Goal: Task Accomplishment & Management: Complete application form

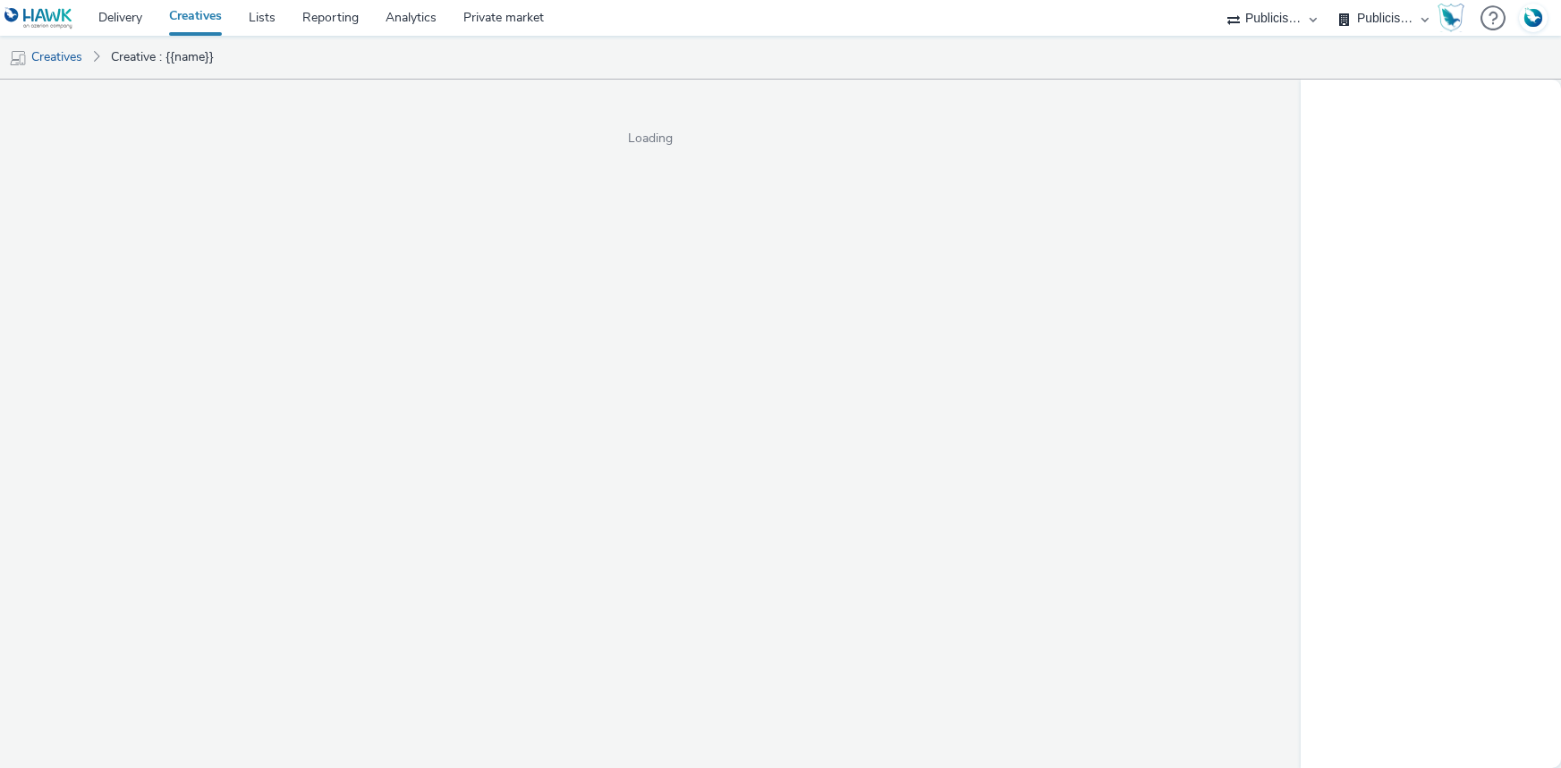
select select "d07aba32-d775-4fed-a722-f10c6504dd64"
select select "f97d6638-e0a1-4f7a-bf46-55015878e29e"
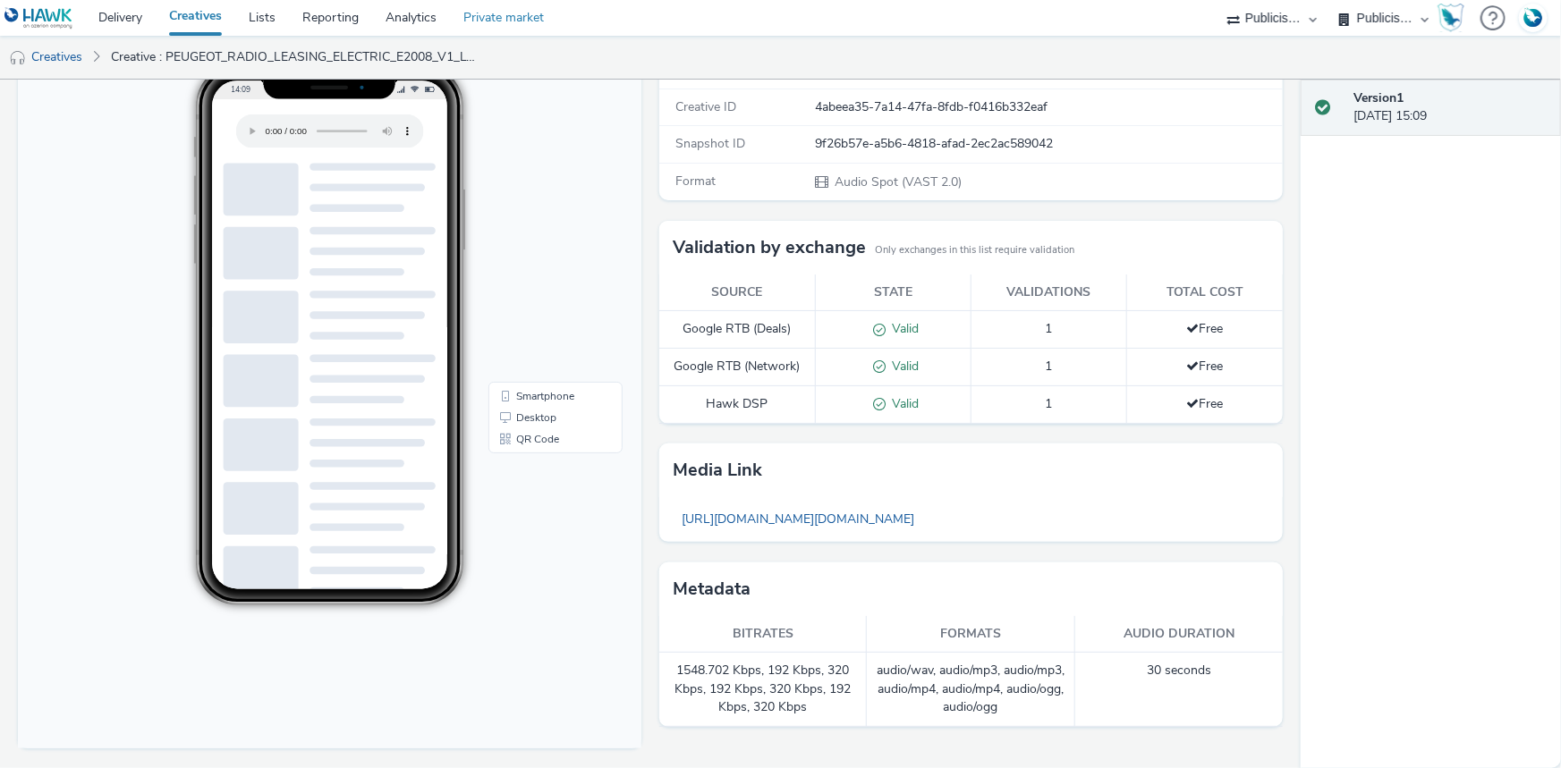
scroll to position [81, 0]
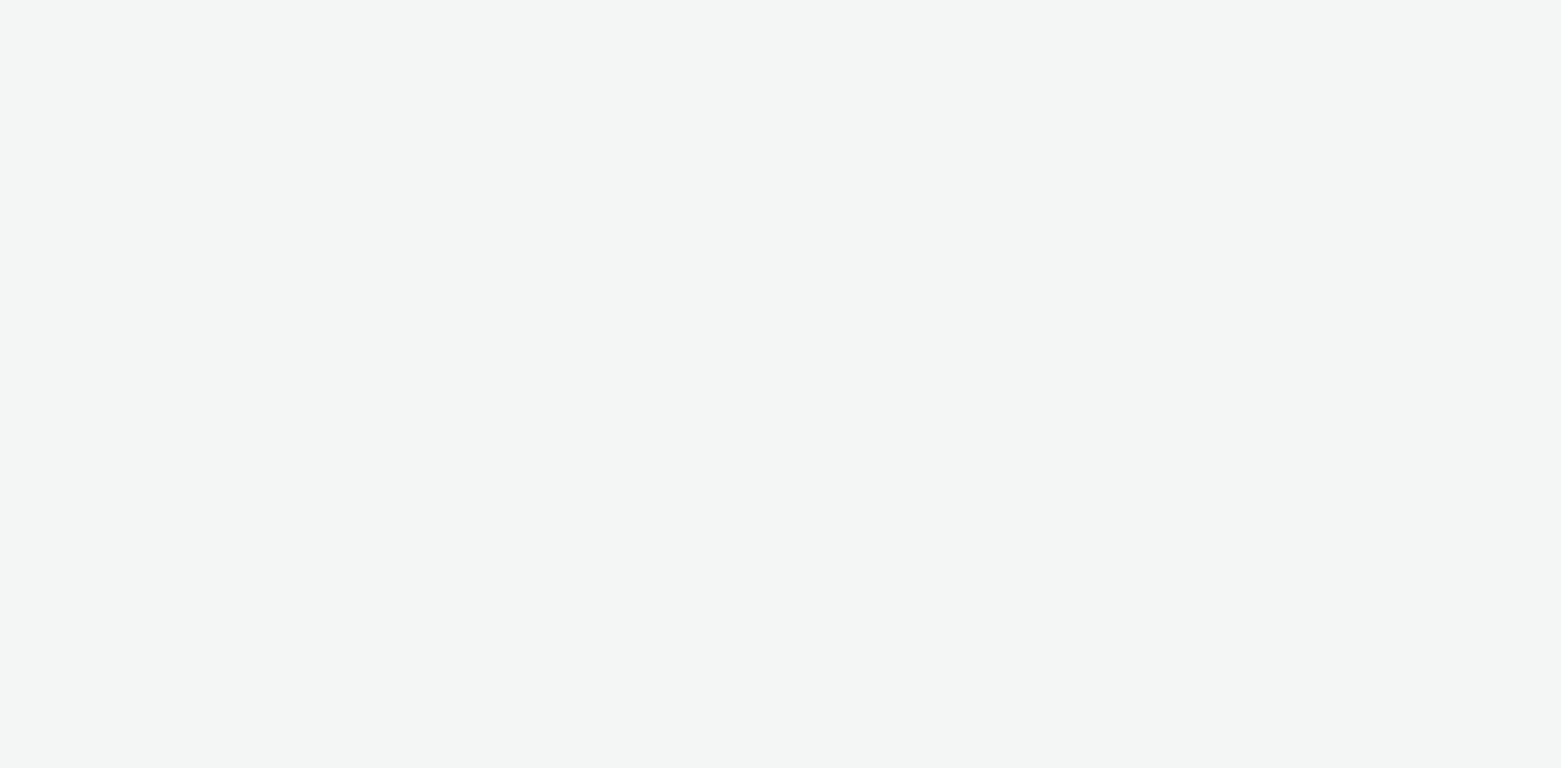
select select "d07aba32-d775-4fed-a722-f10c6504dd64"
select select "f97d6638-e0a1-4f7a-bf46-55015878e29e"
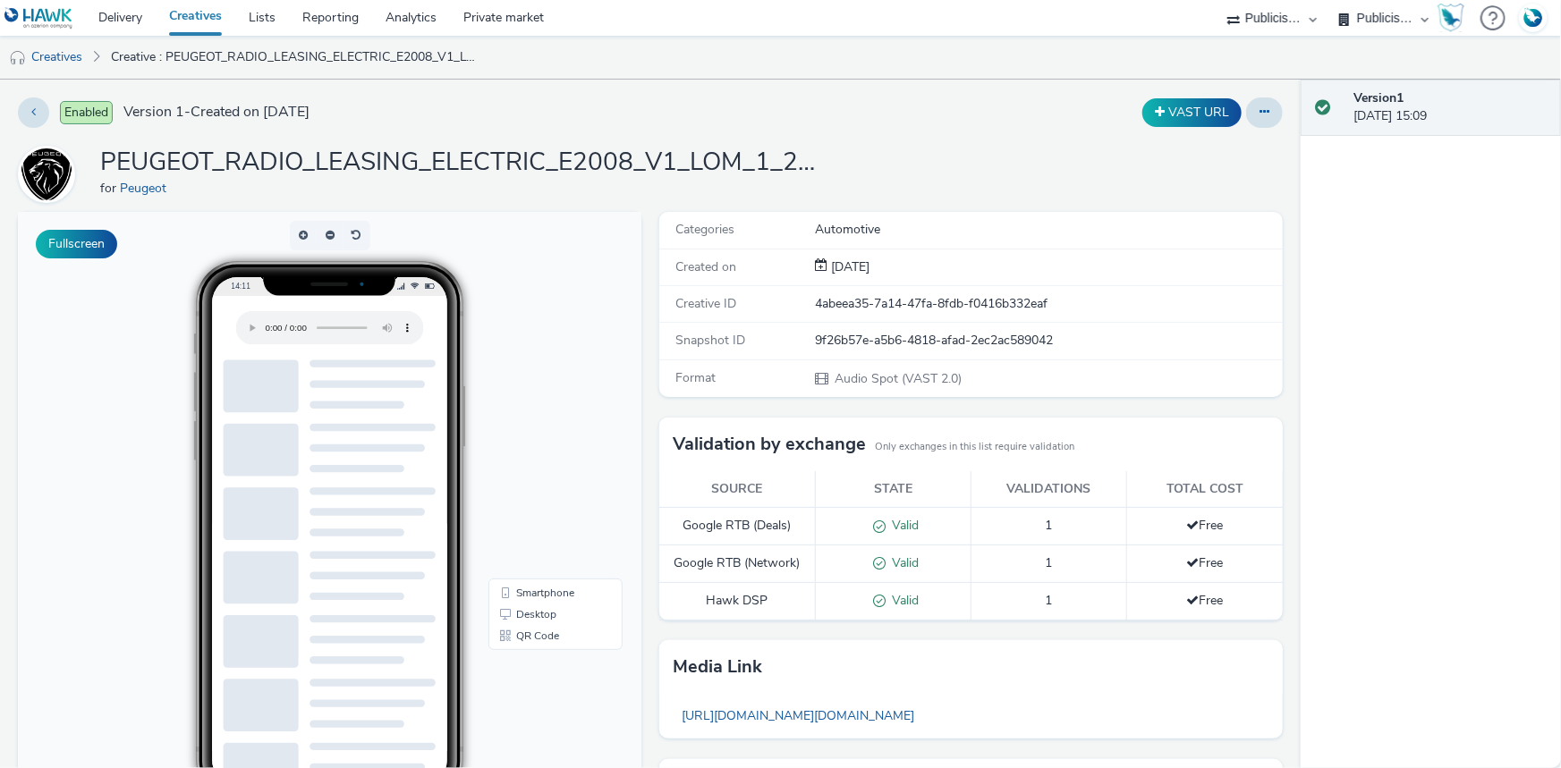
click at [480, 153] on h1 "PEUGEOT_RADIO_LEASING_ELECTRIC_E2008_V1_LOM_1_250905_MIXRADIO" at bounding box center [458, 163] width 716 height 34
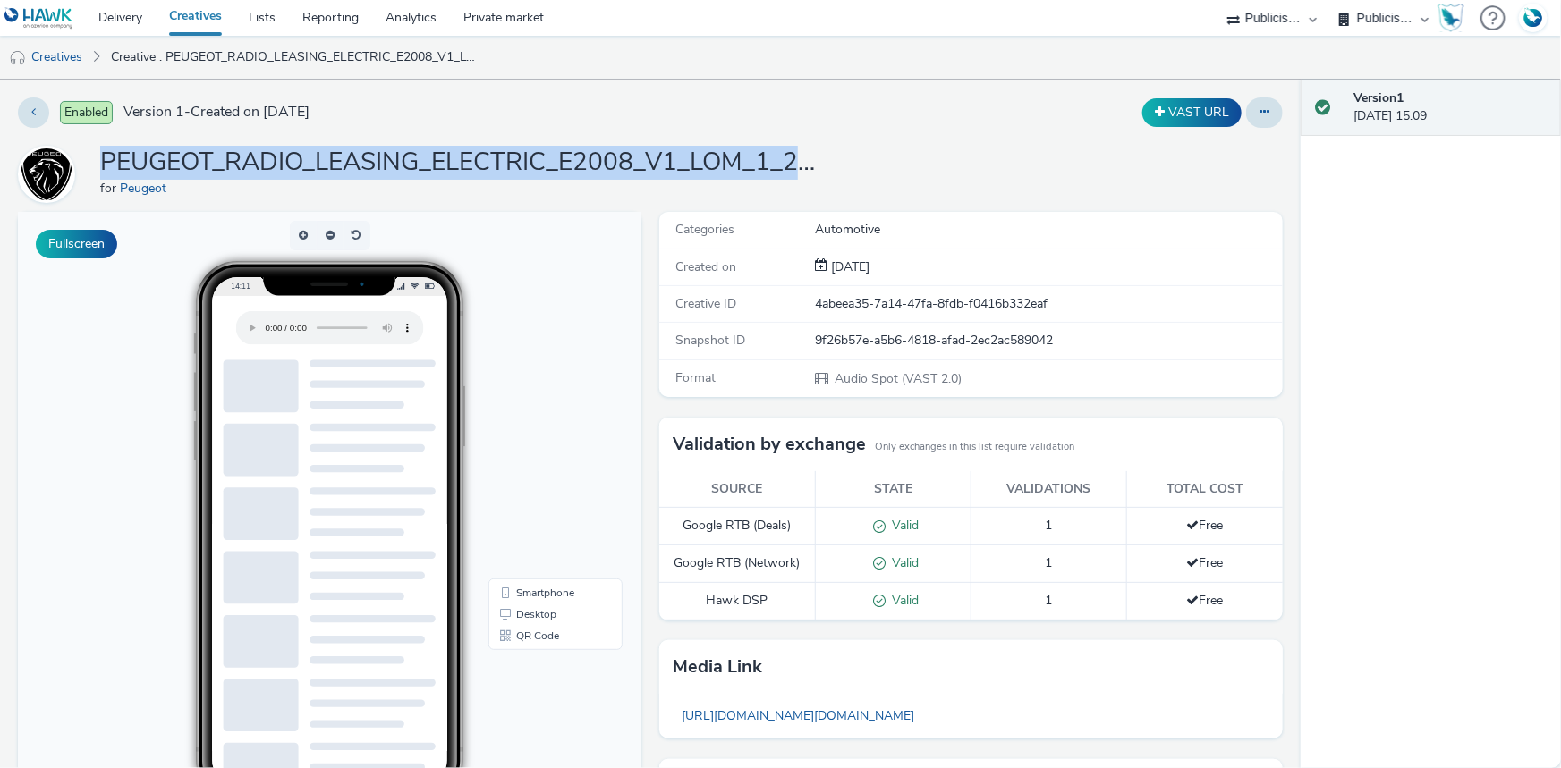
click at [480, 153] on h1 "PEUGEOT_RADIO_LEASING_ELECTRIC_E2008_V1_LOM_1_250905_MIXRADIO" at bounding box center [458, 163] width 716 height 34
copy h1 "PEUGEOT_RADIO_LEASING_ELECTRIC_E2008_V1_LOM_1_250905_MIXRADIO"
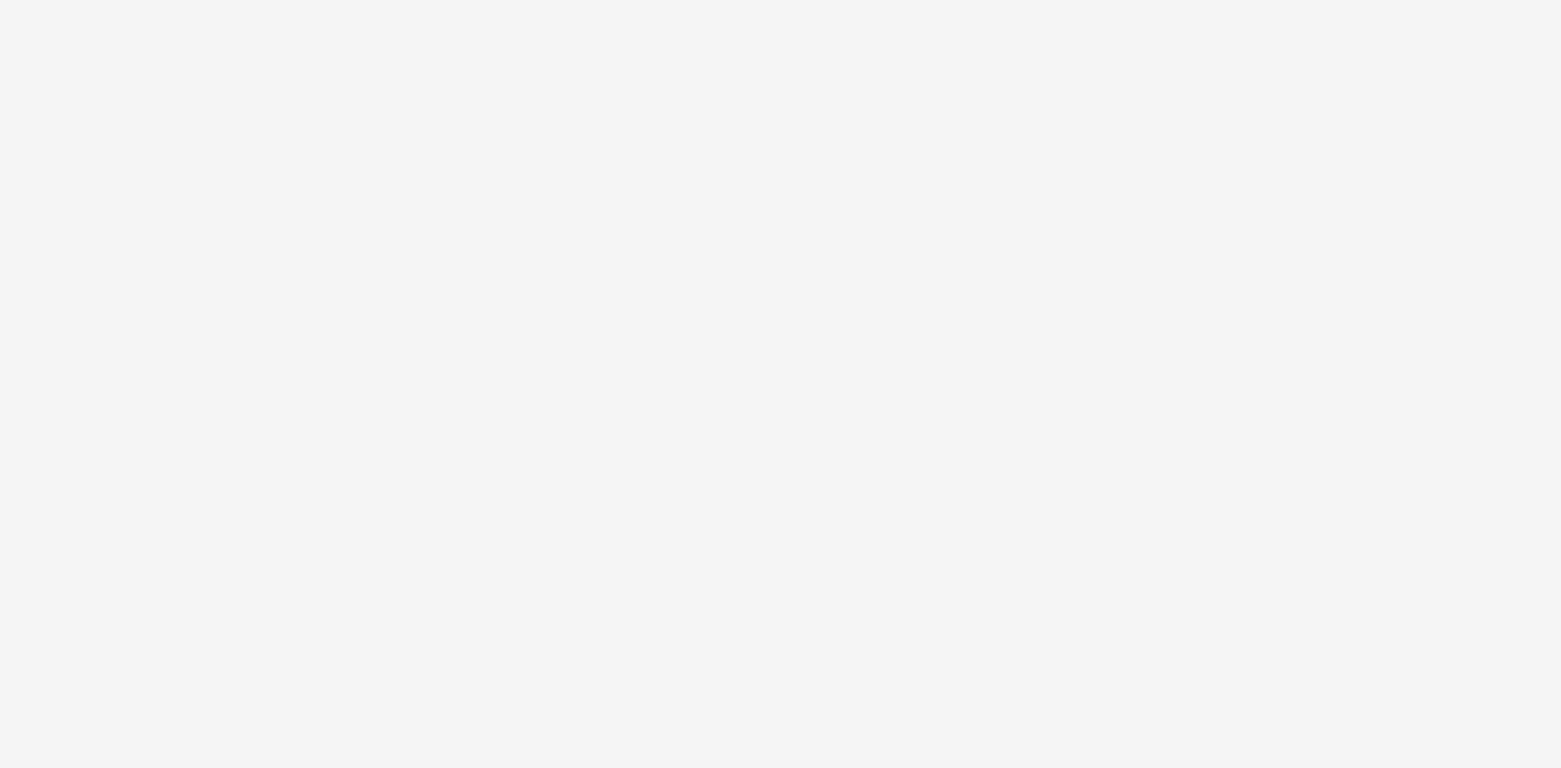
select select "d07aba32-d775-4fed-a722-f10c6504dd64"
select select "f97d6638-e0a1-4f7a-bf46-55015878e29e"
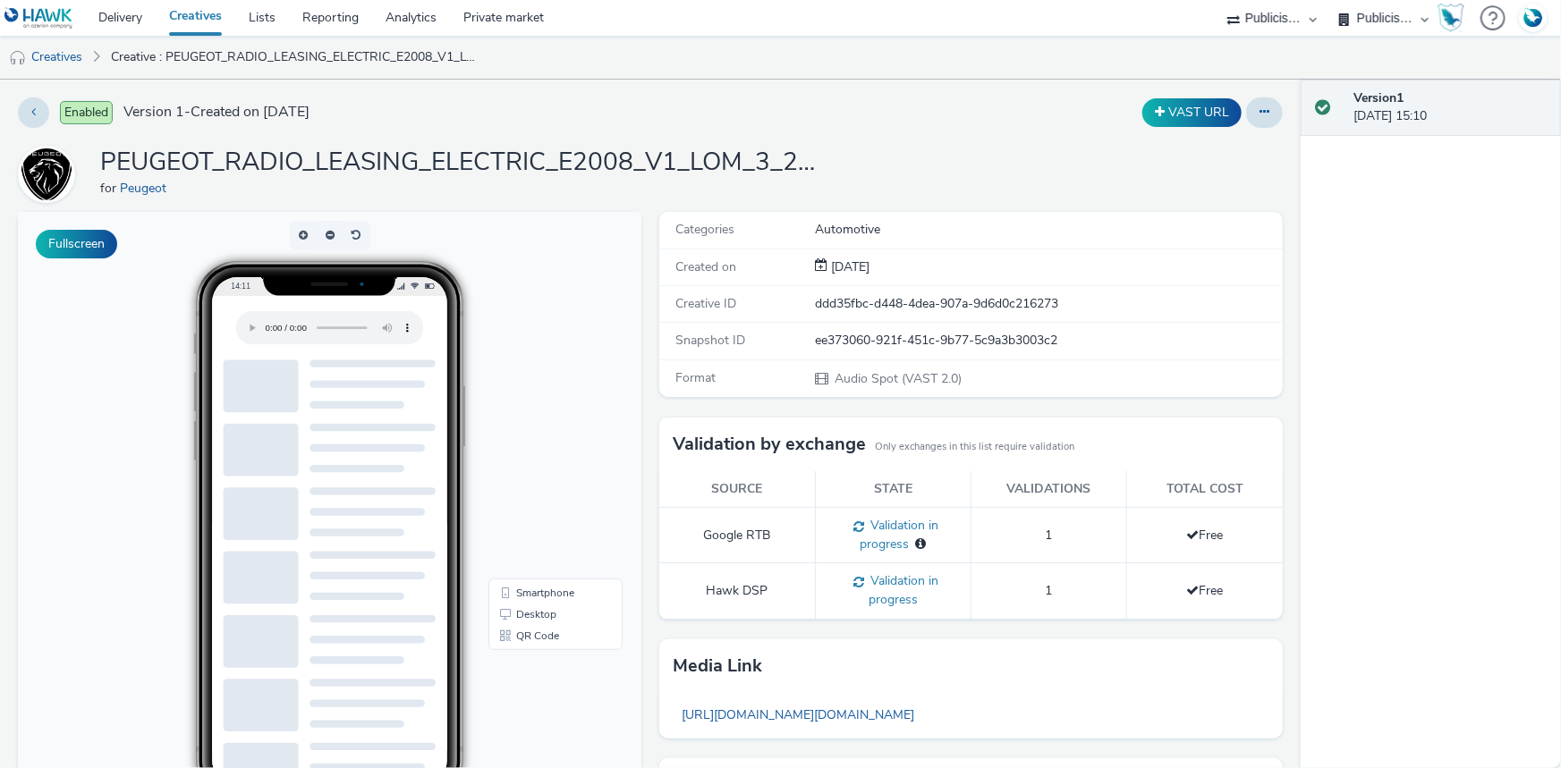
click at [508, 162] on h1 "PEUGEOT_RADIO_LEASING_ELECTRIC_E2008_V1_LOM_3_250905_MIXRADIO" at bounding box center [458, 163] width 716 height 34
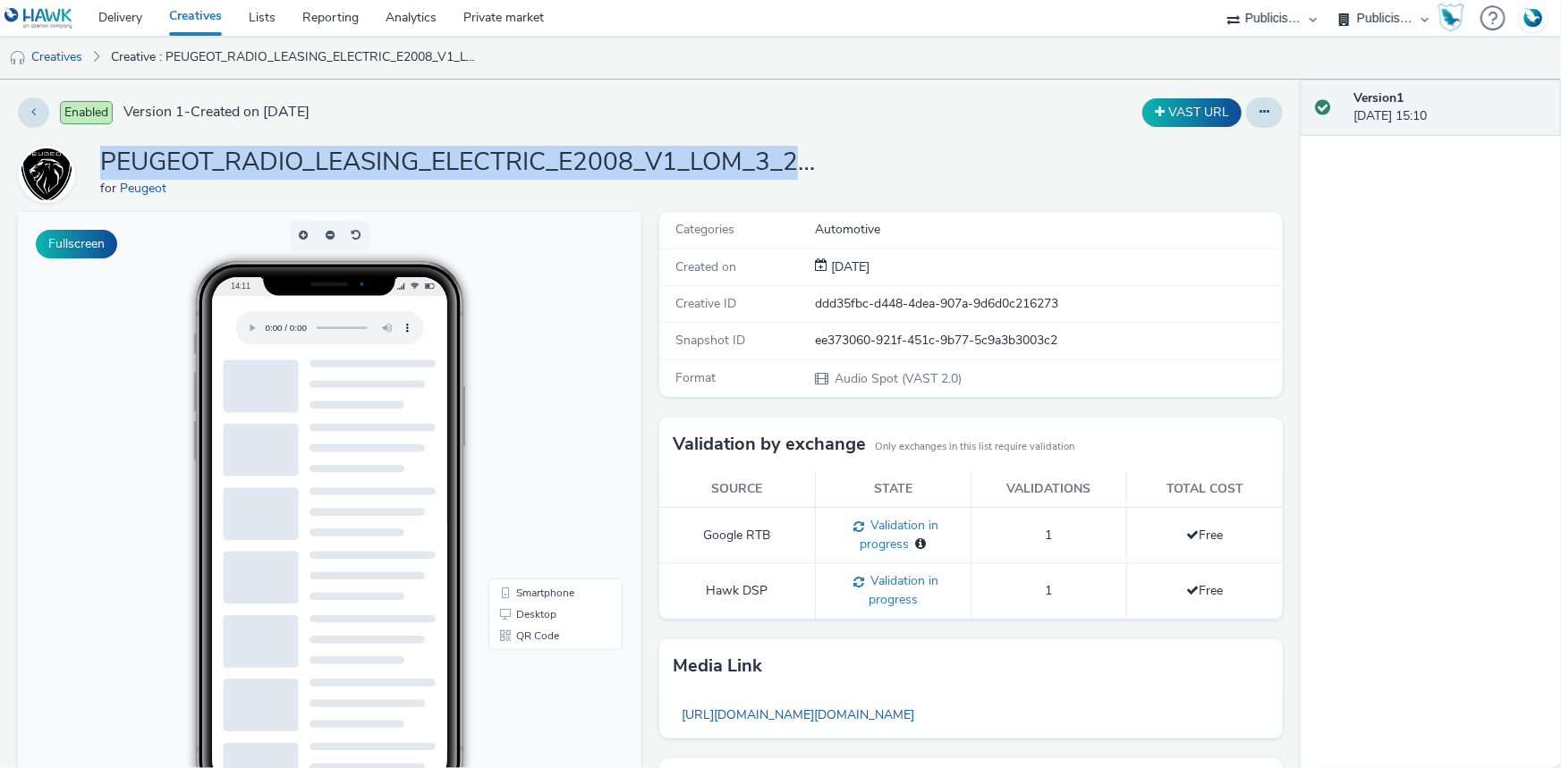
click at [508, 162] on h1 "PEUGEOT_RADIO_LEASING_ELECTRIC_E2008_V1_LOM_3_250905_MIXRADIO" at bounding box center [458, 163] width 716 height 34
copy h1 "PEUGEOT_RADIO_LEASING_ELECTRIC_E2008_V1_LOM_3_250905_MIXRADIO"
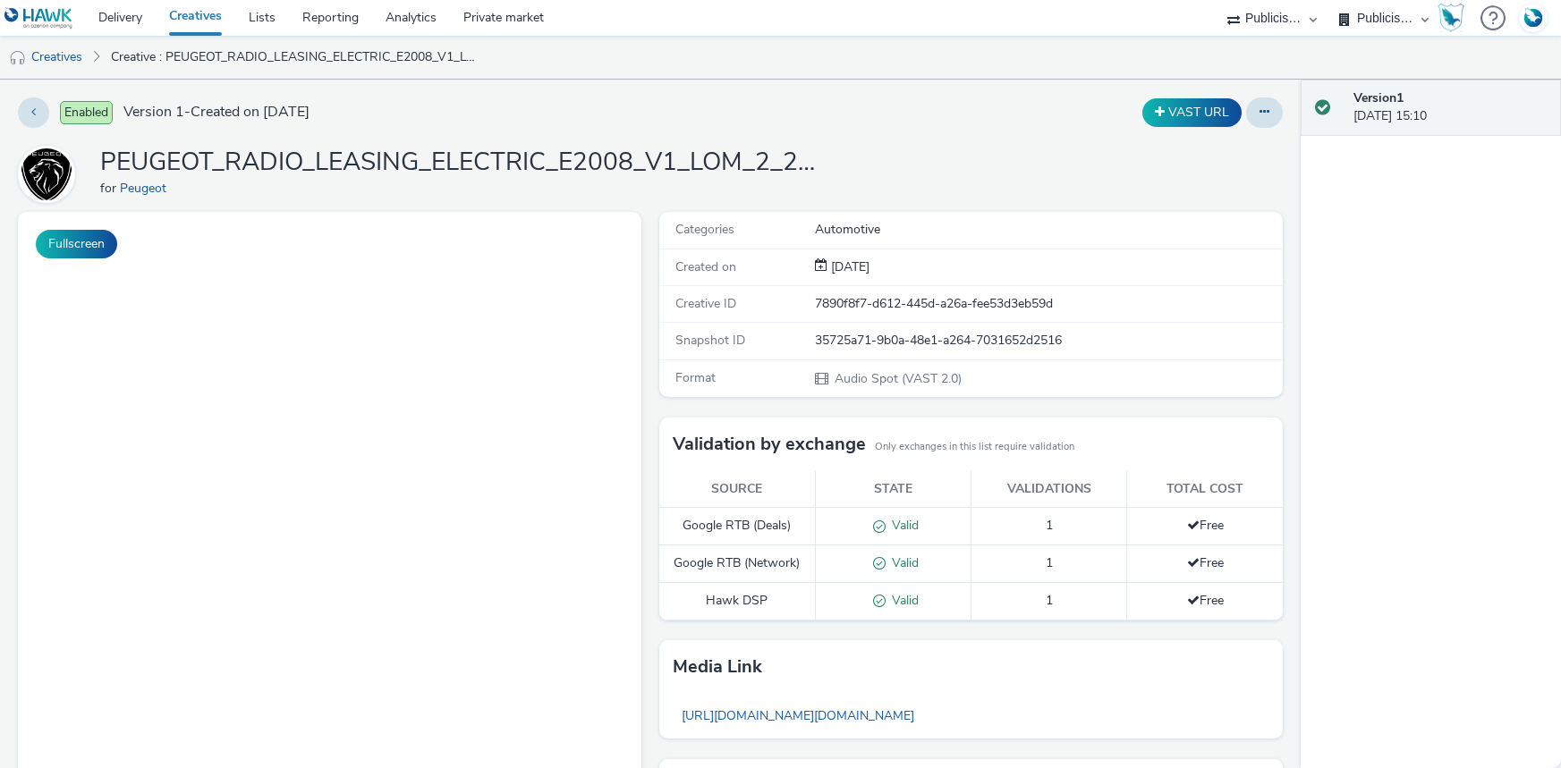
select select "d07aba32-d775-4fed-a722-f10c6504dd64"
select select "f97d6638-e0a1-4f7a-bf46-55015878e29e"
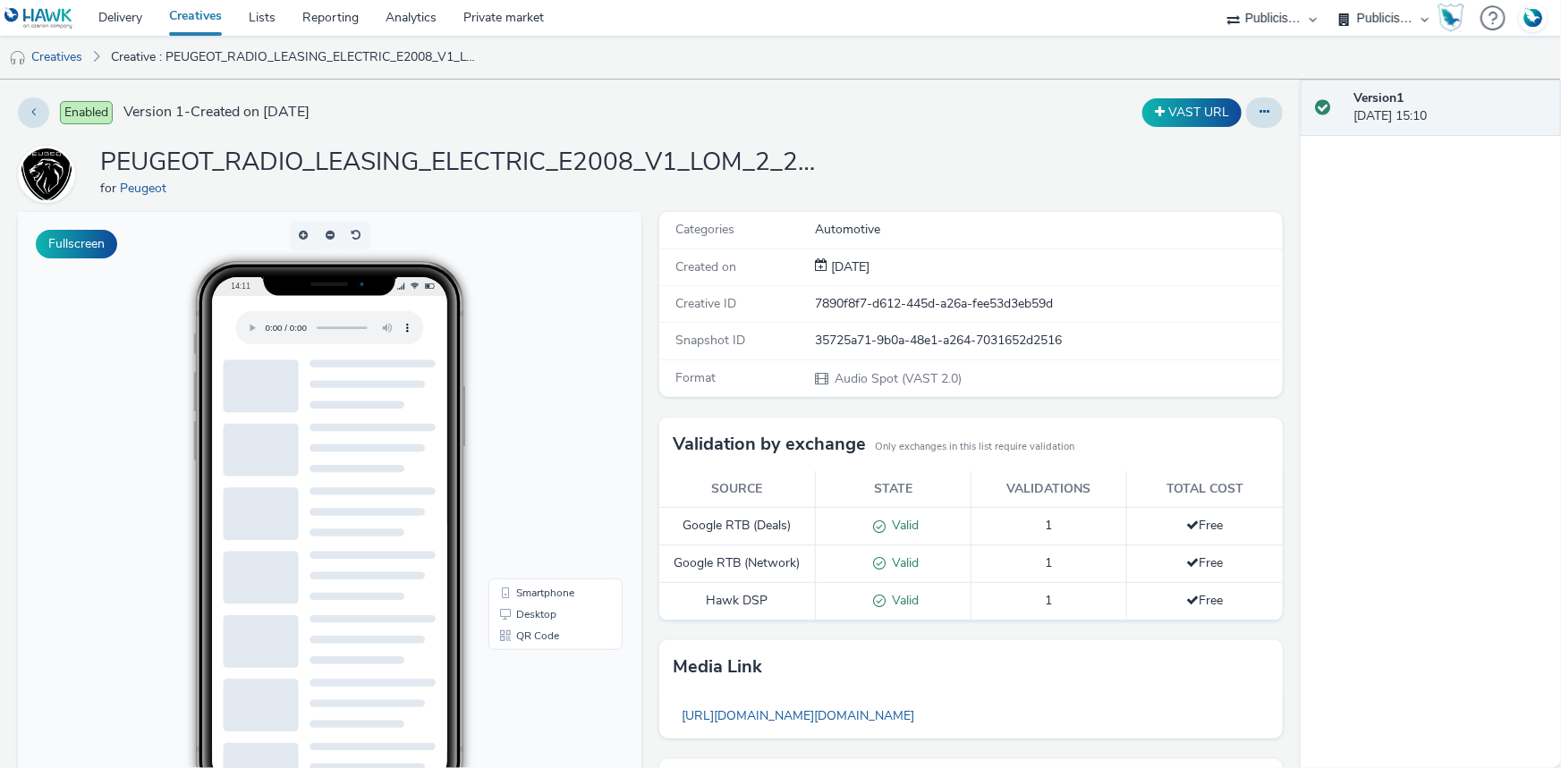
click at [493, 160] on h1 "PEUGEOT_RADIO_LEASING_ELECTRIC_E2008_V1_LOM_2_250905_MIXRADIO" at bounding box center [458, 163] width 716 height 34
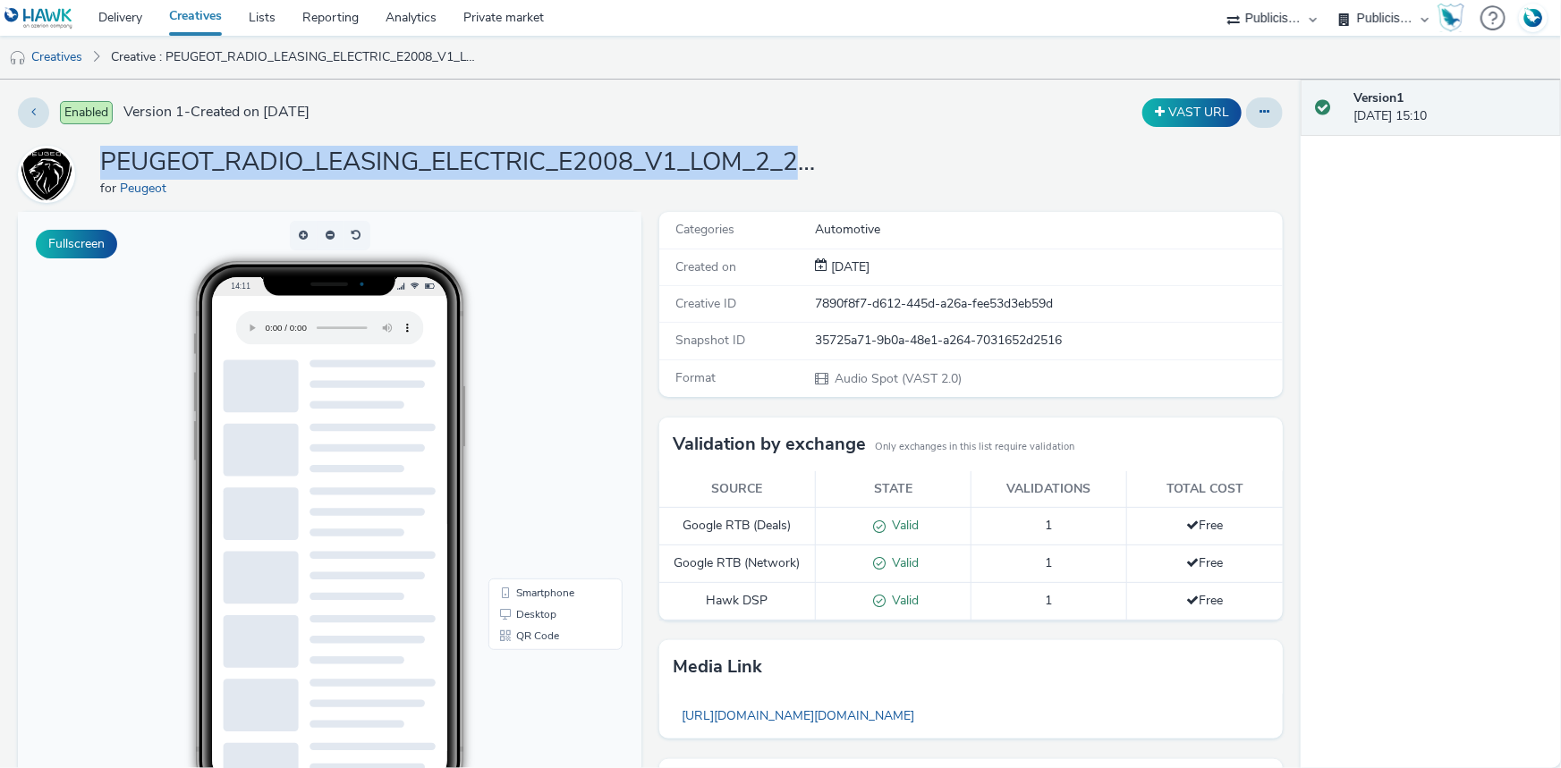
click at [493, 160] on h1 "PEUGEOT_RADIO_LEASING_ELECTRIC_E2008_V1_LOM_2_250905_MIXRADIO" at bounding box center [458, 163] width 716 height 34
copy h1 "PEUGEOT_RADIO_LEASING_ELECTRIC_E2008_V1_LOM_2_250905_MIXRADIO"
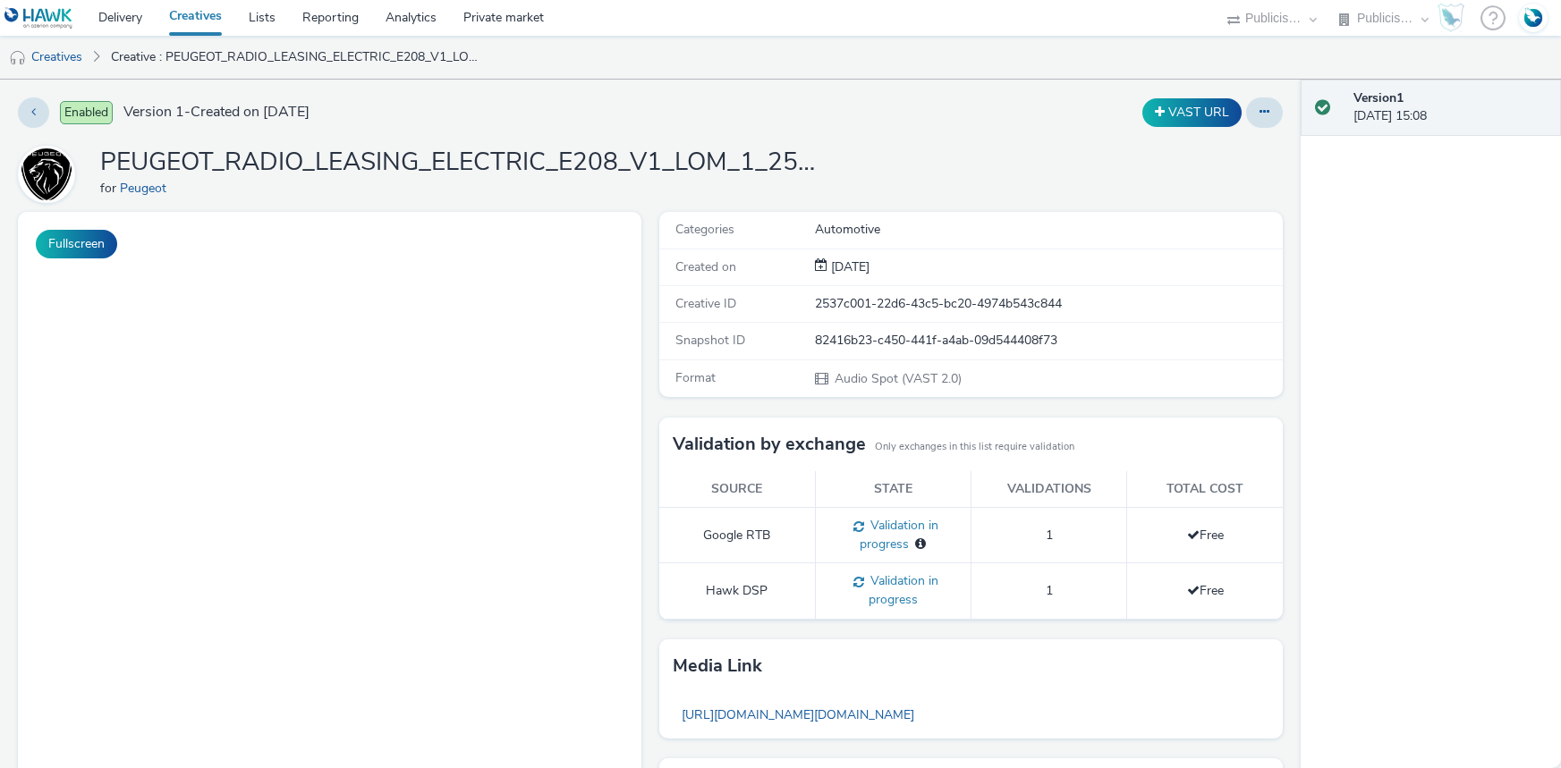
select select "d07aba32-d775-4fed-a722-f10c6504dd64"
select select "f97d6638-e0a1-4f7a-bf46-55015878e29e"
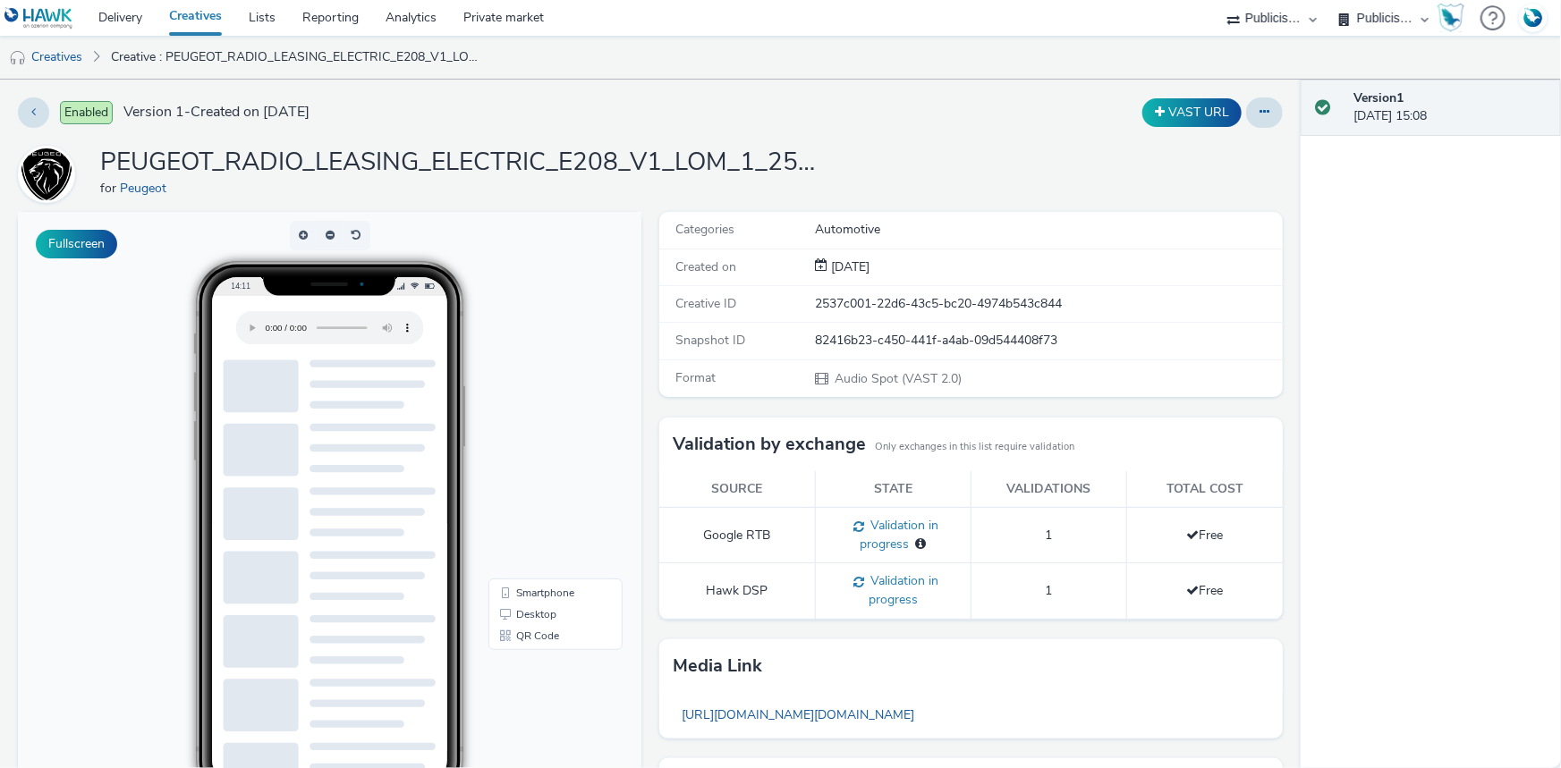
click at [471, 160] on h1 "PEUGEOT_RADIO_LEASING_ELECTRIC_E208_V1_LOM_1_250905_MIXRADIO" at bounding box center [458, 163] width 716 height 34
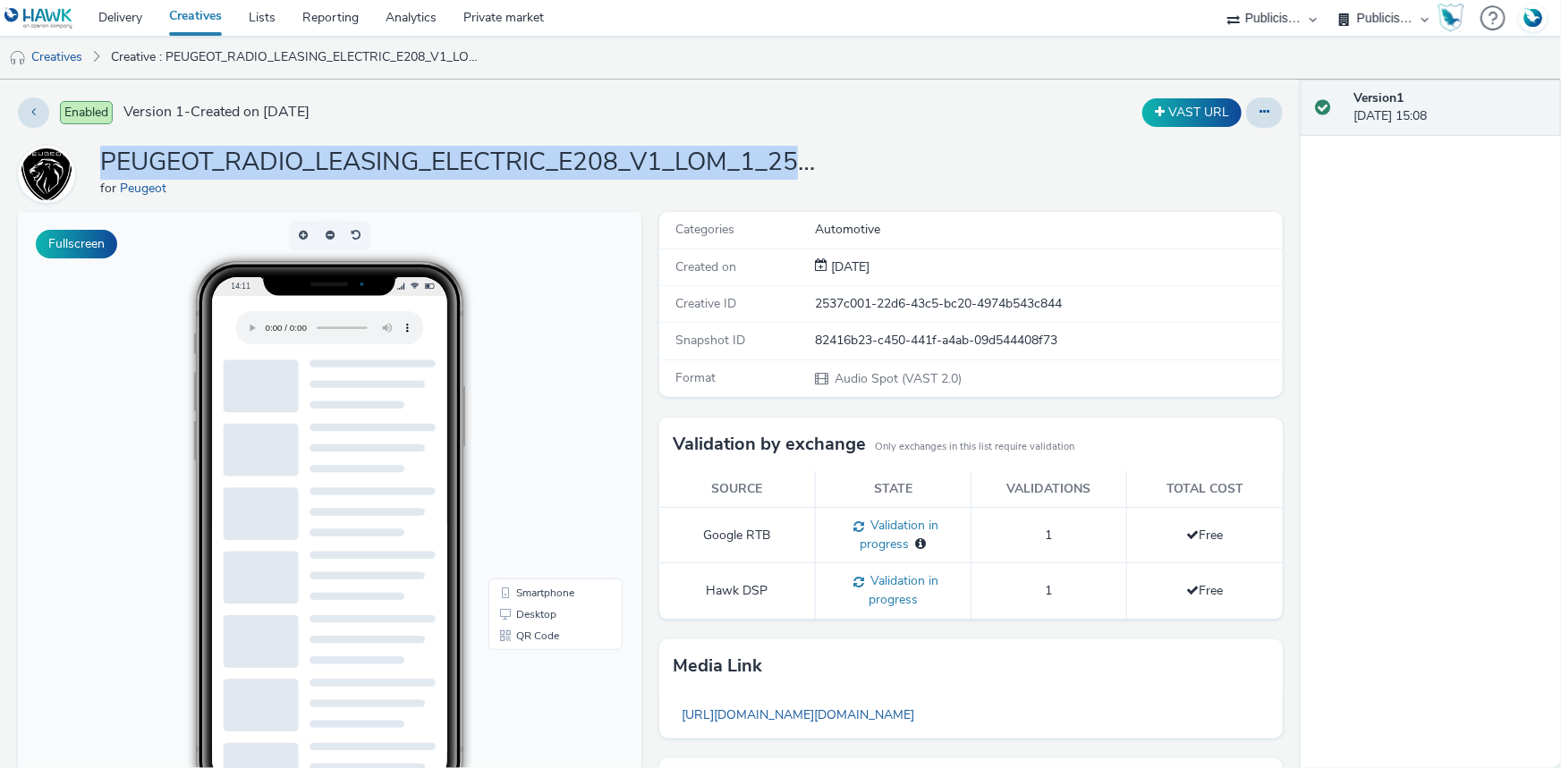
click at [471, 160] on h1 "PEUGEOT_RADIO_LEASING_ELECTRIC_E208_V1_LOM_1_250905_MIXRADIO" at bounding box center [458, 163] width 716 height 34
copy h1 "PEUGEOT_RADIO_LEASING_ELECTRIC_E208_V1_LOM_1_250905_MIXRADIO"
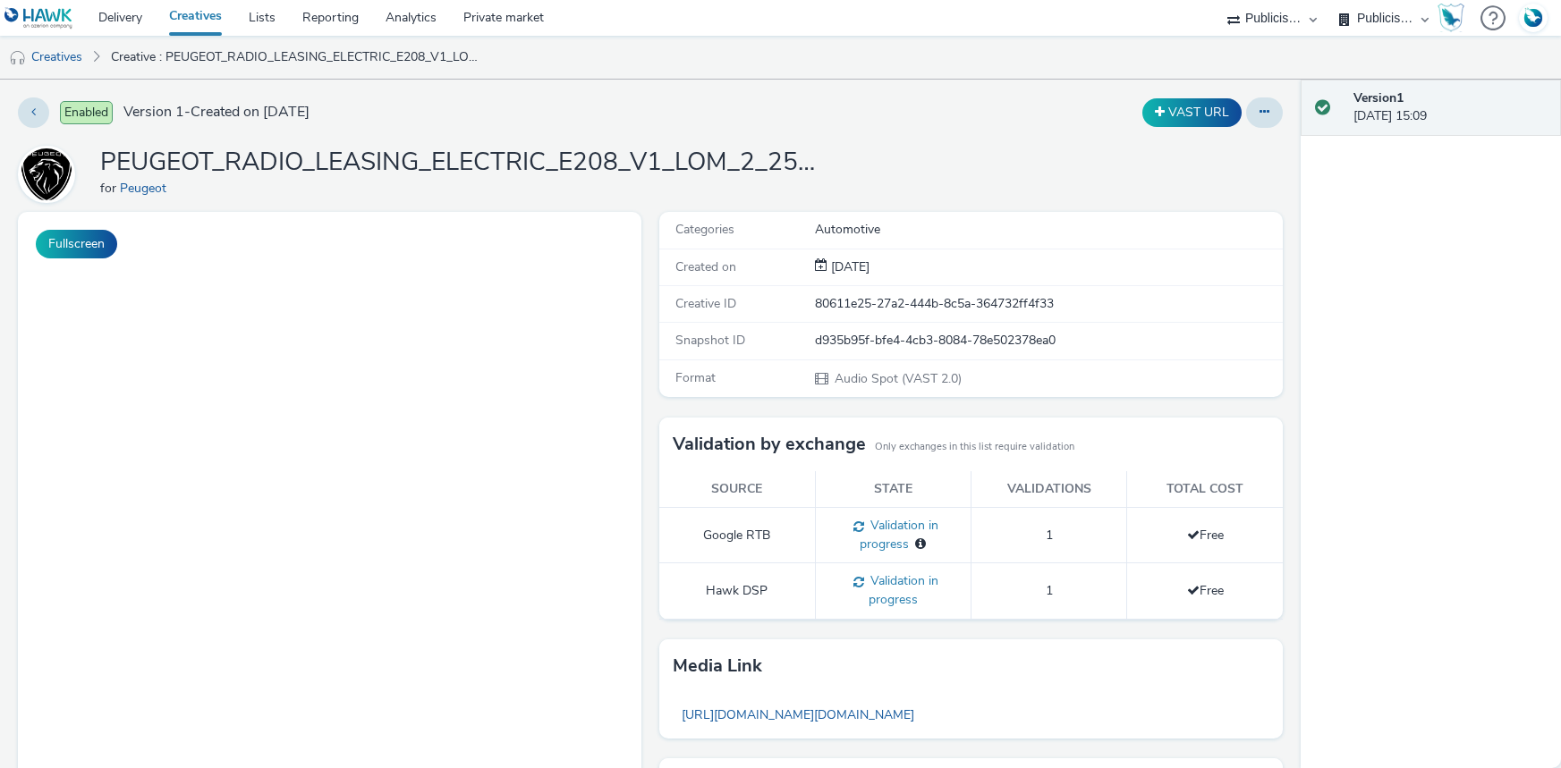
select select "d07aba32-d775-4fed-a722-f10c6504dd64"
select select "f97d6638-e0a1-4f7a-bf46-55015878e29e"
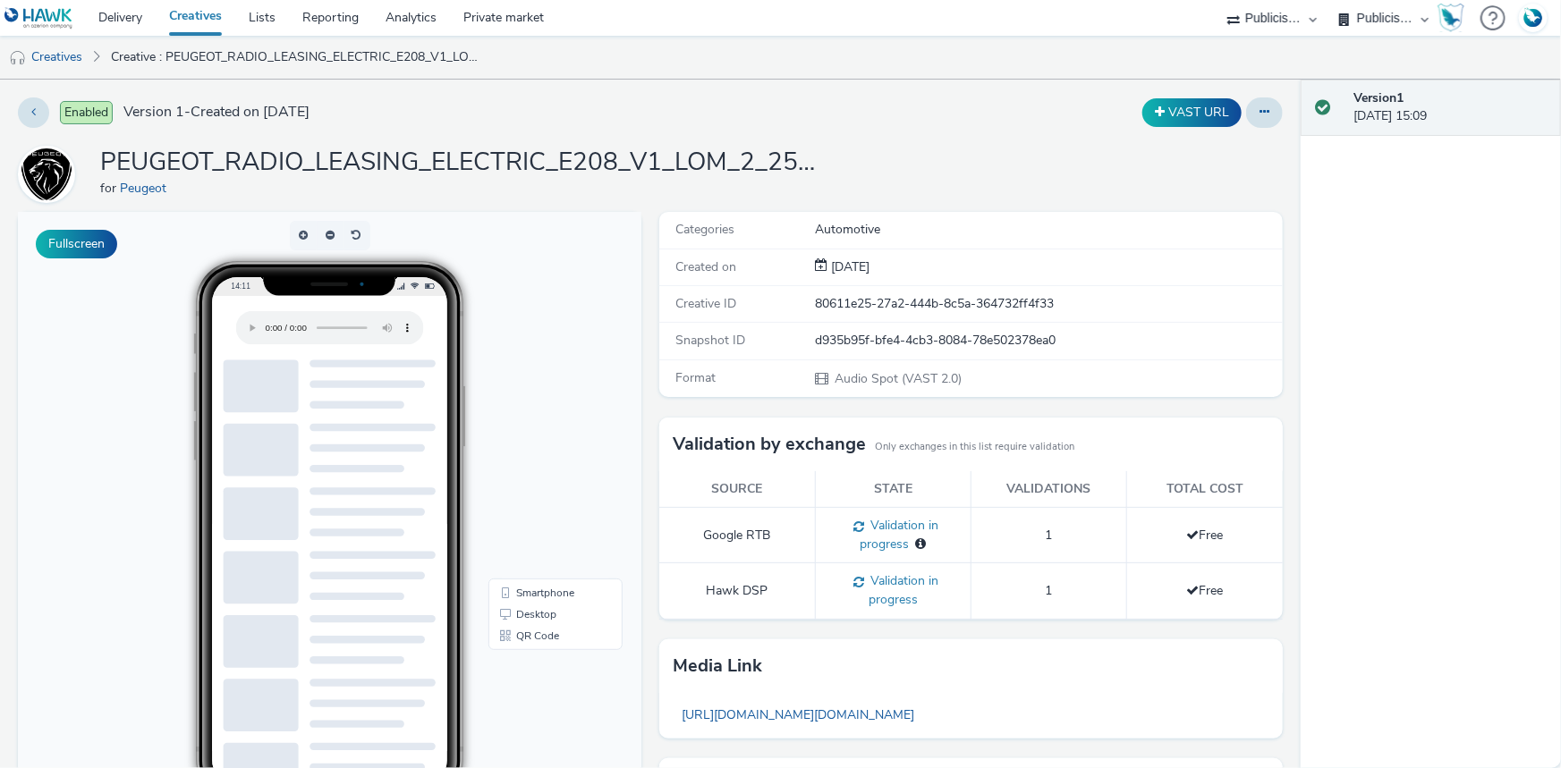
click at [407, 163] on h1 "PEUGEOT_RADIO_LEASING_ELECTRIC_E208_V1_LOM_2_250905_MIXRADIO" at bounding box center [458, 163] width 716 height 34
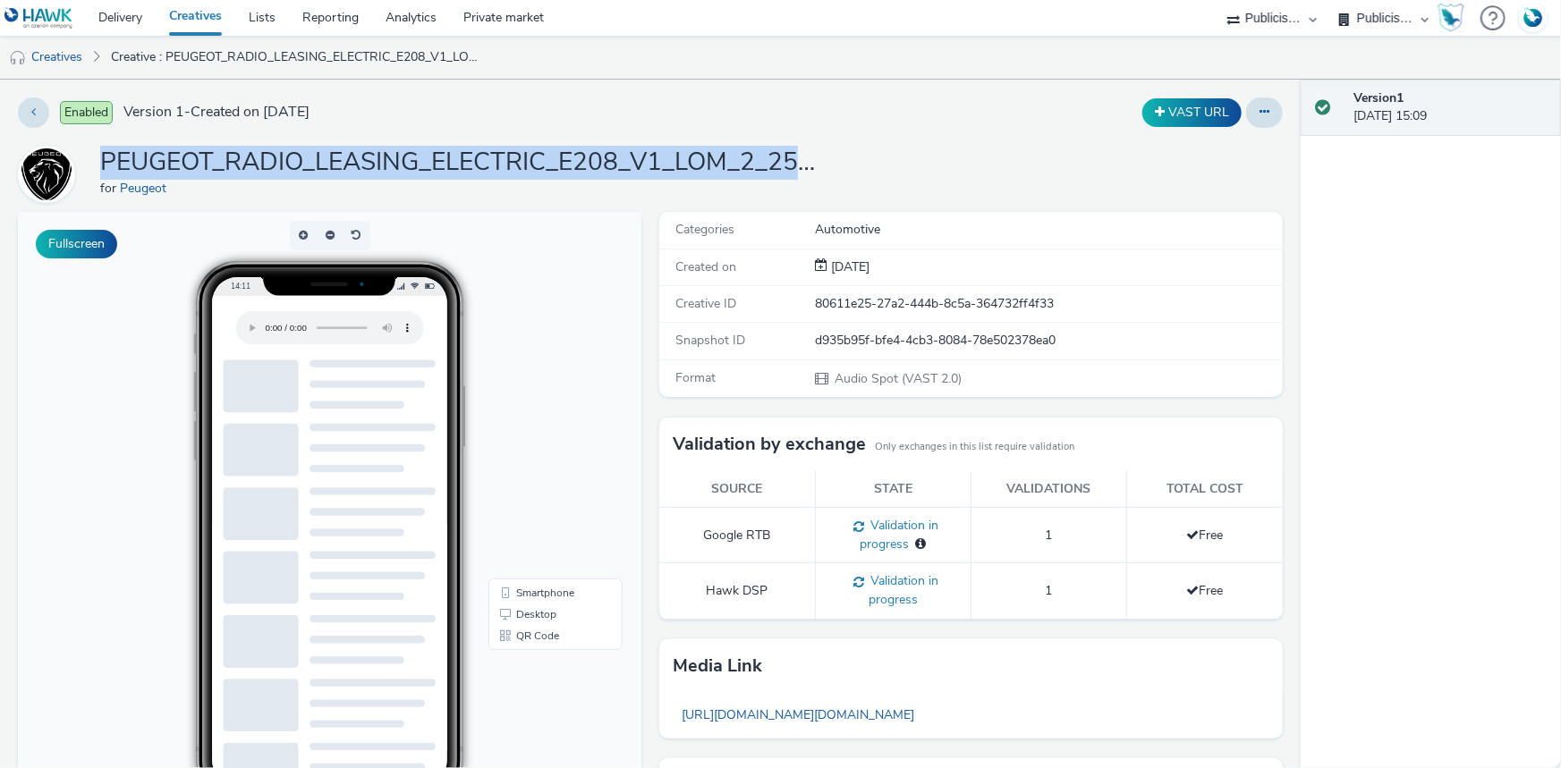
click at [407, 163] on h1 "PEUGEOT_RADIO_LEASING_ELECTRIC_E208_V1_LOM_2_250905_MIXRADIO" at bounding box center [458, 163] width 716 height 34
copy h1 "PEUGEOT_RADIO_LEASING_ELECTRIC_E208_V1_LOM_2_250905_MIXRADIO"
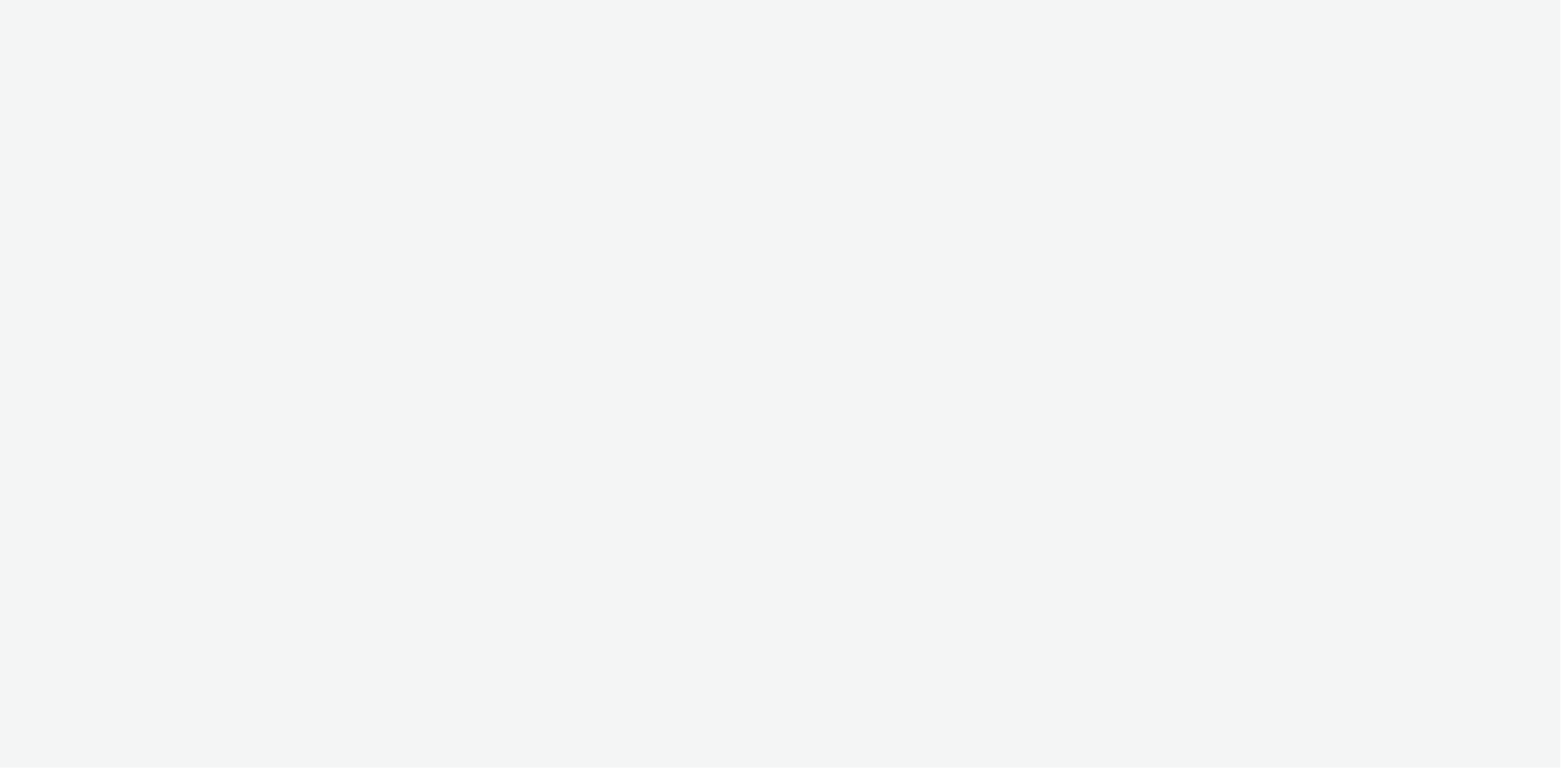
select select "d07aba32-d775-4fed-a722-f10c6504dd64"
select select "f97d6638-e0a1-4f7a-bf46-55015878e29e"
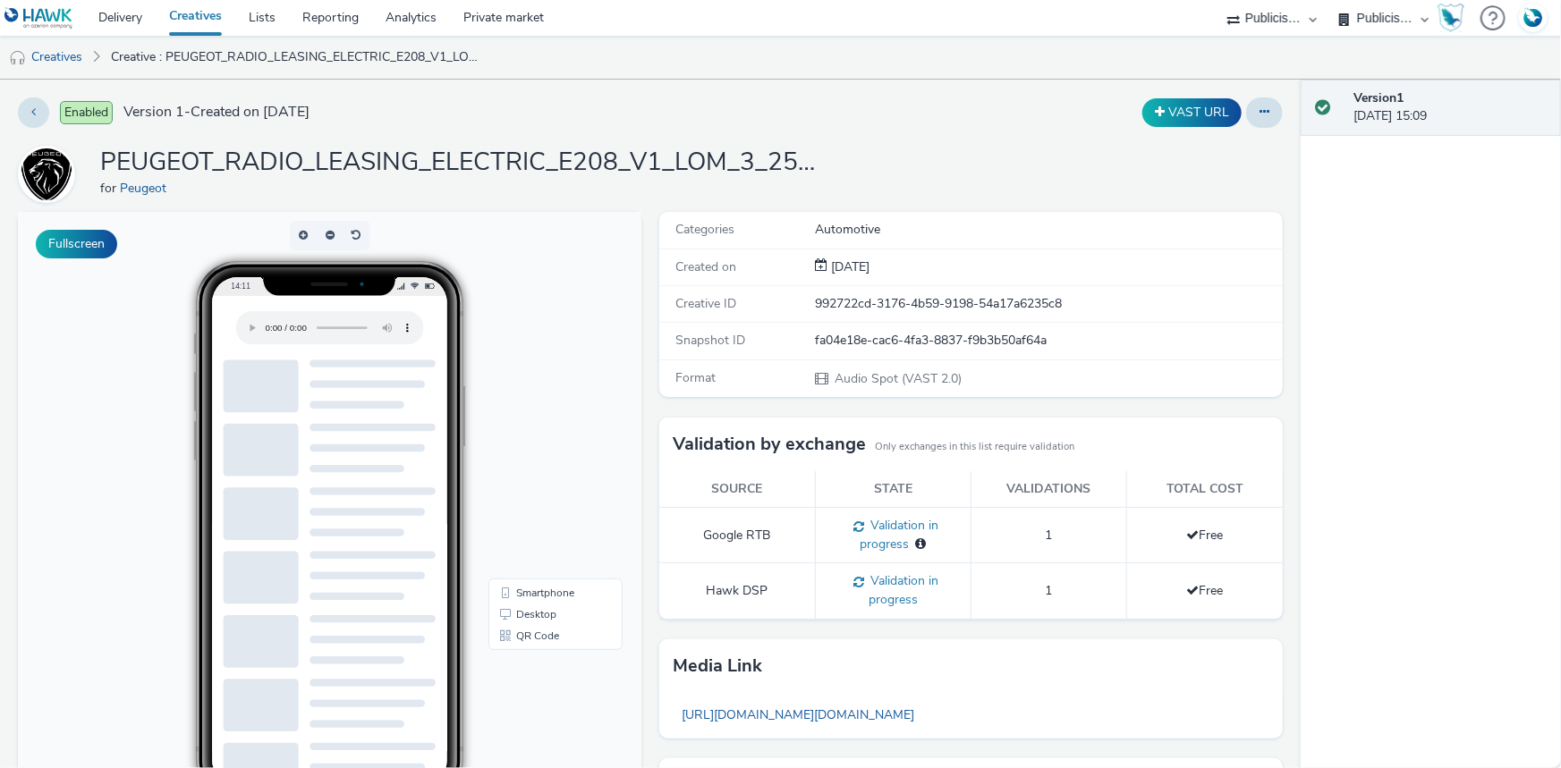
click at [462, 153] on h1 "PEUGEOT_RADIO_LEASING_ELECTRIC_E208_V1_LOM_3_250905_MIXRADIO" at bounding box center [458, 163] width 716 height 34
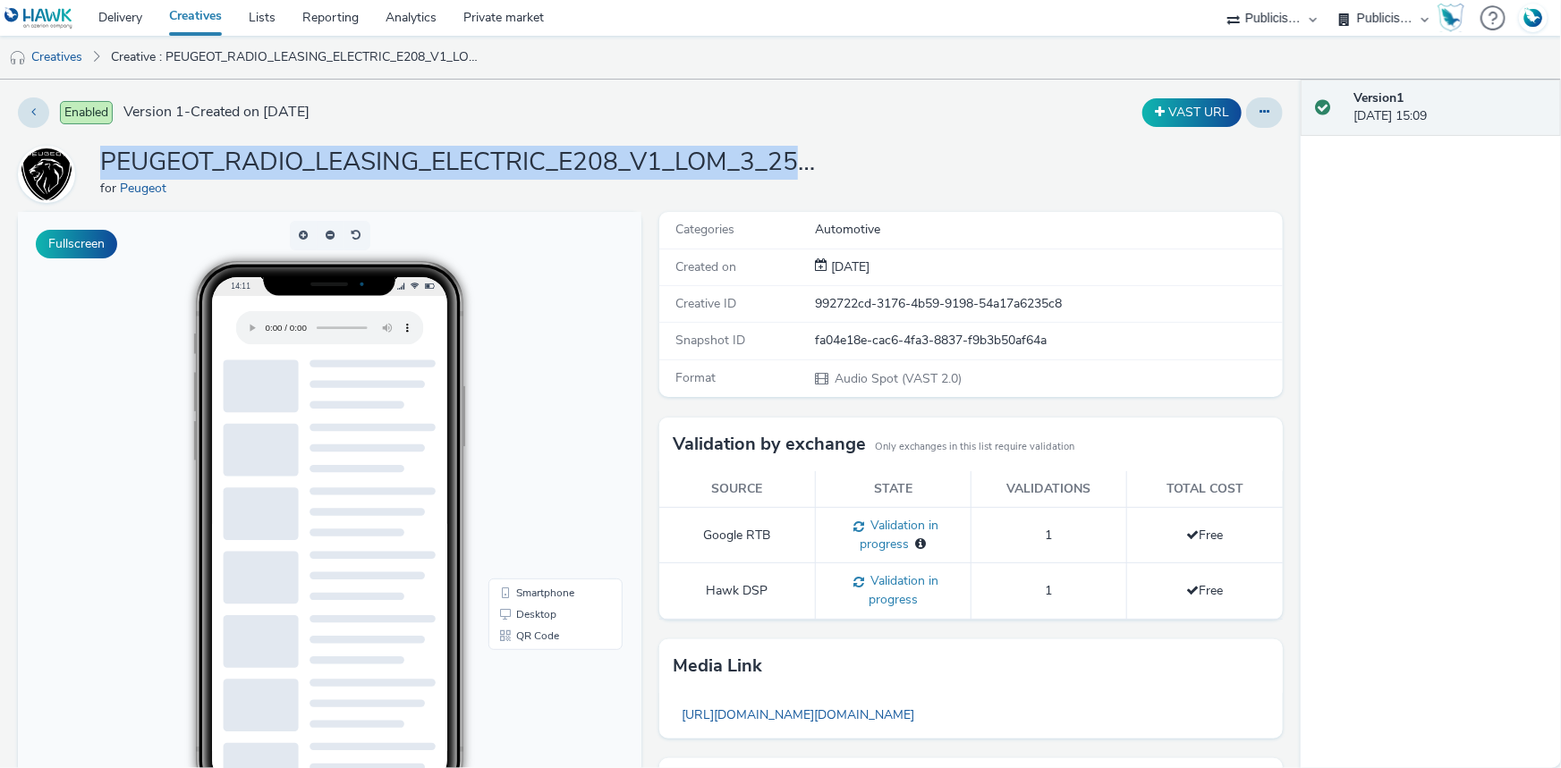
click at [462, 153] on h1 "PEUGEOT_RADIO_LEASING_ELECTRIC_E208_V1_LOM_3_250905_MIXRADIO" at bounding box center [458, 163] width 716 height 34
copy h1 "PEUGEOT_RADIO_LEASING_ELECTRIC_E208_V1_LOM_3_250905_MIXRADIO"
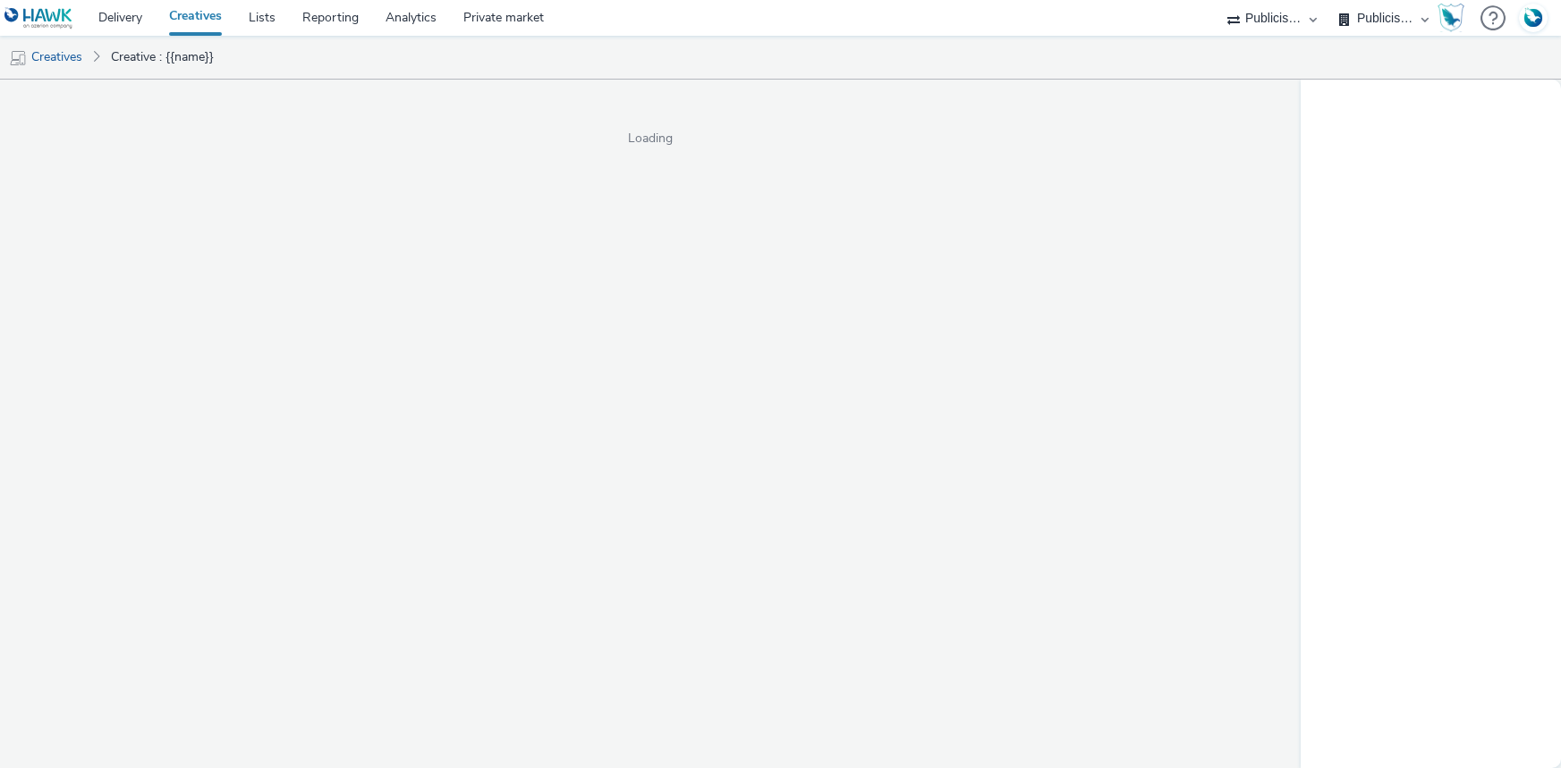
select select "d07aba32-d775-4fed-a722-f10c6504dd64"
select select "f97d6638-e0a1-4f7a-bf46-55015878e29e"
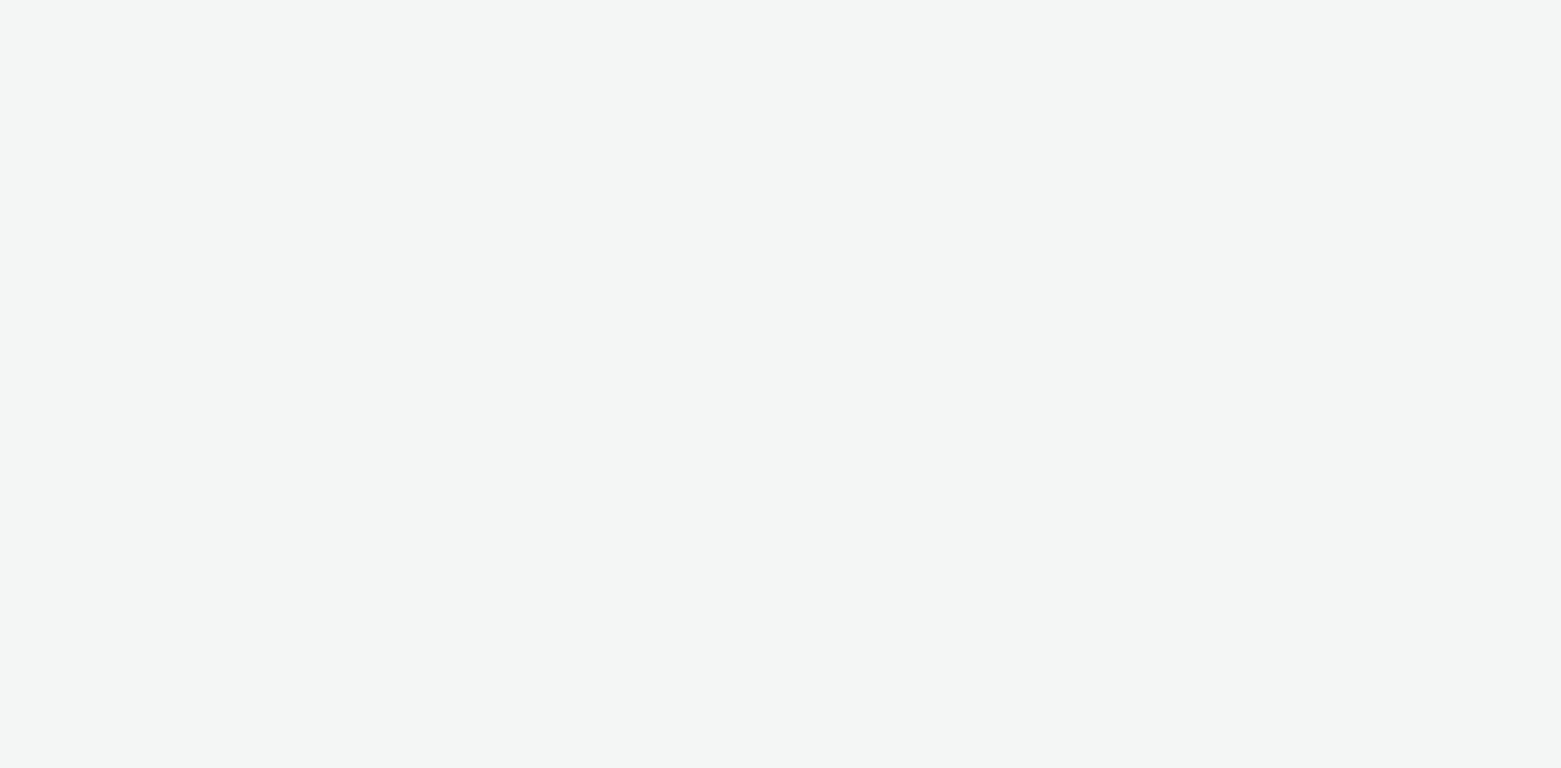
select select "38ed0f18-cbca-4106-be45-330e11e5f0af"
select select "f42c2087-8482-4af0-9099-e05519206007"
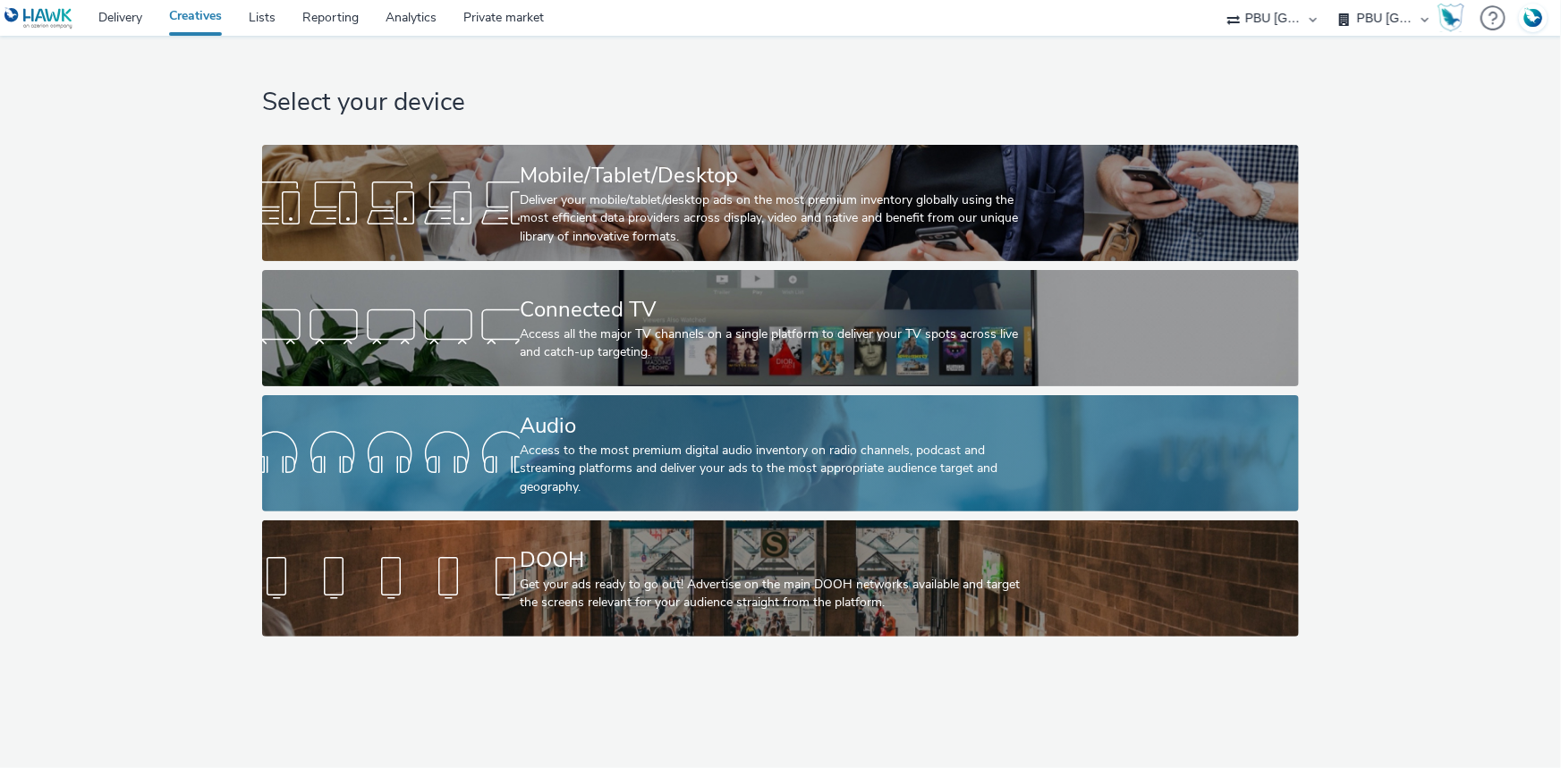
click at [606, 446] on div "Access to the most premium digital audio inventory on radio channels, podcast a…" at bounding box center [777, 469] width 514 height 55
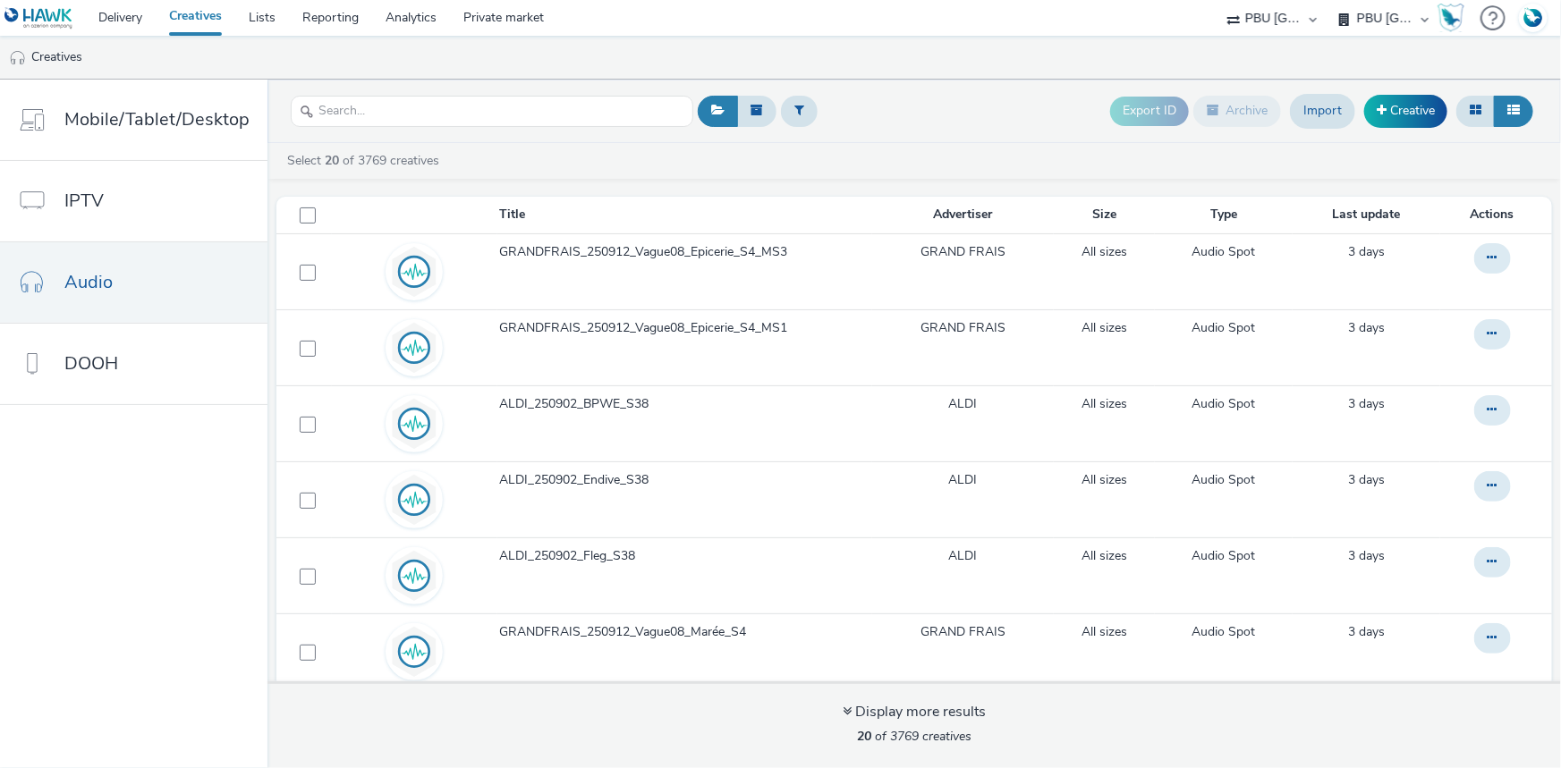
drag, startPoint x: 1261, startPoint y: 19, endPoint x: 1261, endPoint y: 35, distance: 16.1
click at [1261, 19] on select "ABI Media Ad4Health Adevinta ADITIKS Adops Agence79 AllMatik AMnet FR Amplifi F…" at bounding box center [1271, 18] width 107 height 36
click at [213, 9] on link "Creatives" at bounding box center [196, 18] width 80 height 36
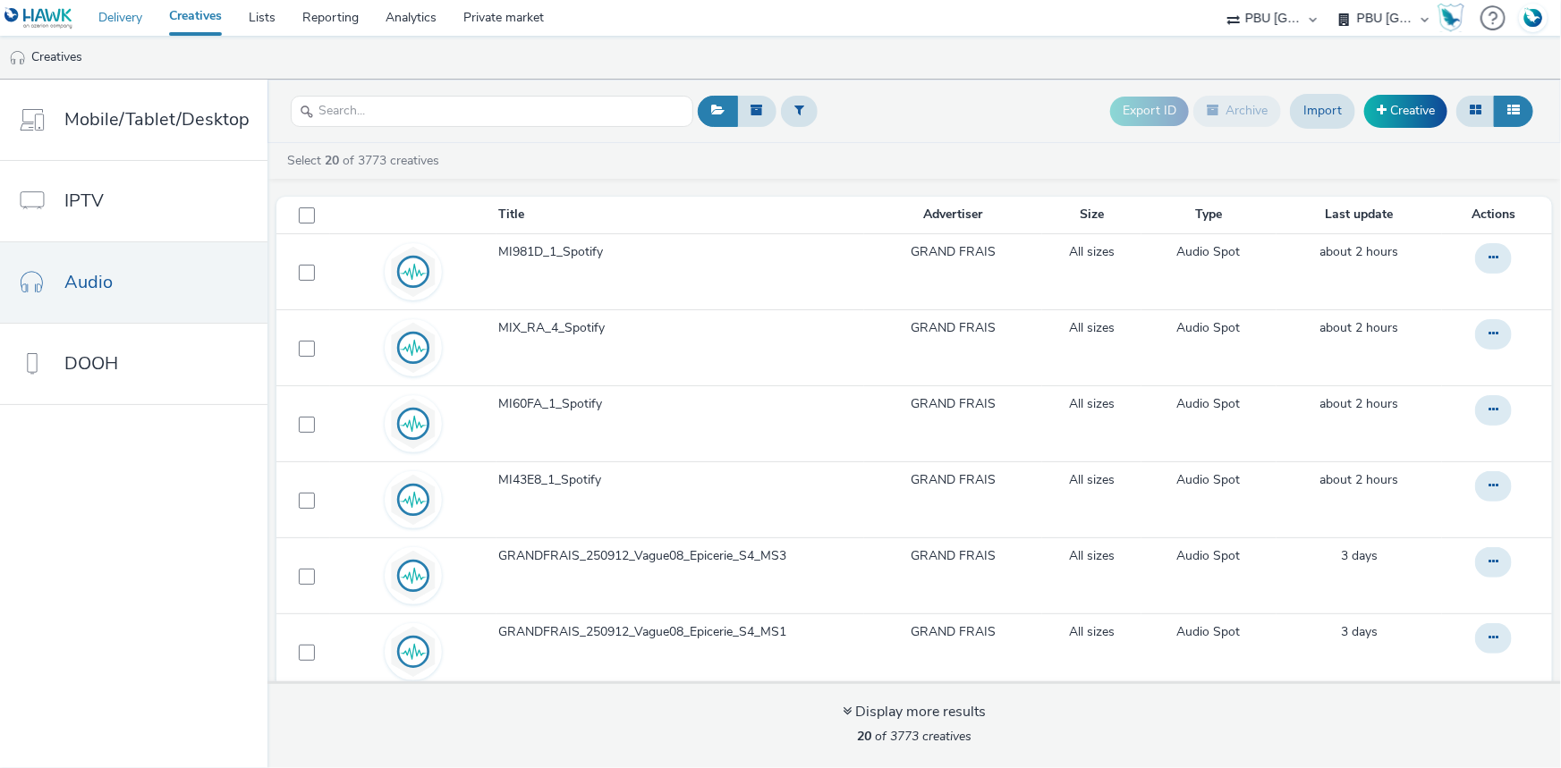
click at [137, 6] on link "Delivery" at bounding box center [120, 18] width 71 height 36
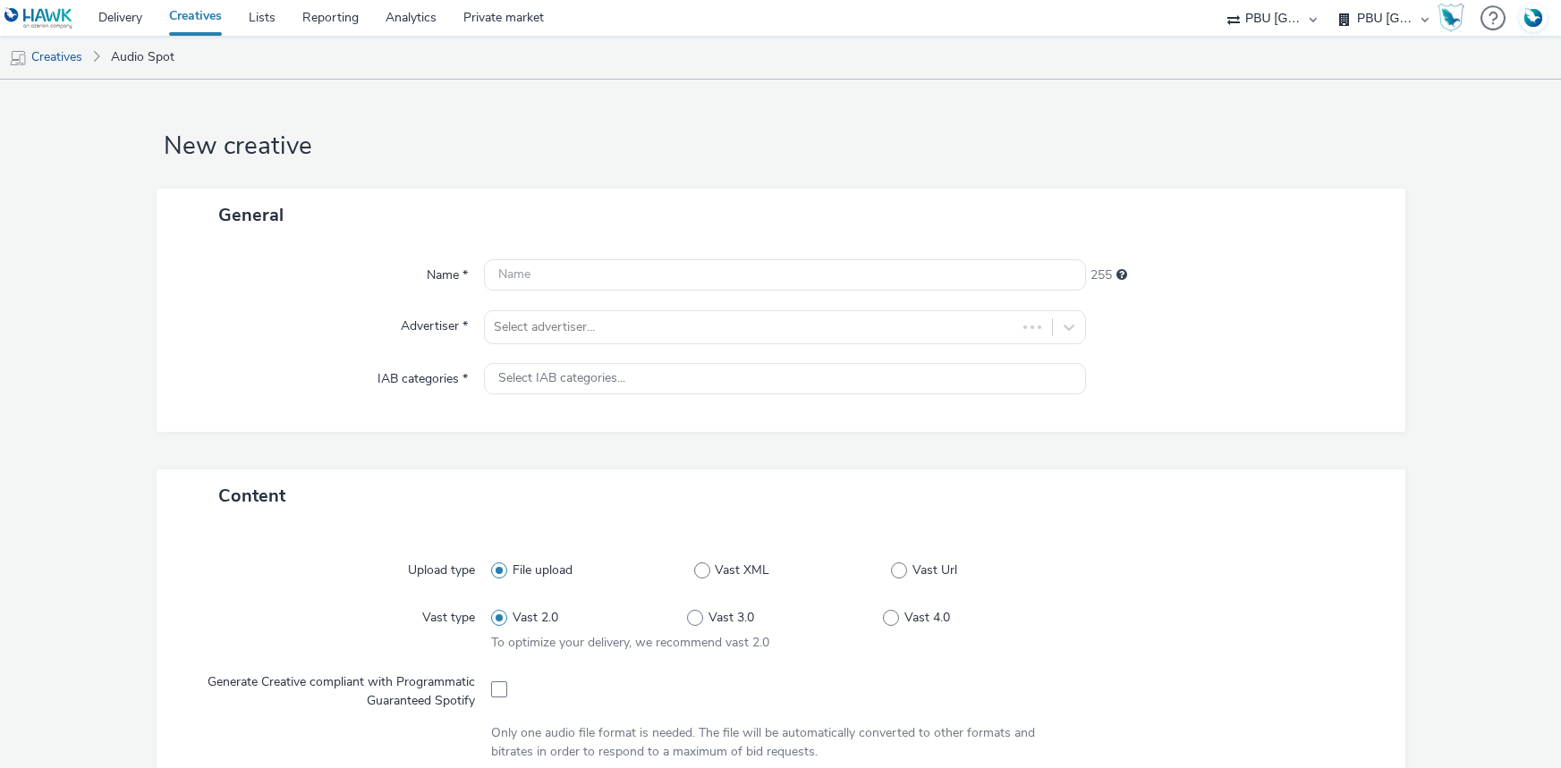
select select "38ed0f18-cbca-4106-be45-330e11e5f0af"
select select "f42c2087-8482-4af0-9099-e05519206007"
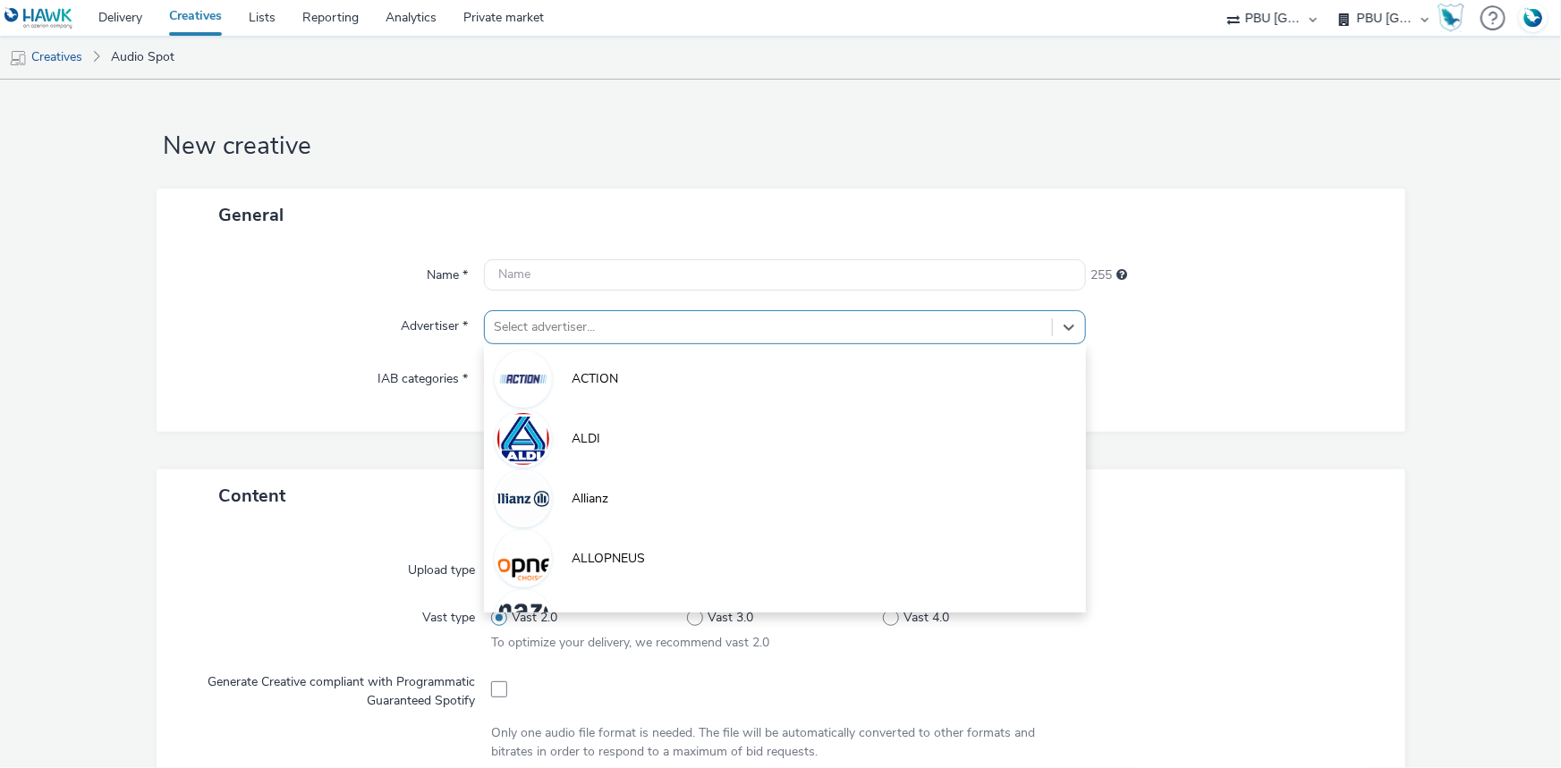
click at [615, 331] on div at bounding box center [768, 327] width 549 height 21
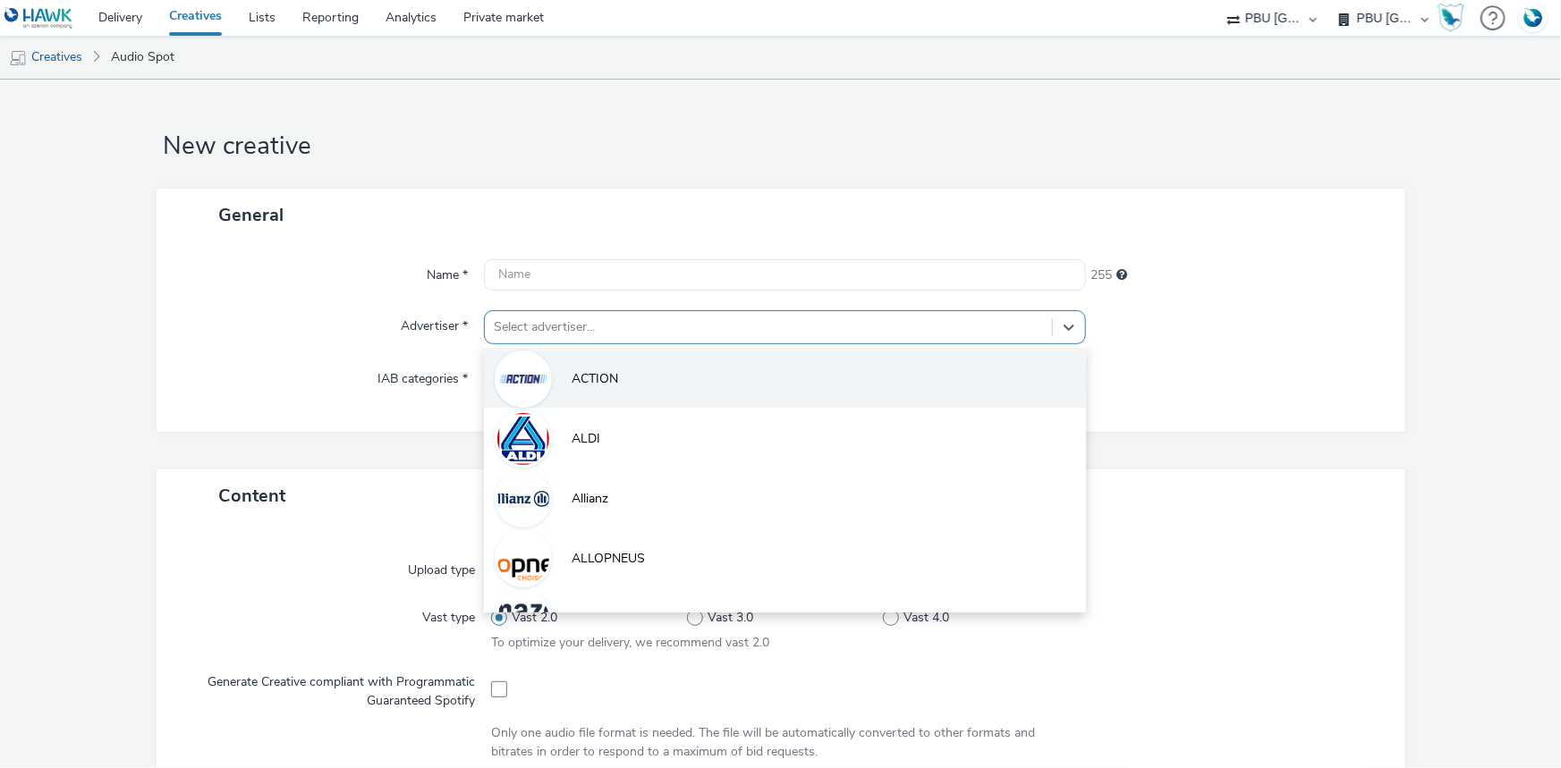
paste input "frai"
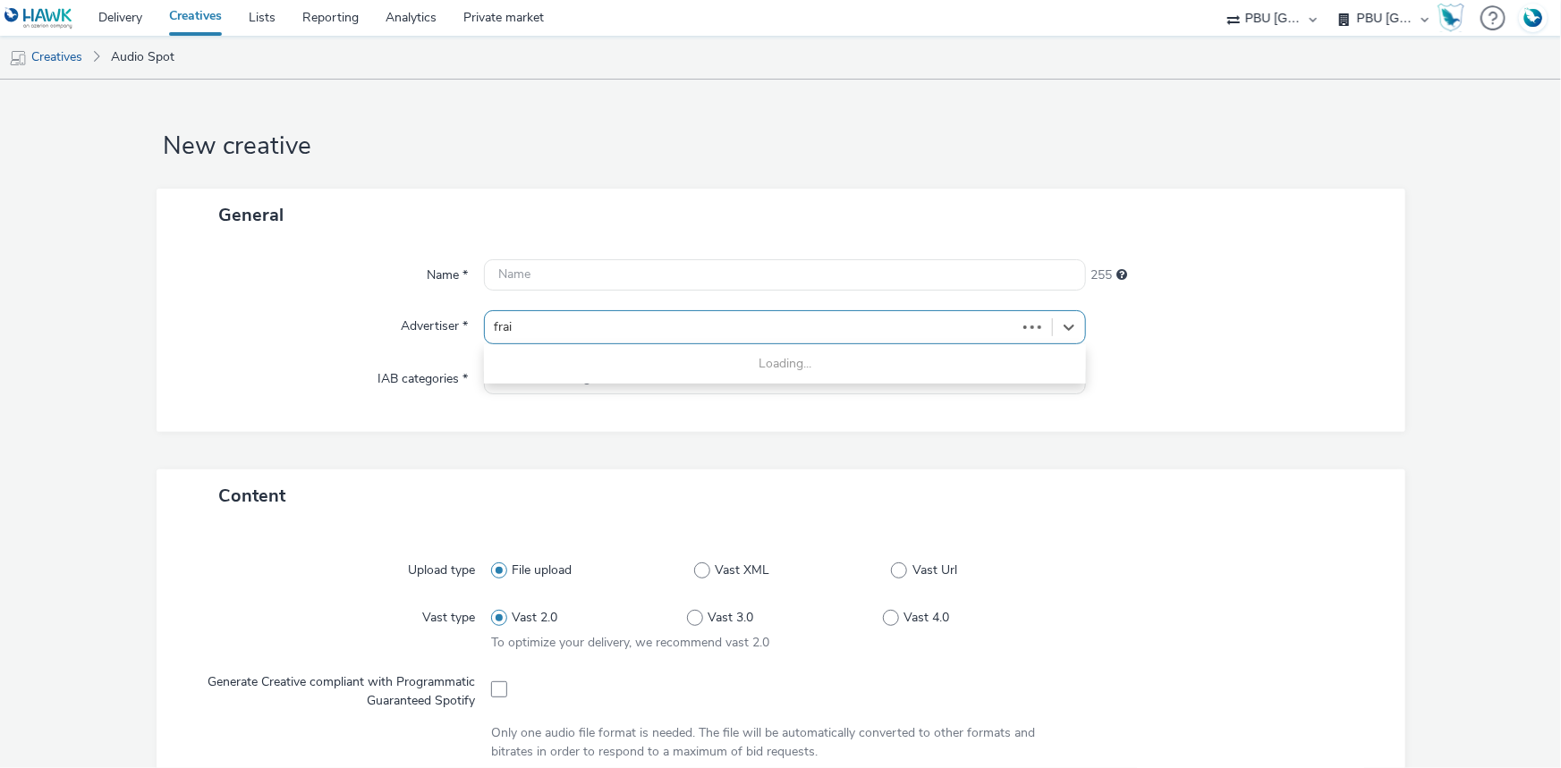
type input "frai"
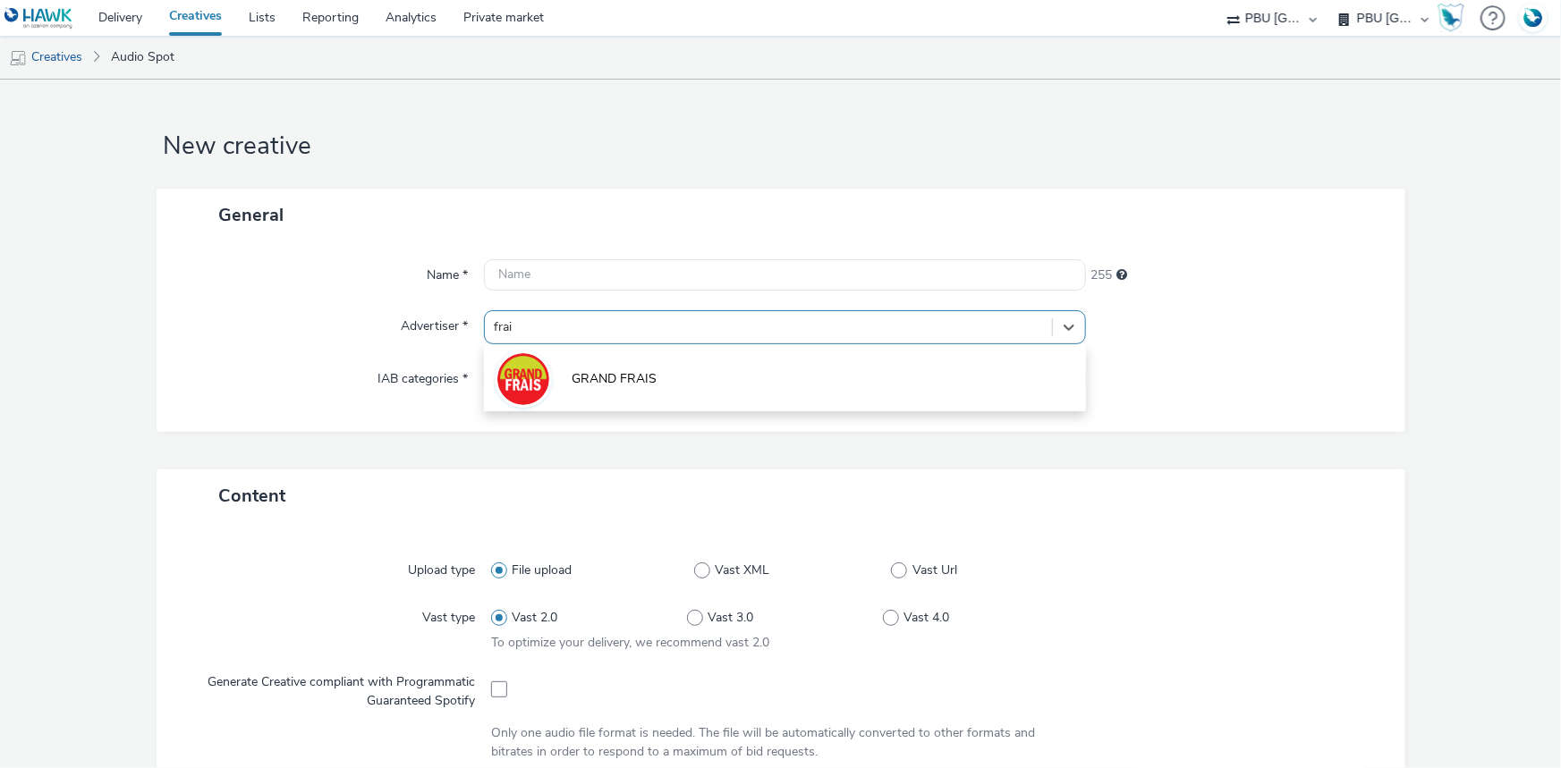
click at [560, 383] on li "GRAND FRAIS" at bounding box center [785, 378] width 602 height 60
type input "http://grandfrais.com"
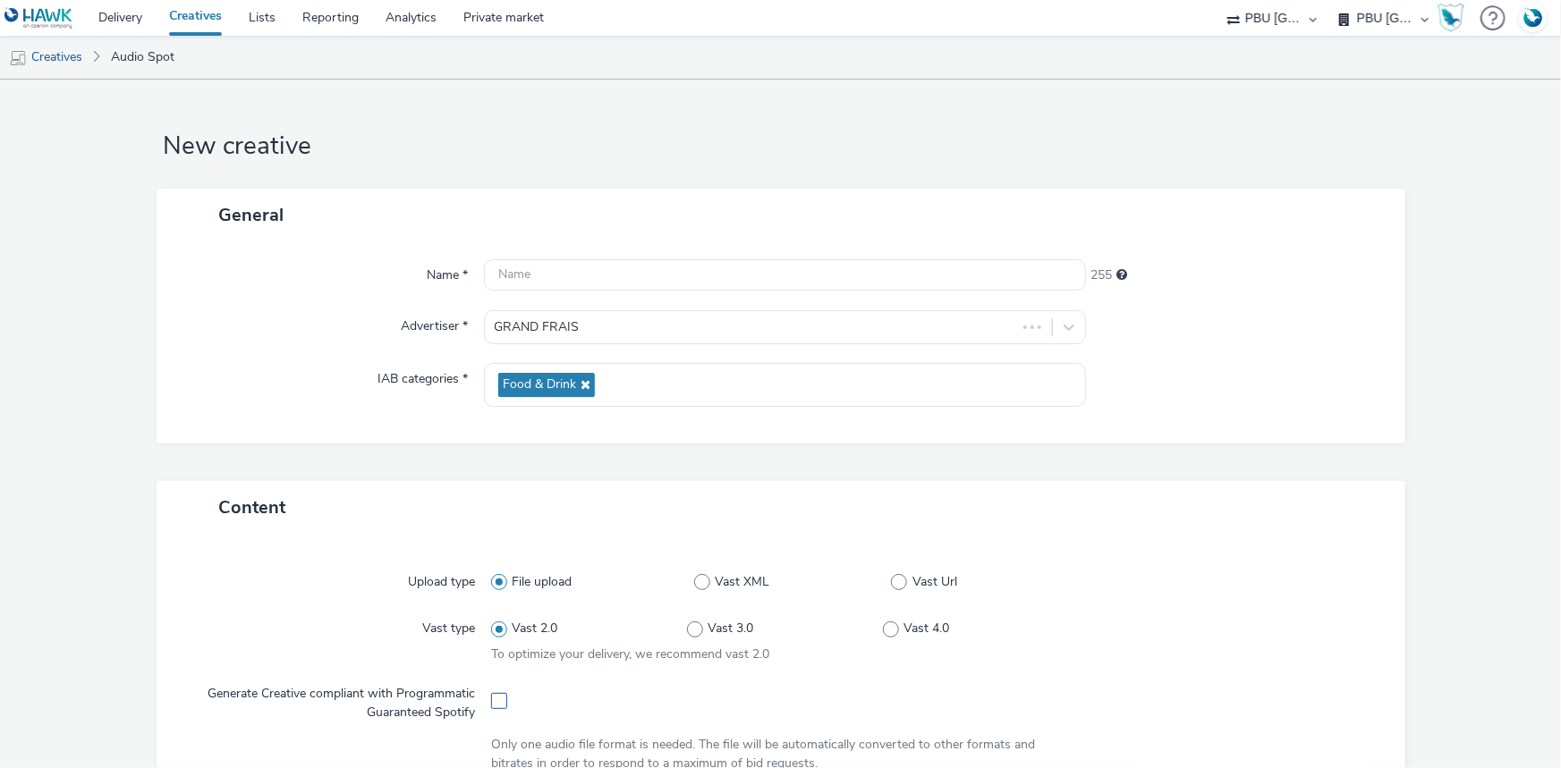
click at [492, 696] on span at bounding box center [499, 701] width 16 height 16
checkbox input "true"
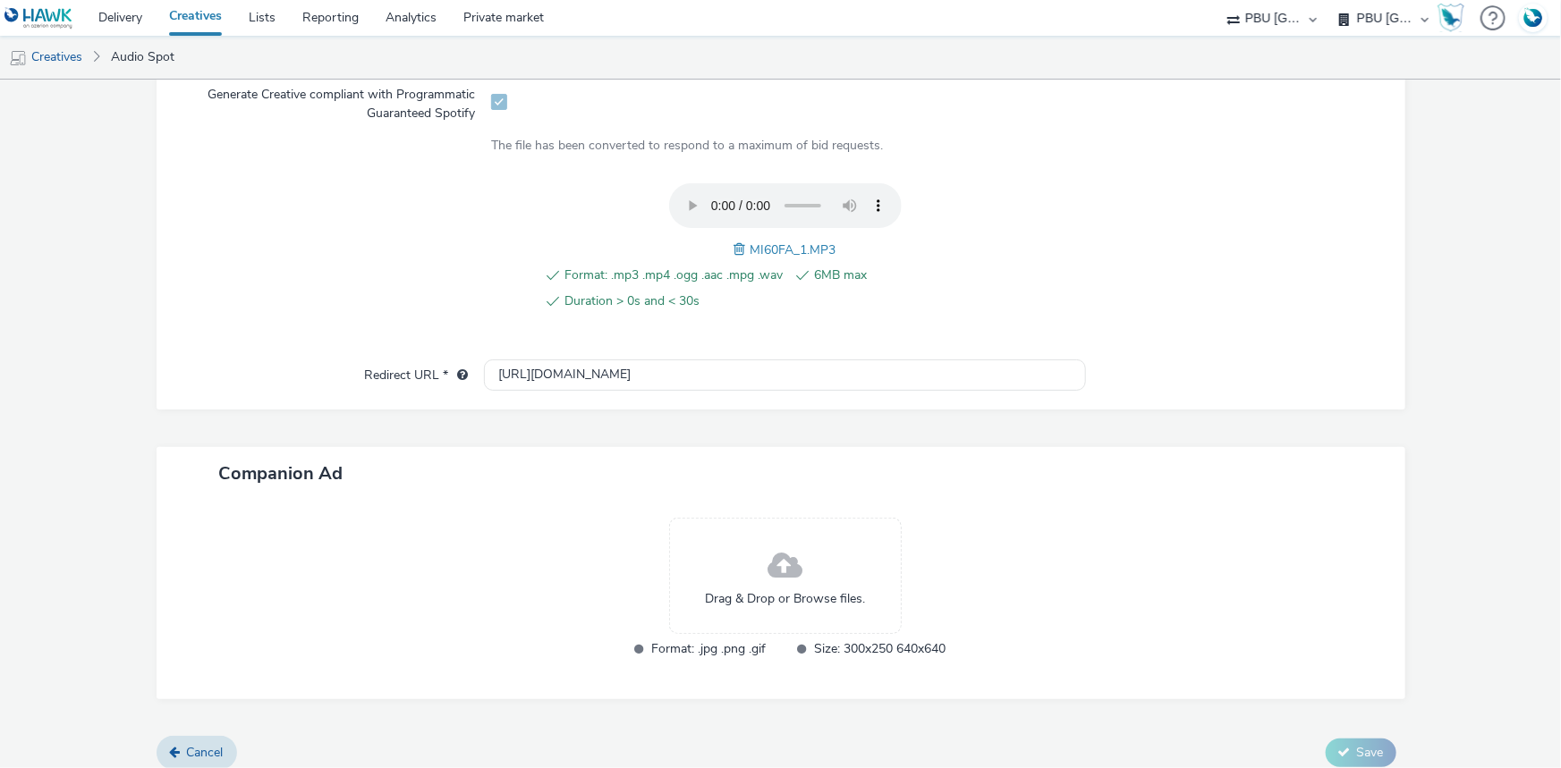
scroll to position [613, 0]
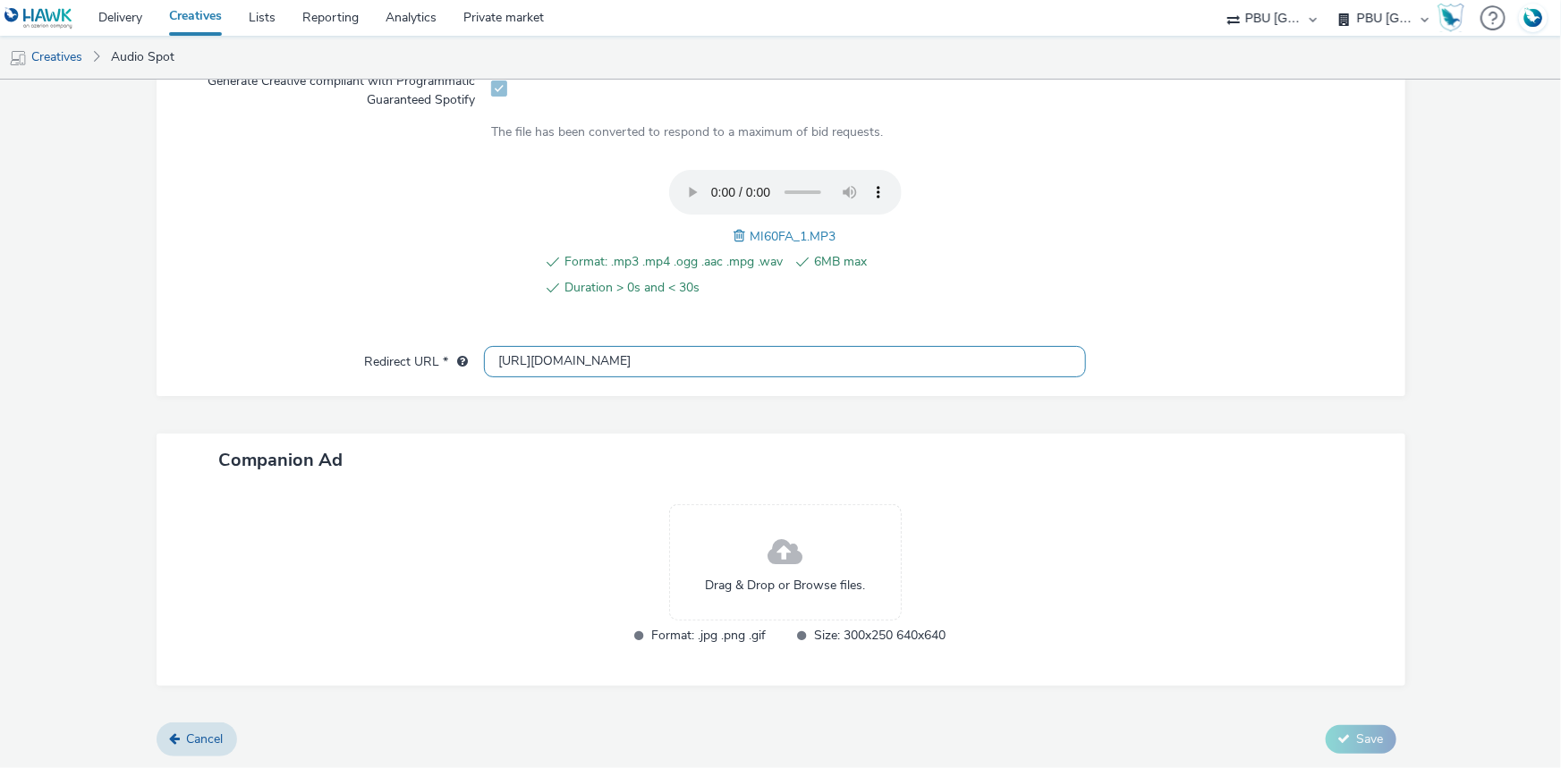
drag, startPoint x: 515, startPoint y: 360, endPoint x: 531, endPoint y: 354, distance: 17.0
click at [515, 359] on input "[URL][DOMAIN_NAME]" at bounding box center [785, 361] width 602 height 31
type input "[URL][DOMAIN_NAME]"
click at [768, 234] on span "MI60FA_1.MP3" at bounding box center [793, 236] width 86 height 17
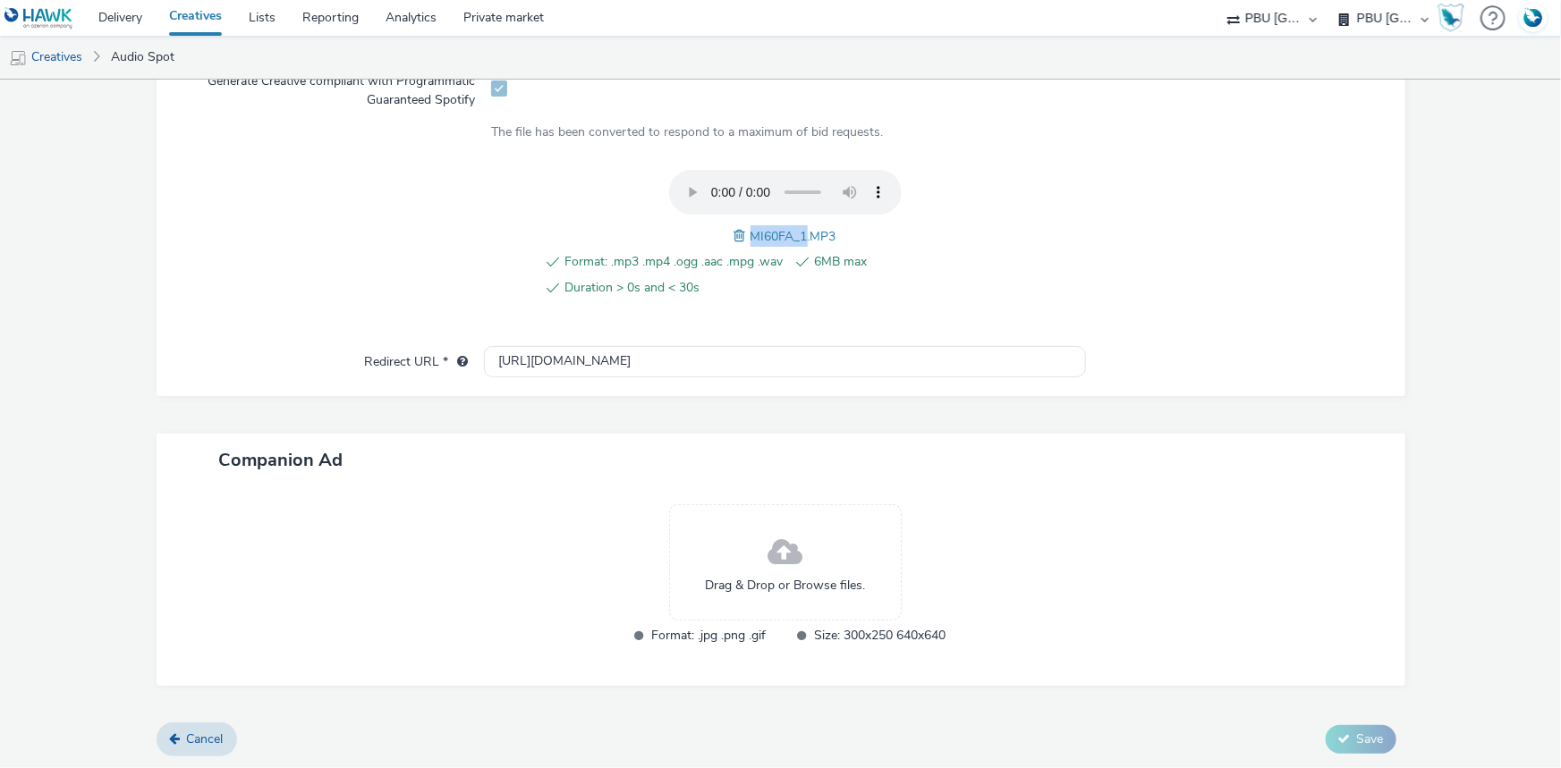
copy span "MI60FA_1"
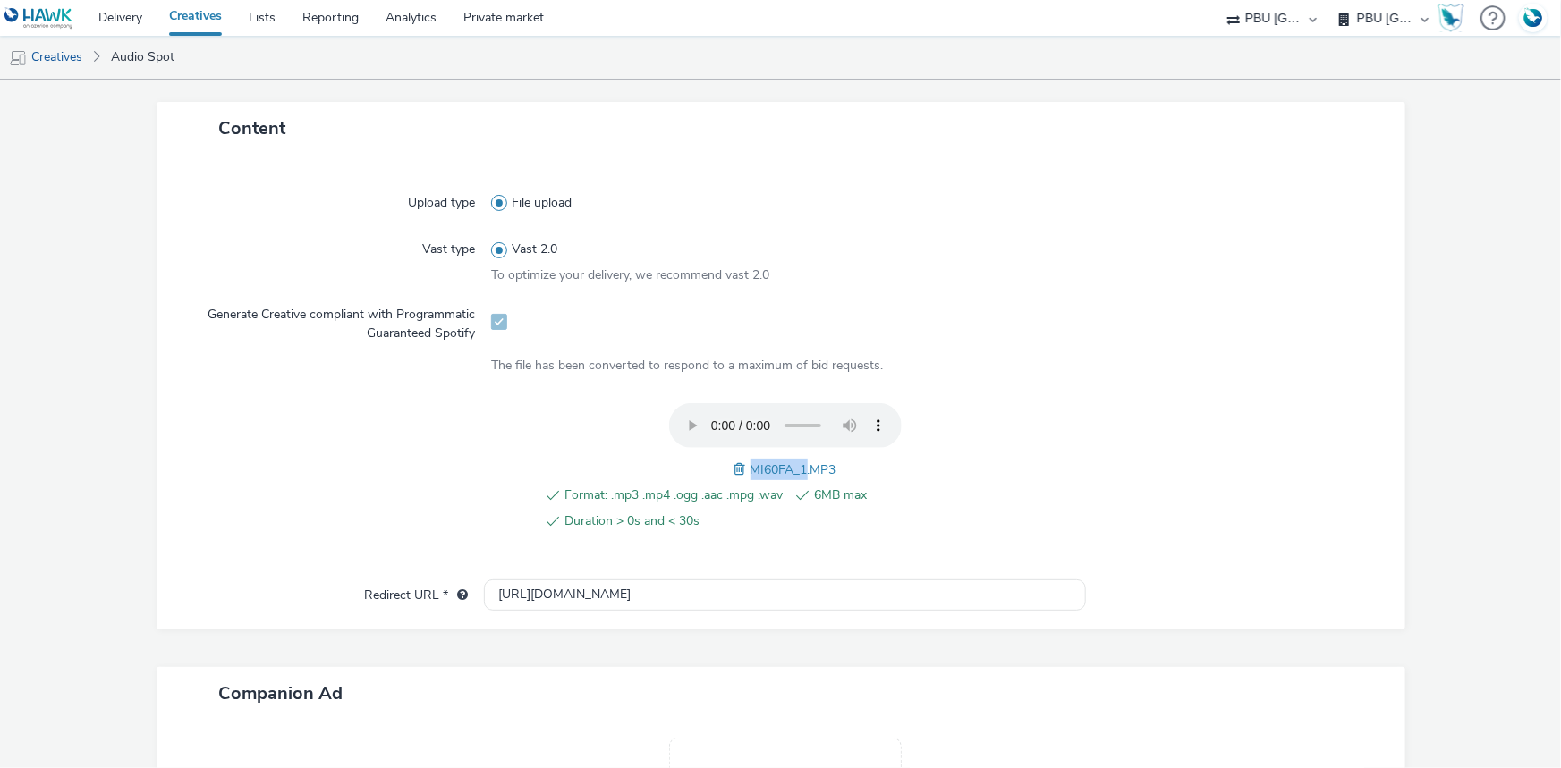
scroll to position [44, 0]
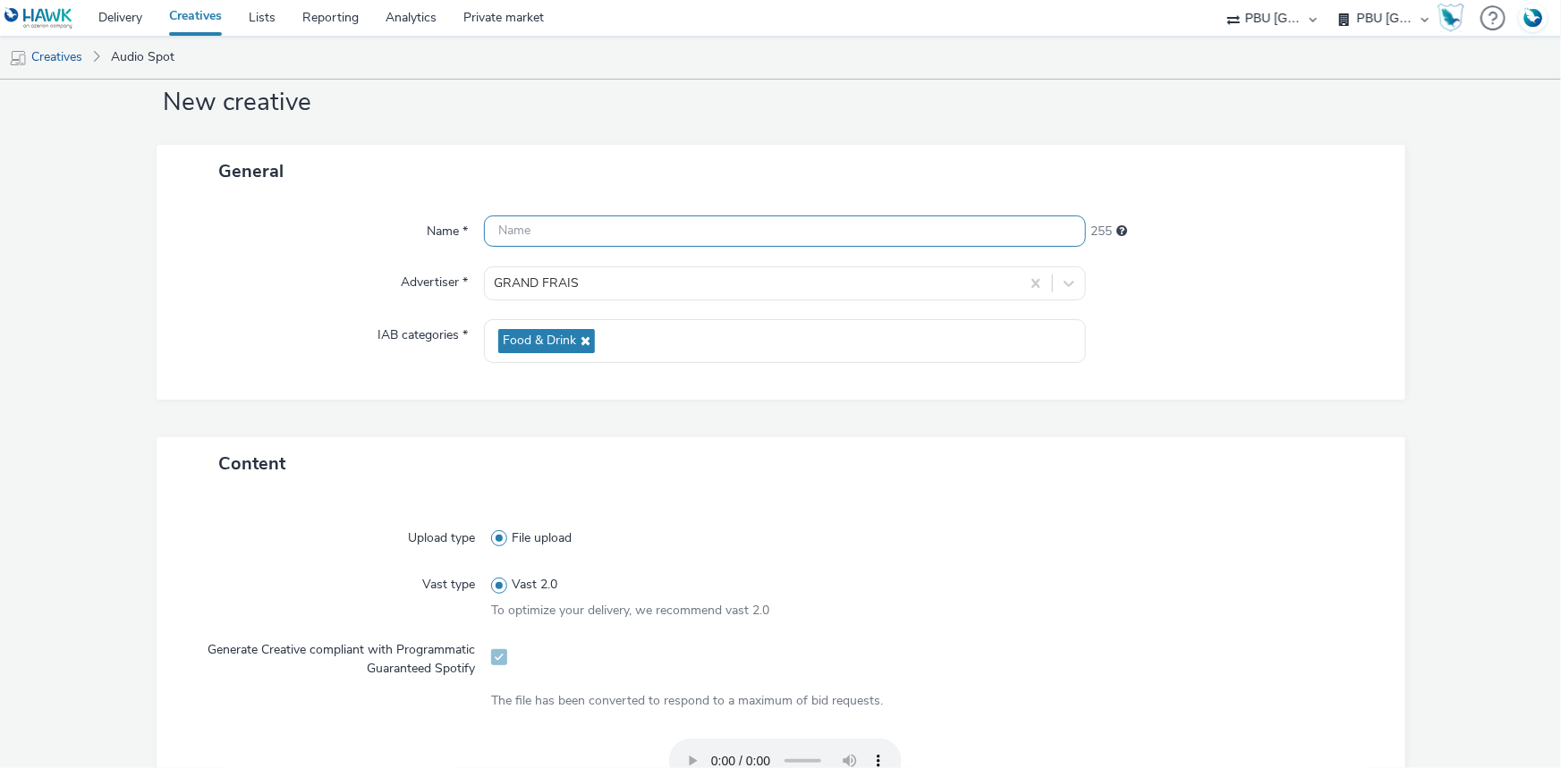
click at [558, 225] on input "text" at bounding box center [785, 231] width 602 height 31
paste input "MI60FA_1"
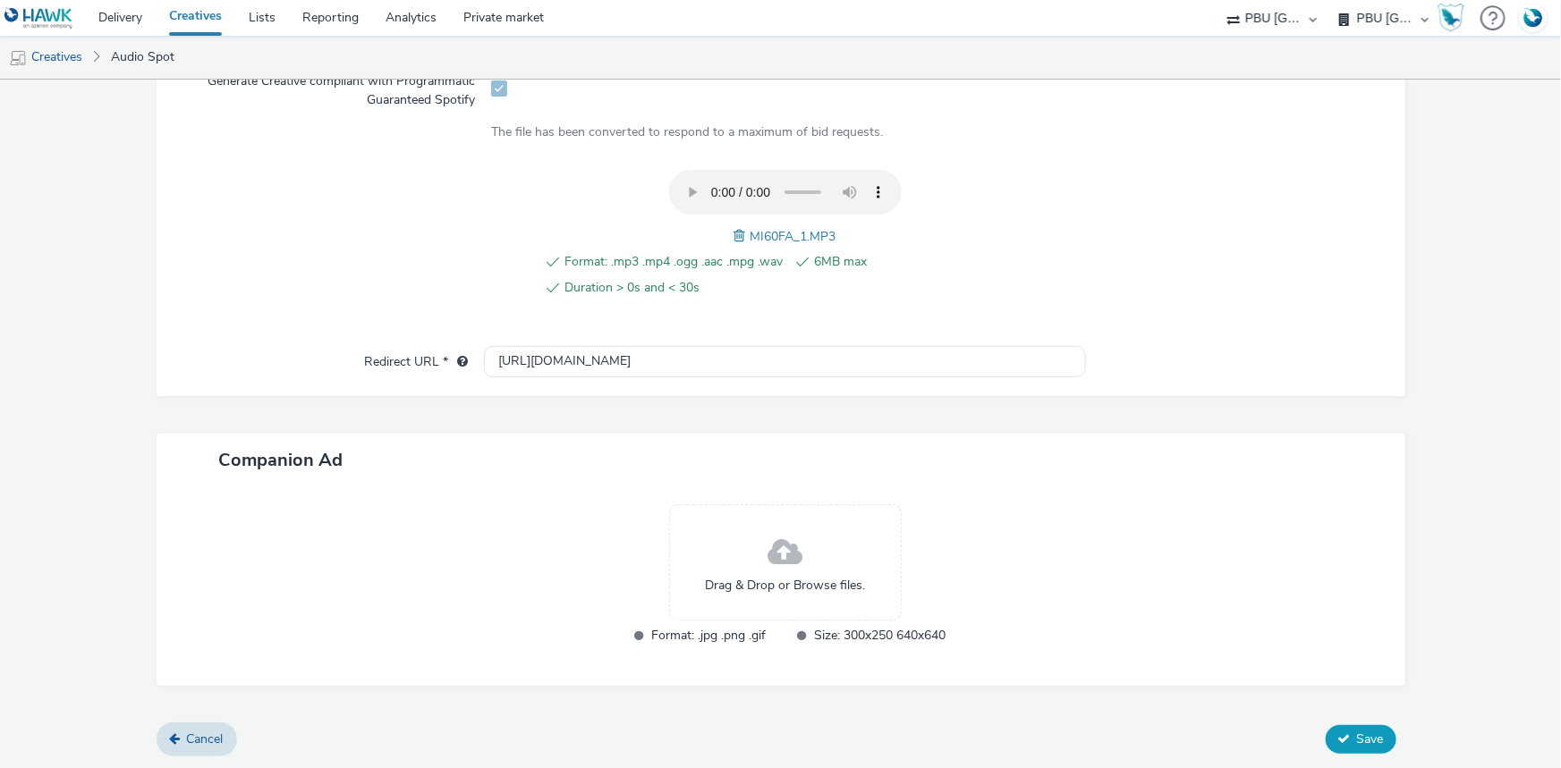
type input "MI60FA_1_Spotify"
click at [1357, 736] on span "Save" at bounding box center [1370, 739] width 27 height 17
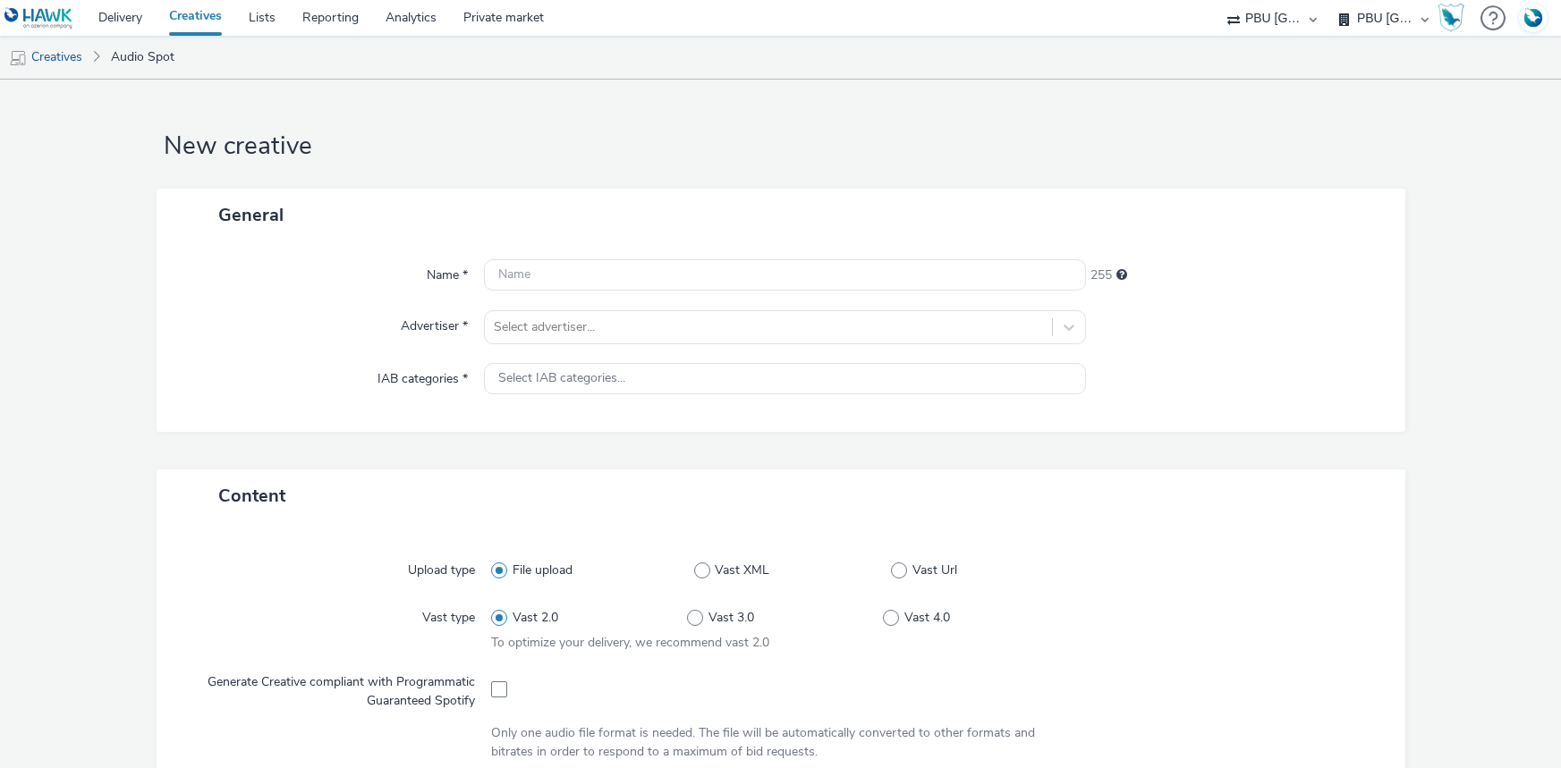
select select "38ed0f18-cbca-4106-be45-330e11e5f0af"
select select "f42c2087-8482-4af0-9099-e05519206007"
click at [631, 337] on div at bounding box center [768, 327] width 549 height 21
type input "frai"
click at [631, 368] on li "GRAND FRAIS" at bounding box center [785, 378] width 602 height 60
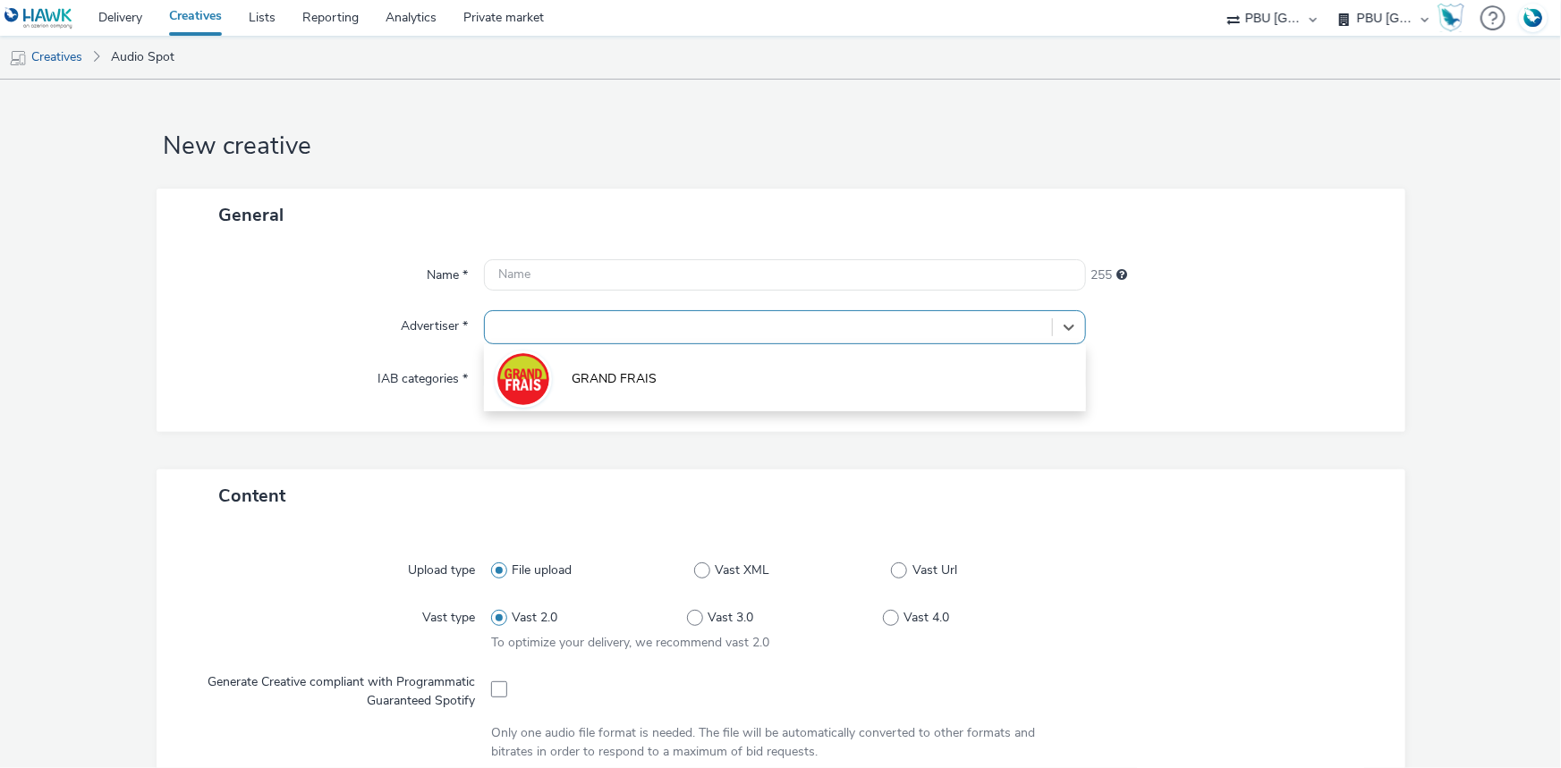
type input "[URL][DOMAIN_NAME]"
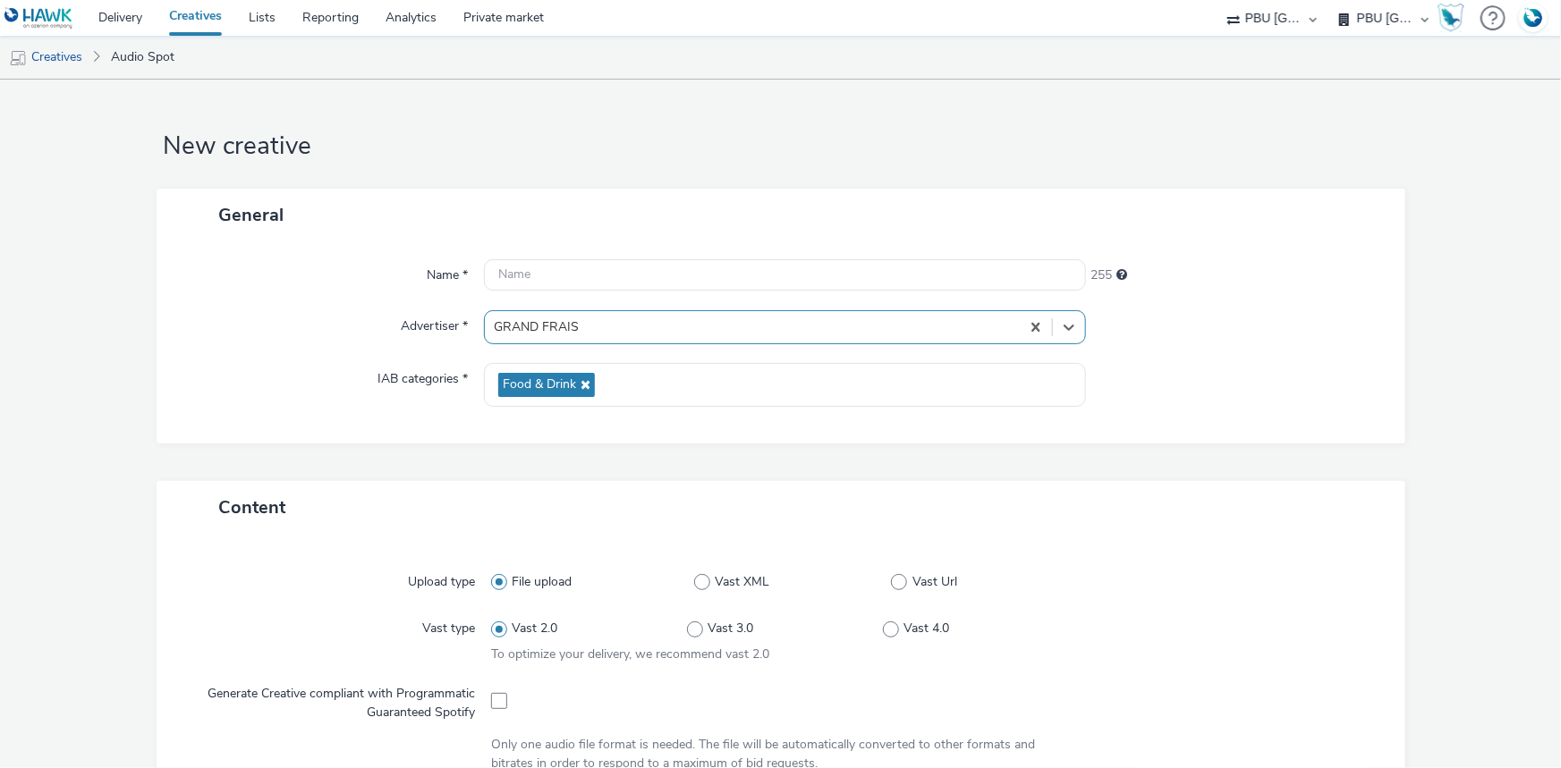
click at [482, 699] on div "Generate Creative compliant with Programmatic Guaranteed Spotify" at bounding box center [340, 700] width 303 height 44
click at [491, 700] on span at bounding box center [499, 701] width 16 height 16
checkbox input "true"
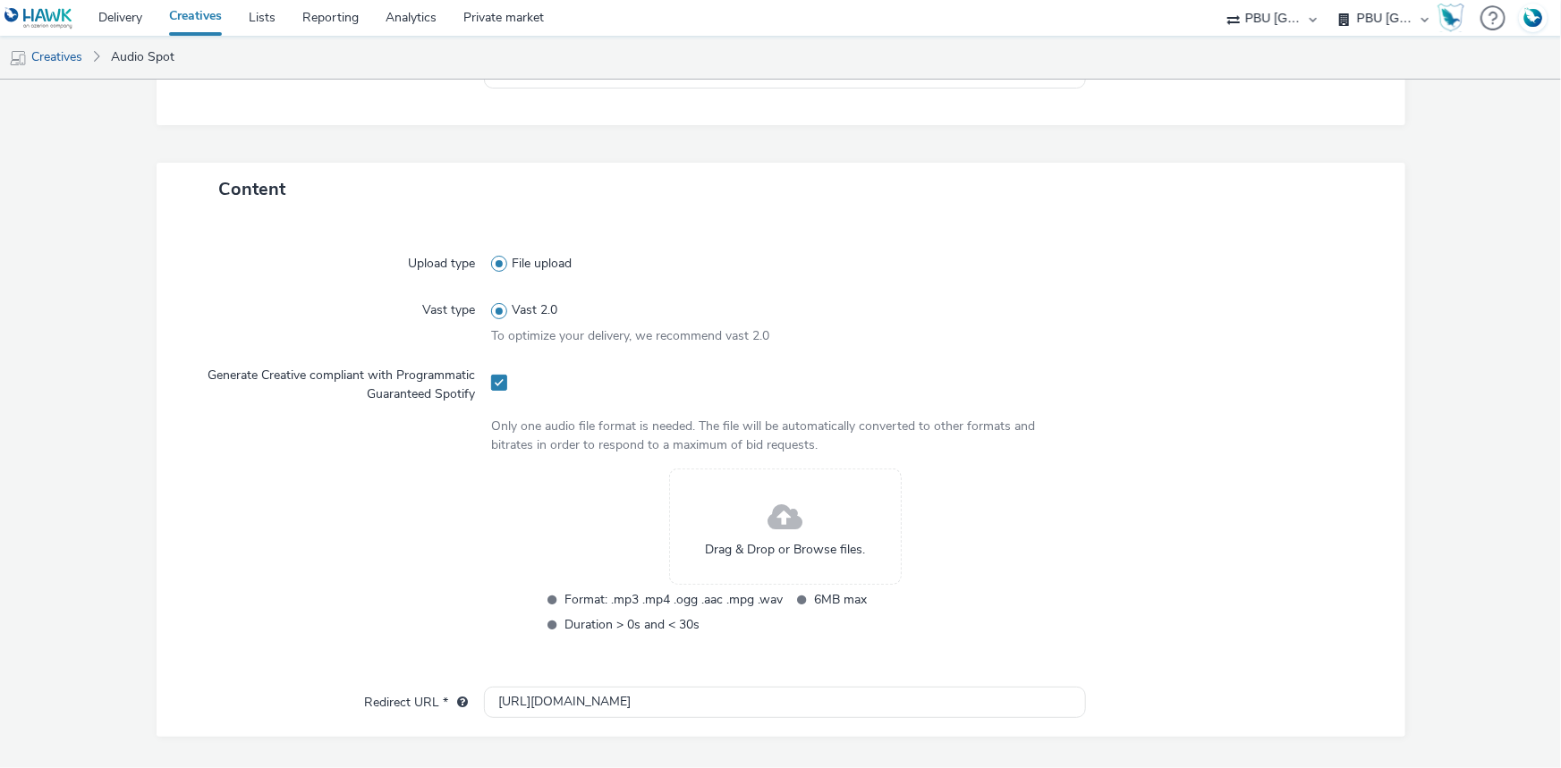
scroll to position [325, 0]
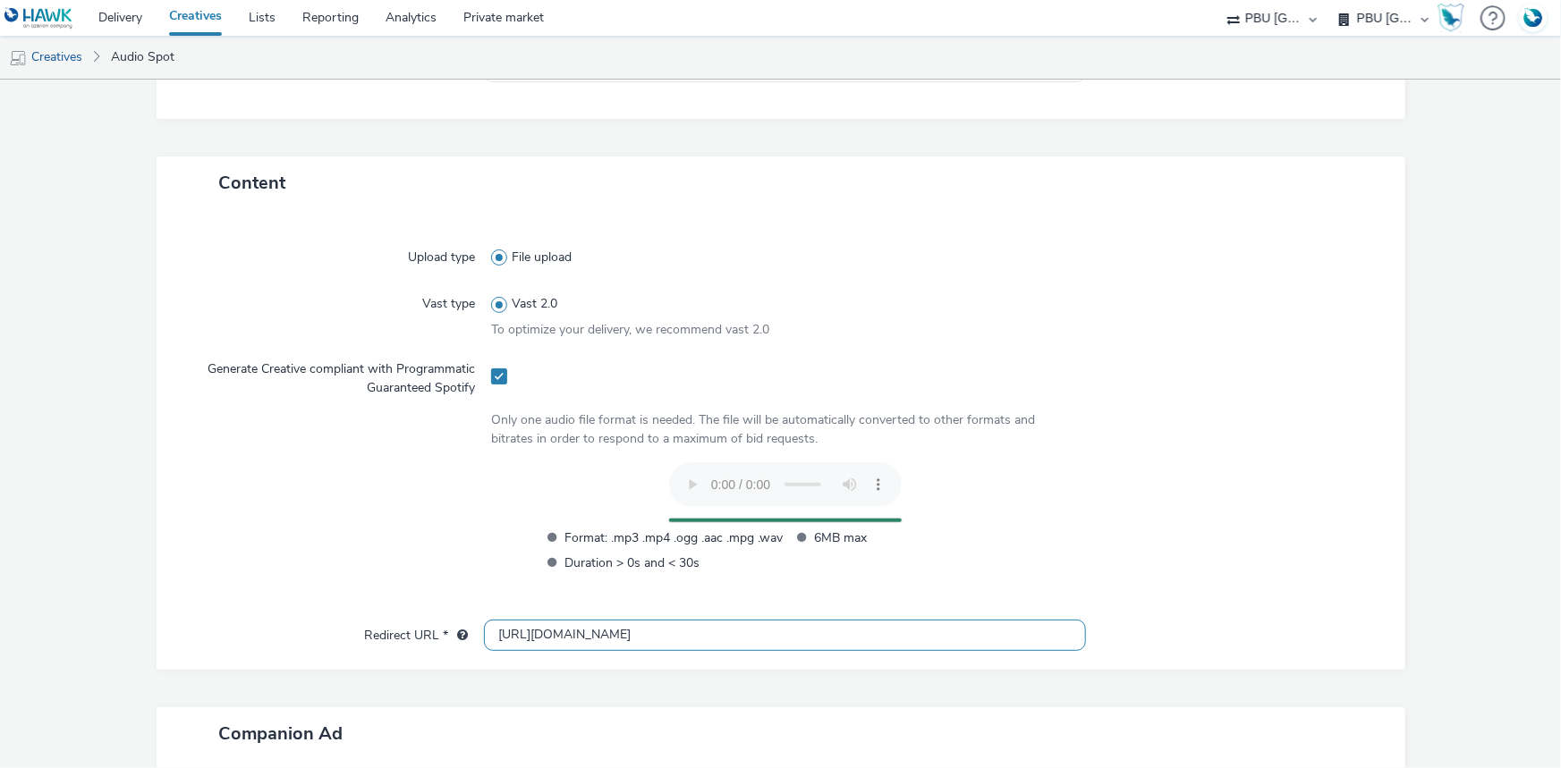
click at [513, 635] on input "[URL][DOMAIN_NAME]" at bounding box center [785, 635] width 602 height 31
type input "[URL][DOMAIN_NAME]"
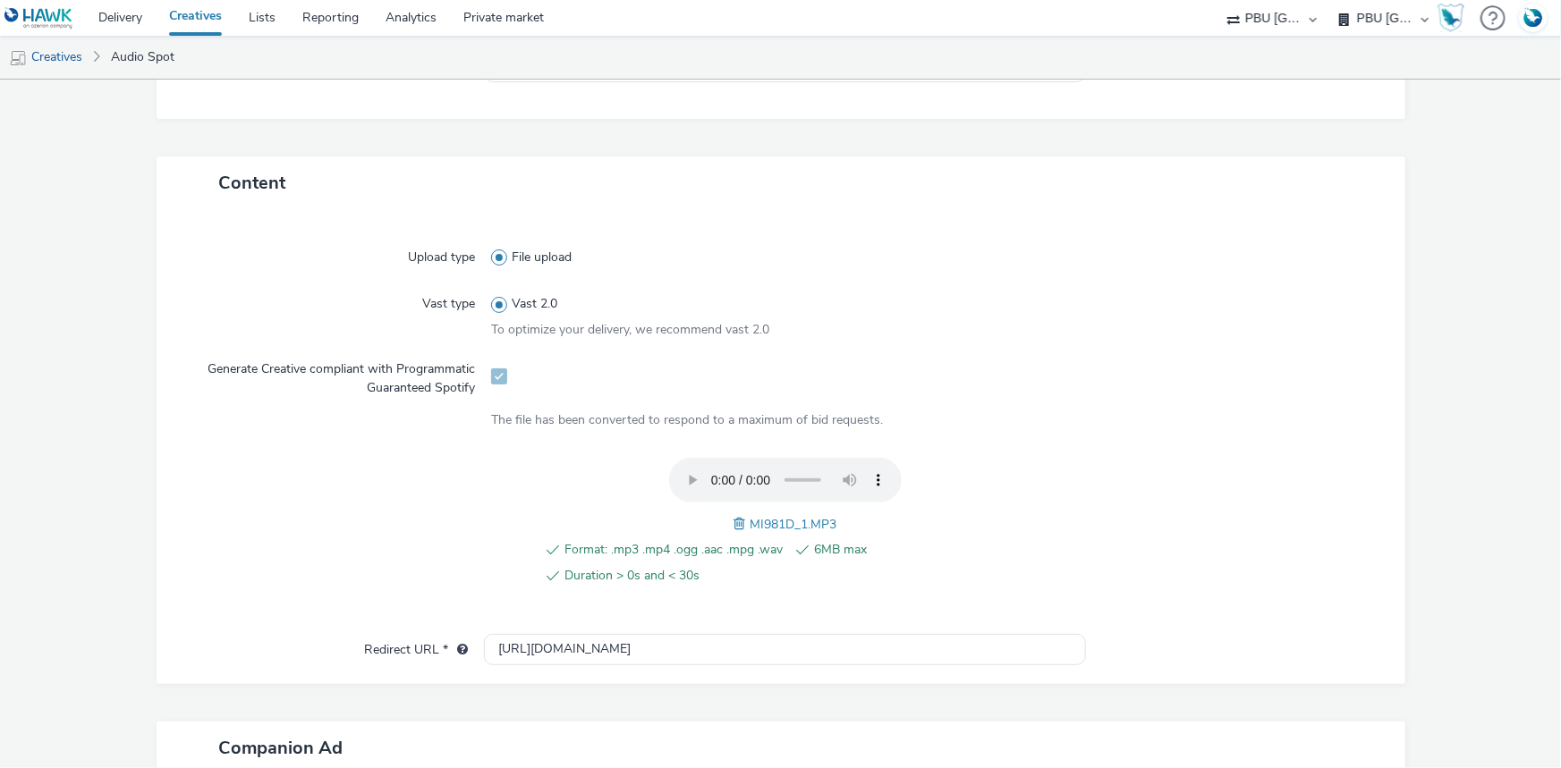
click at [760, 522] on span "MI981D_1.MP3" at bounding box center [793, 524] width 87 height 17
copy span "MI981D_1"
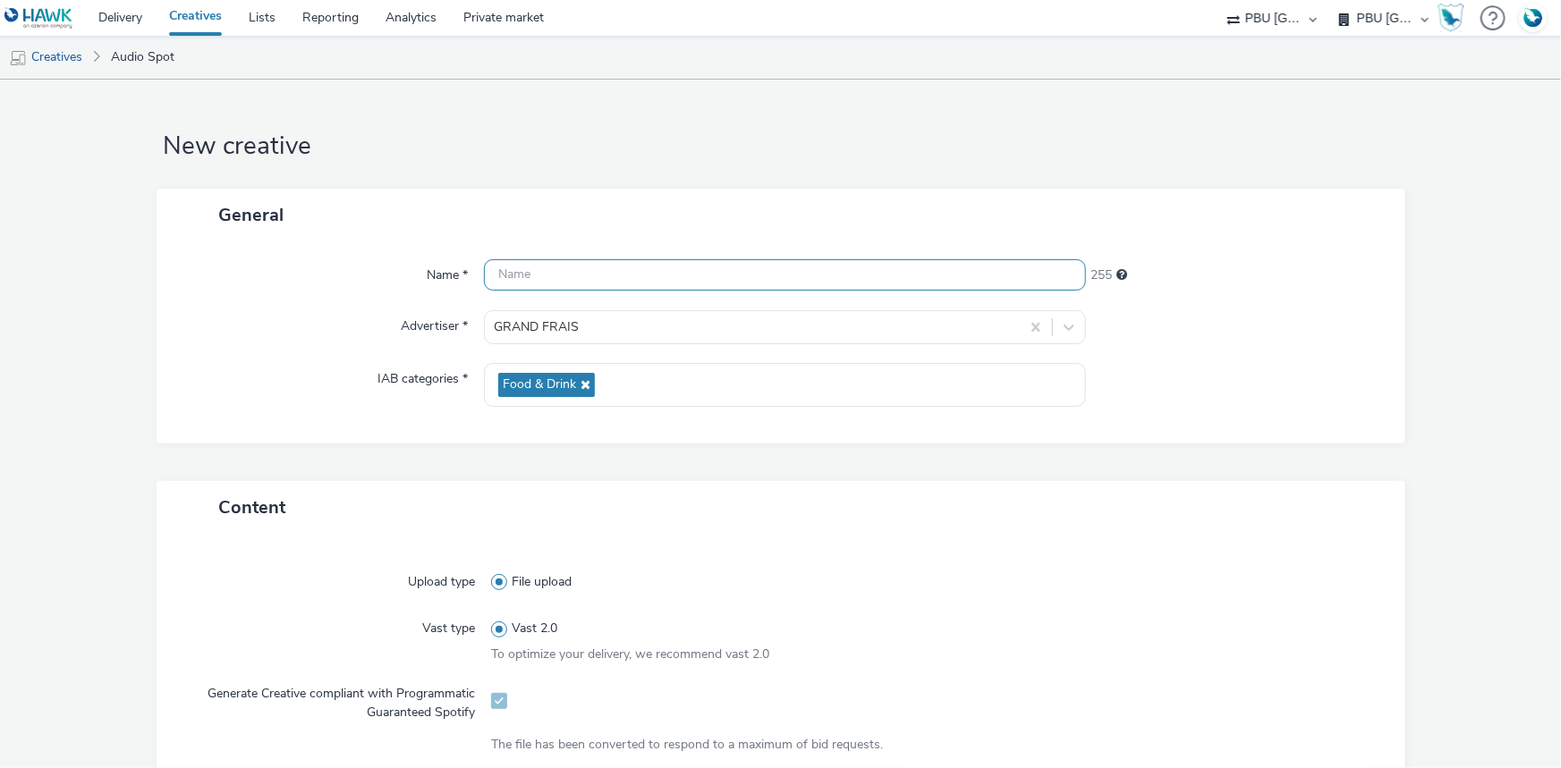
click at [598, 275] on input "text" at bounding box center [785, 274] width 602 height 31
paste input "MI981D_1"
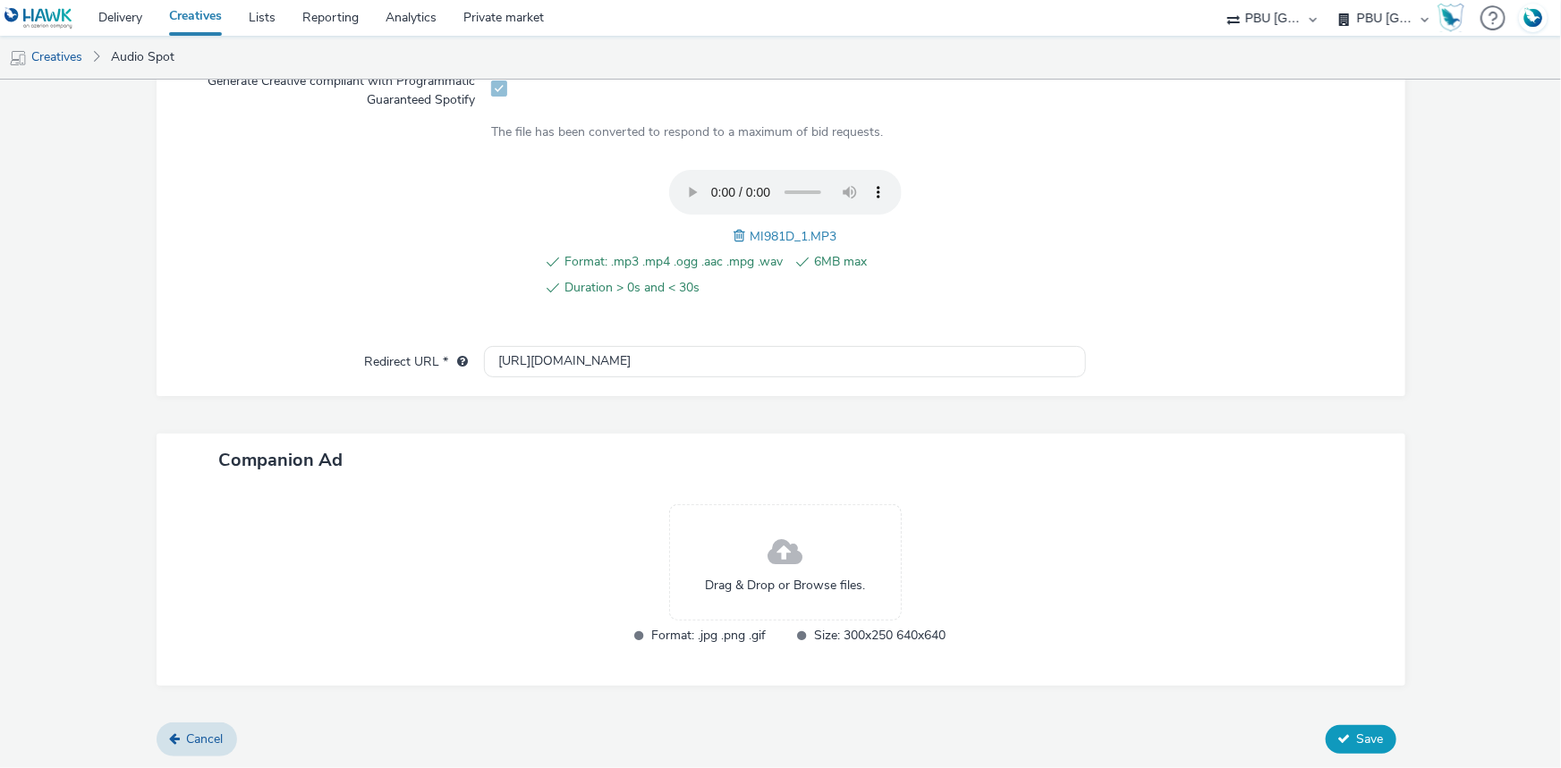
type input "MI981D_1_Spotify"
click at [1357, 733] on span "Save" at bounding box center [1370, 739] width 27 height 17
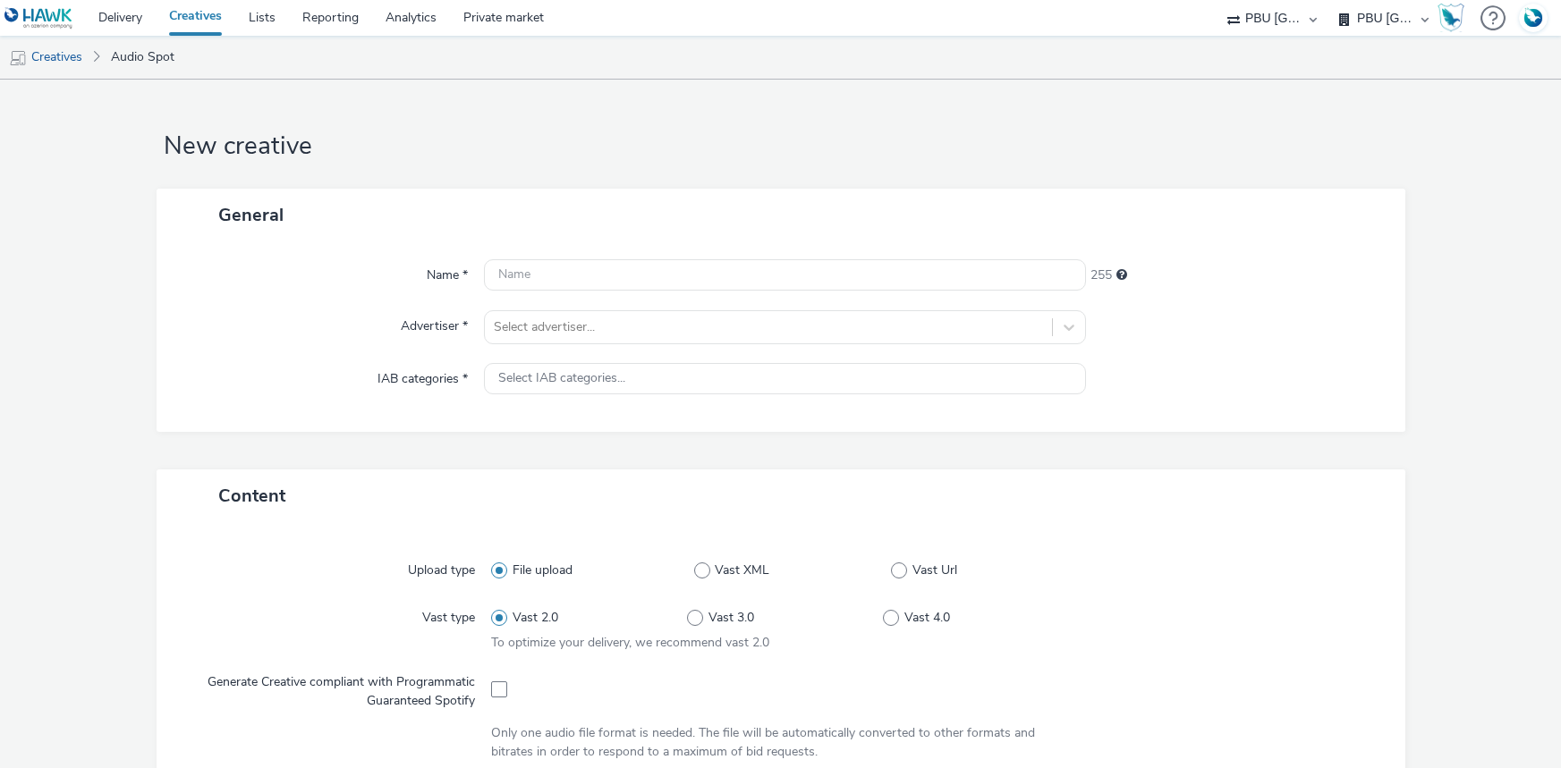
select select "38ed0f18-cbca-4106-be45-330e11e5f0af"
select select "f42c2087-8482-4af0-9099-e05519206007"
click at [563, 333] on div at bounding box center [768, 327] width 549 height 21
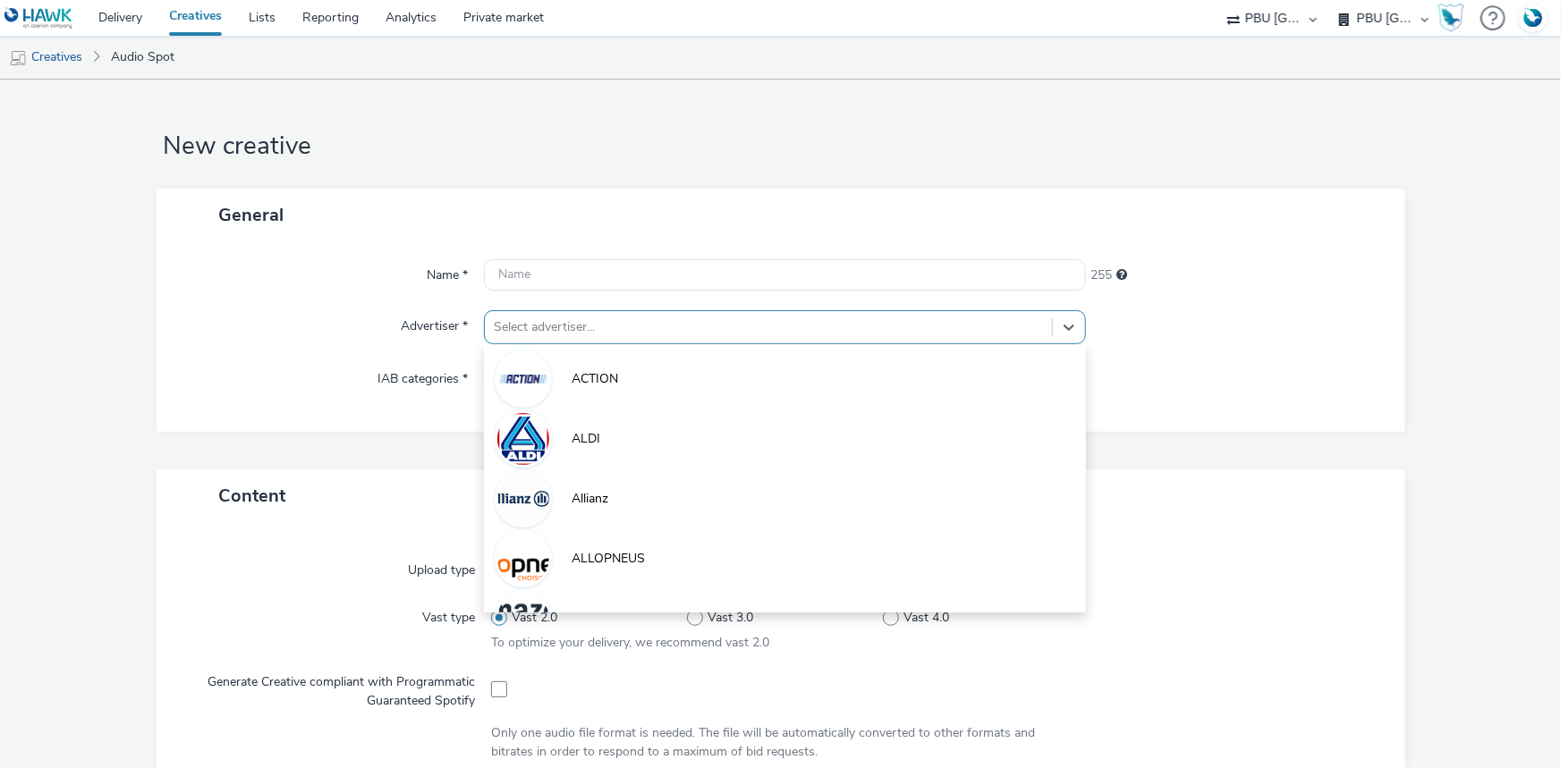
paste input "frai"
type input "frai"
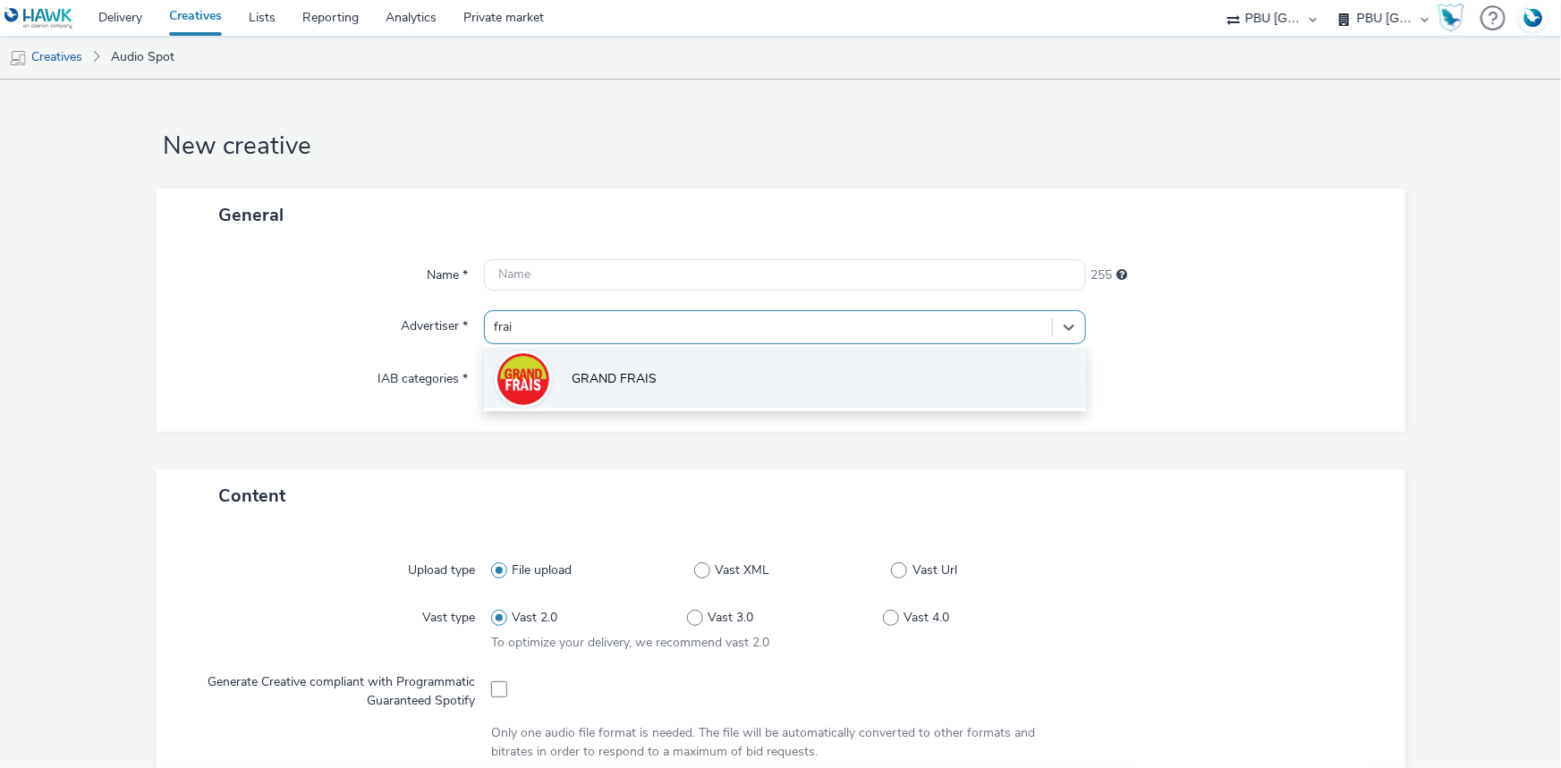
click at [549, 371] on li "GRAND FRAIS" at bounding box center [785, 378] width 602 height 60
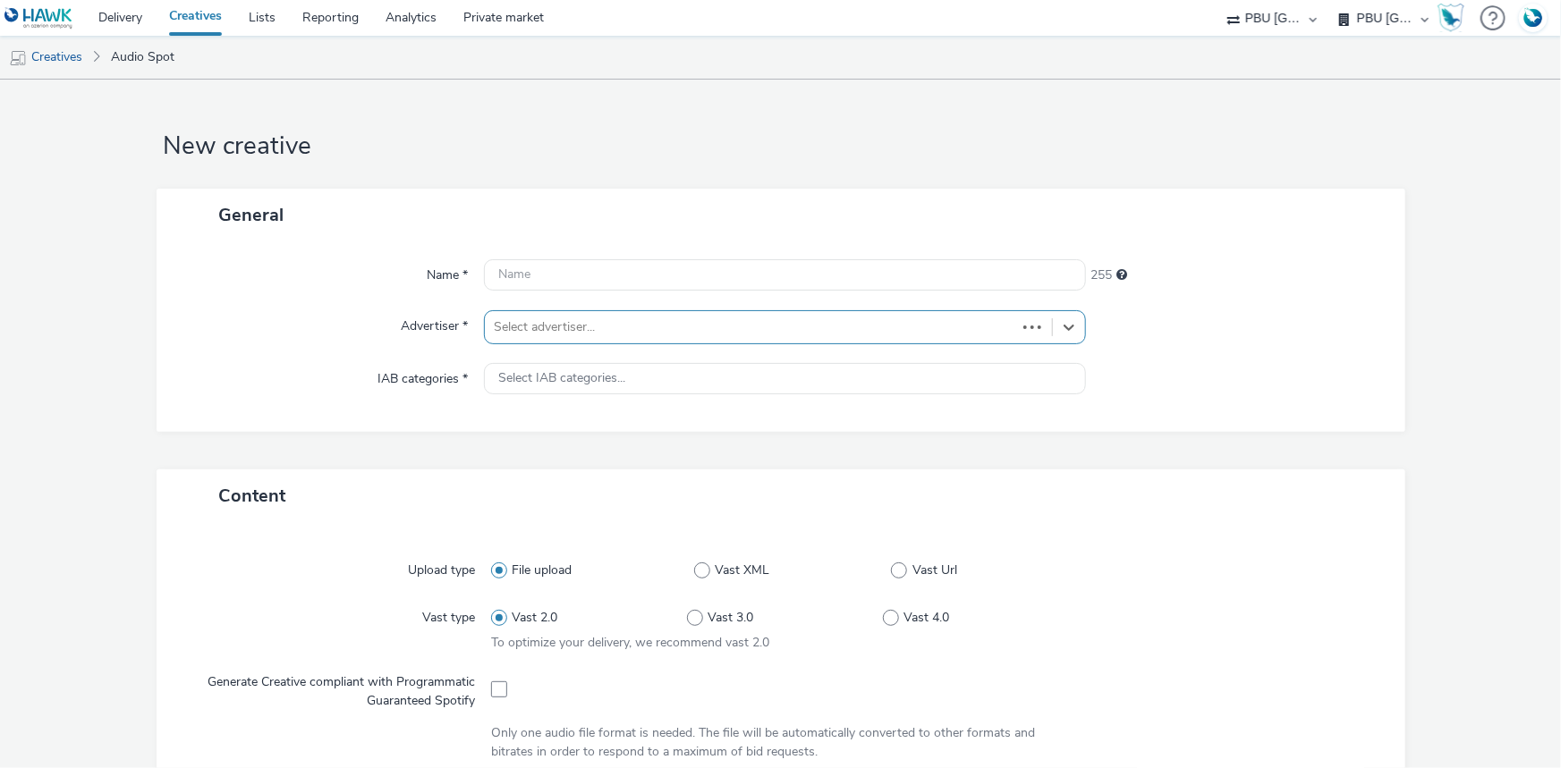
type input "http://grandfrais.com"
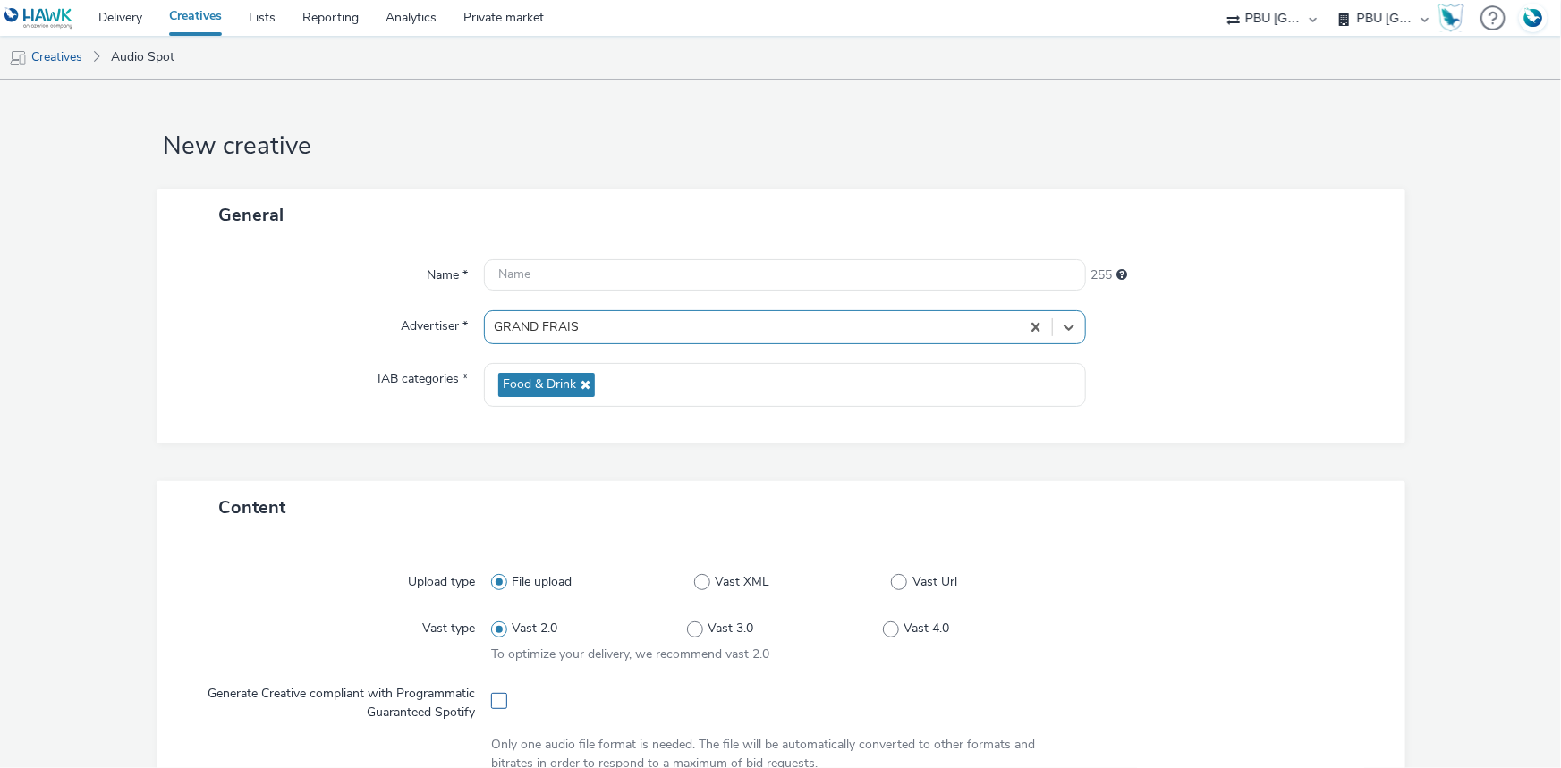
click at [495, 698] on span at bounding box center [499, 701] width 16 height 16
checkbox input "true"
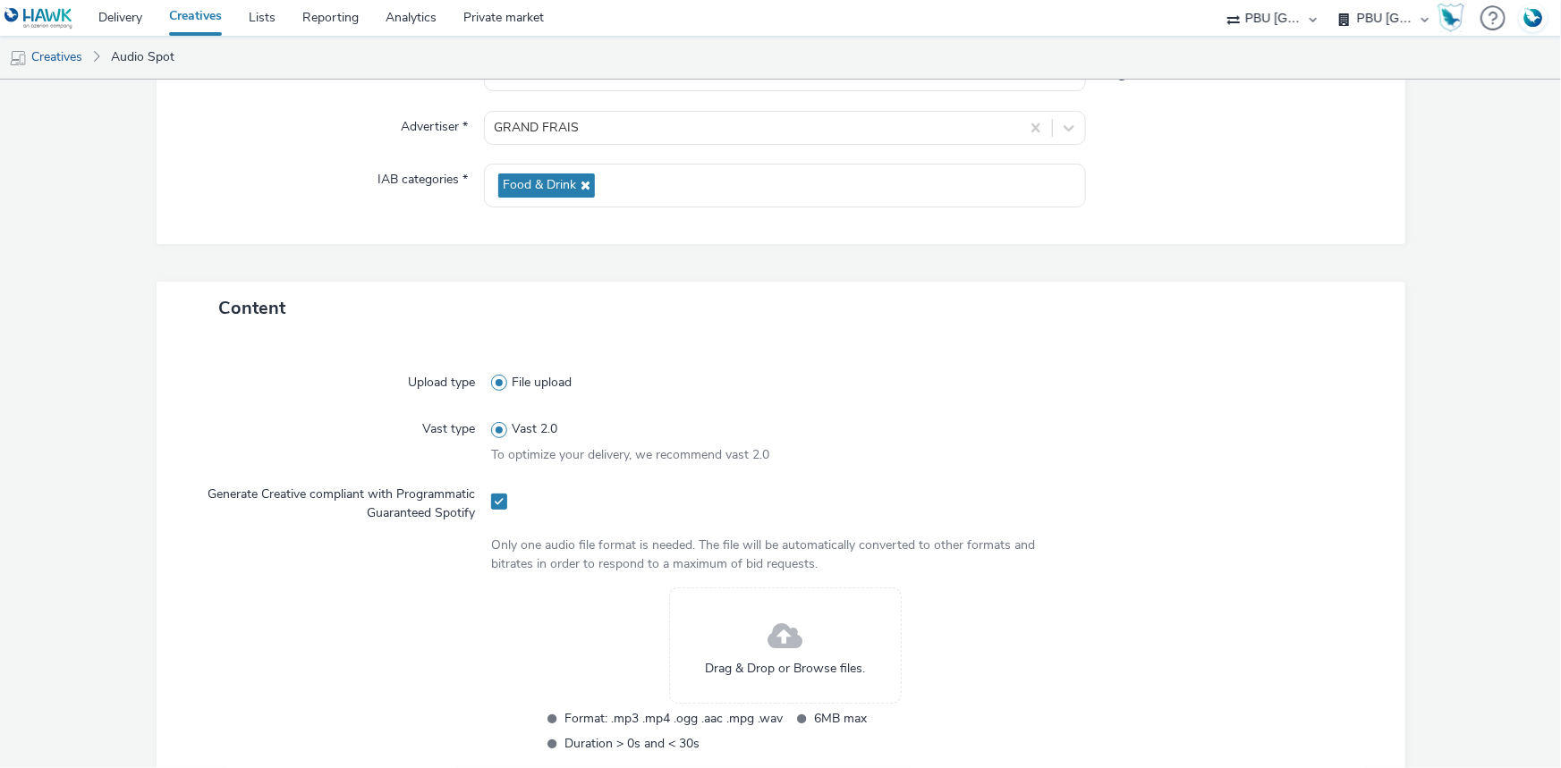
scroll to position [325, 0]
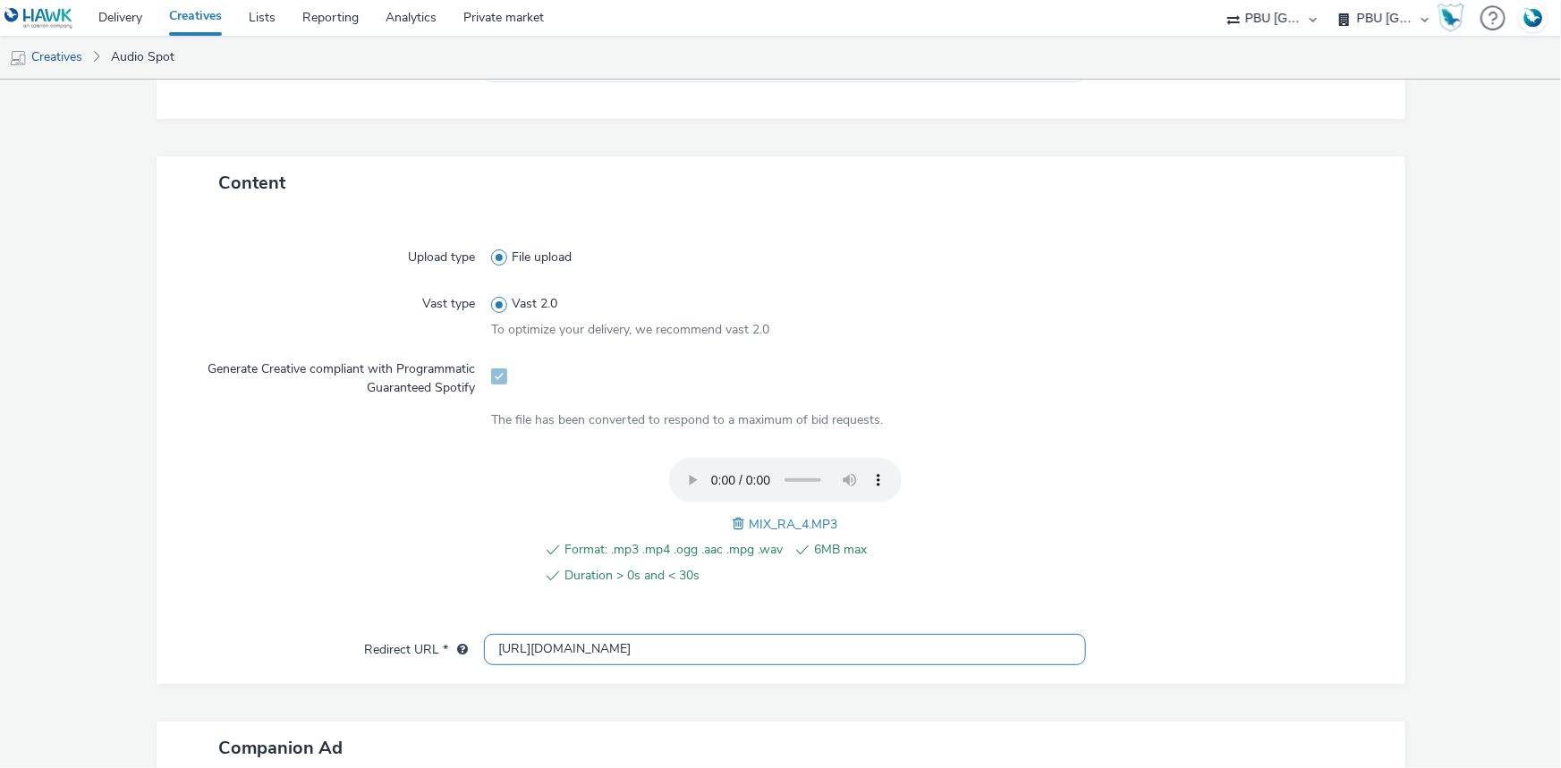
click at [516, 651] on input "http://grandfrais.com" at bounding box center [785, 649] width 602 height 31
type input "https://grandfrais.com"
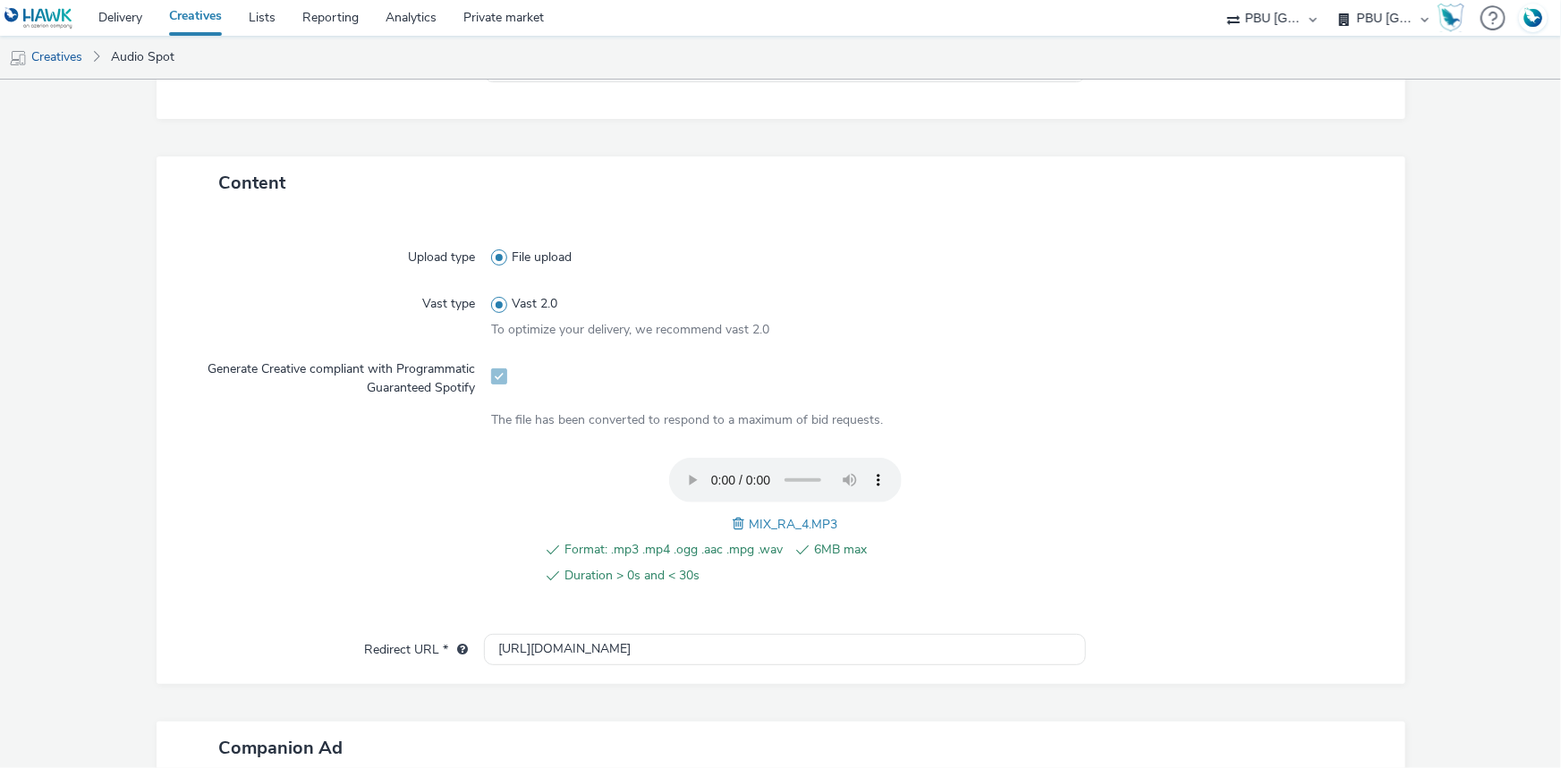
click at [750, 524] on span "MIX_RA_4.MP3" at bounding box center [793, 524] width 89 height 17
copy span "MIX_RA_4"
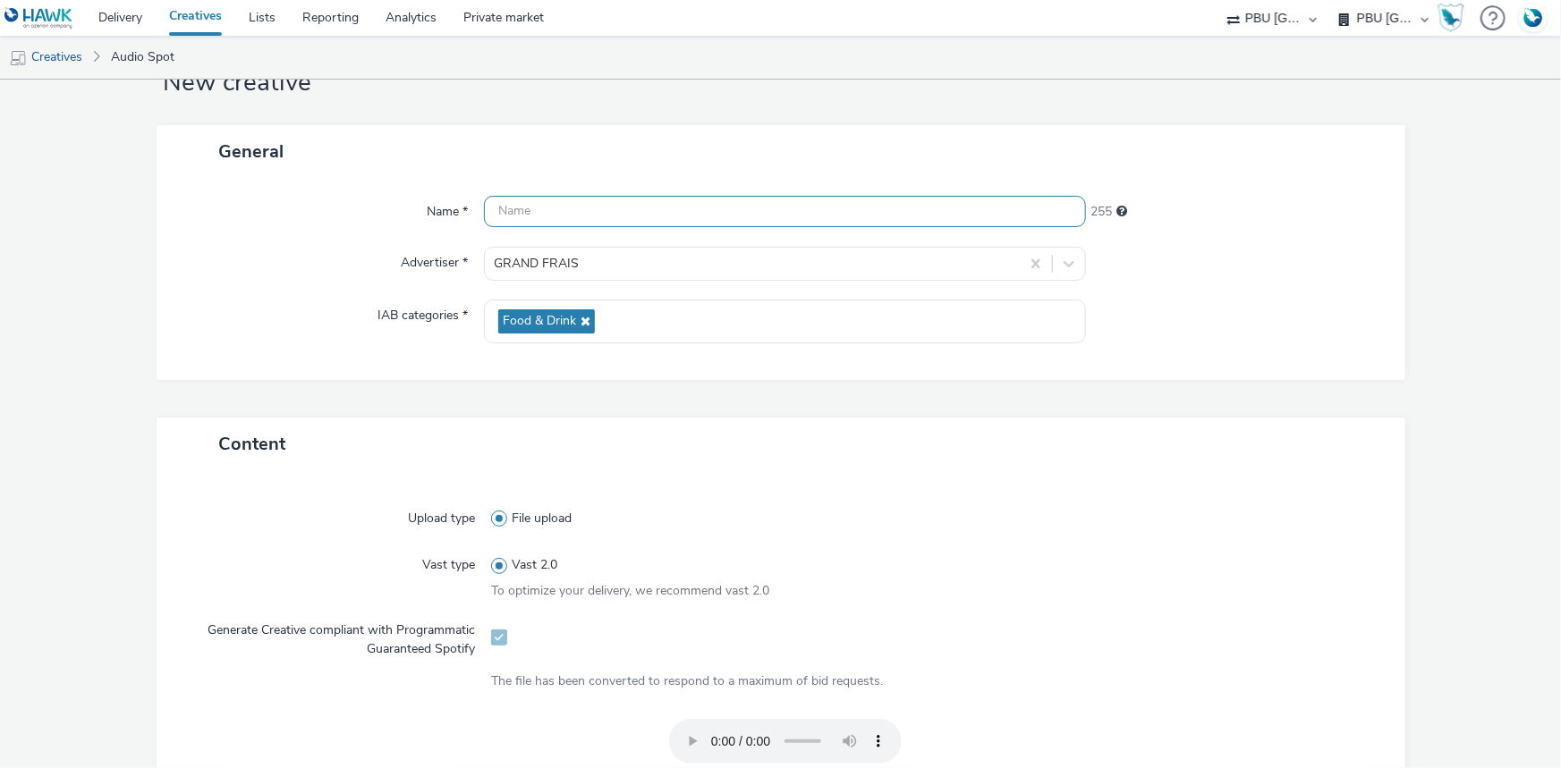
scroll to position [0, 0]
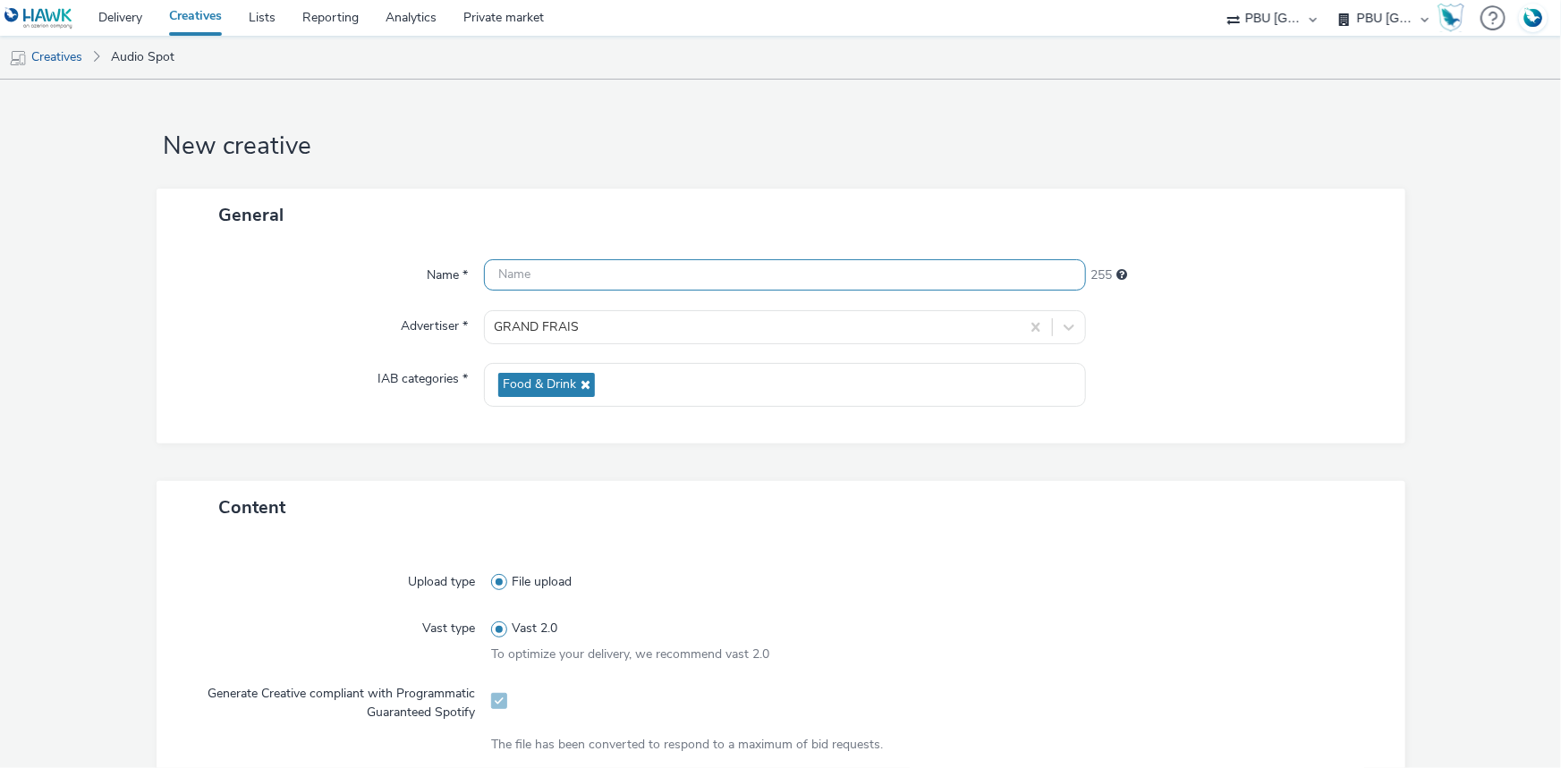
click at [572, 277] on input "text" at bounding box center [785, 274] width 602 height 31
paste input "MIX_RA_4"
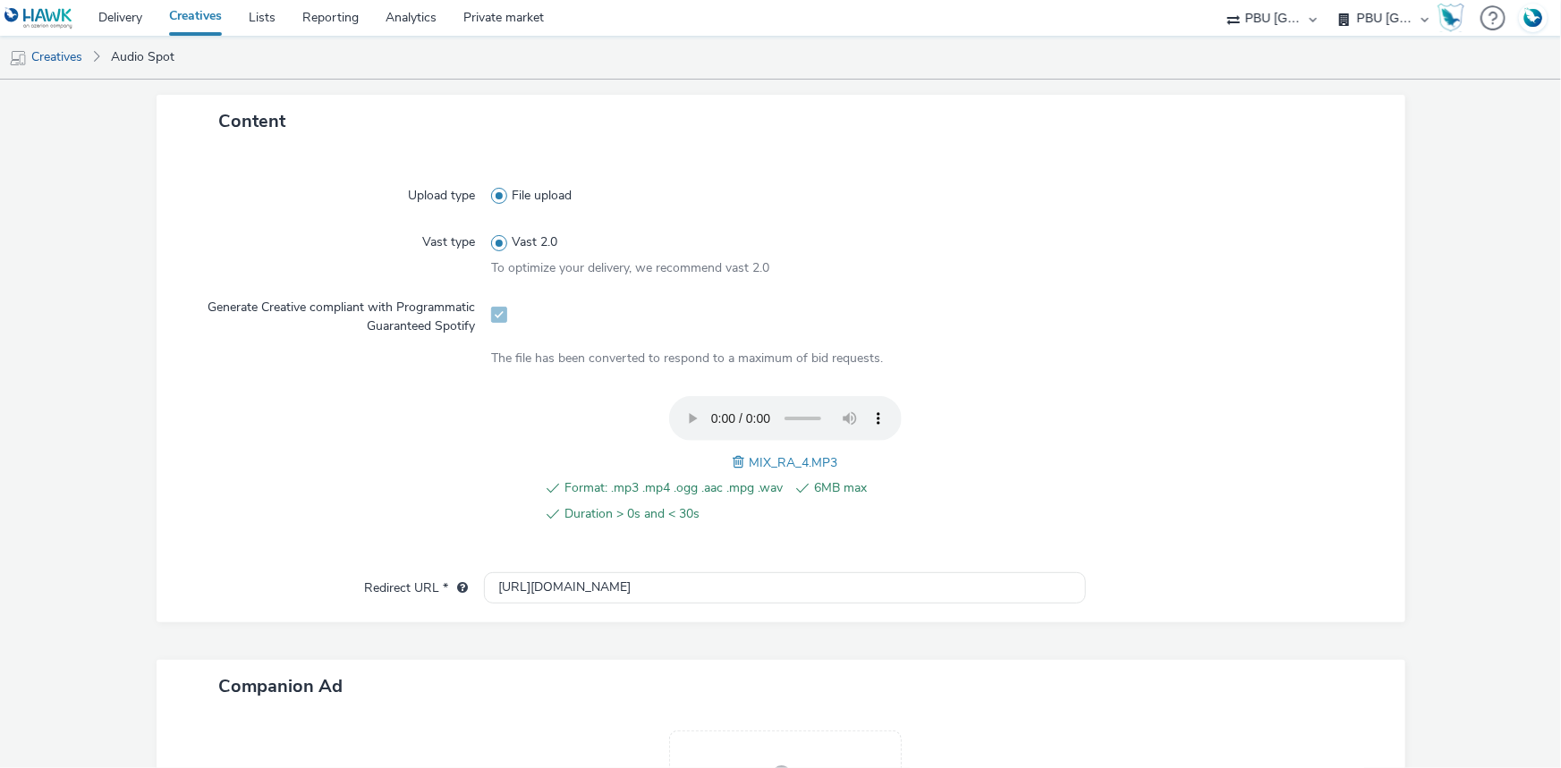
scroll to position [613, 0]
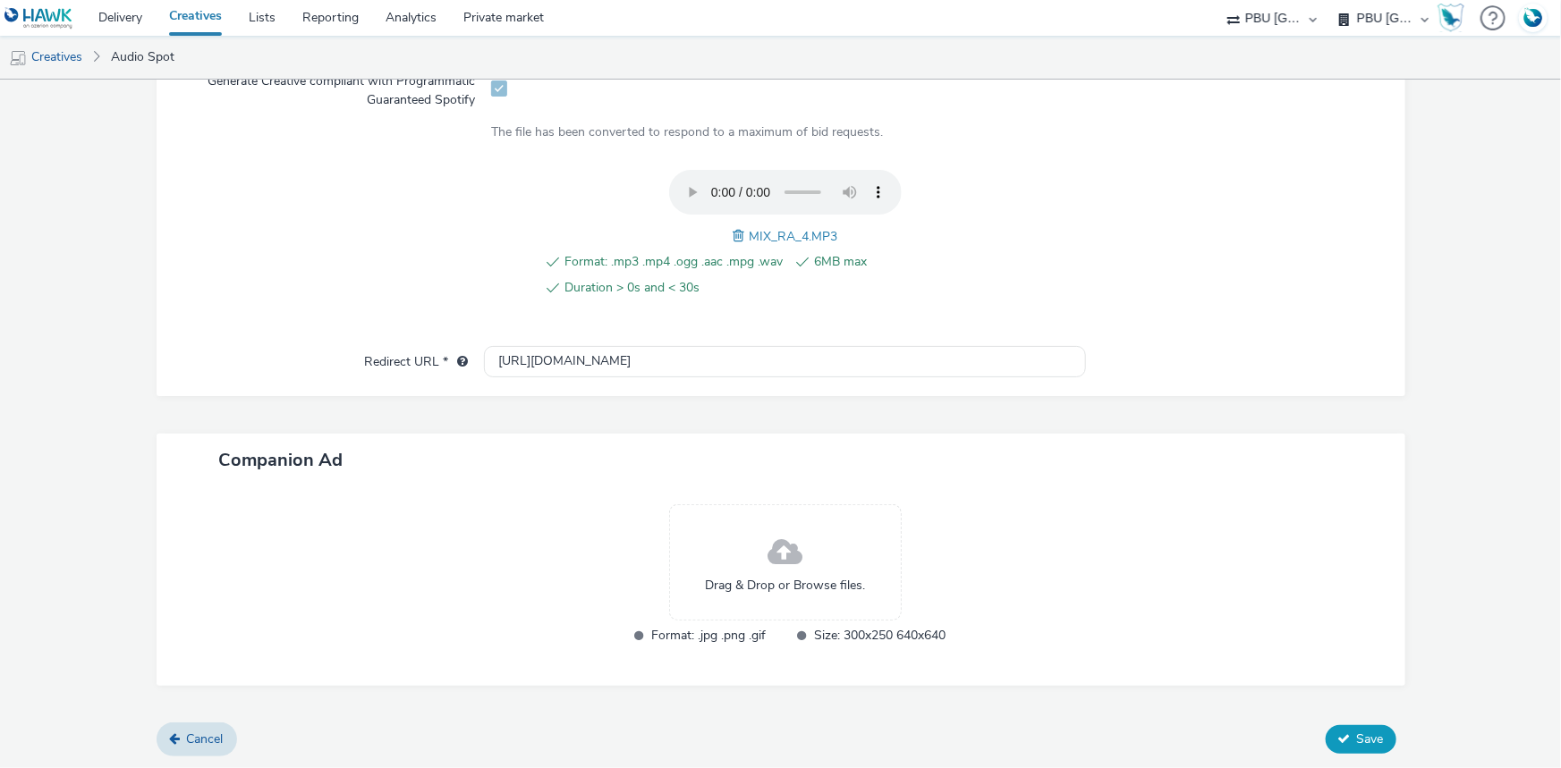
type input "MIX_RA_4_Spotify"
click at [1351, 746] on button "Save" at bounding box center [1361, 739] width 71 height 29
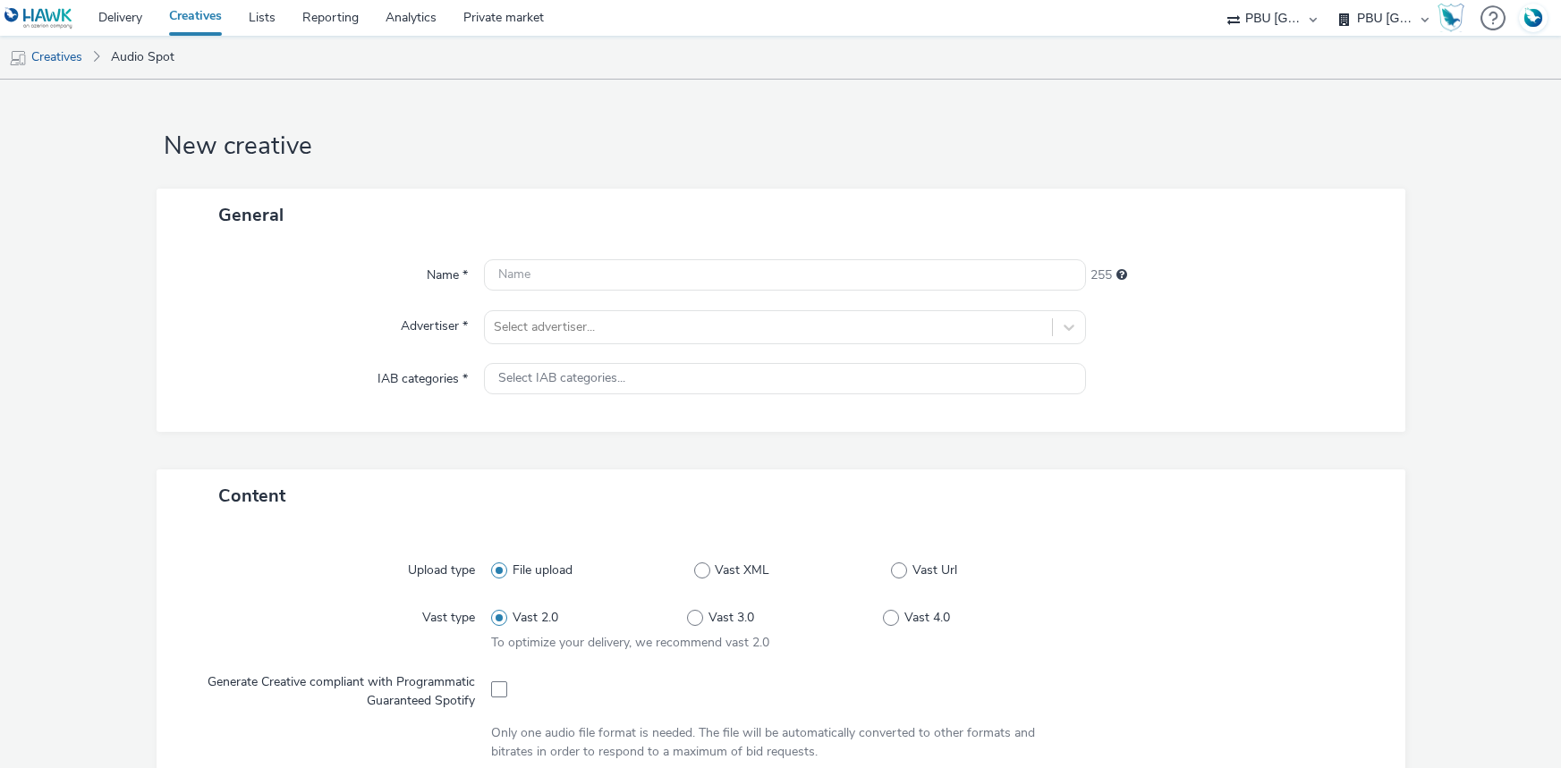
select select "38ed0f18-cbca-4106-be45-330e11e5f0af"
select select "f42c2087-8482-4af0-9099-e05519206007"
click at [579, 326] on div at bounding box center [768, 327] width 549 height 21
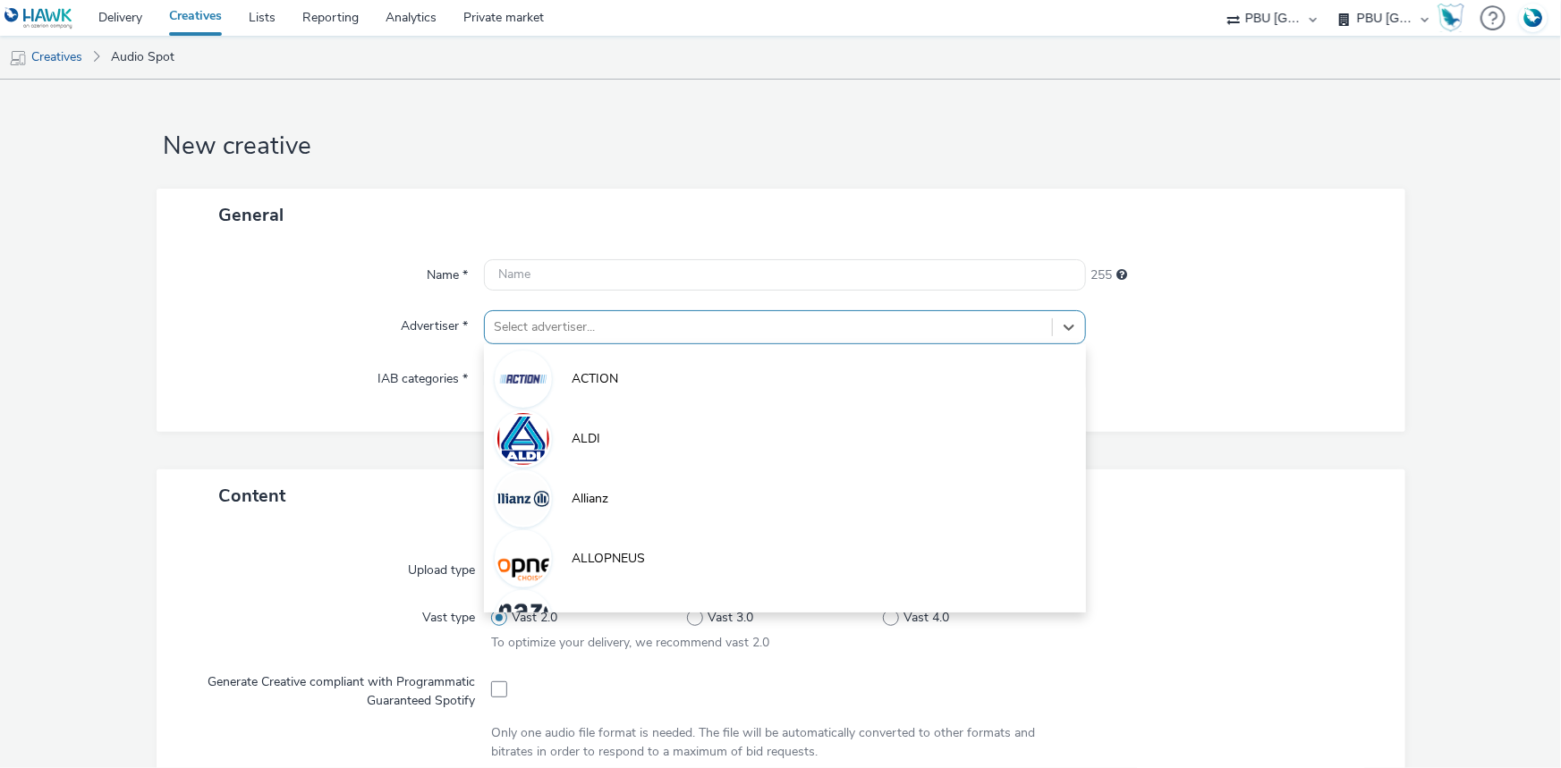
paste input "frai"
type input "frai"
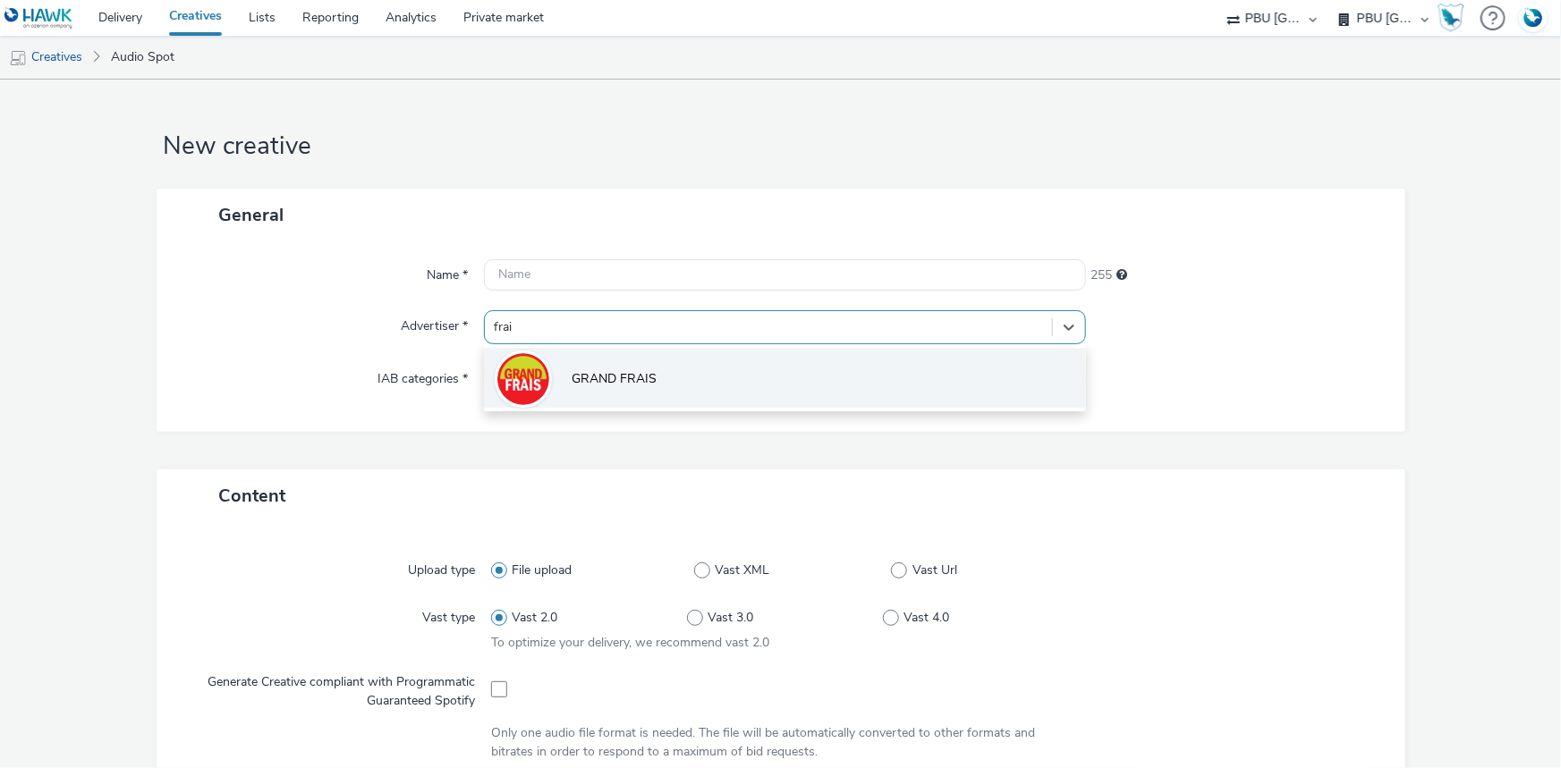
click at [556, 381] on li "GRAND FRAIS" at bounding box center [785, 378] width 602 height 60
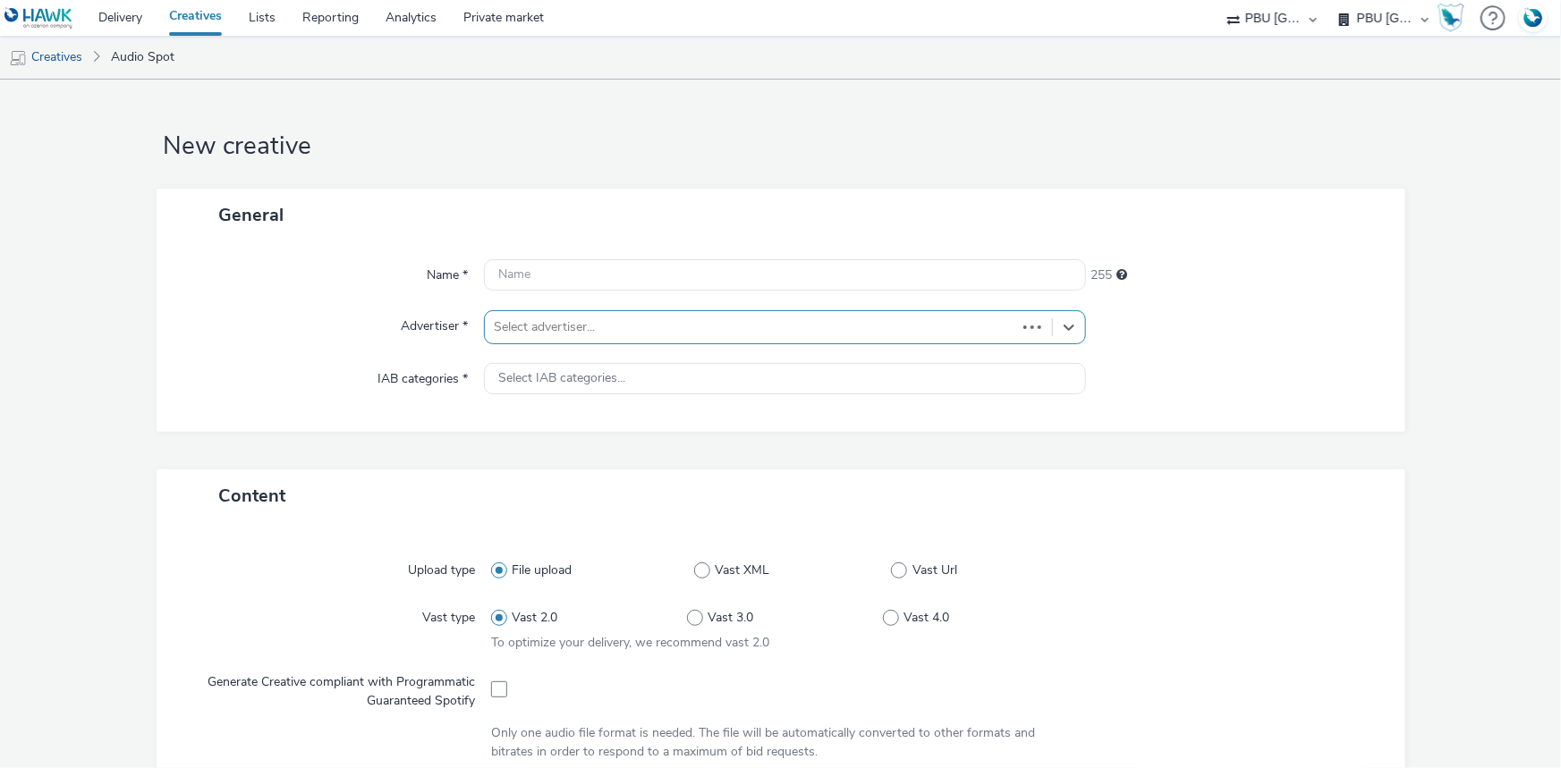
type input "[URL][DOMAIN_NAME]"
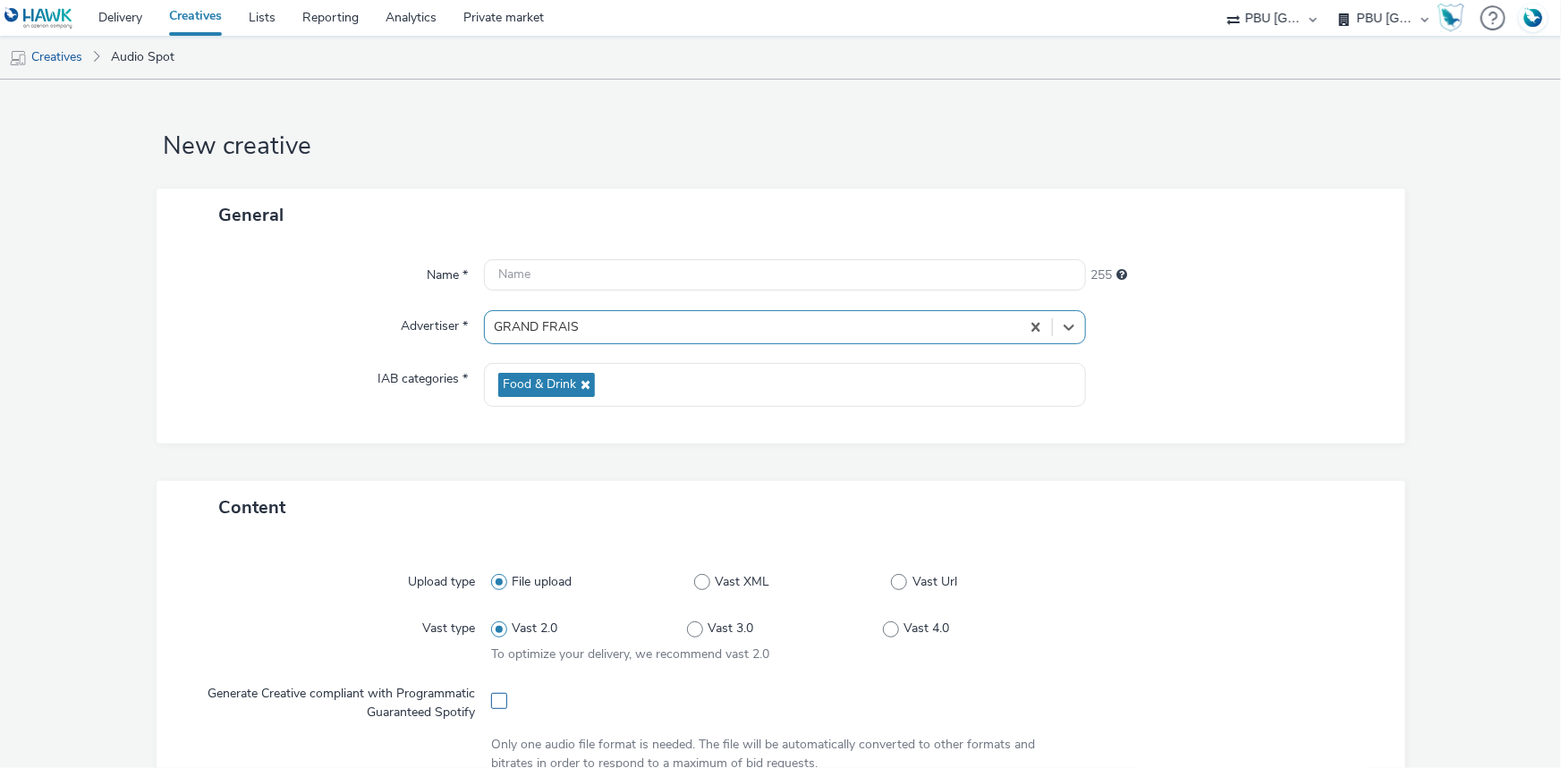
click at [496, 702] on span at bounding box center [499, 701] width 16 height 16
checkbox input "true"
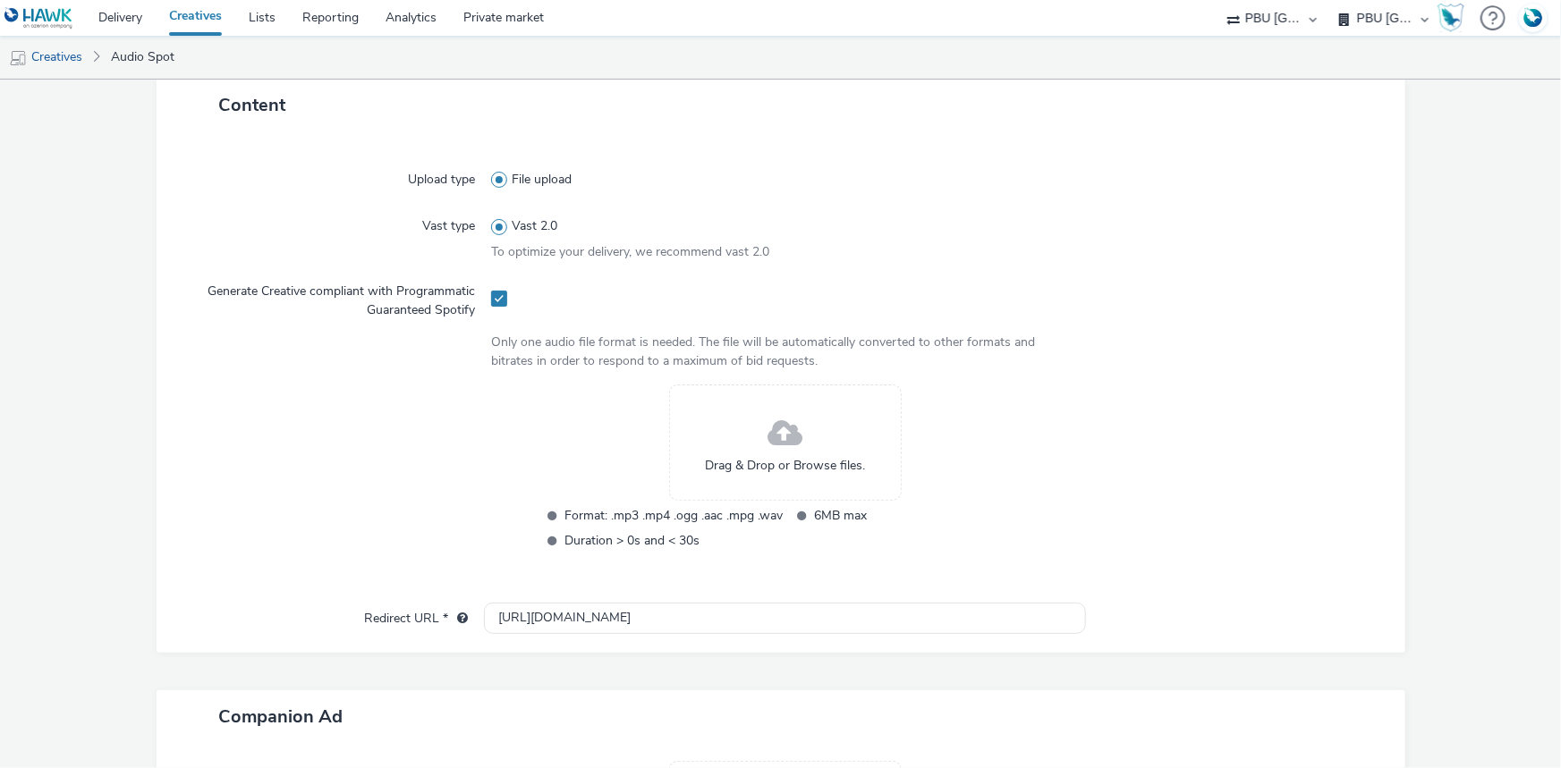
scroll to position [406, 0]
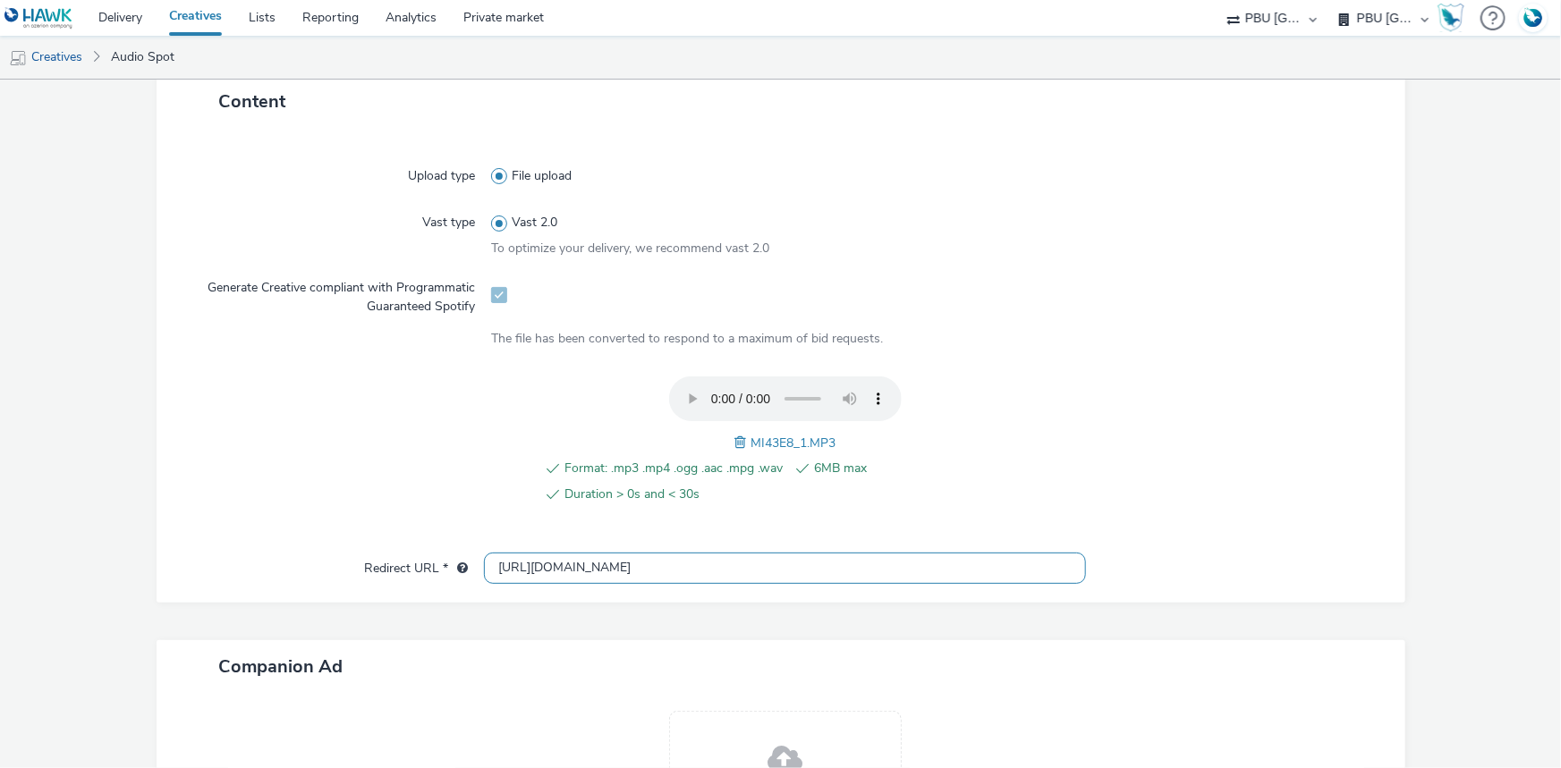
click at [516, 568] on input "http://grandfrais.com" at bounding box center [785, 568] width 602 height 31
type input "https://grandfrais.com"
click at [770, 428] on div "Format: .mp3 .mp4 .ogg .aac .mpg .wav 6MB max Duration > 0s and < 30s MI43E8_1.…" at bounding box center [785, 451] width 588 height 148
copy span "MI43E8_1"
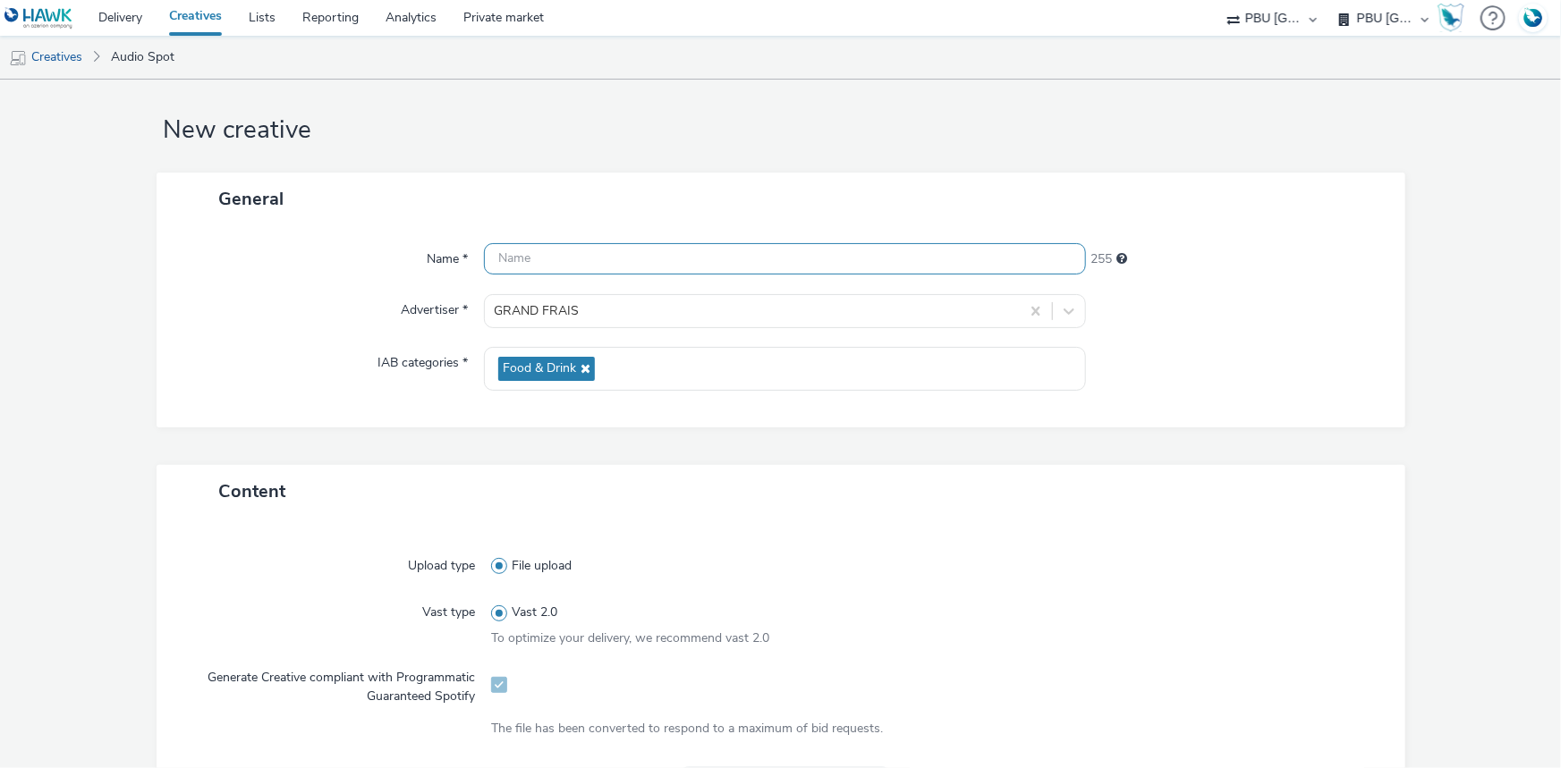
scroll to position [0, 0]
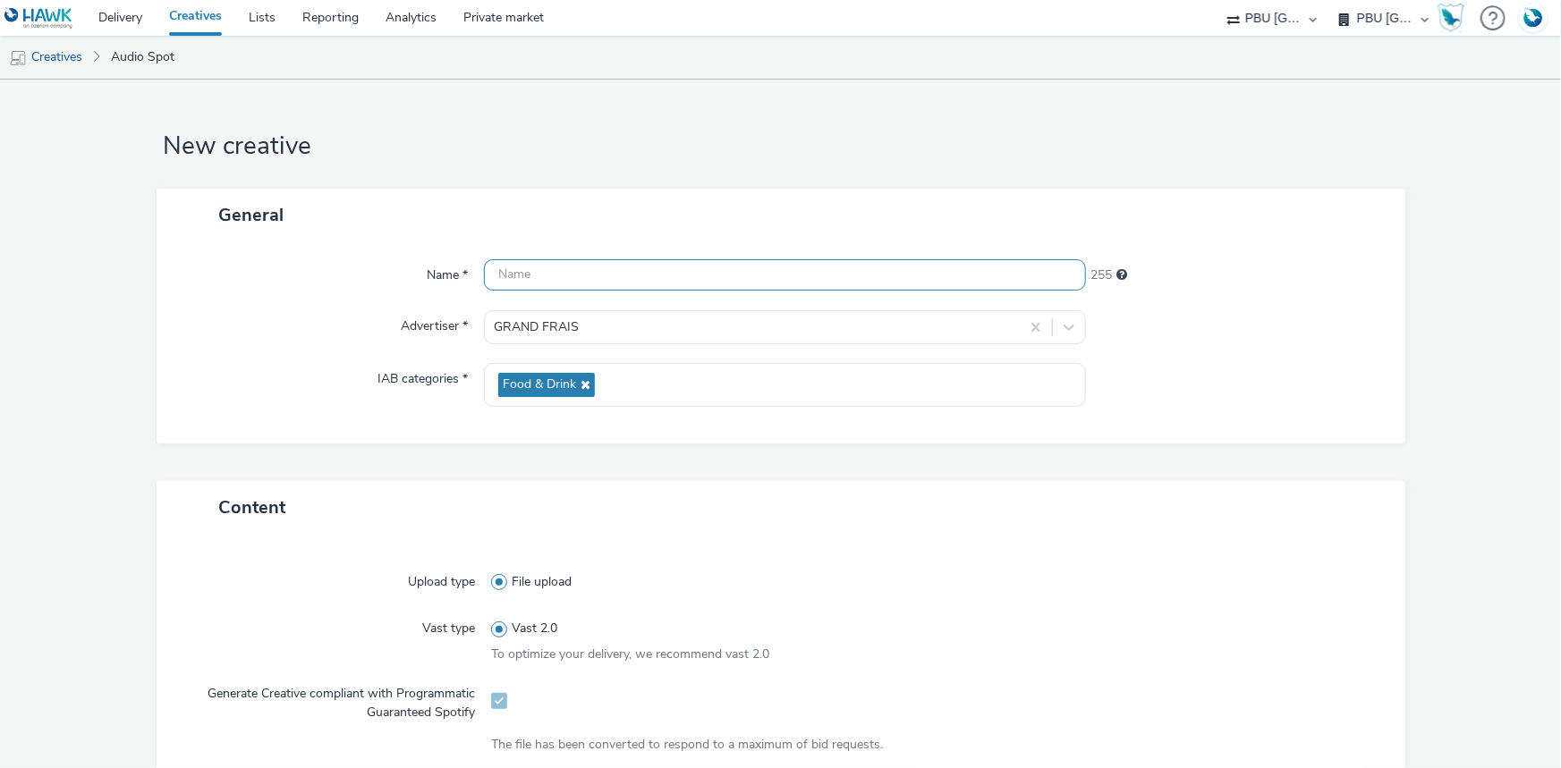
click at [592, 284] on input "text" at bounding box center [785, 274] width 602 height 31
paste input "MI43E8_1"
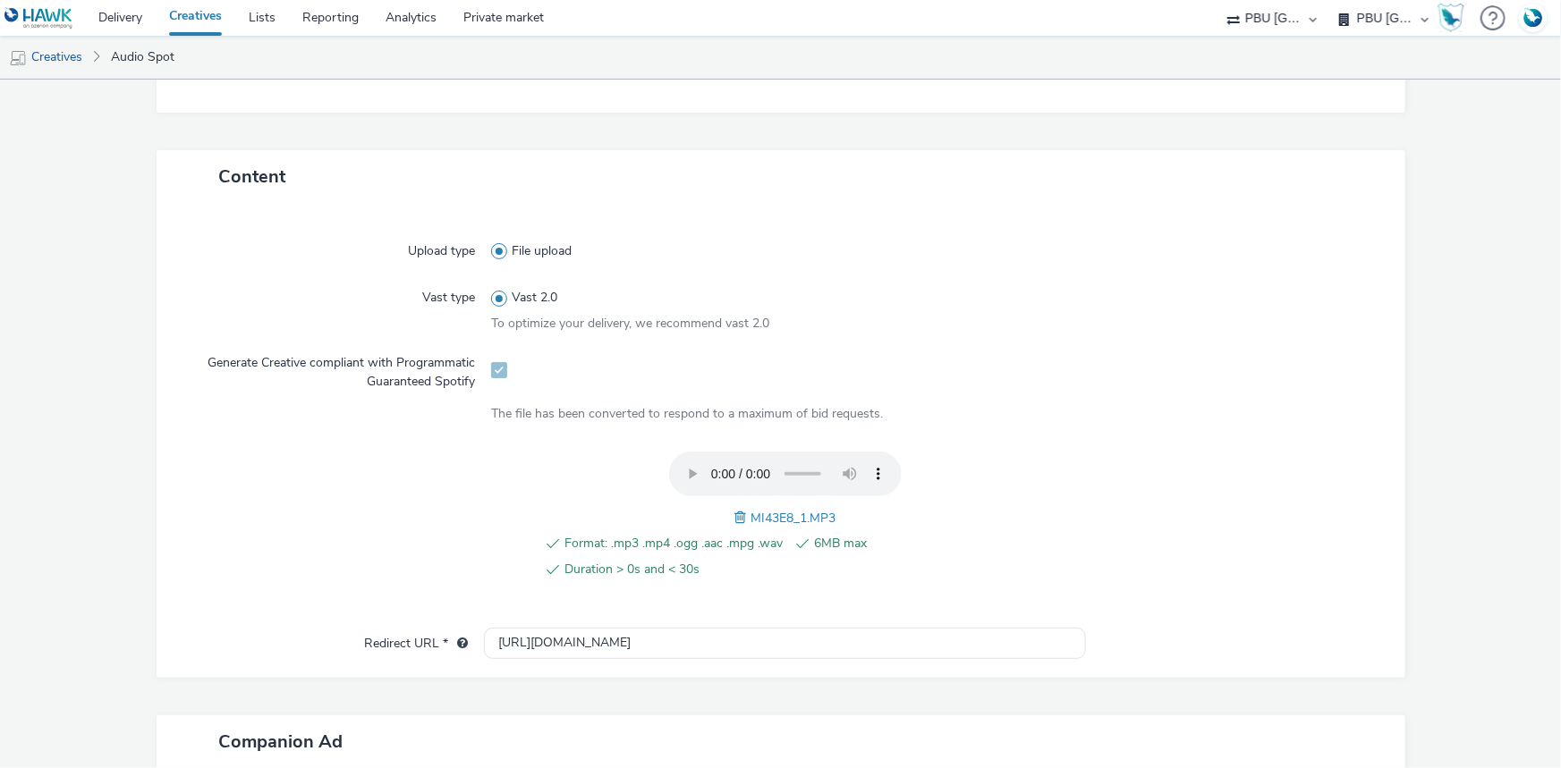
scroll to position [613, 0]
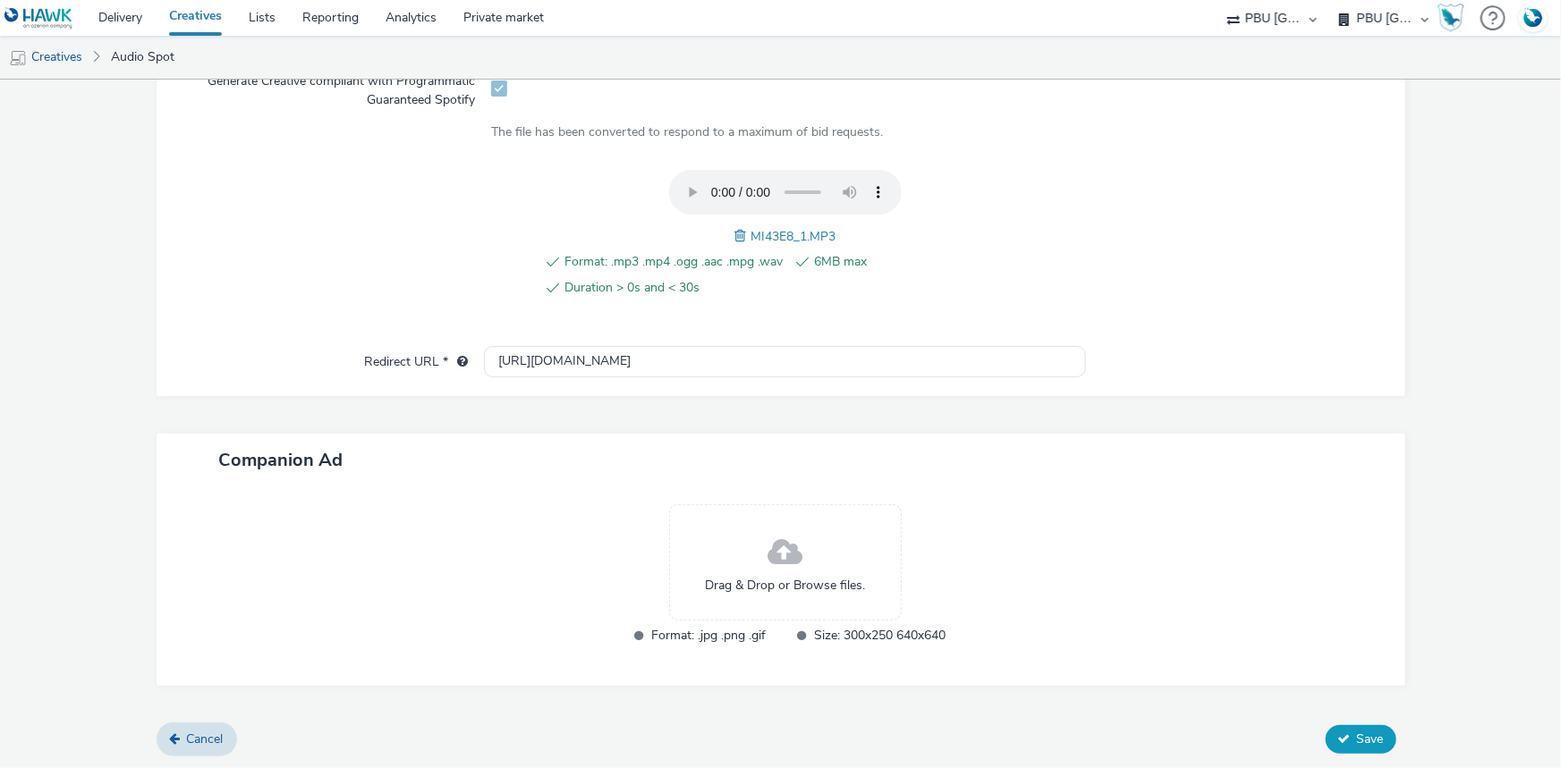
type input "MI43E8_1_Spotify"
click at [1339, 735] on button "Save" at bounding box center [1361, 739] width 71 height 29
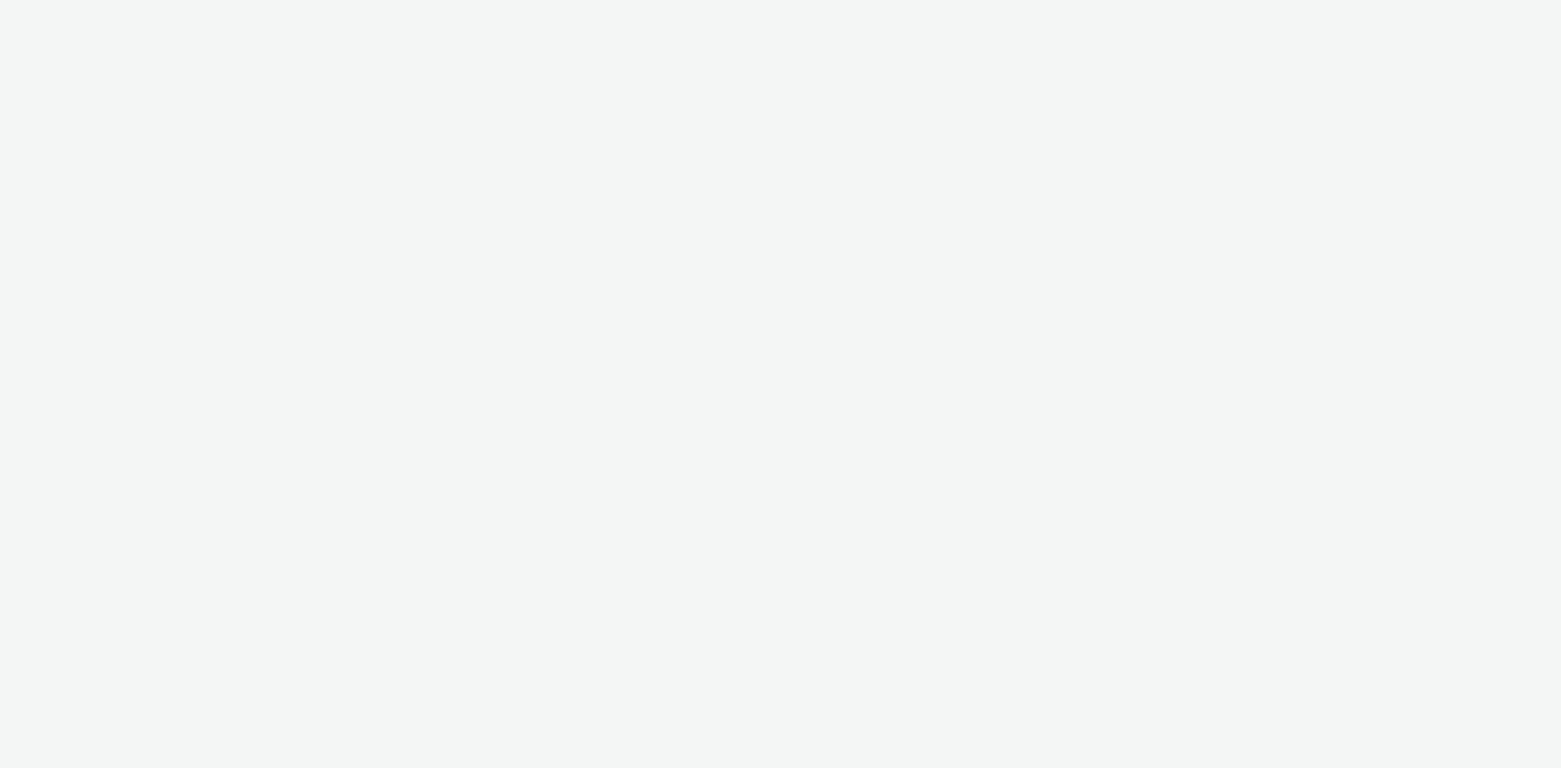
select select "d07aba32-d775-4fed-a722-f10c6504dd64"
select select "f97d6638-e0a1-4f7a-bf46-55015878e29e"
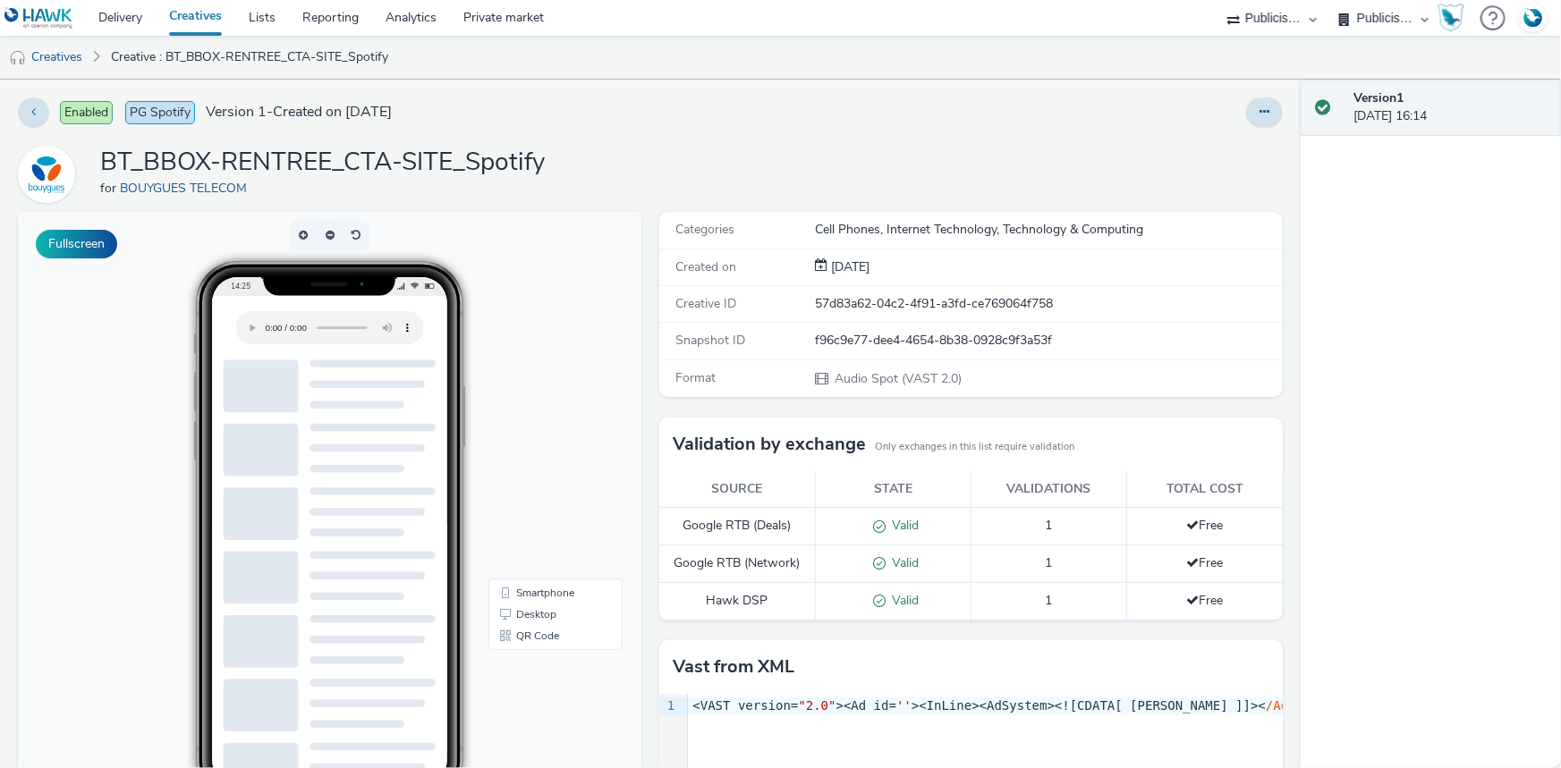
click at [365, 148] on h1 "BT_BBOX-RENTREE_CTA-SITE_Spotify" at bounding box center [322, 163] width 445 height 34
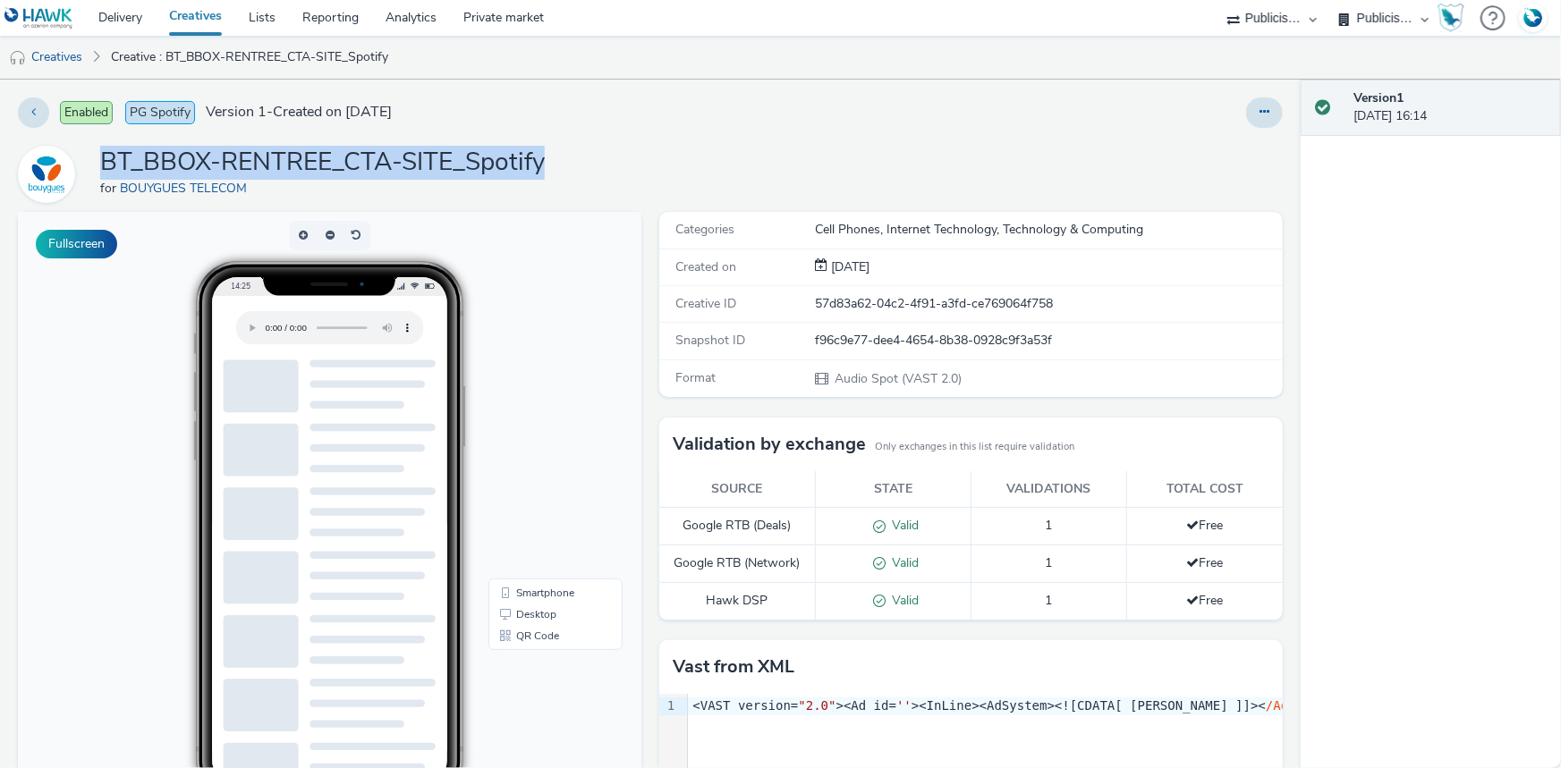
click at [364, 147] on h1 "BT_BBOX-RENTREE_CTA-SITE_Spotify" at bounding box center [322, 163] width 445 height 34
copy h1 "BT_BBOX-RENTREE_CTA-SITE_Spotify"
click at [214, 15] on link "Creatives" at bounding box center [196, 18] width 80 height 36
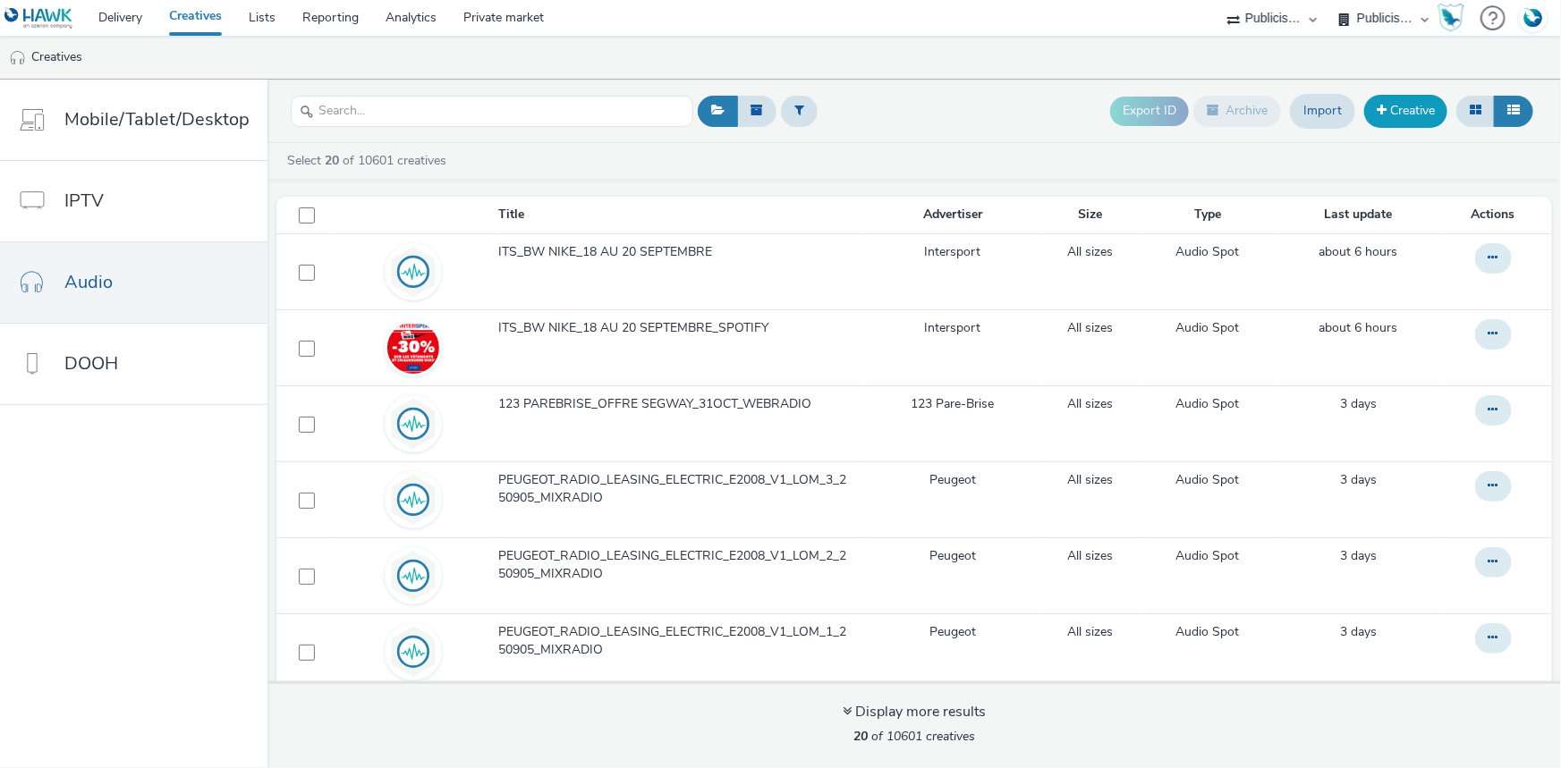
click at [1394, 103] on link "Creative" at bounding box center [1405, 111] width 83 height 32
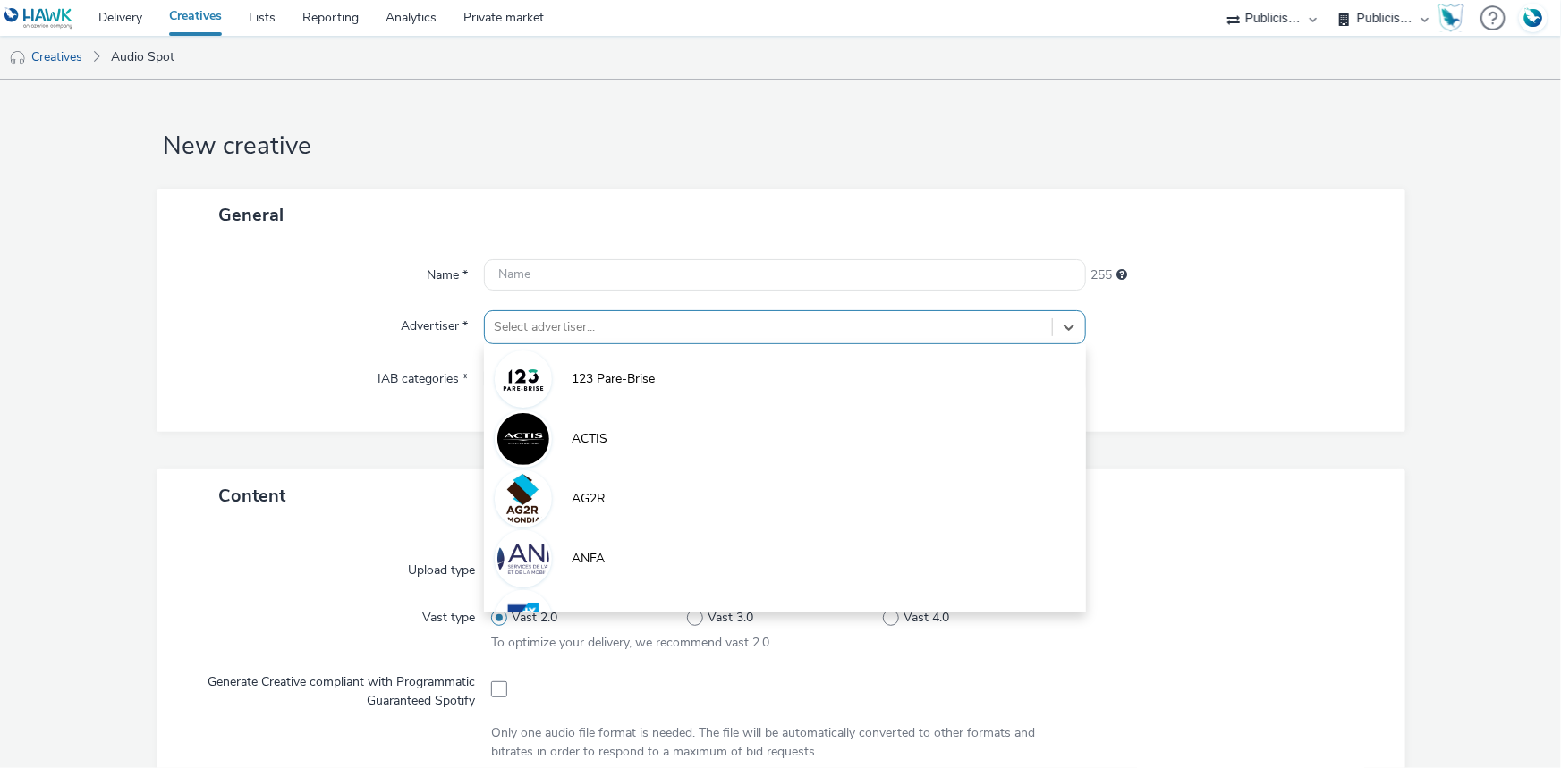
click at [580, 328] on div at bounding box center [768, 327] width 549 height 21
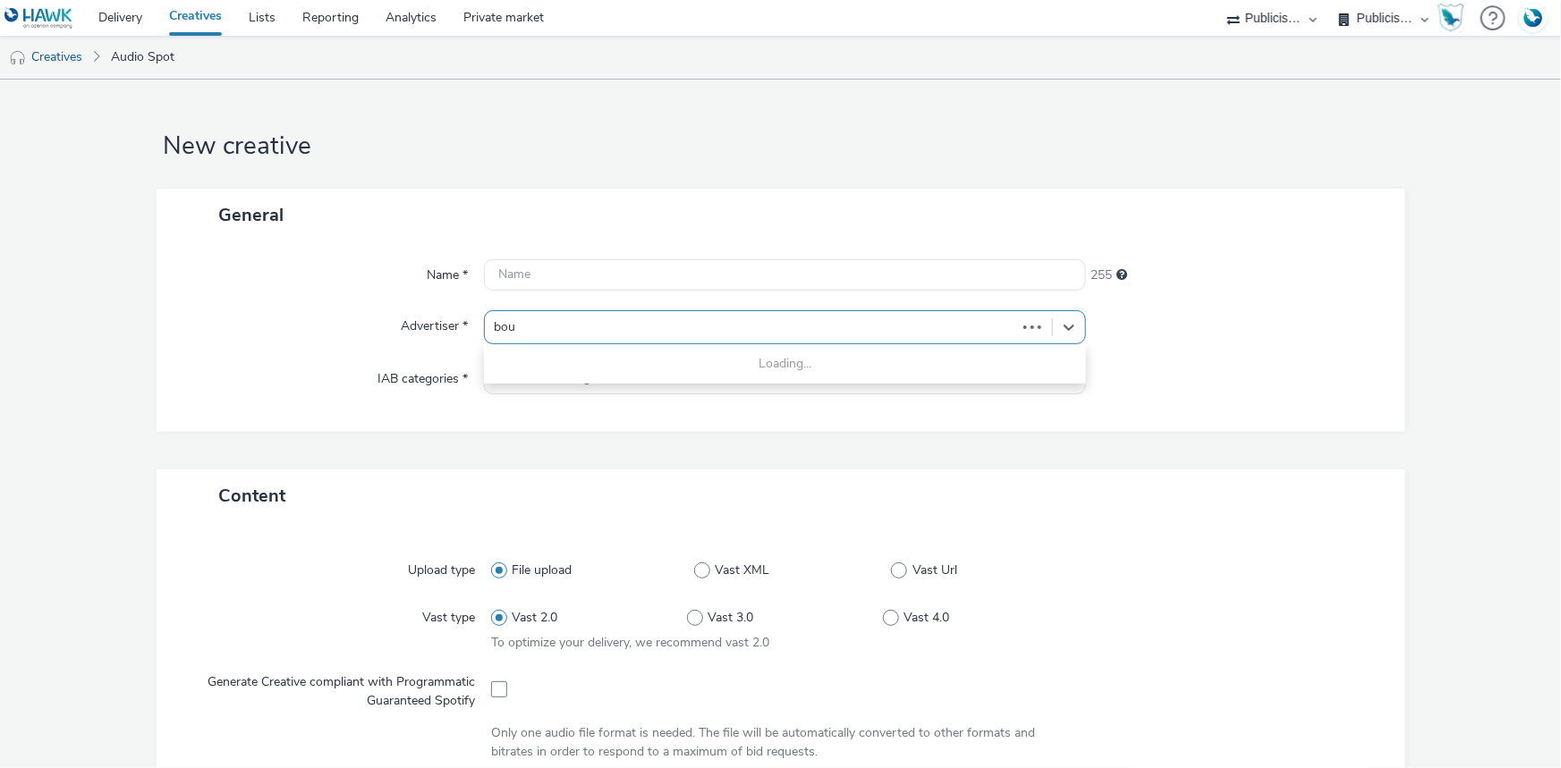
type input "bouy"
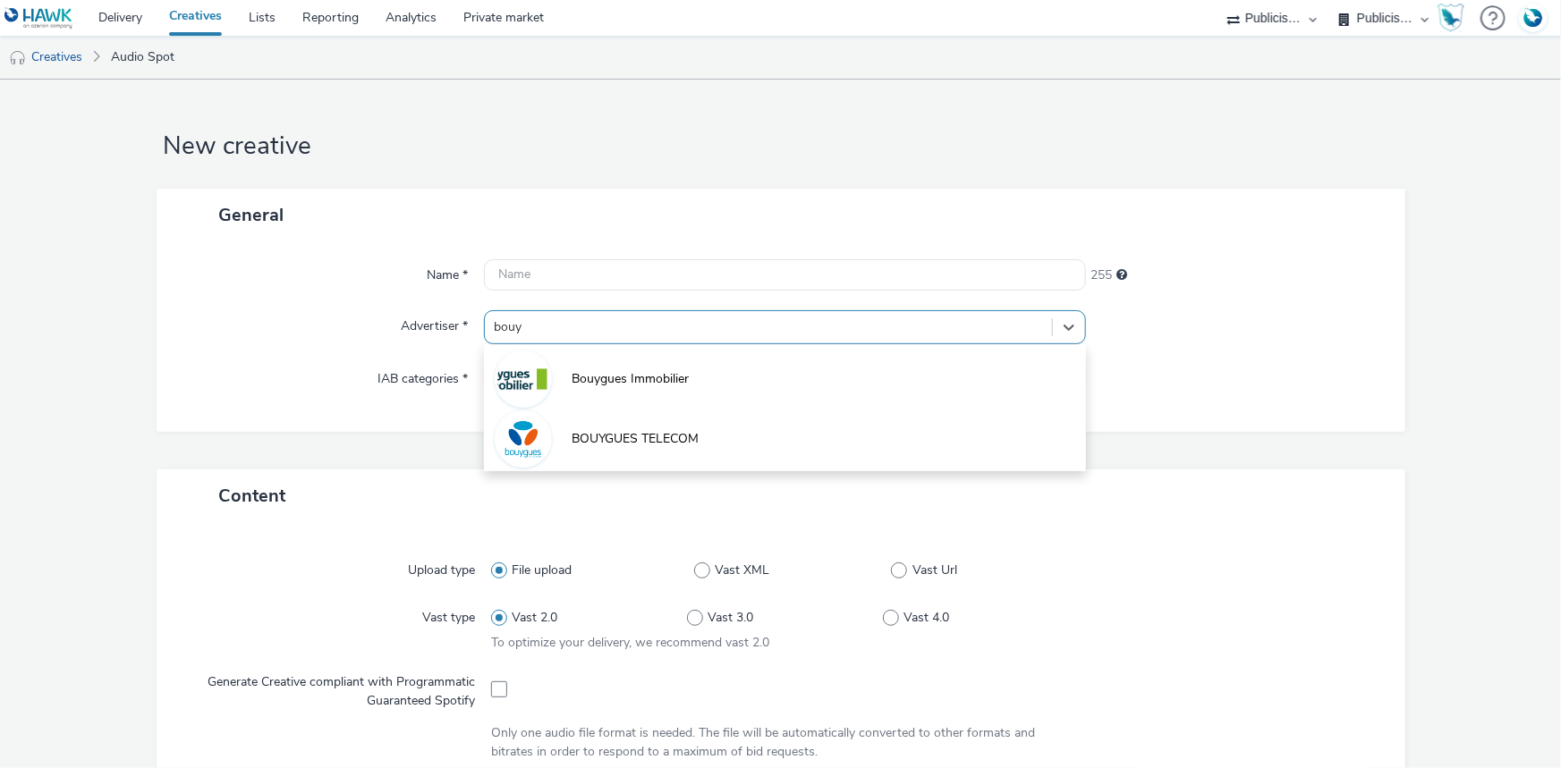
click at [623, 442] on span "BOUYGUES TELECOM" at bounding box center [635, 439] width 127 height 18
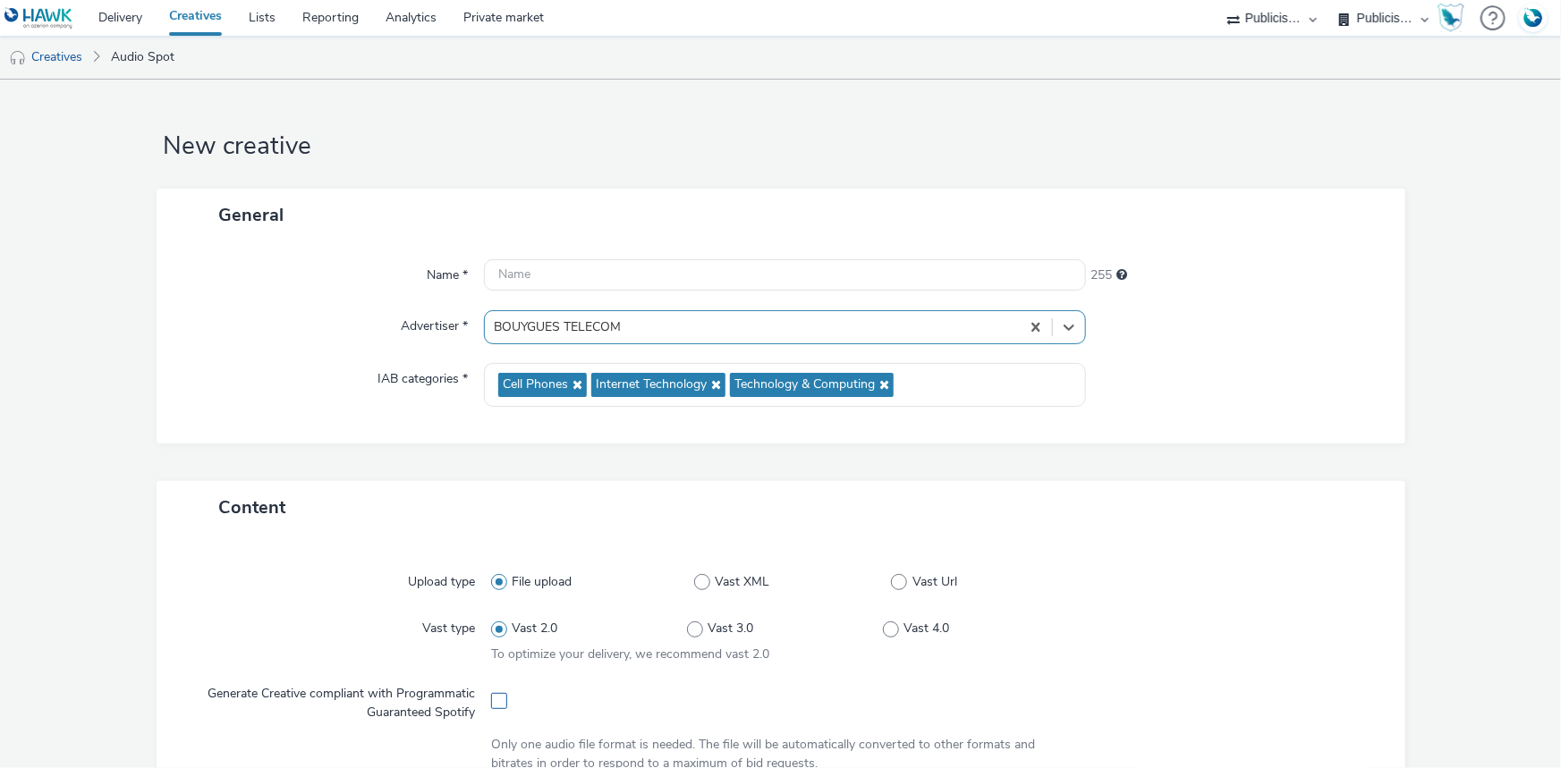
click at [491, 707] on span at bounding box center [499, 701] width 16 height 16
checkbox input "true"
click at [563, 273] on input "text" at bounding box center [785, 274] width 602 height 31
paste input "BT_BBOX-RENTREE_CTA-SITE_Spotify"
click at [727, 281] on input "BT_BBOX-RENTREE_CTA-SITE_Spotify__Pixel_Data" at bounding box center [785, 274] width 602 height 31
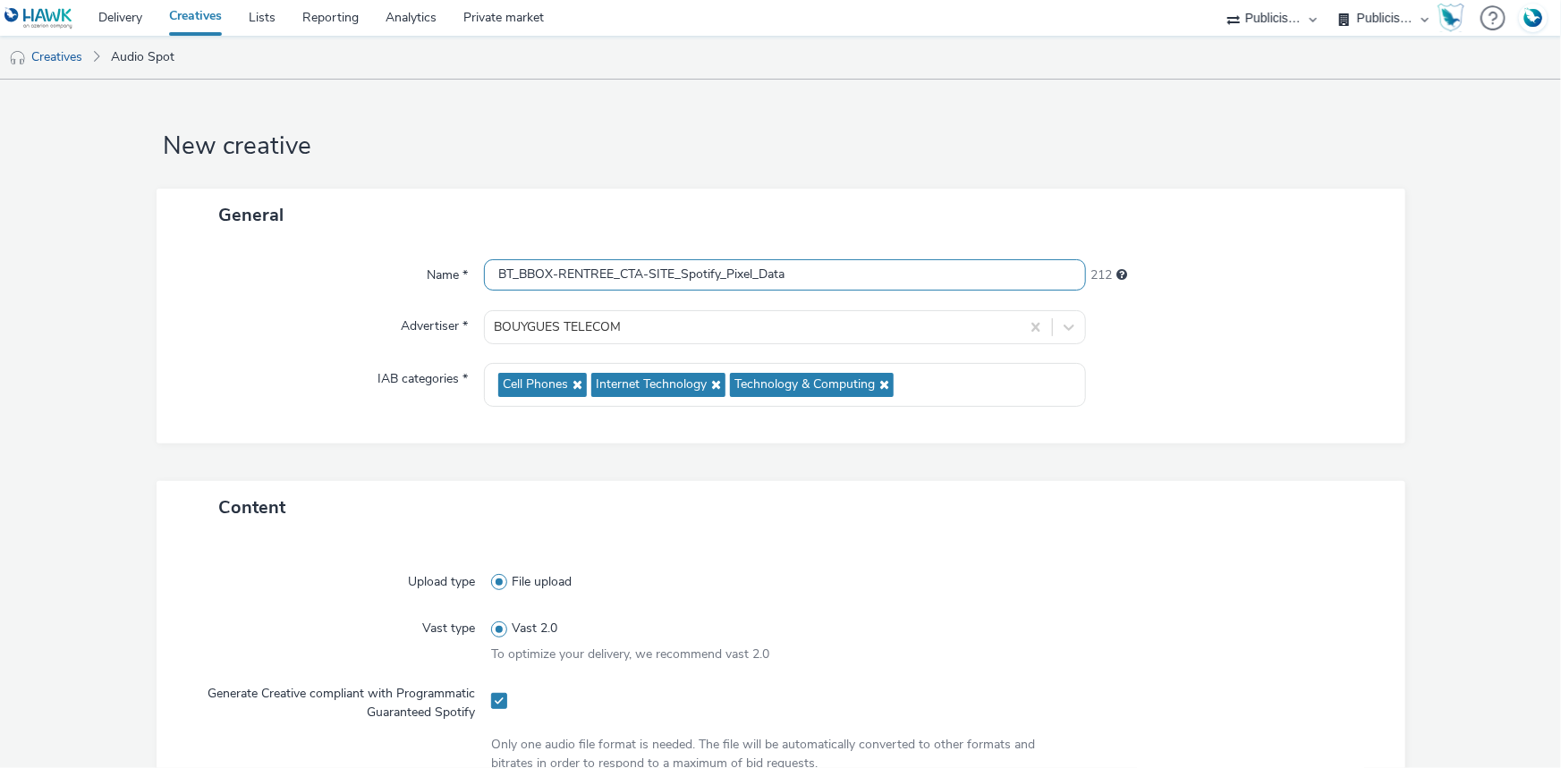
click at [723, 272] on input "BT_BBOX-RENTREE_CTA-SITE_Spotify_Pixel_Data" at bounding box center [785, 274] width 602 height 31
click at [723, 271] on input "BT_BBOX-RENTREE_CTA-SITE_Spotify_Pixel_Data" at bounding box center [785, 274] width 602 height 31
type input "BT_BBOX-RENTREE_CTA-SITE_Spotify_Pixel_Data"
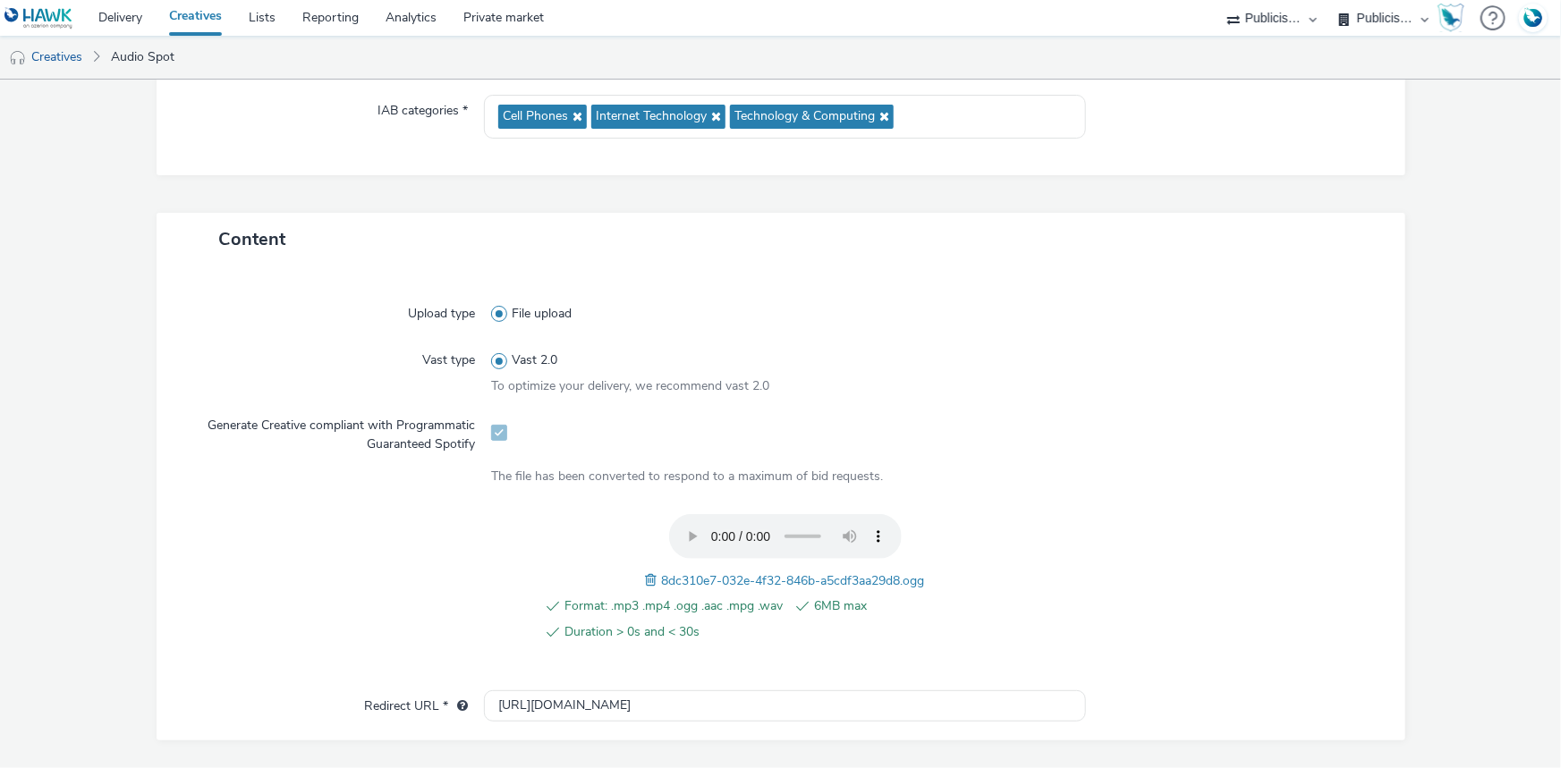
scroll to position [613, 0]
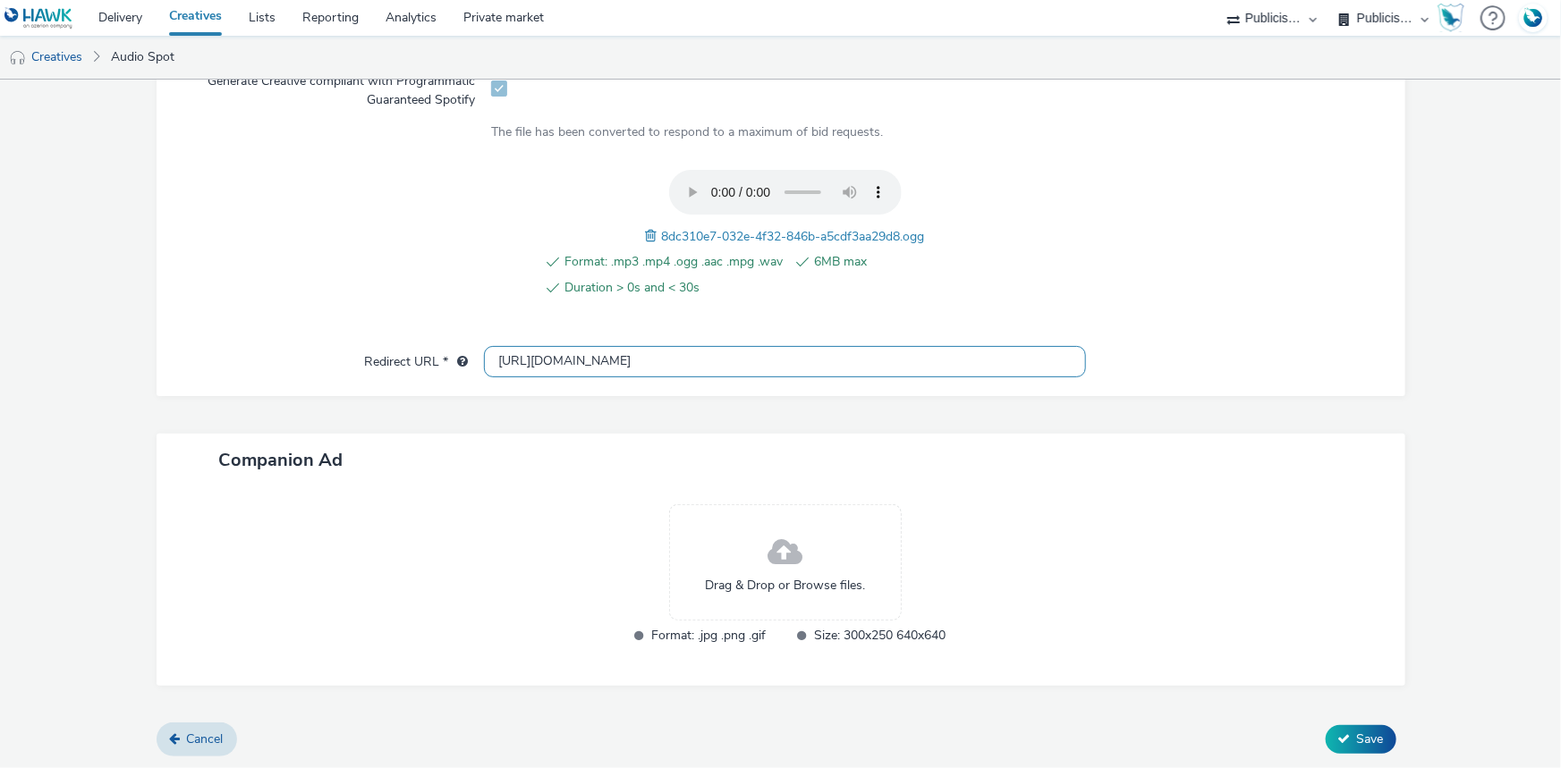
click at [521, 356] on input "http://bouyguestelecom.fr" at bounding box center [785, 361] width 602 height 31
paste input "s://ad.doubleclick.net/ddm/trackclk/N975648.3145634HAWK/B34108244.428824030;dc_…"
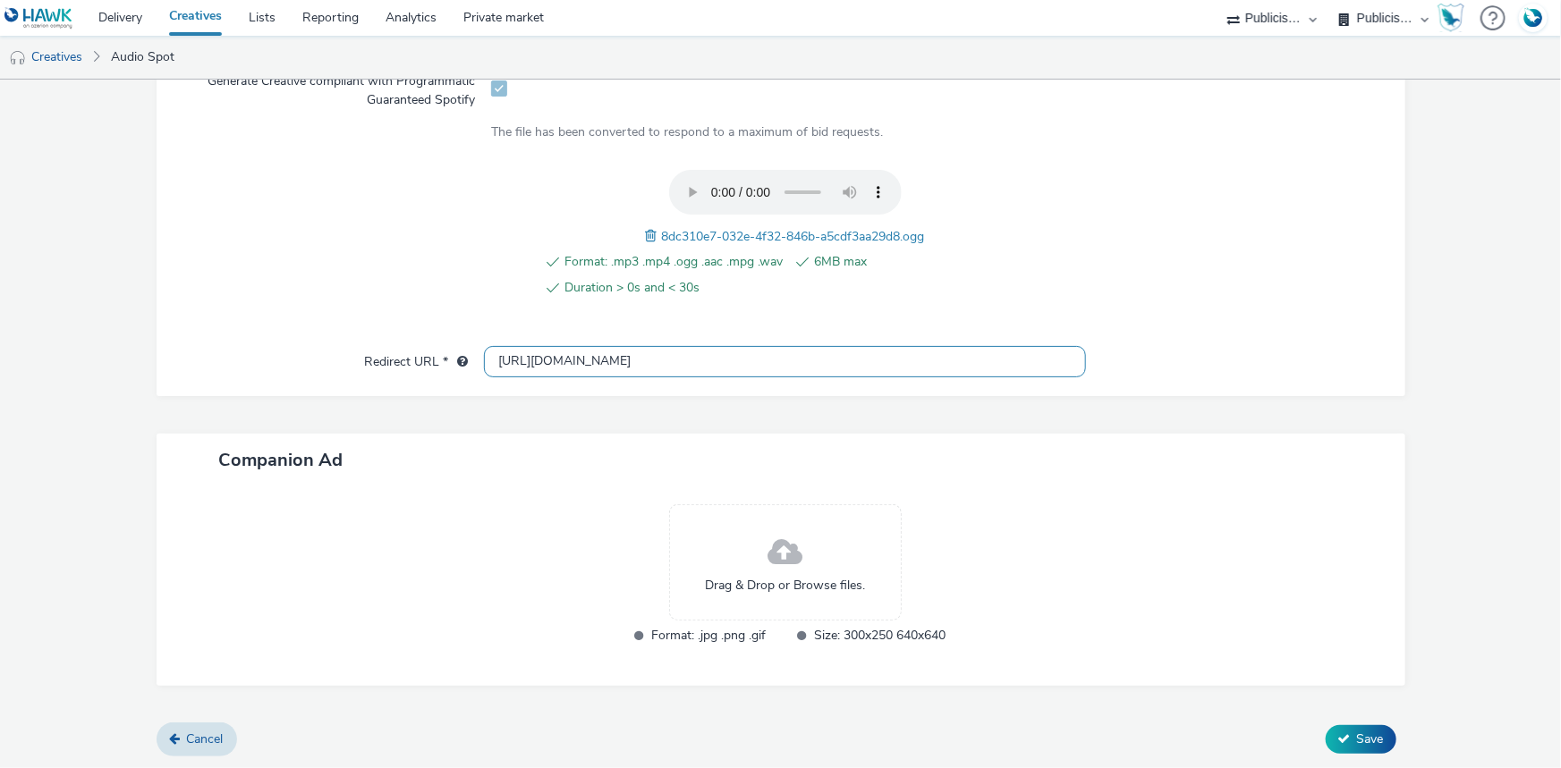
type input "https://ad.doubleclick.net/ddm/trackclk/N975648.3145634HAWK/B34108244.428824030…"
click at [1325, 455] on div "Companion Ad" at bounding box center [781, 460] width 1249 height 53
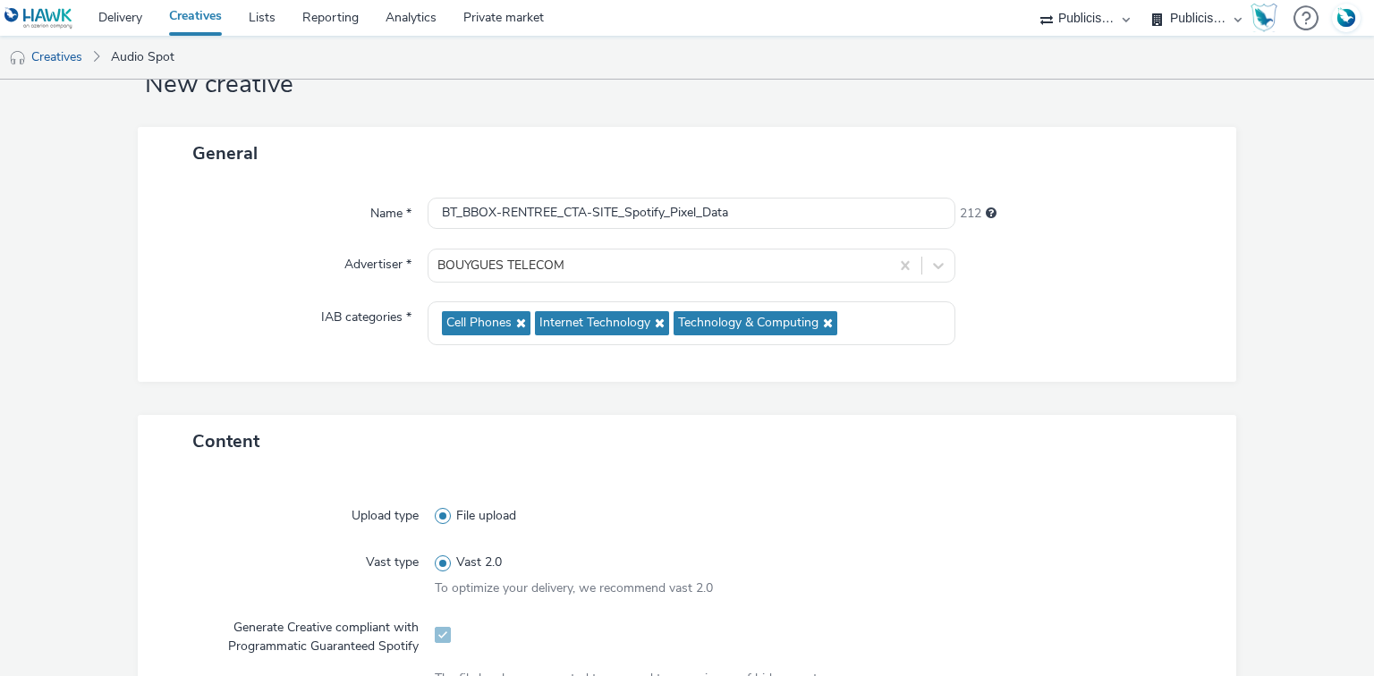
scroll to position [47, 0]
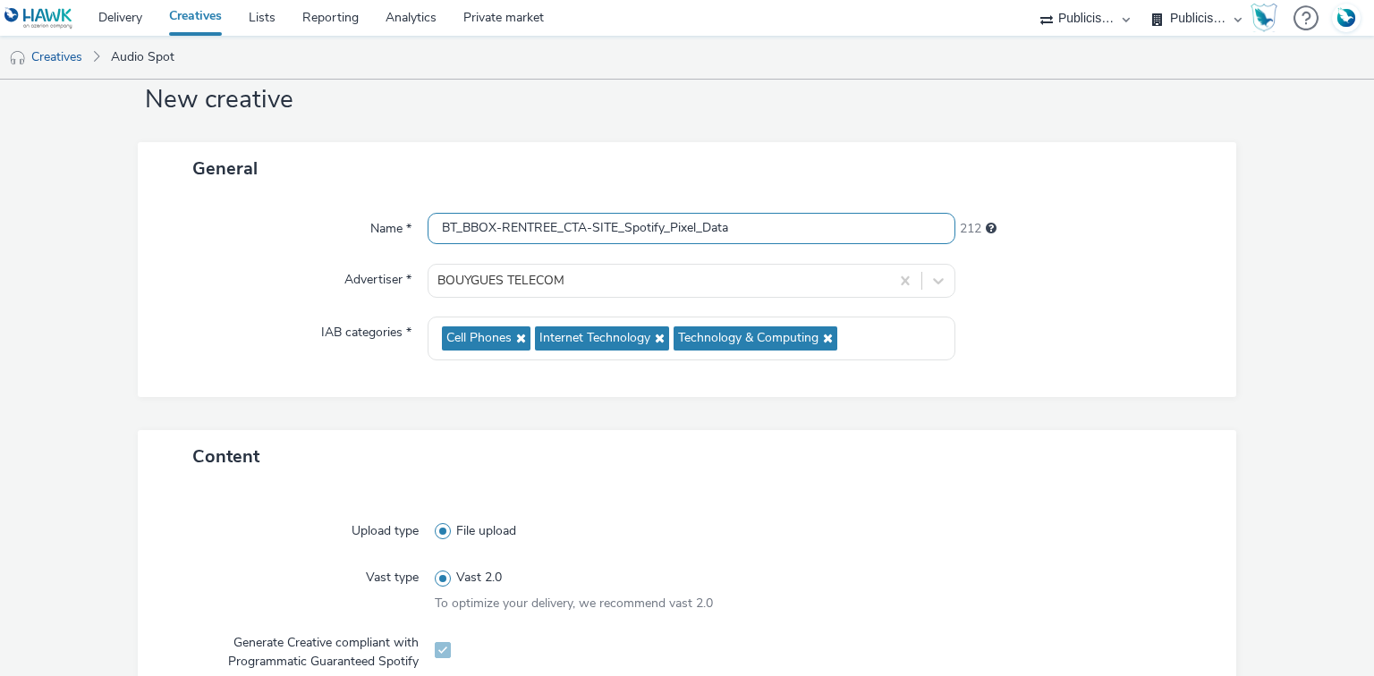
click at [651, 237] on input "BT_BBOX-RENTREE_CTA-SITE_Spotify_Pixel_Data" at bounding box center [691, 228] width 527 height 31
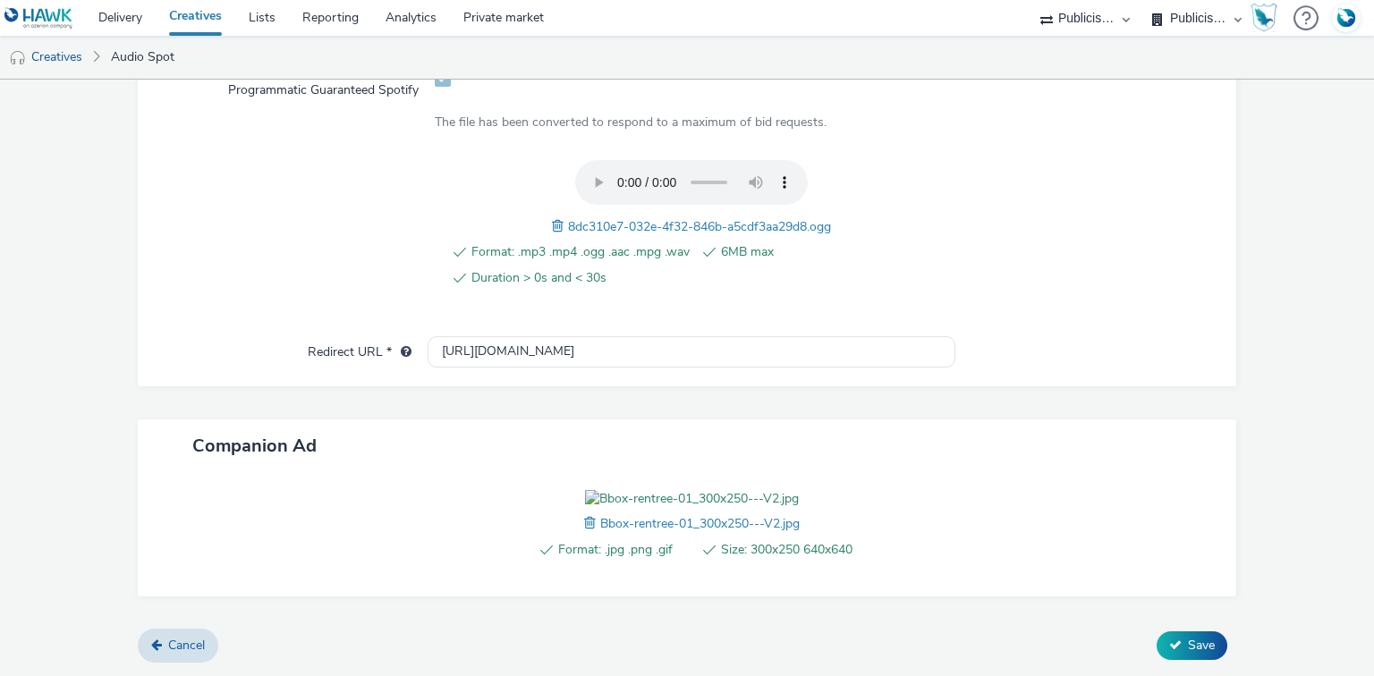
scroll to position [718, 0]
click at [1191, 657] on button "Save" at bounding box center [1192, 645] width 71 height 29
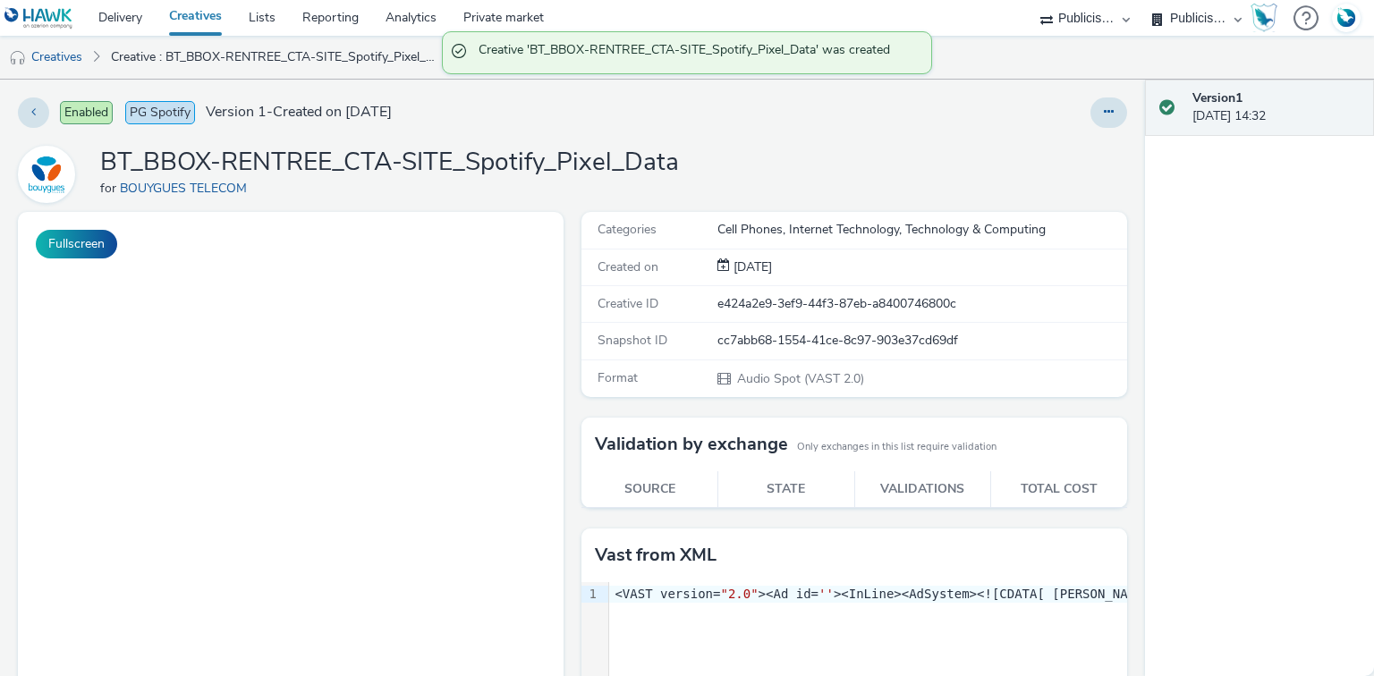
click at [200, 20] on link "Creatives" at bounding box center [196, 18] width 80 height 36
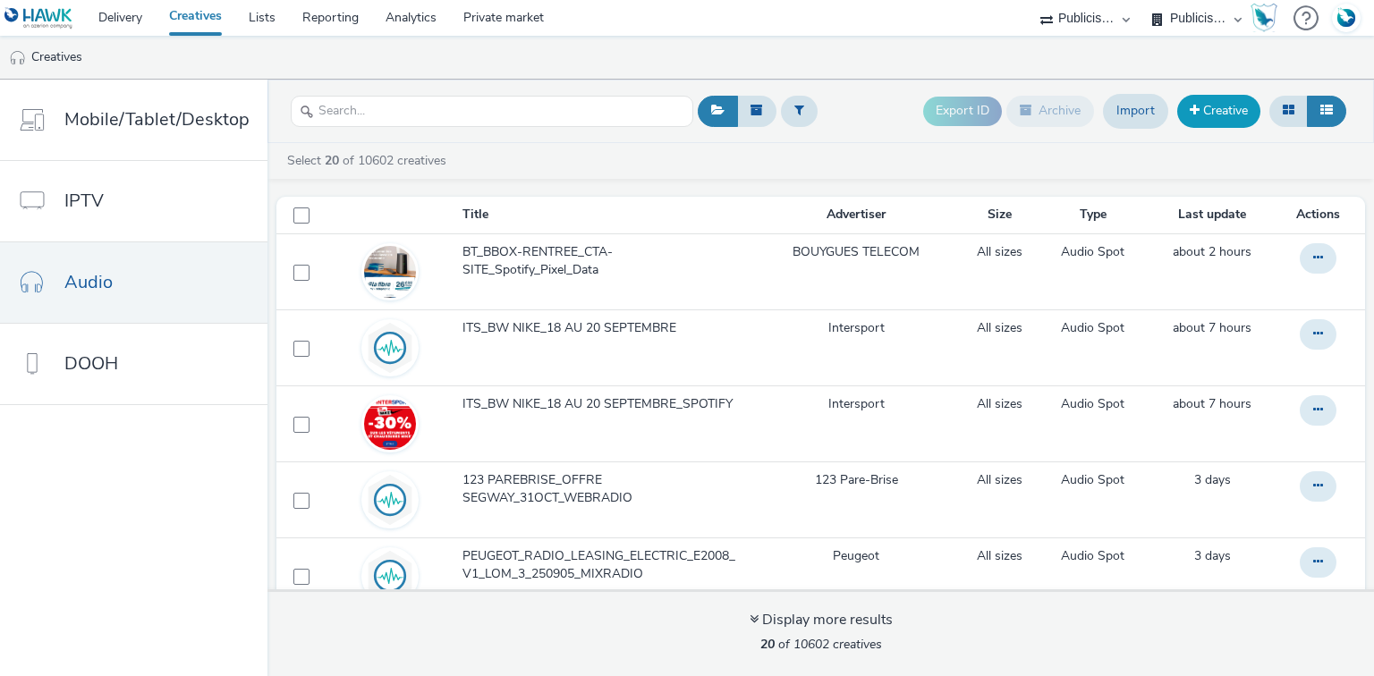
click at [1216, 125] on link "Creative" at bounding box center [1218, 111] width 83 height 32
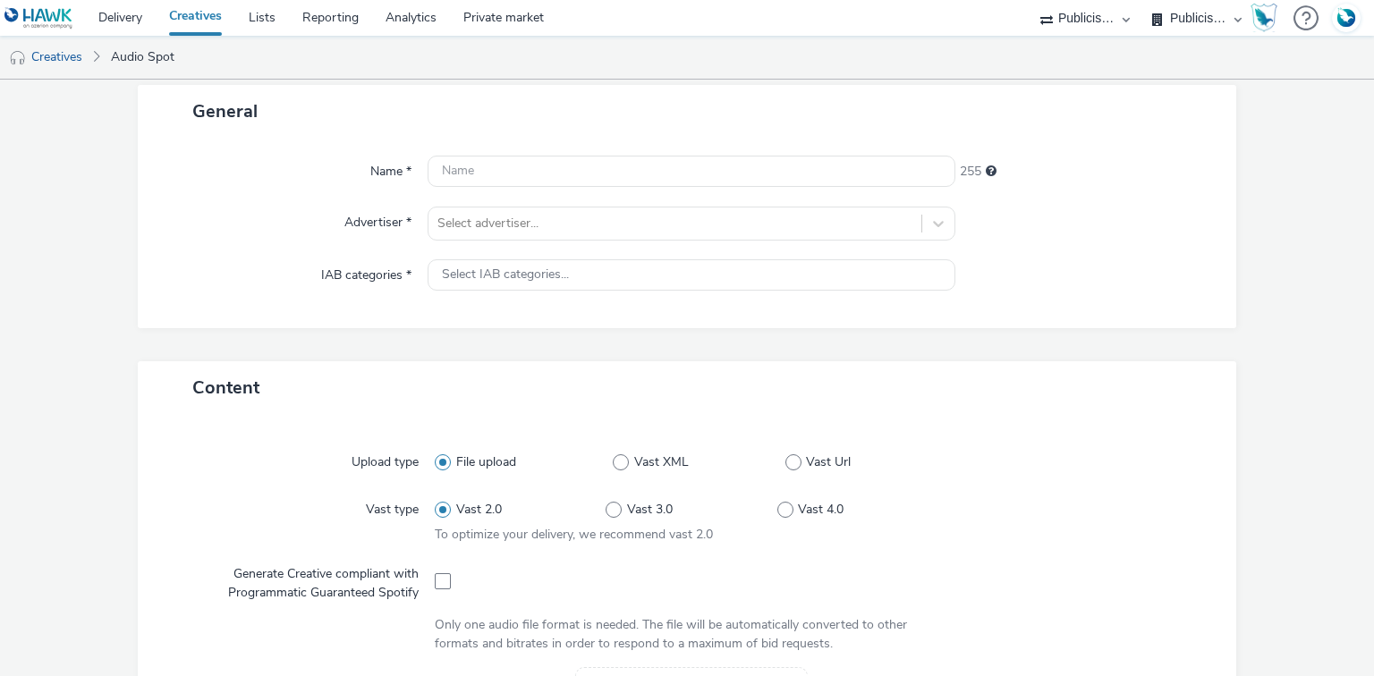
scroll to position [215, 0]
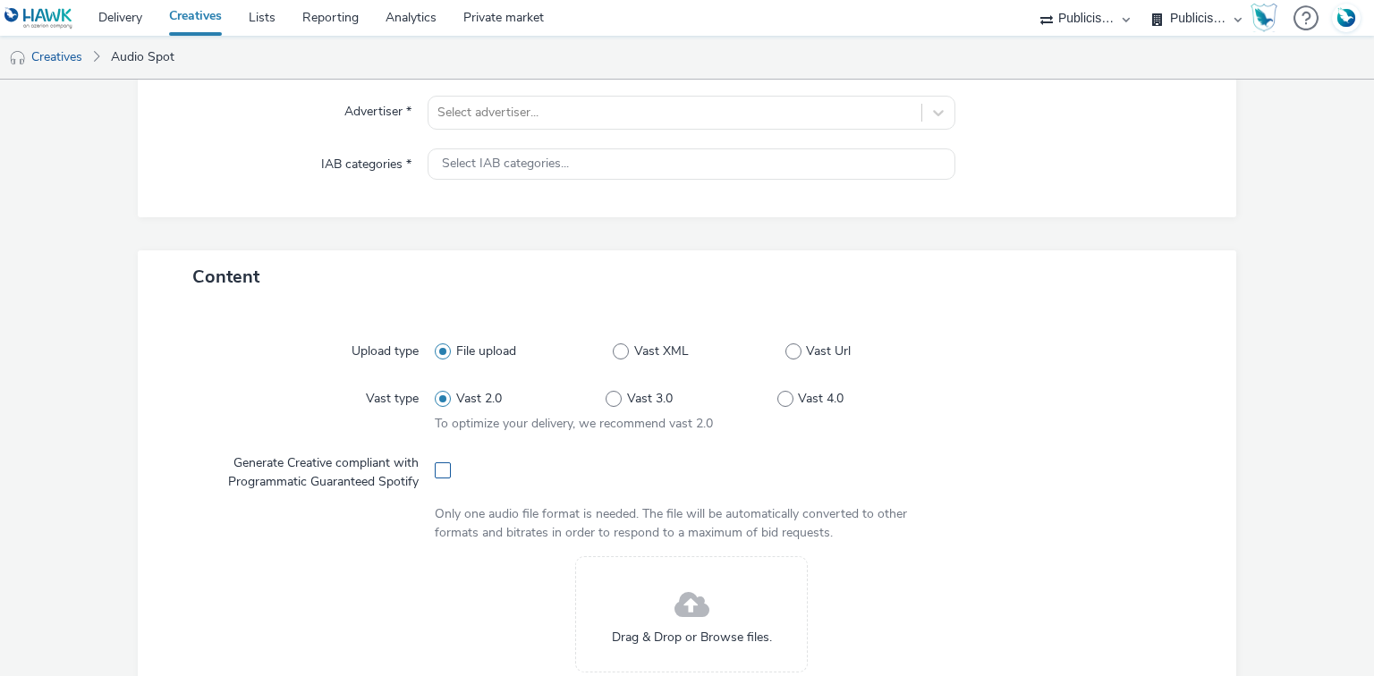
click at [438, 473] on span at bounding box center [443, 470] width 16 height 16
checkbox input "true"
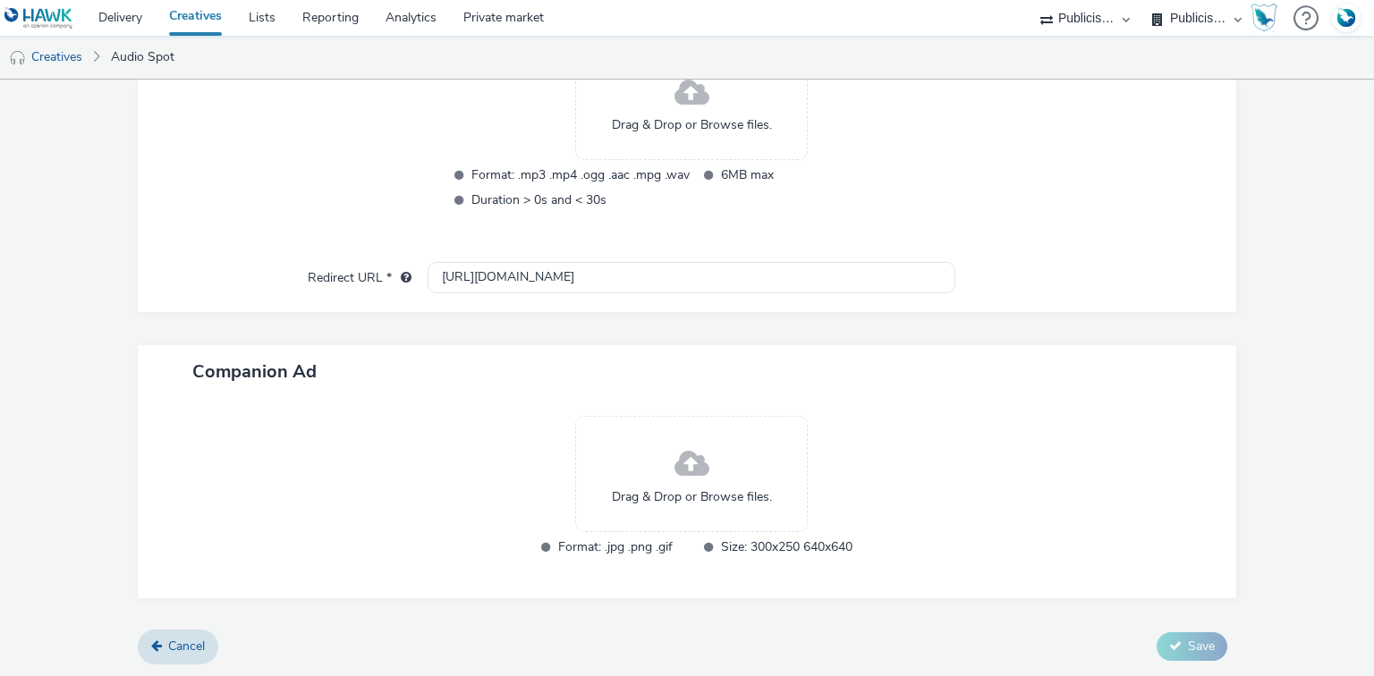
scroll to position [155, 0]
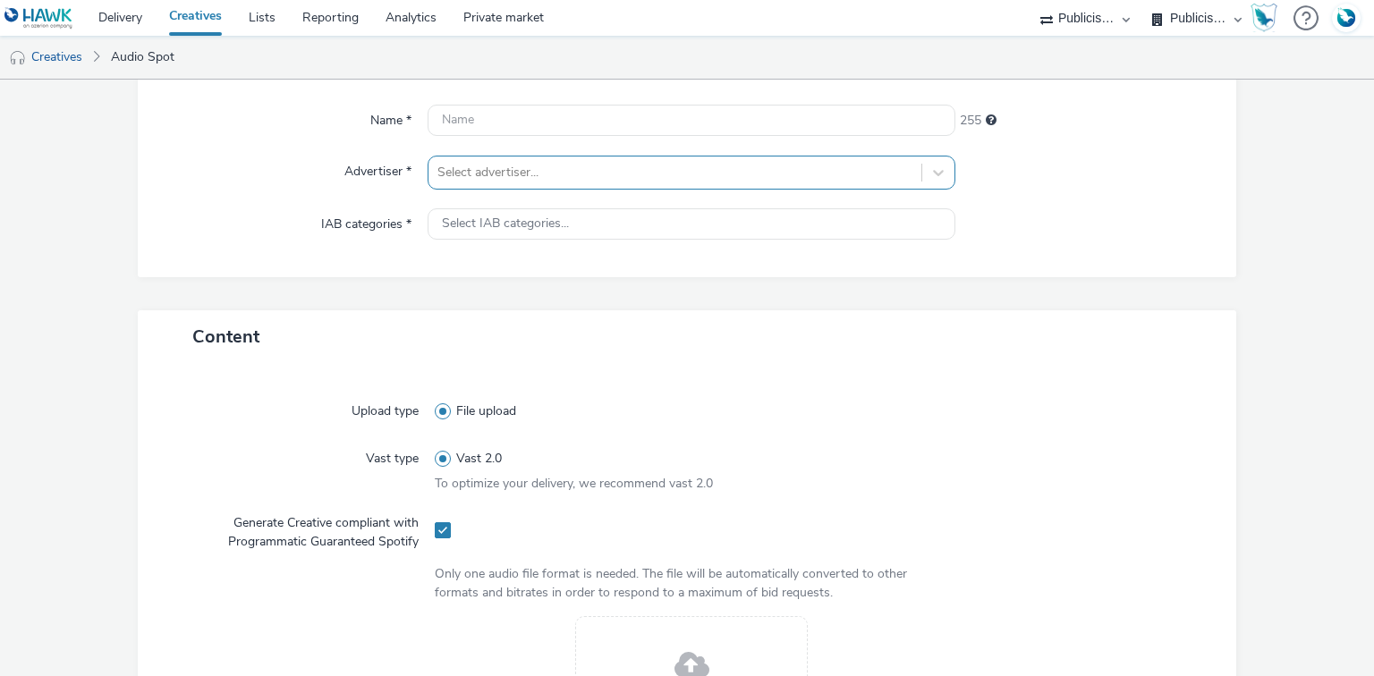
click at [482, 167] on div at bounding box center [674, 172] width 474 height 21
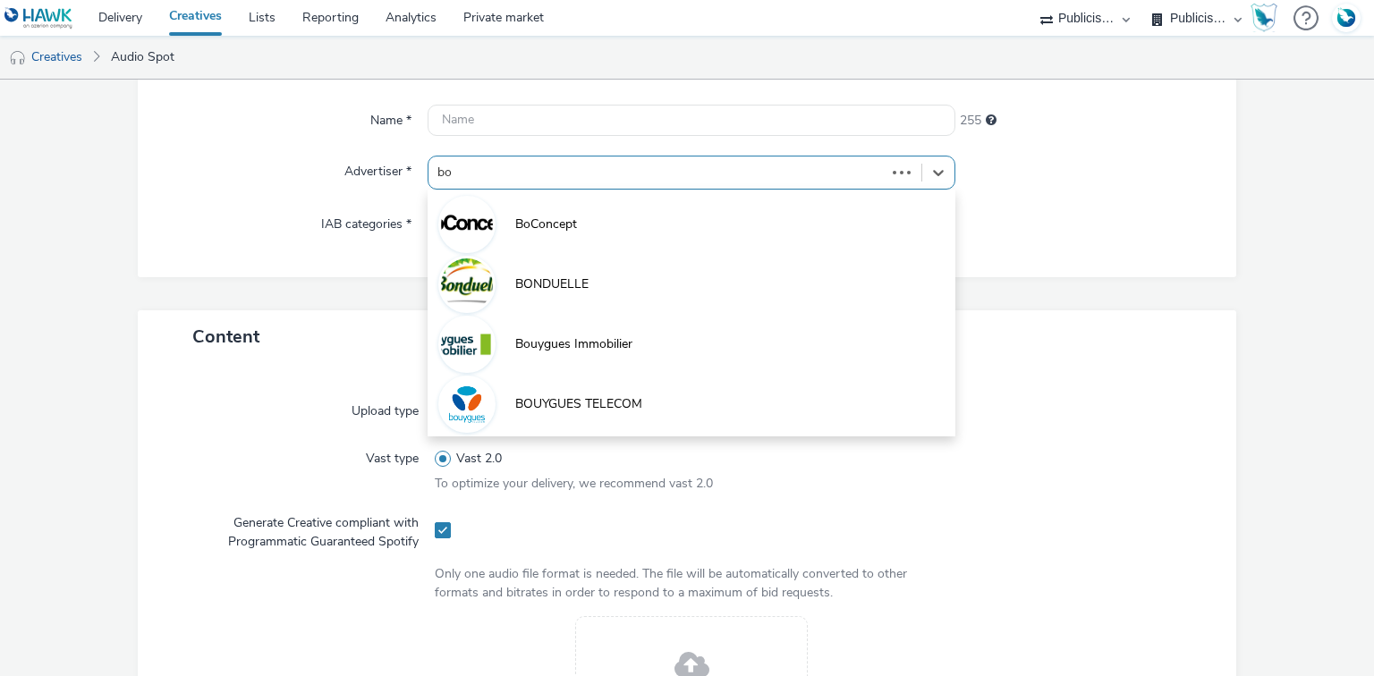
type input "bou"
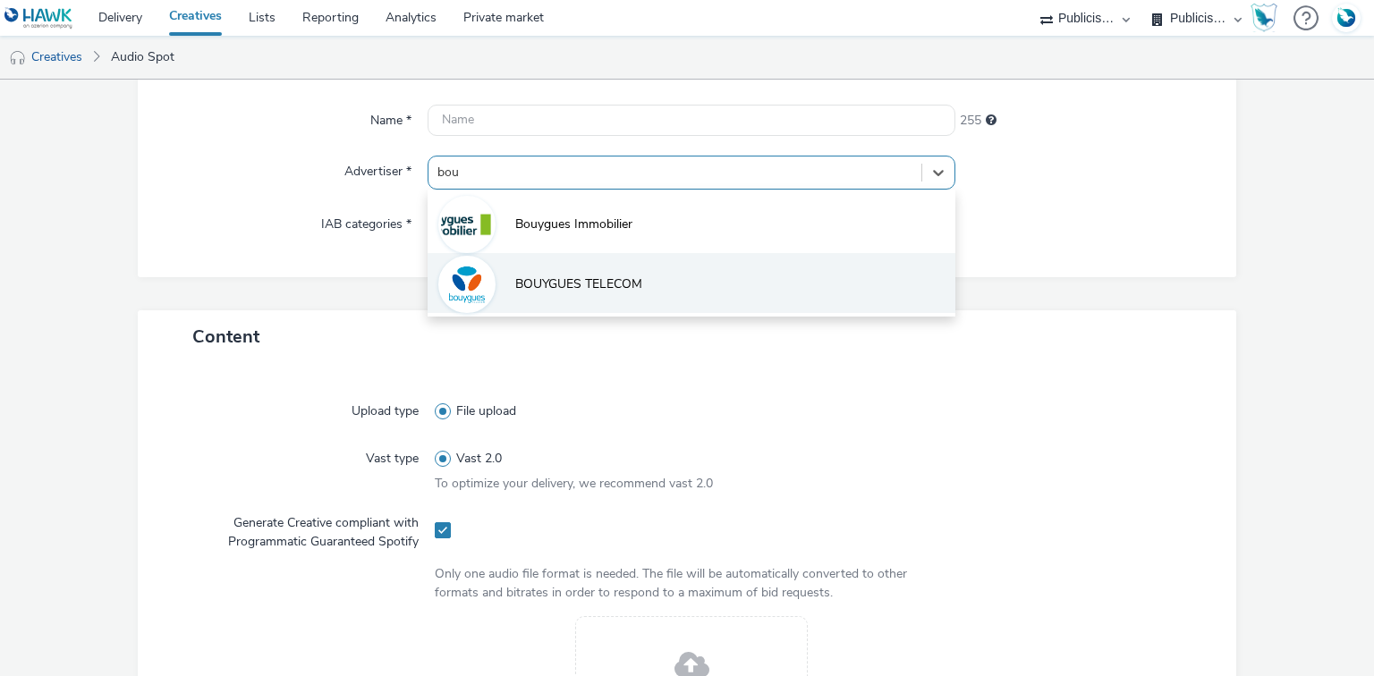
click at [712, 292] on li "BOUYGUES TELECOM" at bounding box center [691, 283] width 527 height 60
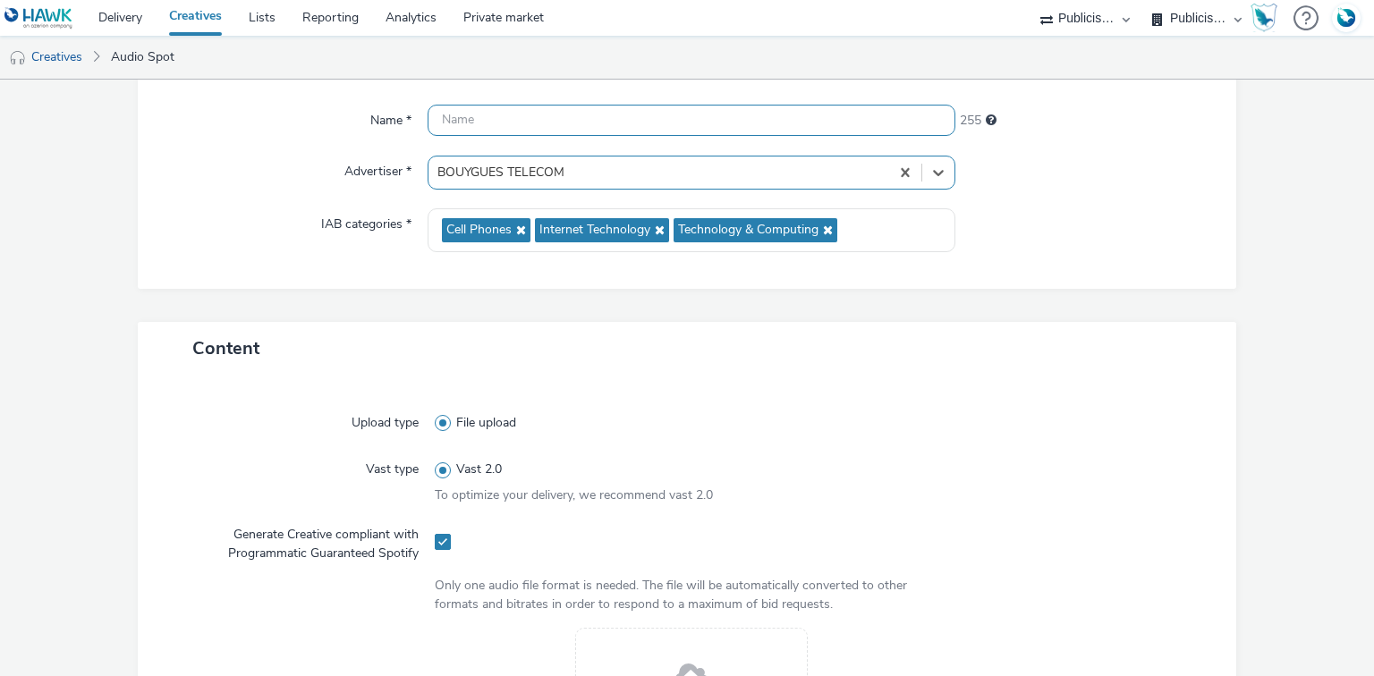
click at [542, 110] on input "text" at bounding box center [691, 120] width 527 height 31
paste input "BT_BBOX-RENTREE_CTA-SITE_Spotify_Pixel_Data"
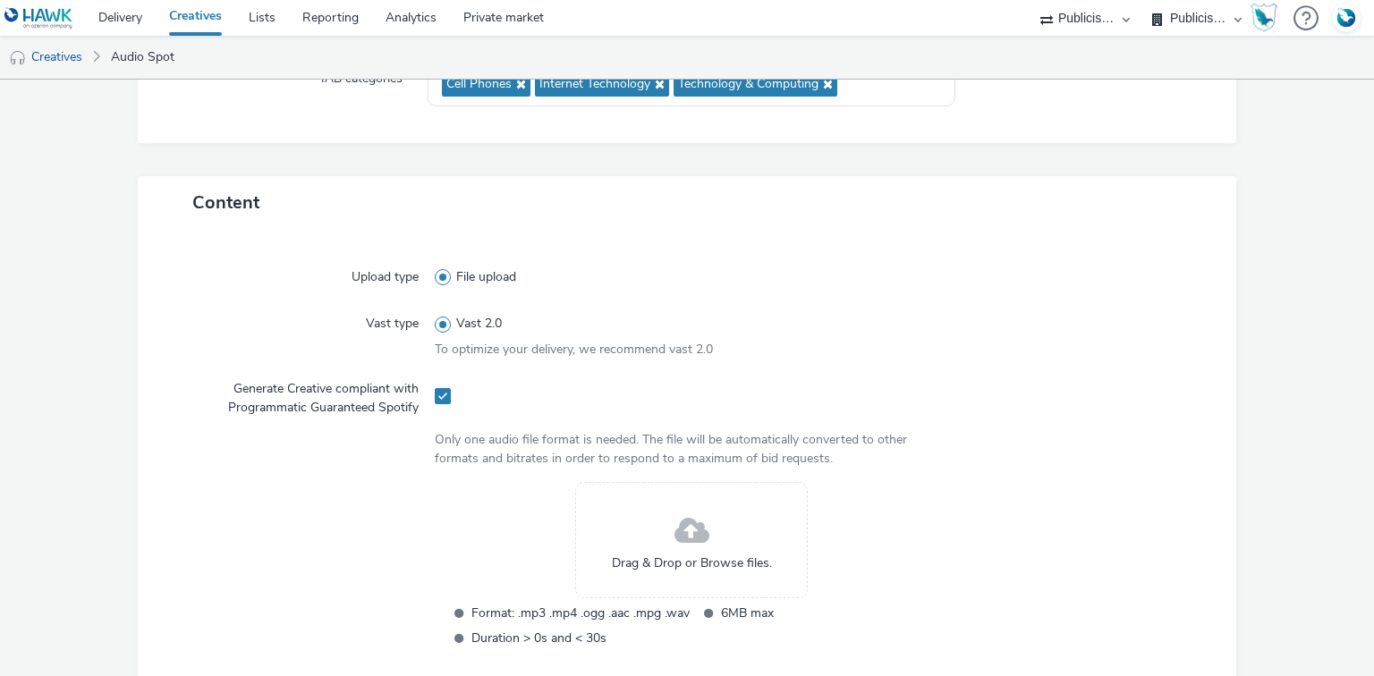
scroll to position [584, 0]
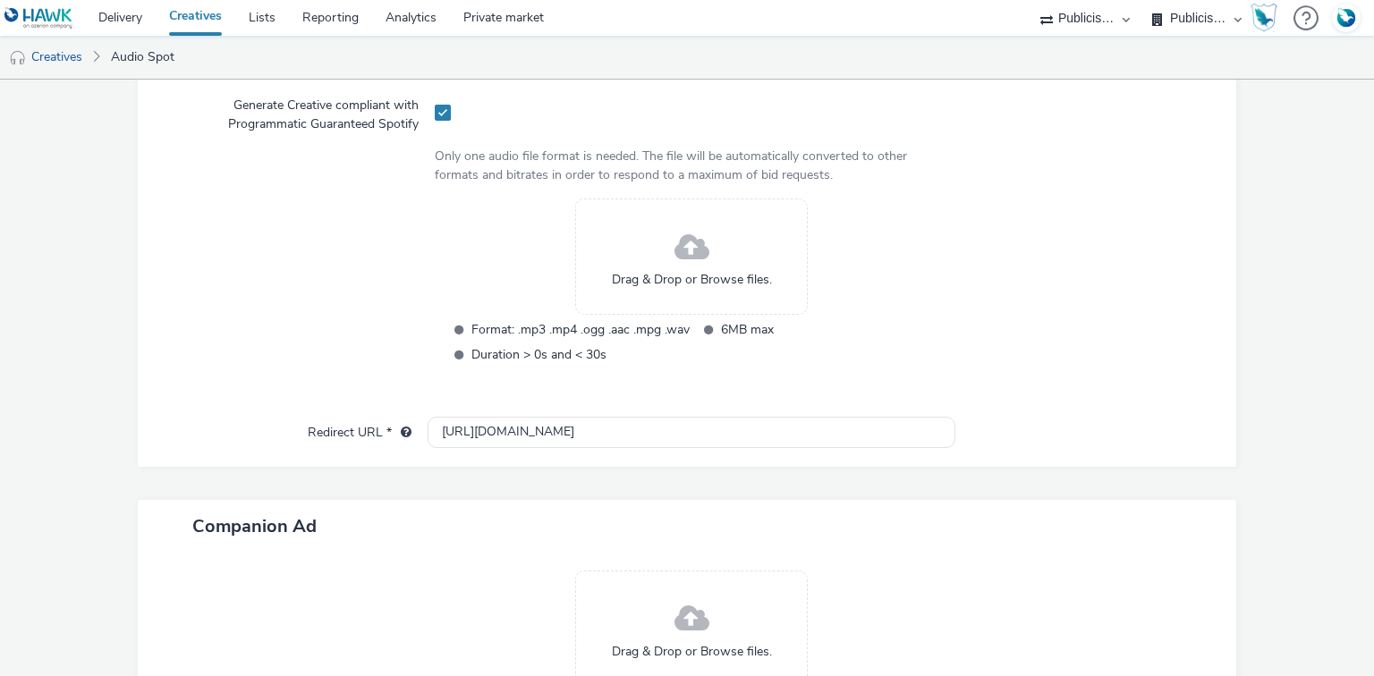
type input "BT_BBOX-RENTREE_CTA-SITE_Spotify_Pixel_RON"
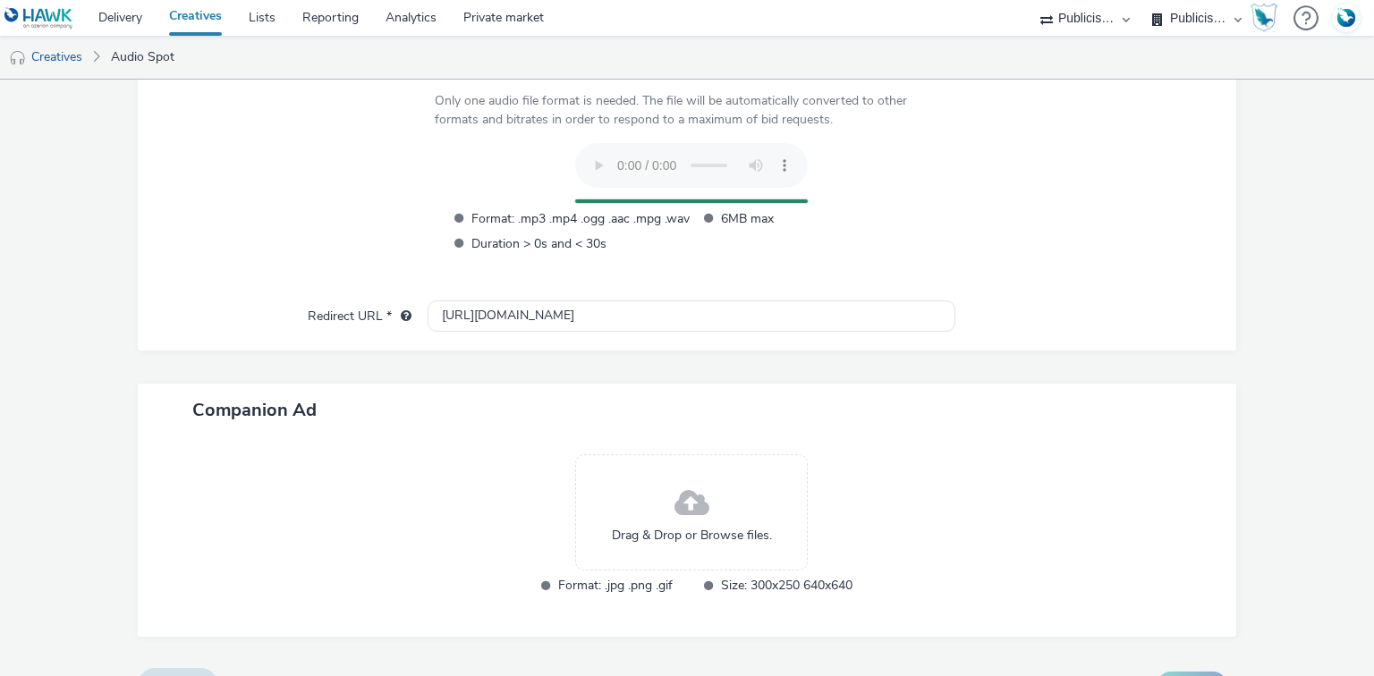
scroll to position [677, 0]
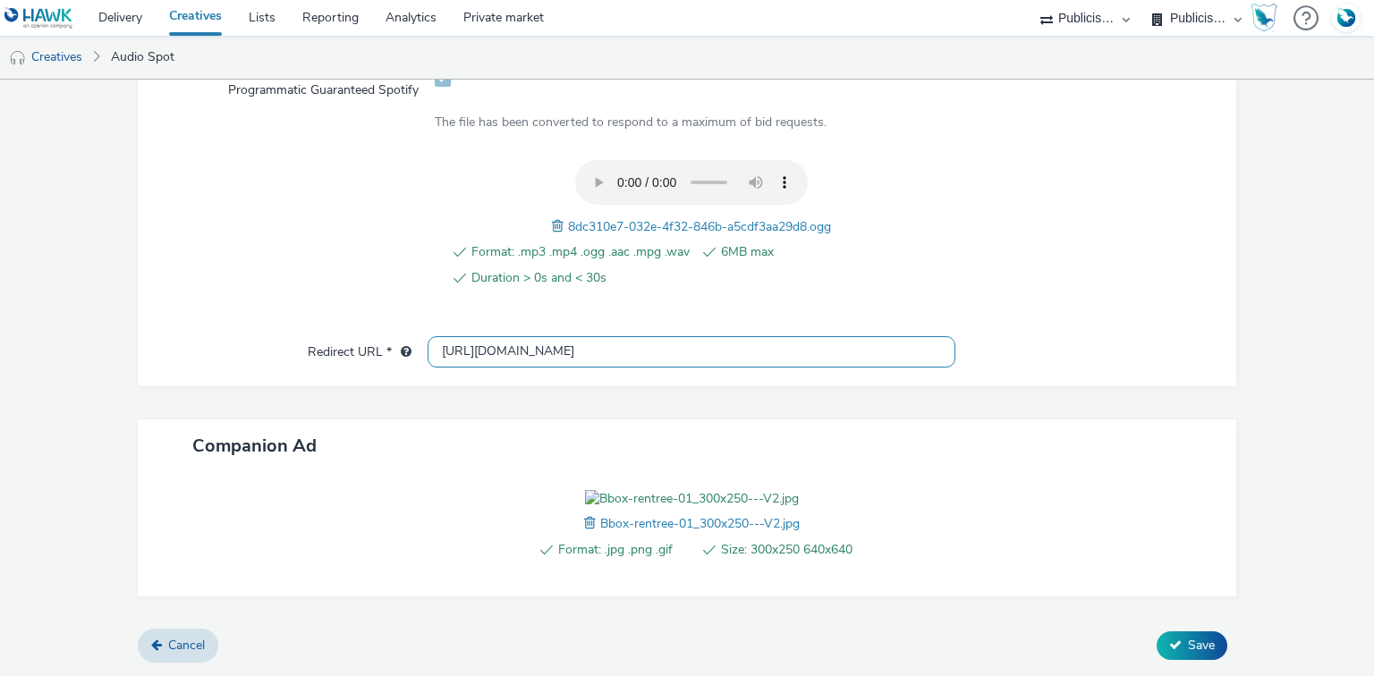
click at [536, 336] on input "http://bouyguestelecom.fr" at bounding box center [691, 351] width 527 height 31
paste input "s://ad.doubleclick.net/ddm/trackclk/N975648.3145634HAWK/B34108244.428820925;dc_…"
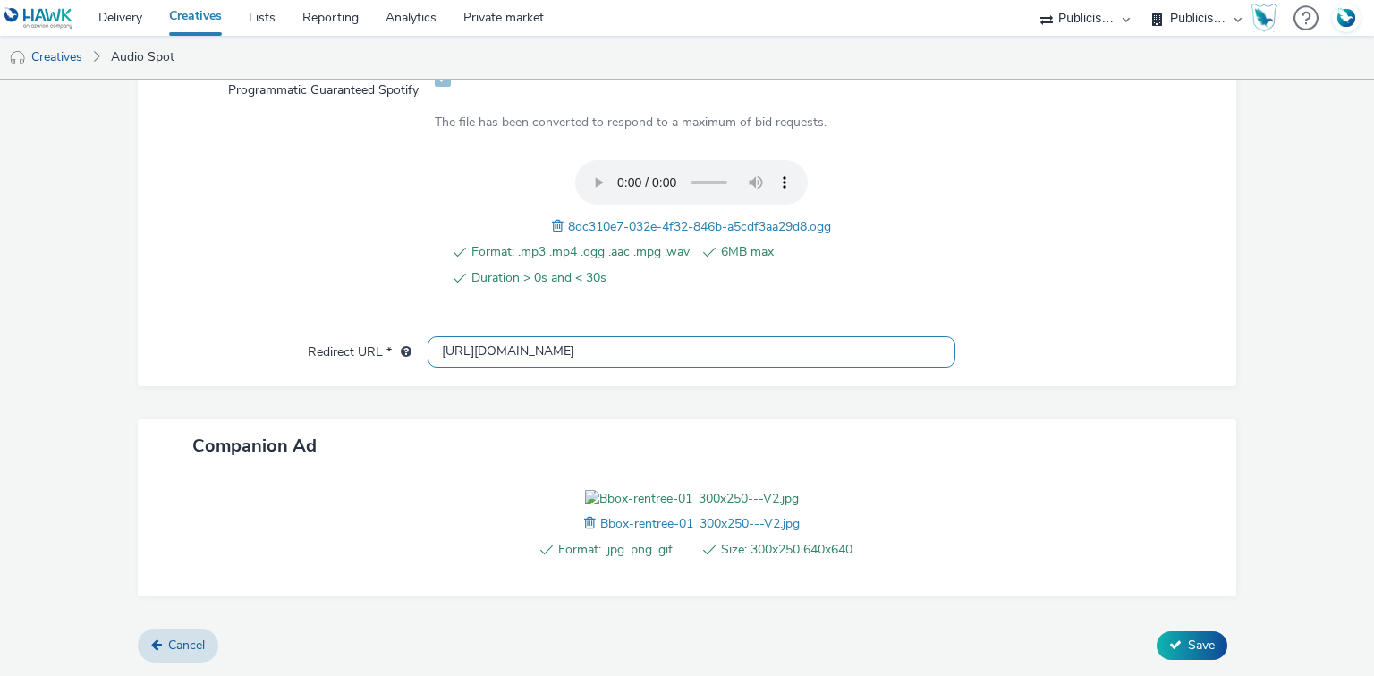
type input "https://ad.doubleclick.net/ddm/trackclk/N975648.3145634HAWK/B34108244.428820925…"
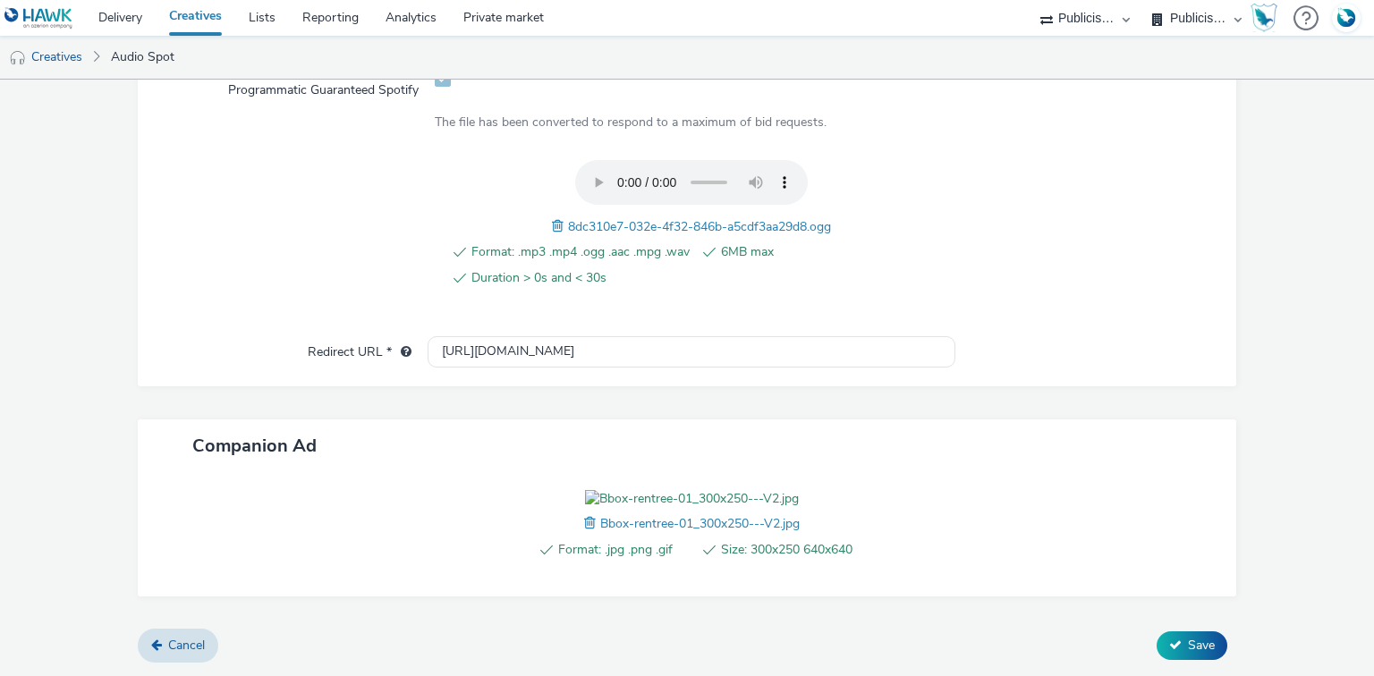
click at [995, 254] on div "Upload type File upload Vast type Vast 2.0 To optimize your delivery, we recomm…" at bounding box center [688, 132] width 1064 height 407
click at [1188, 640] on span "Save" at bounding box center [1201, 645] width 27 height 17
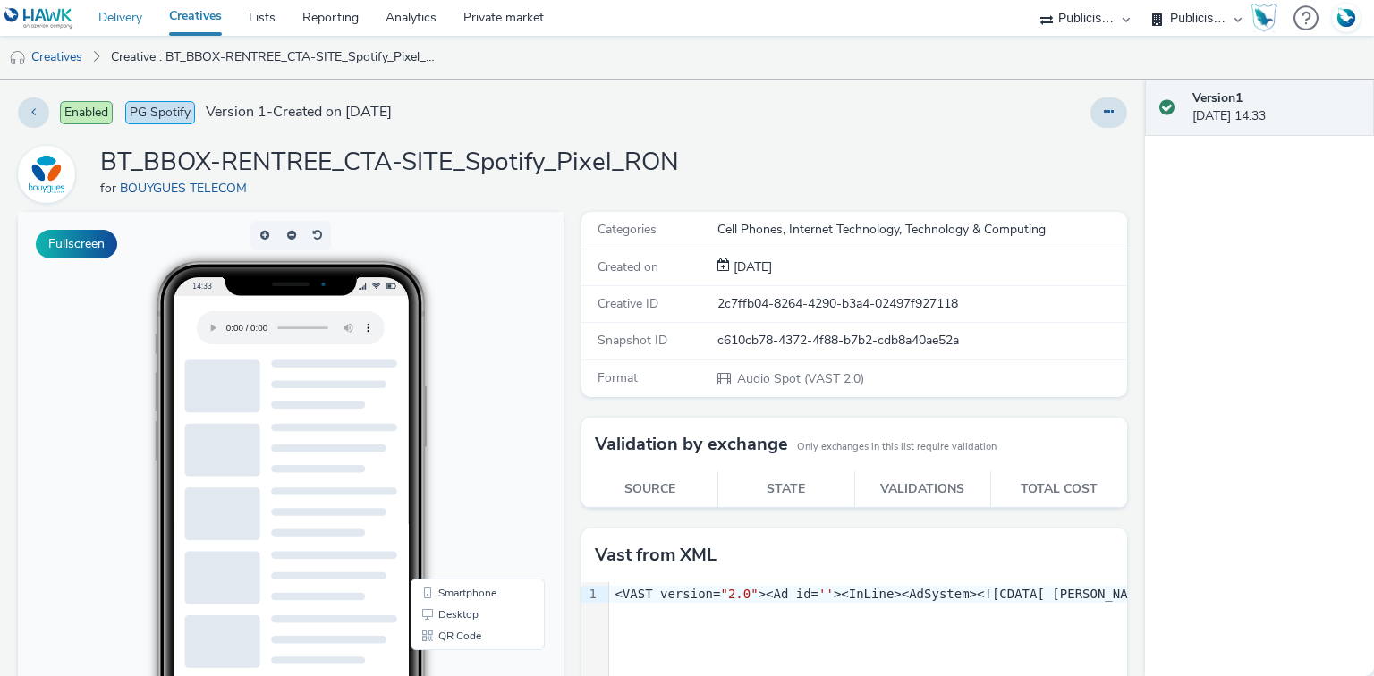
click at [122, 17] on link "Delivery" at bounding box center [120, 18] width 71 height 36
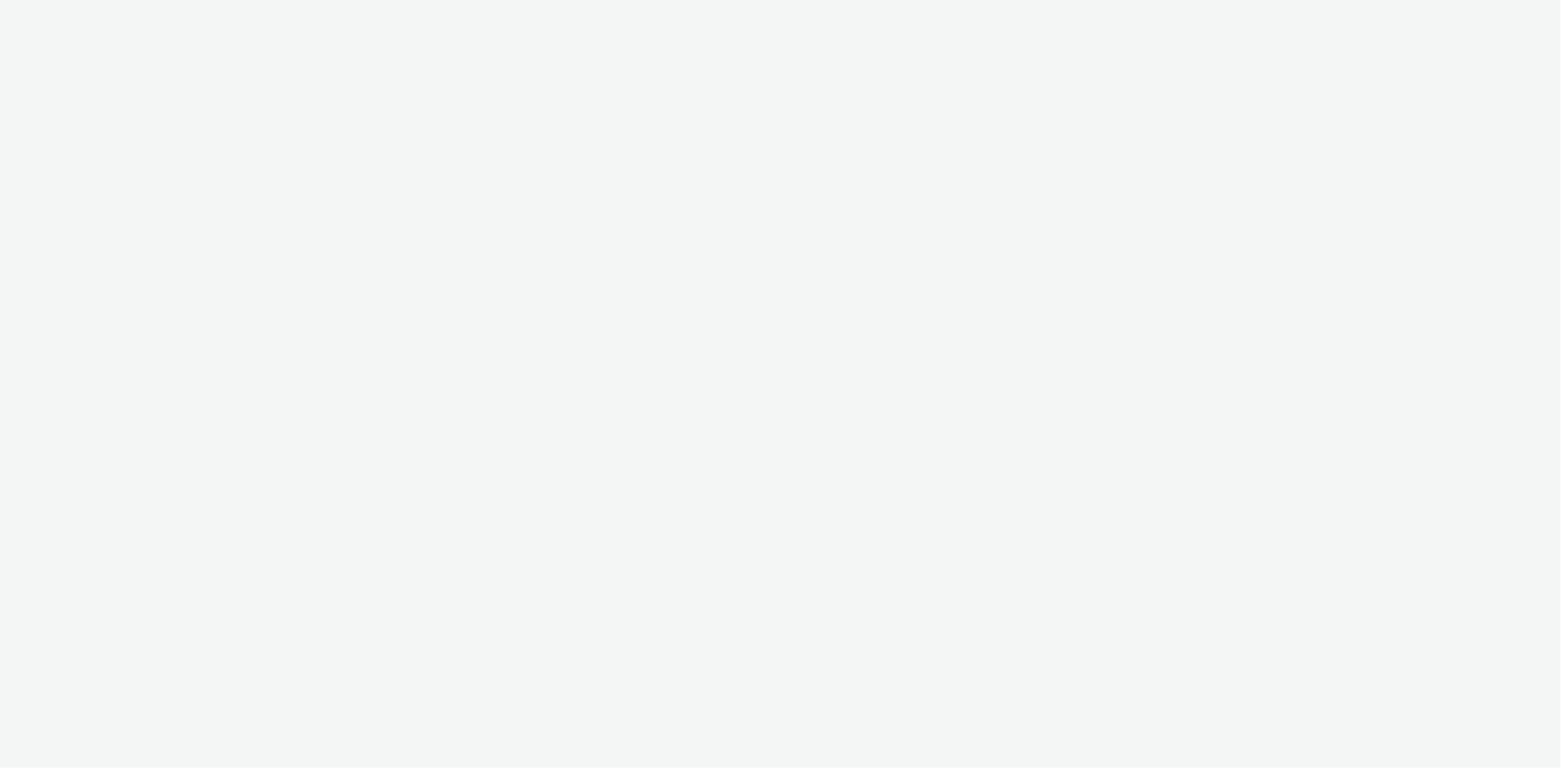
select select "d07aba32-d775-4fed-a722-f10c6504dd64"
select select "f97d6638-e0a1-4f7a-bf46-55015878e29e"
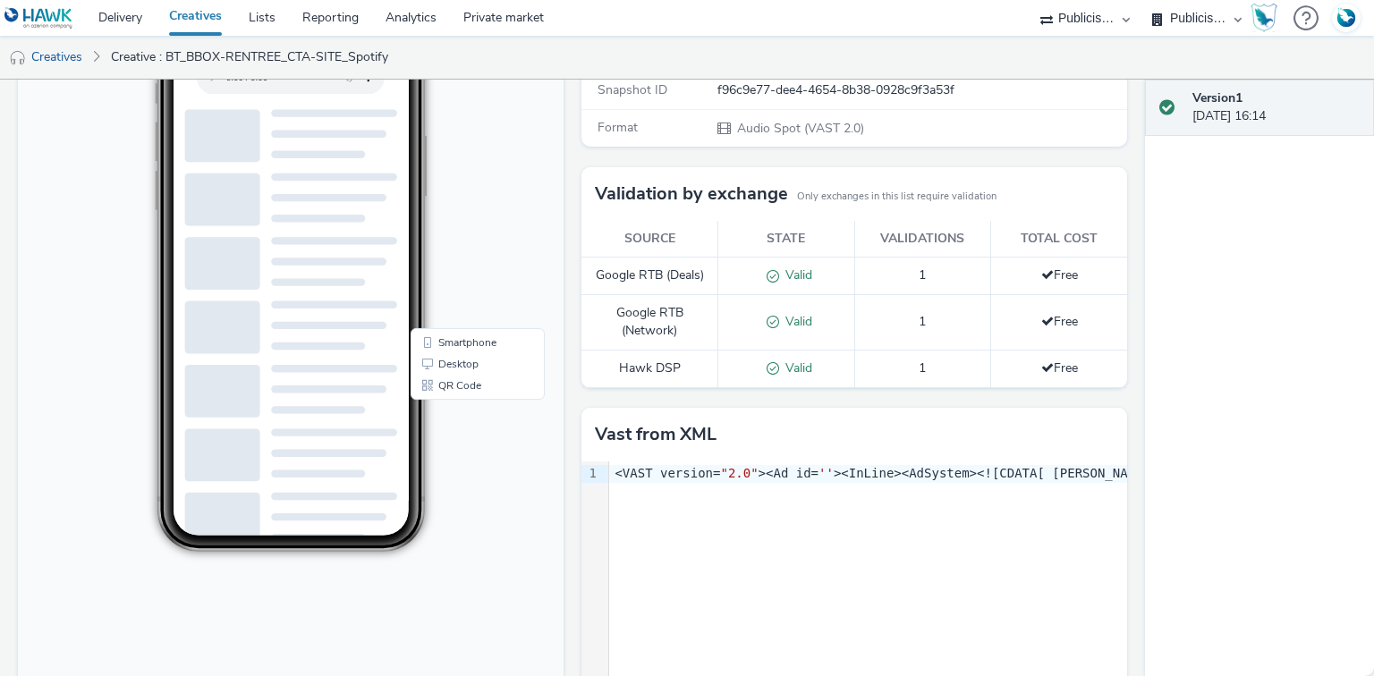
scroll to position [250, 0]
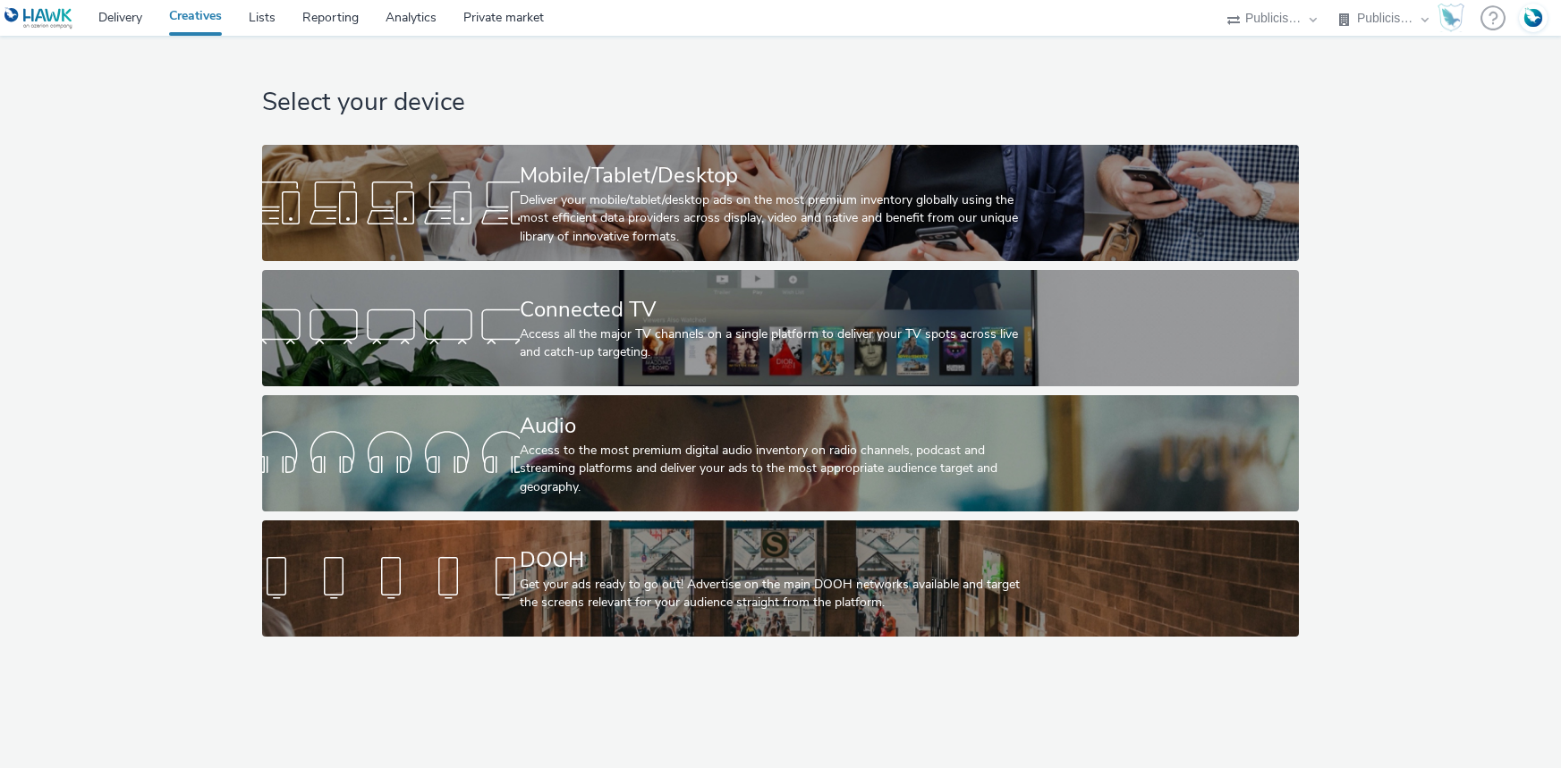
select select "d07aba32-d775-4fed-a722-f10c6504dd64"
select select "f97d6638-e0a1-4f7a-bf46-55015878e29e"
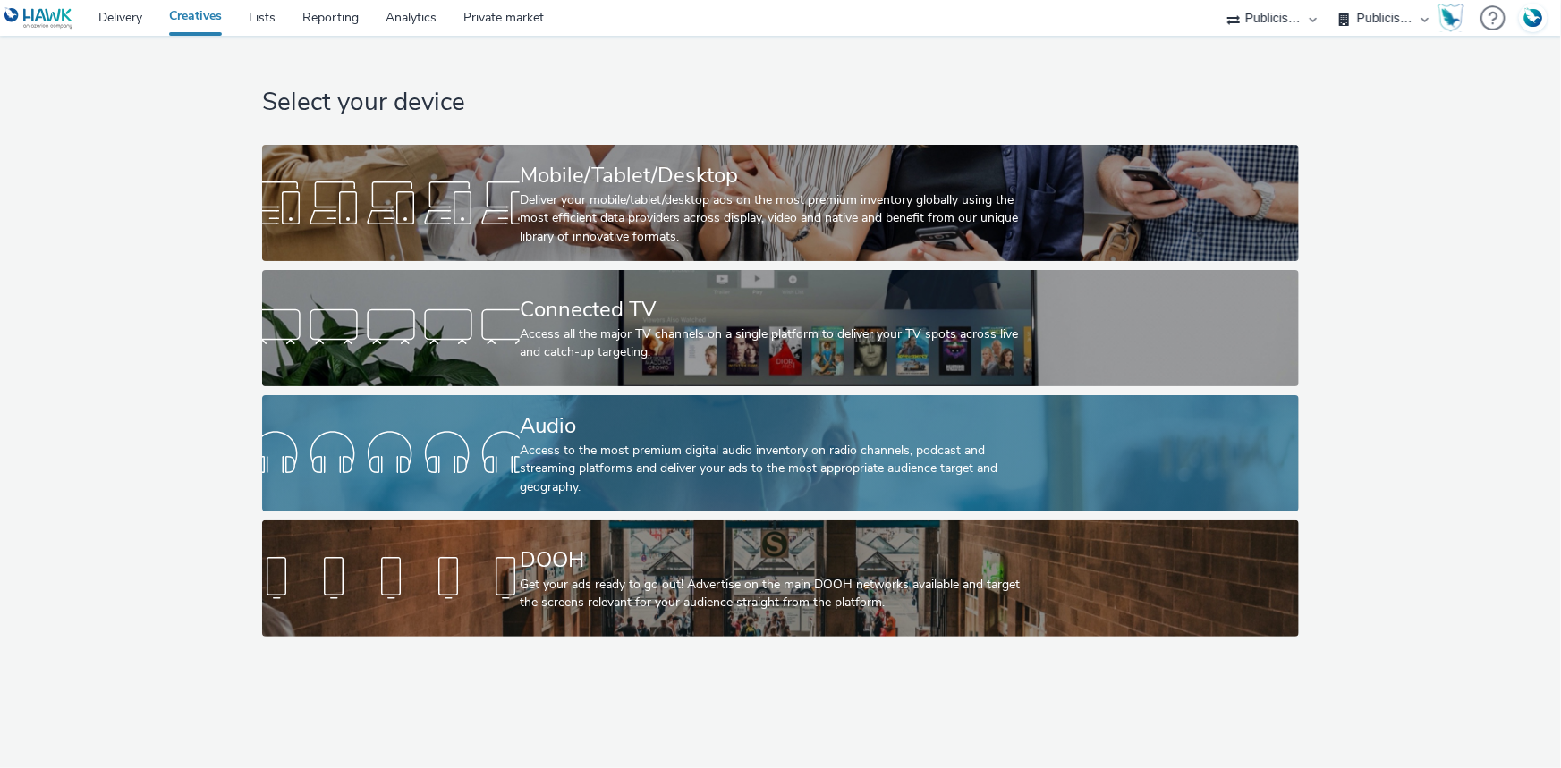
click at [555, 459] on div "Access to the most premium digital audio inventory on radio channels, podcast a…" at bounding box center [777, 469] width 514 height 55
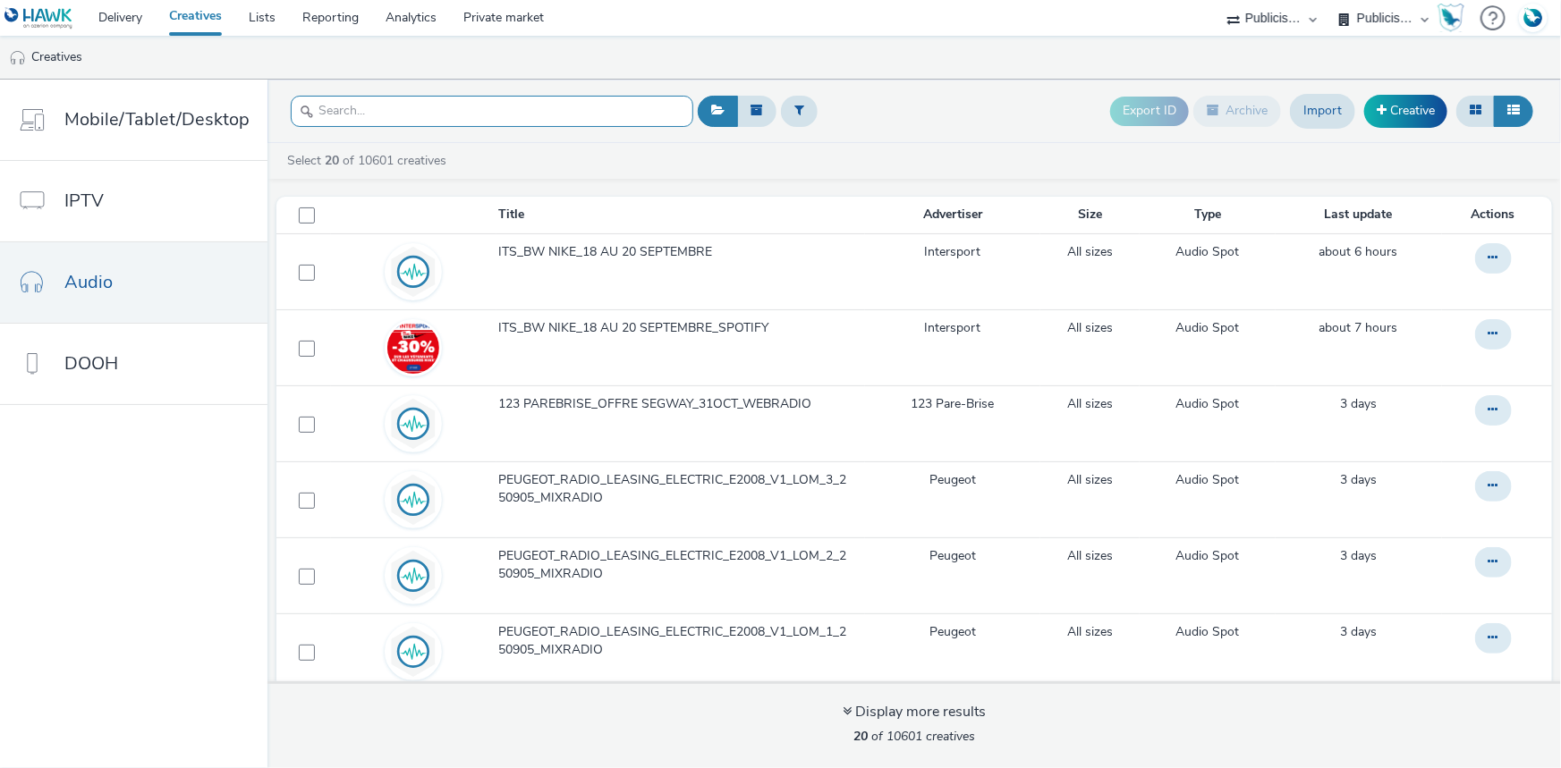
click at [351, 99] on input "text" at bounding box center [492, 111] width 403 height 31
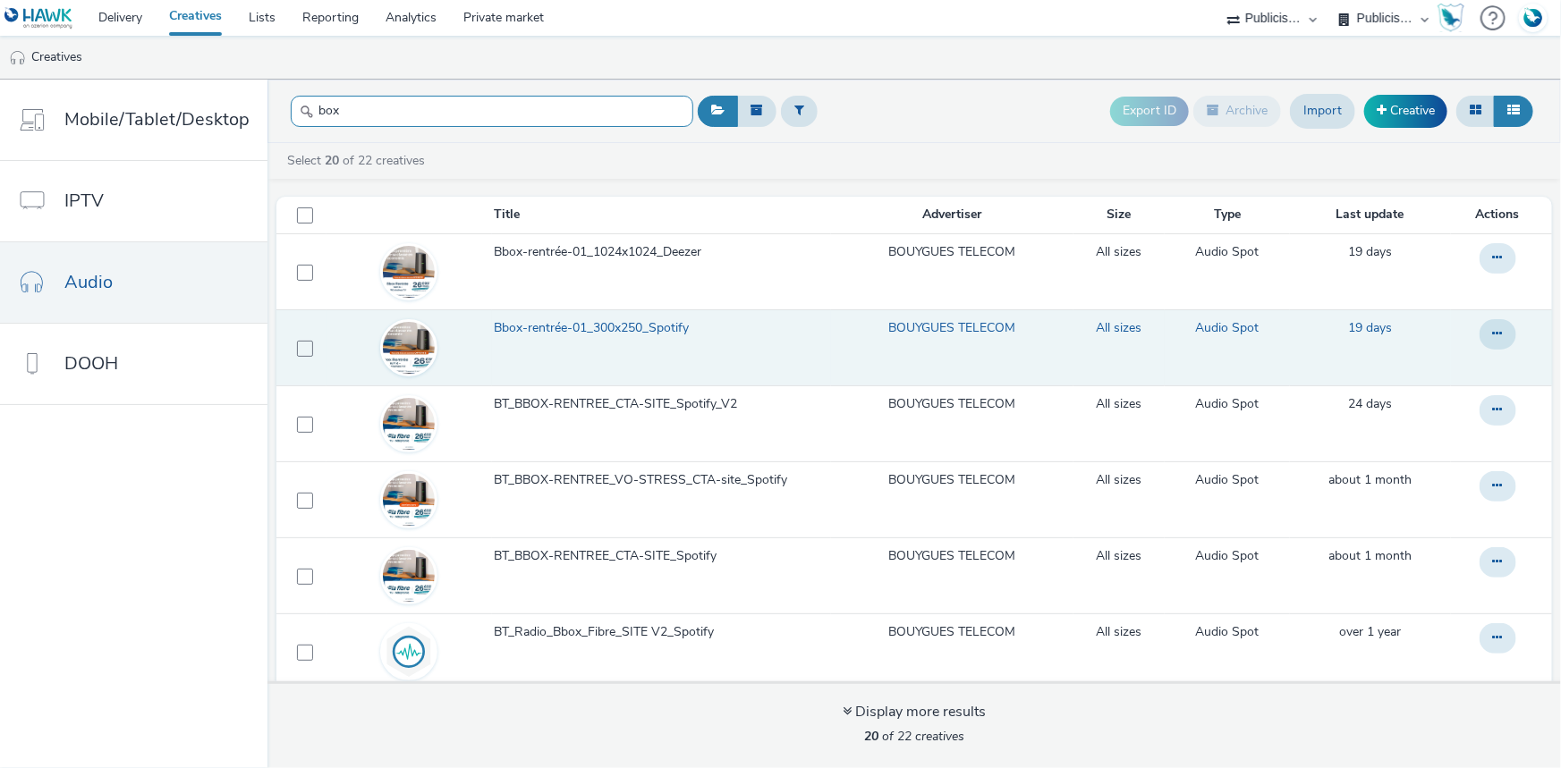
type input "box"
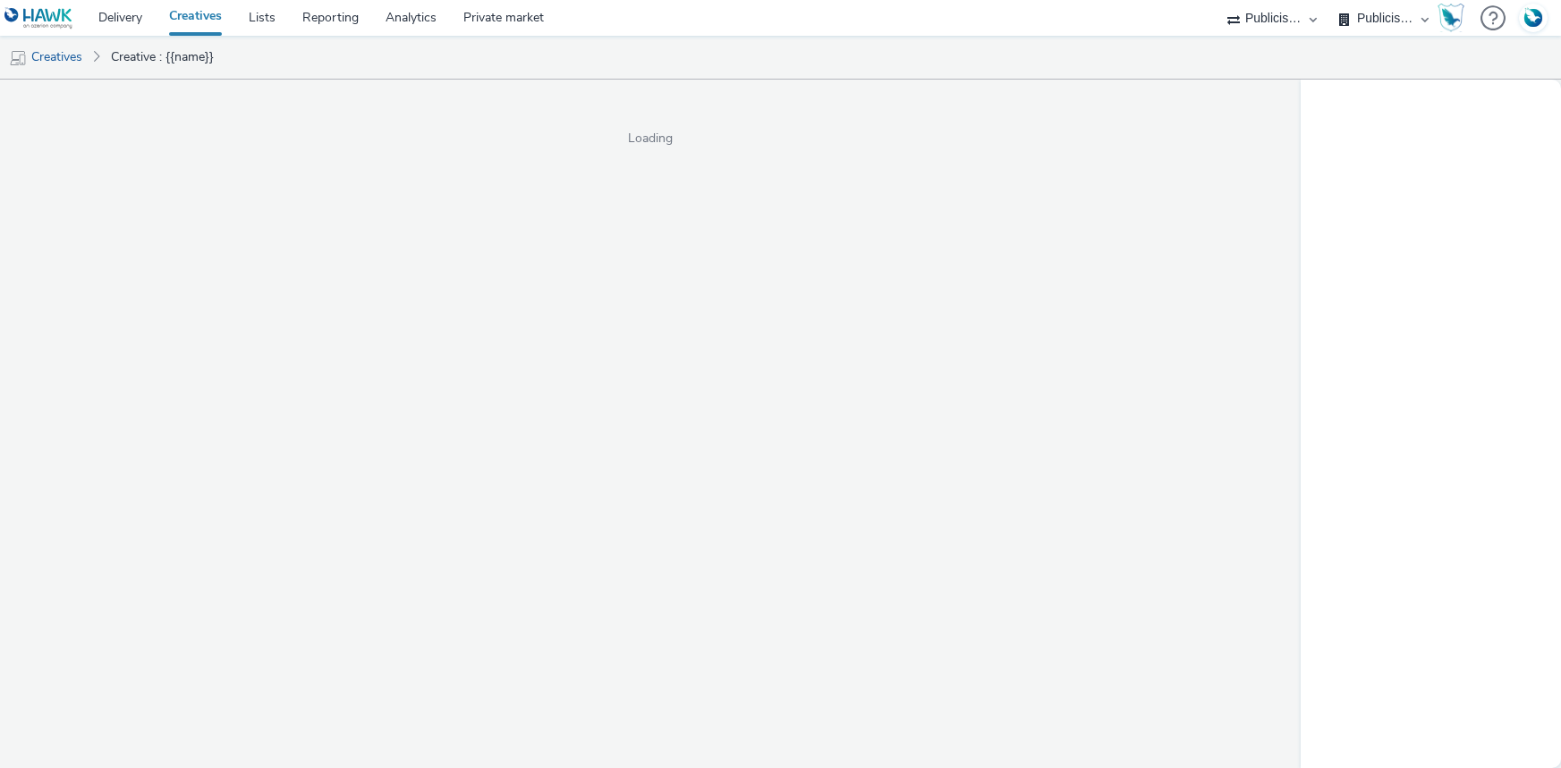
select select "d07aba32-d775-4fed-a722-f10c6504dd64"
select select "f97d6638-e0a1-4f7a-bf46-55015878e29e"
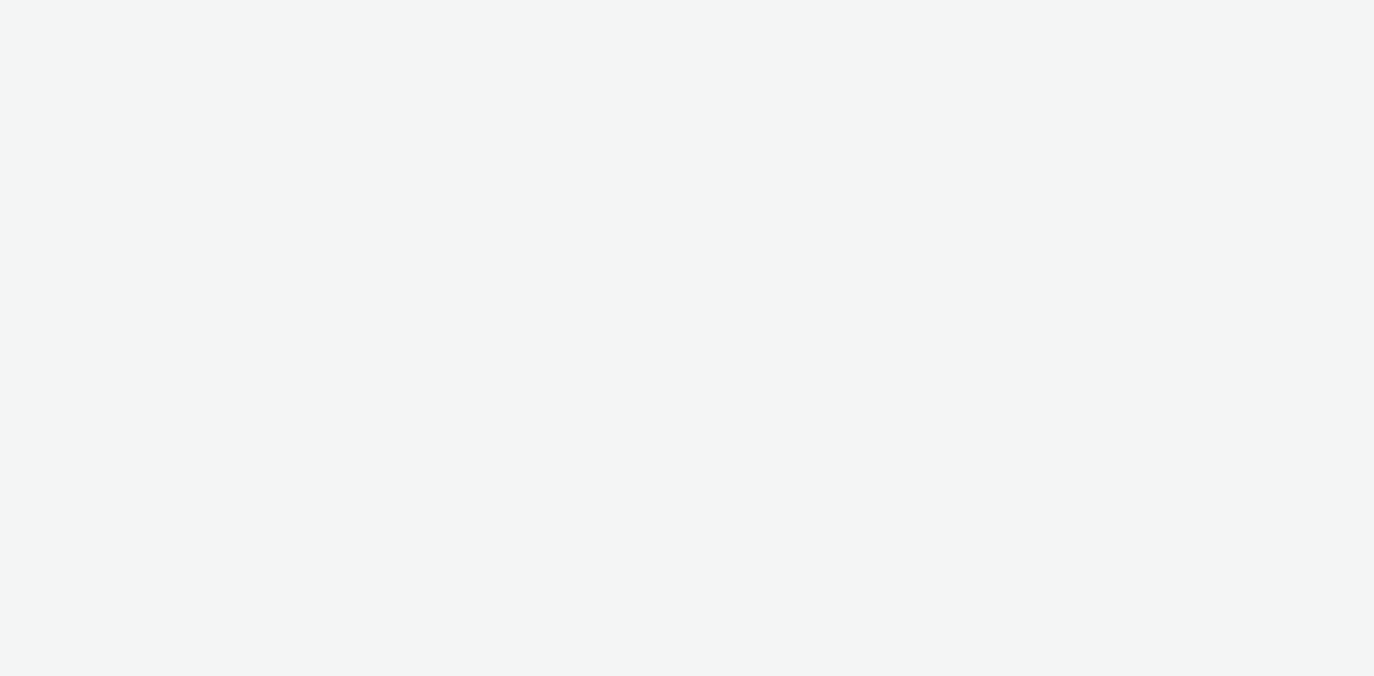
select select "d07aba32-d775-4fed-a722-f10c6504dd64"
select select "f97d6638-e0a1-4f7a-bf46-55015878e29e"
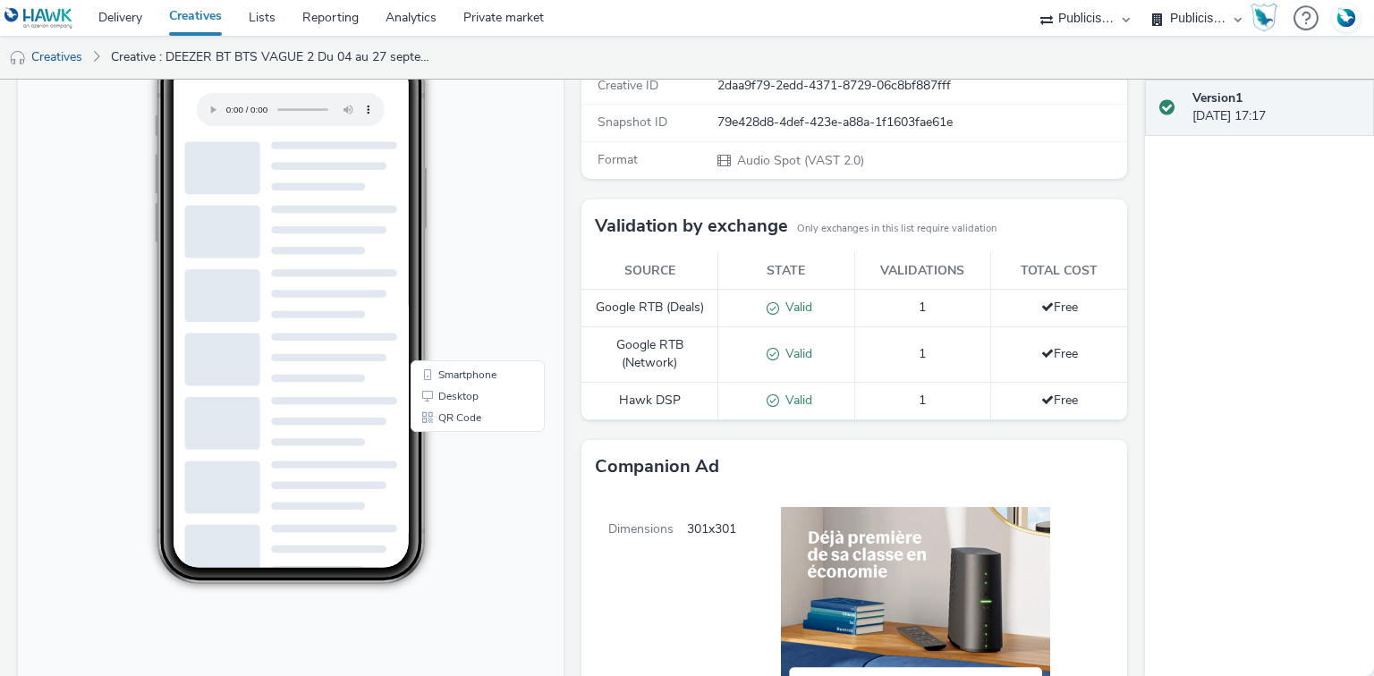
scroll to position [215, 0]
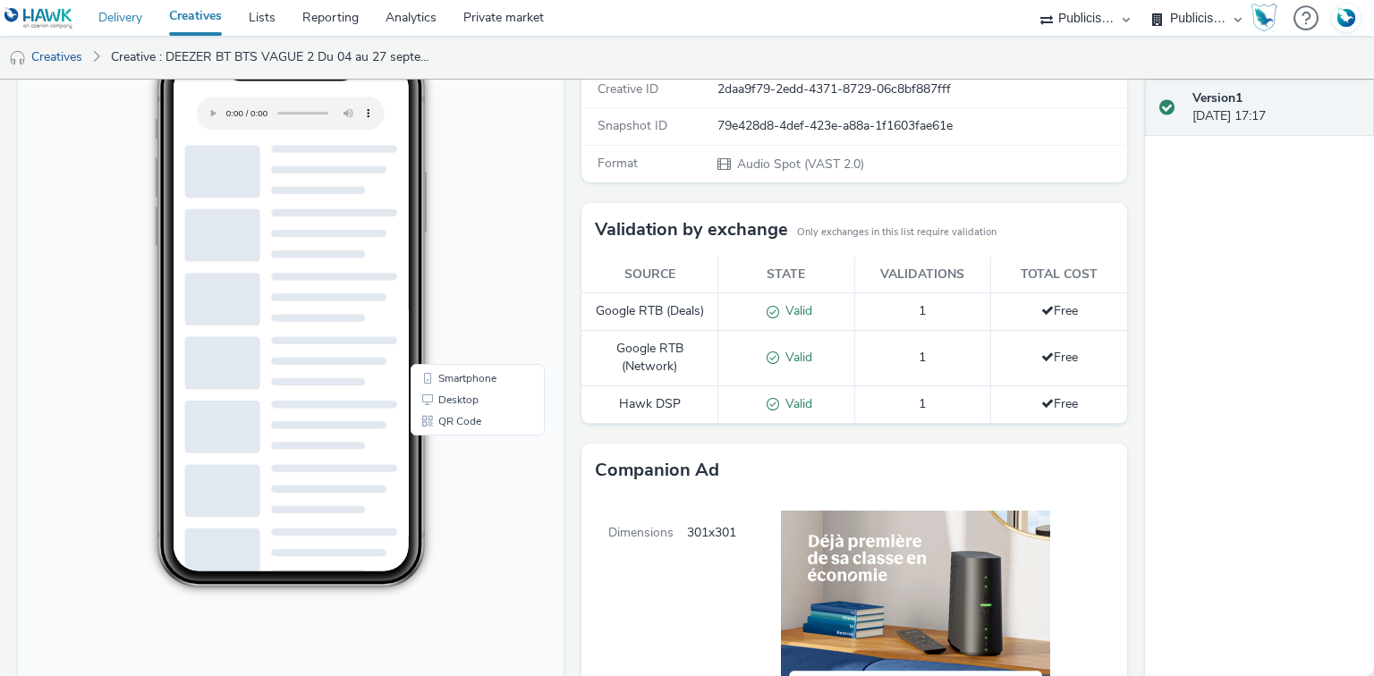
click at [108, 21] on link "Delivery" at bounding box center [120, 18] width 71 height 36
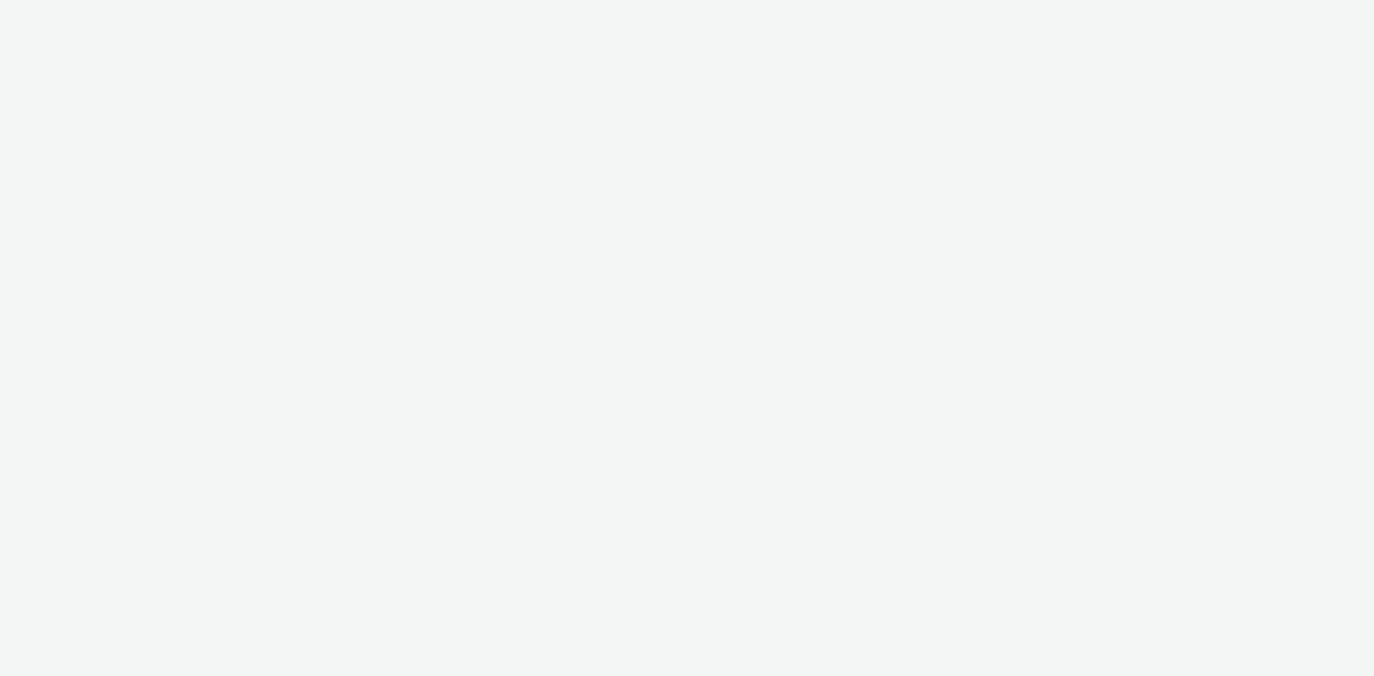
select select "d07aba32-d775-4fed-a722-f10c6504dd64"
select select "f97d6638-e0a1-4f7a-bf46-55015878e29e"
select select "11a7df10-284f-415c-b52a-427acf4c31ae"
select select "23ac11bc-76f7-45aa-bb6e-913a84dd47ea"
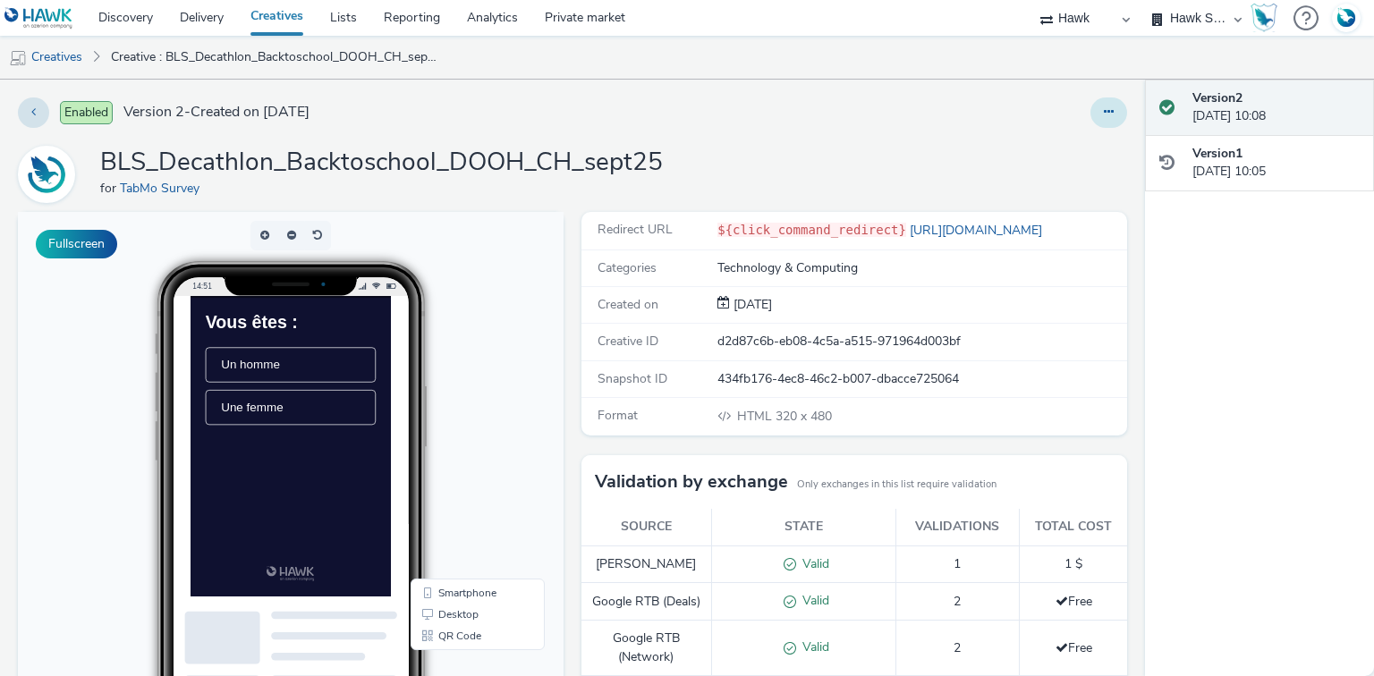
drag, startPoint x: 1103, startPoint y: 113, endPoint x: 1091, endPoint y: 122, distance: 14.7
click at [1103, 113] on button at bounding box center [1108, 112] width 37 height 30
click at [1040, 175] on link "Duplicate" at bounding box center [1060, 184] width 134 height 36
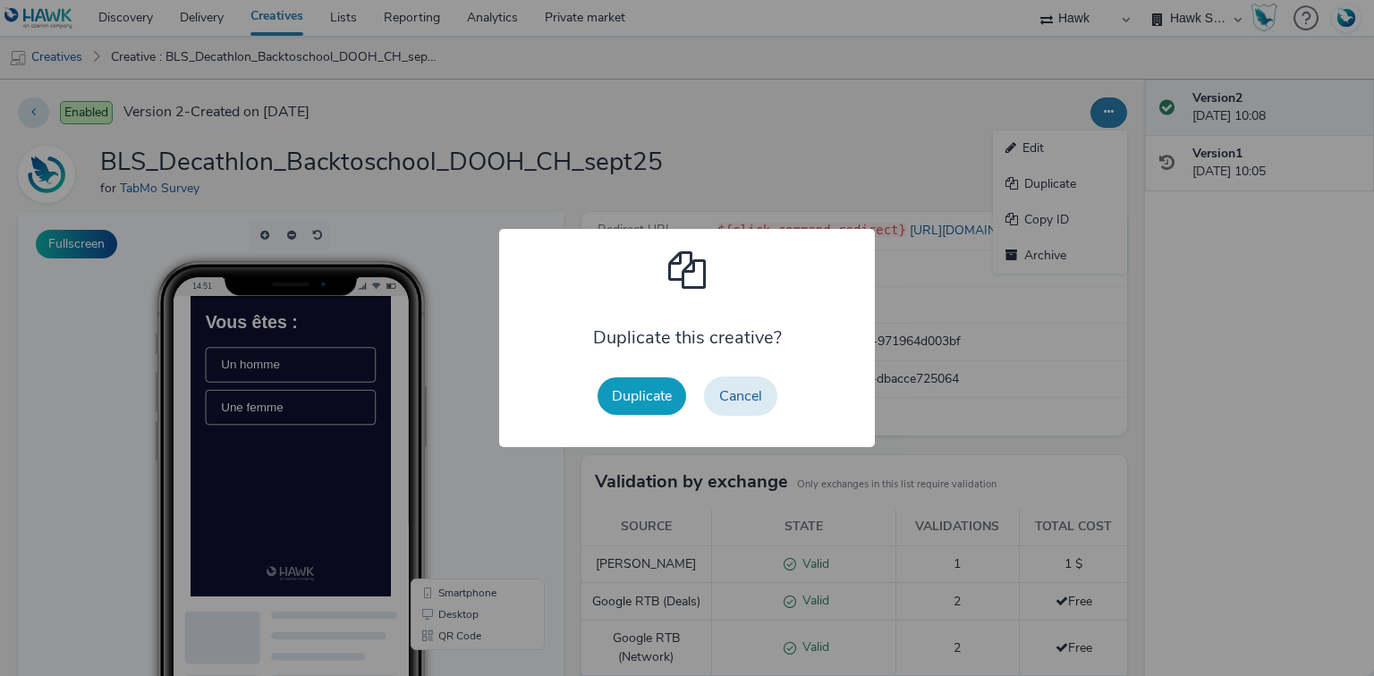
click at [658, 392] on button "Duplicate" at bounding box center [642, 396] width 89 height 38
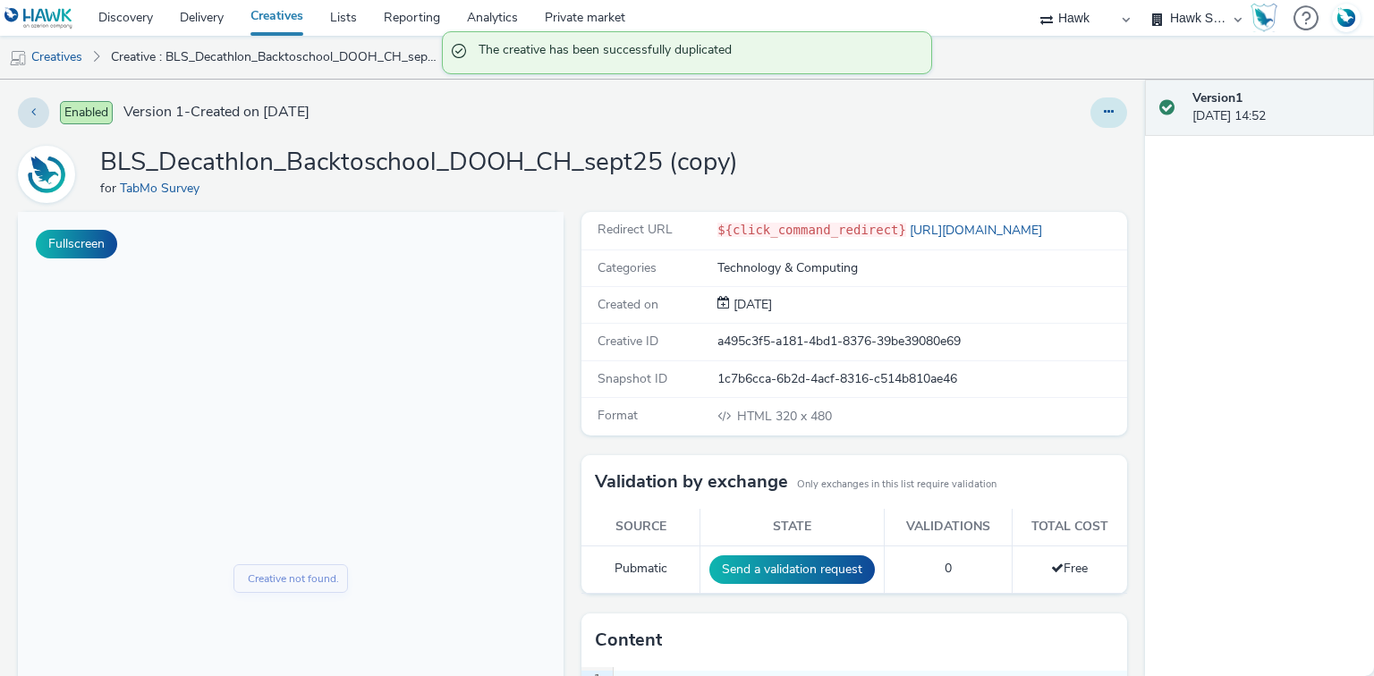
click at [1098, 104] on button at bounding box center [1108, 112] width 37 height 30
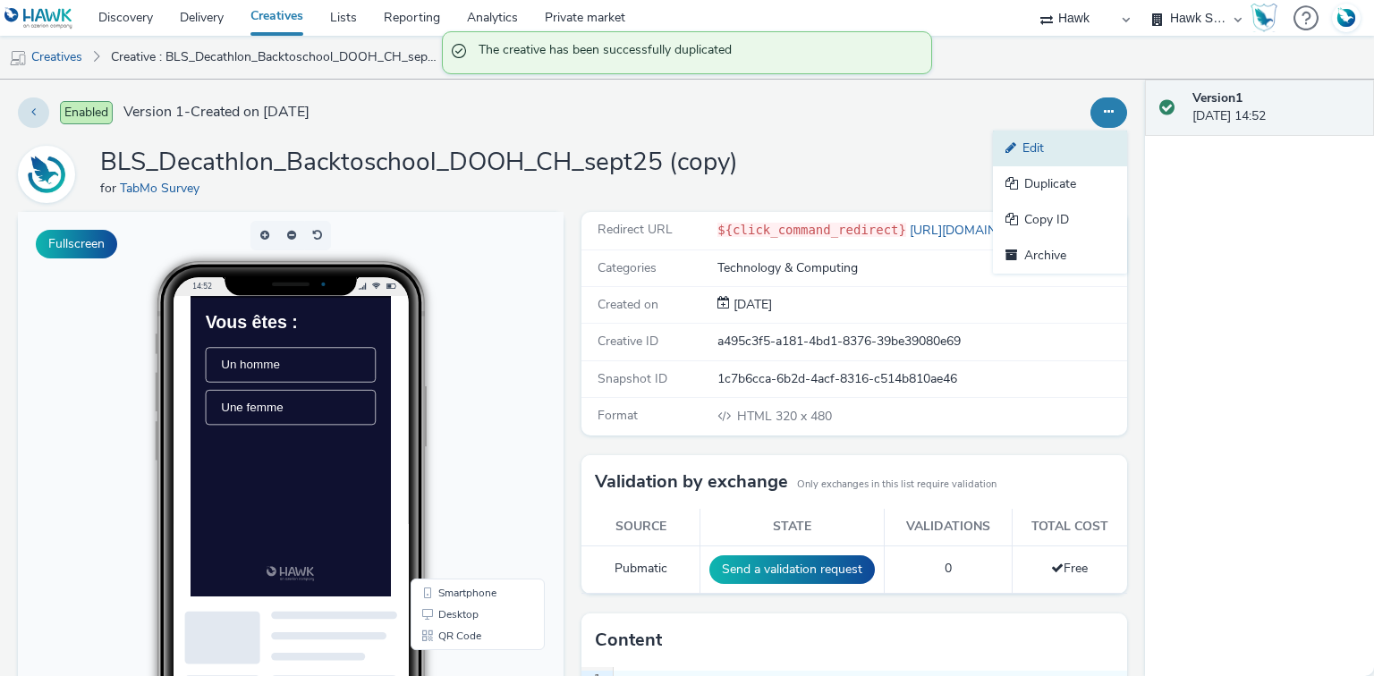
click at [1059, 150] on link "Edit" at bounding box center [1060, 149] width 134 height 36
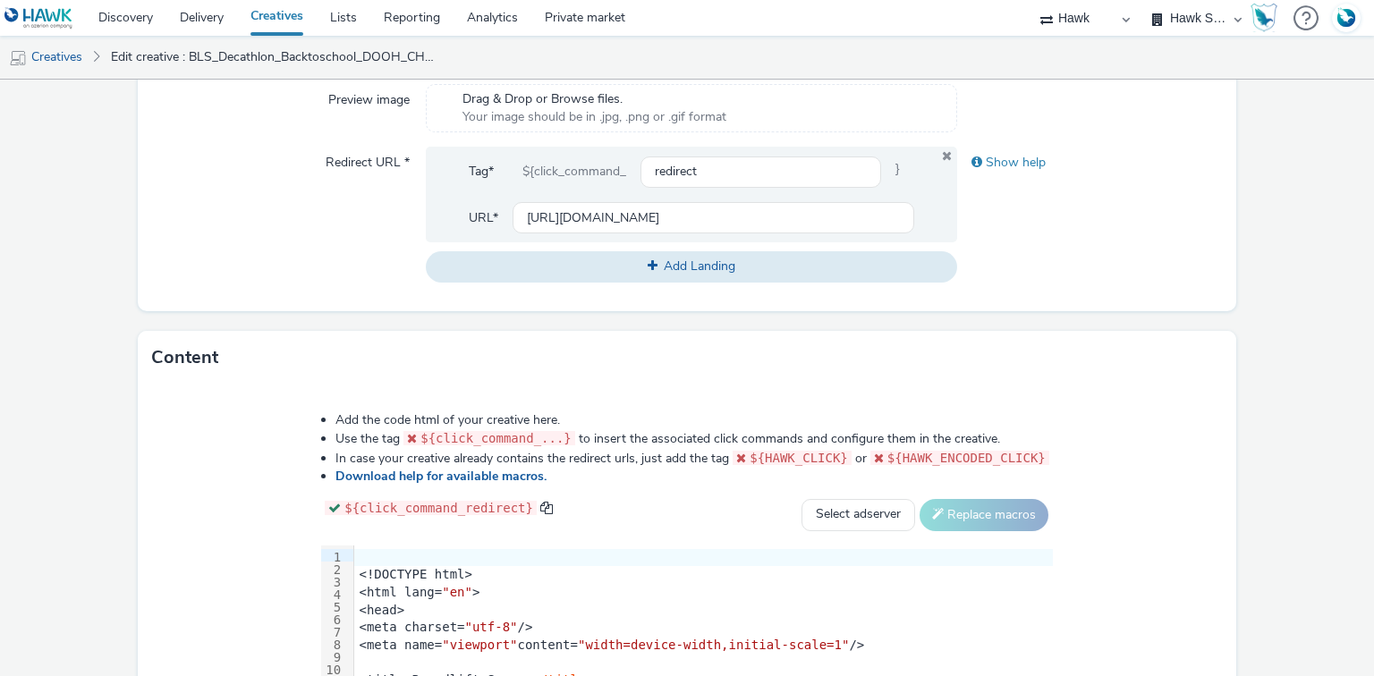
scroll to position [859, 0]
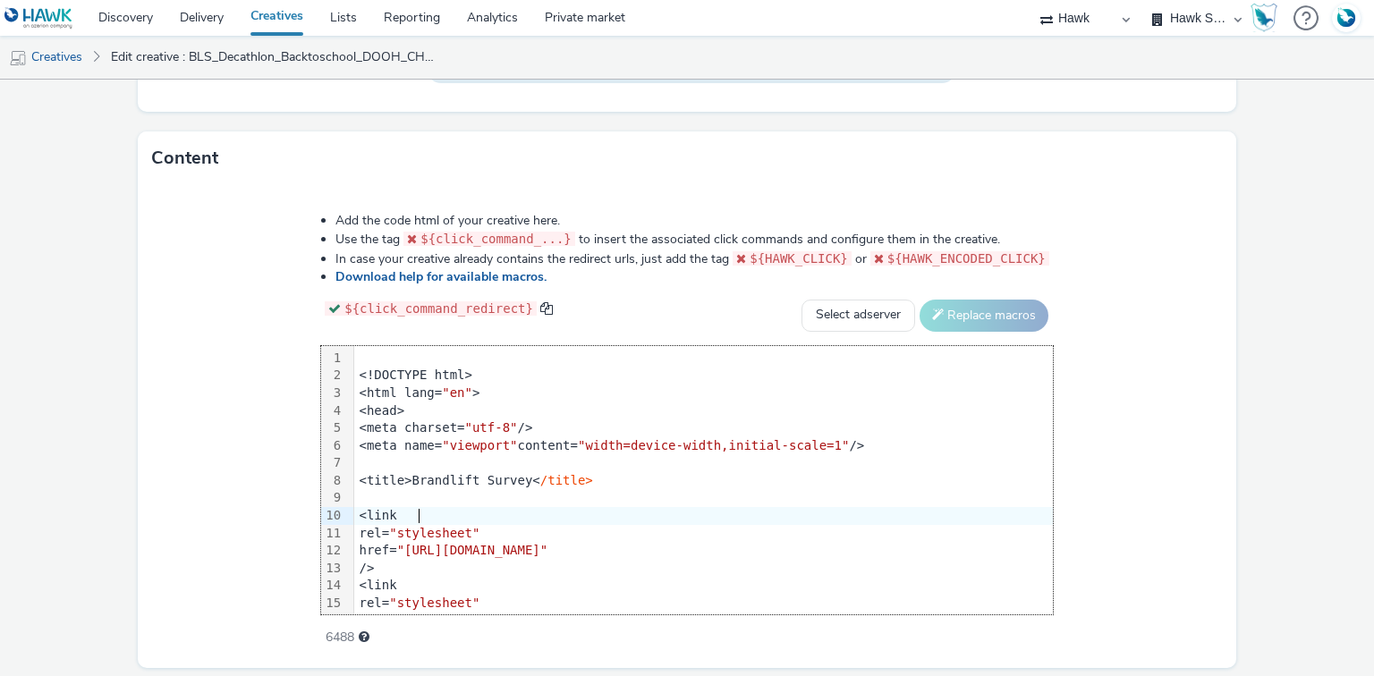
click at [512, 509] on div "<link" at bounding box center [703, 516] width 699 height 18
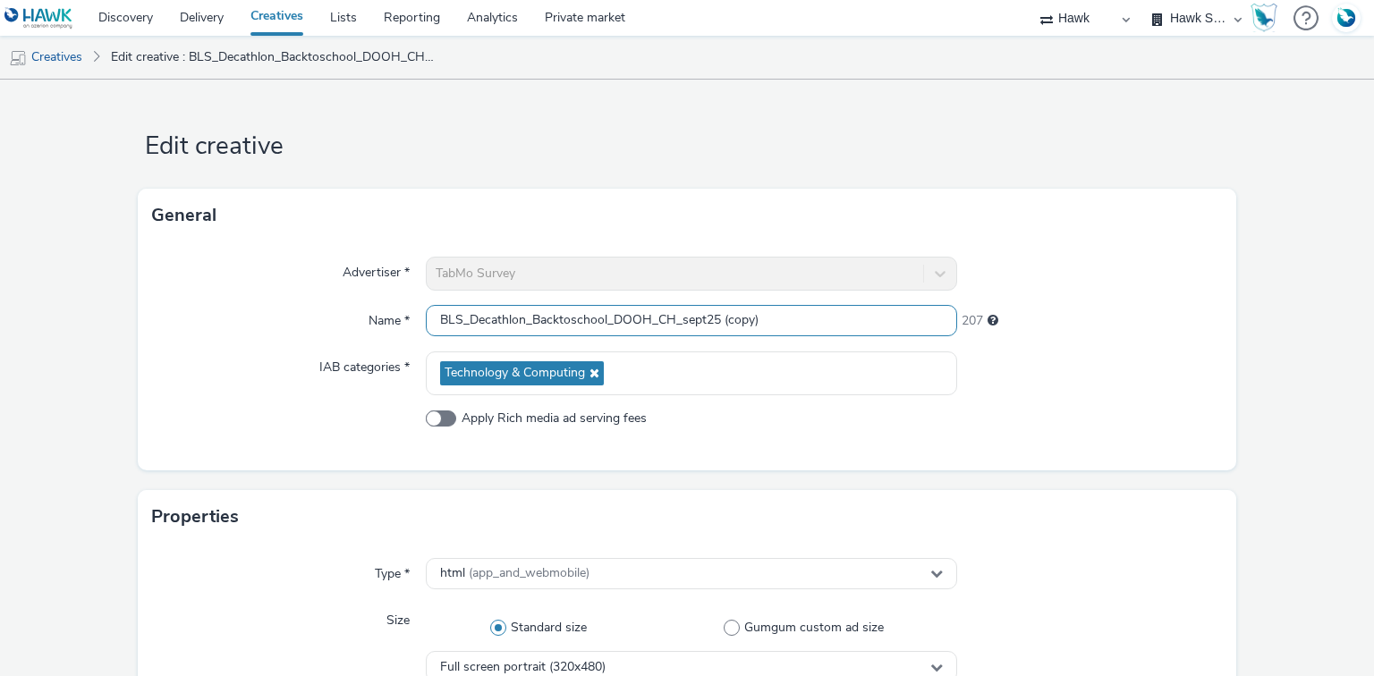
scroll to position [0, 0]
drag, startPoint x: 716, startPoint y: 317, endPoint x: 862, endPoint y: 336, distance: 148.0
click at [869, 341] on div "Advertiser * TabMo Survey Name * BLS_Decathlon_Backtoschool_DOOH_CH_sept25 (cop…" at bounding box center [687, 356] width 1099 height 228
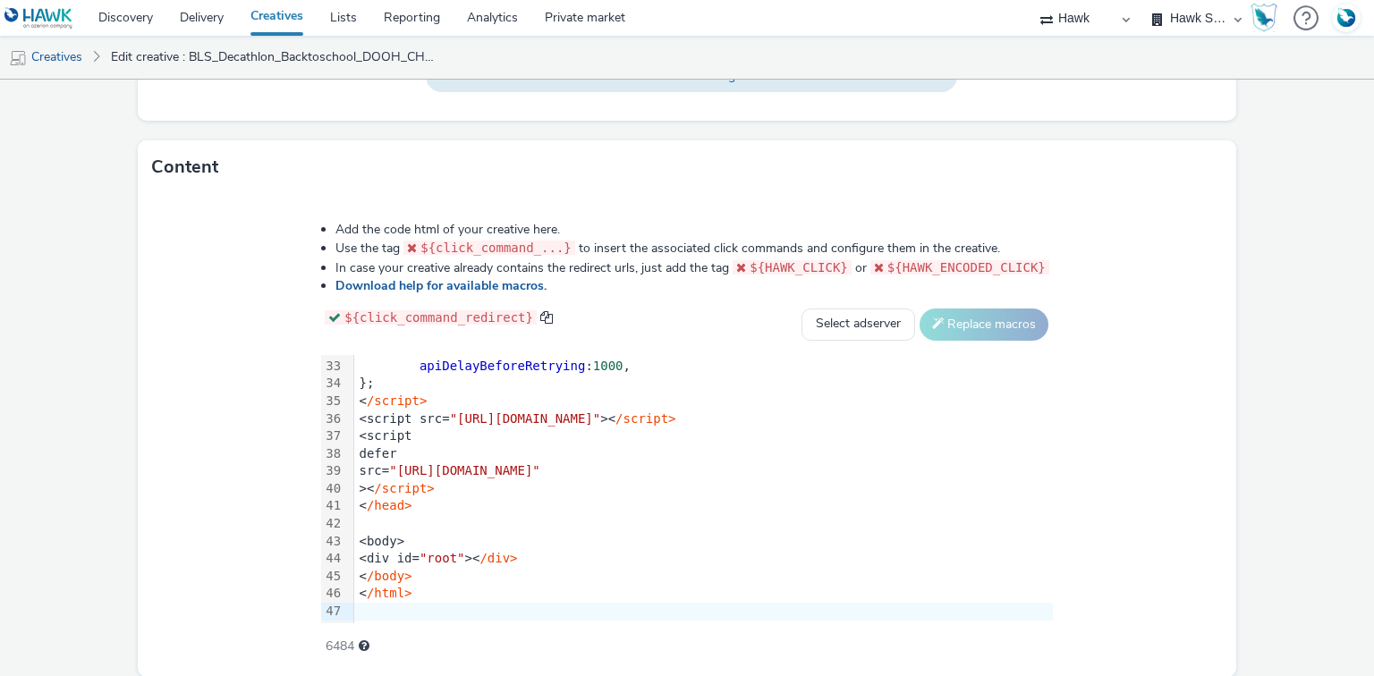
scroll to position [914, 0]
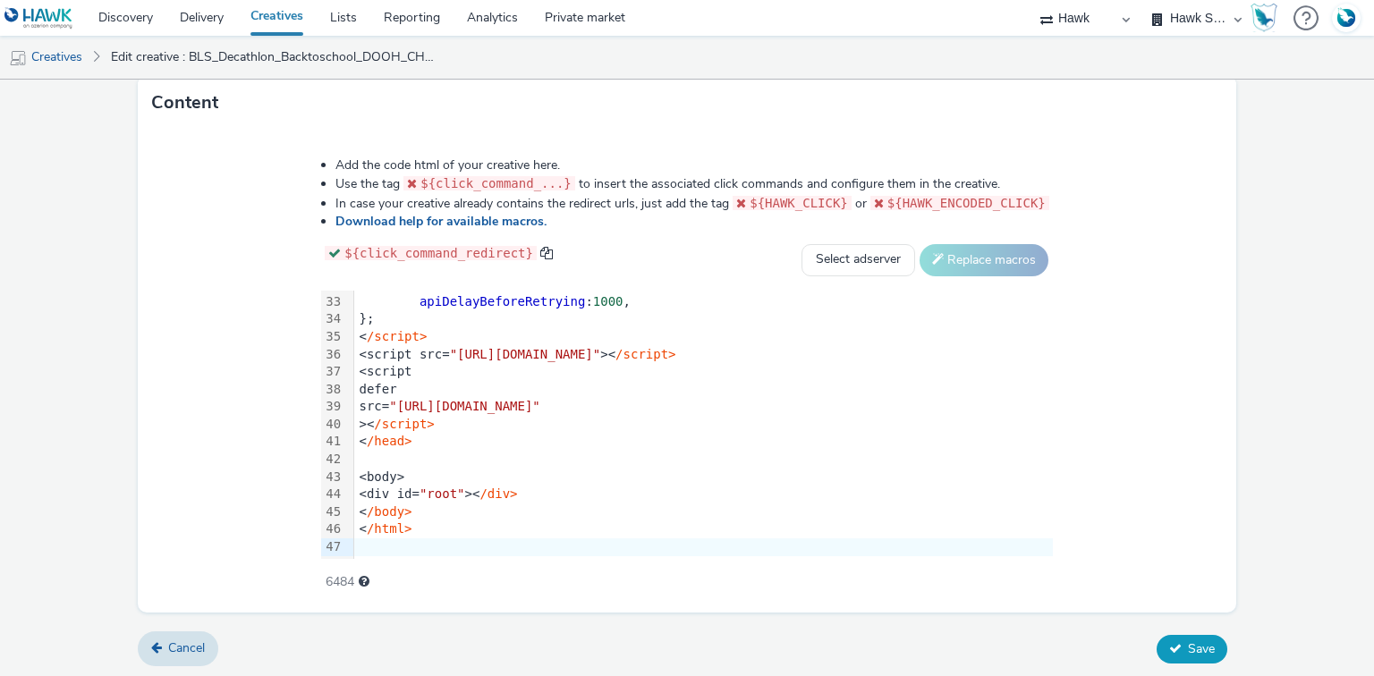
type input "BLS_Decathlon_Backtoschool_DOOH_CH_sept25_VersionDE"
click at [1198, 644] on span "Save" at bounding box center [1201, 648] width 27 height 17
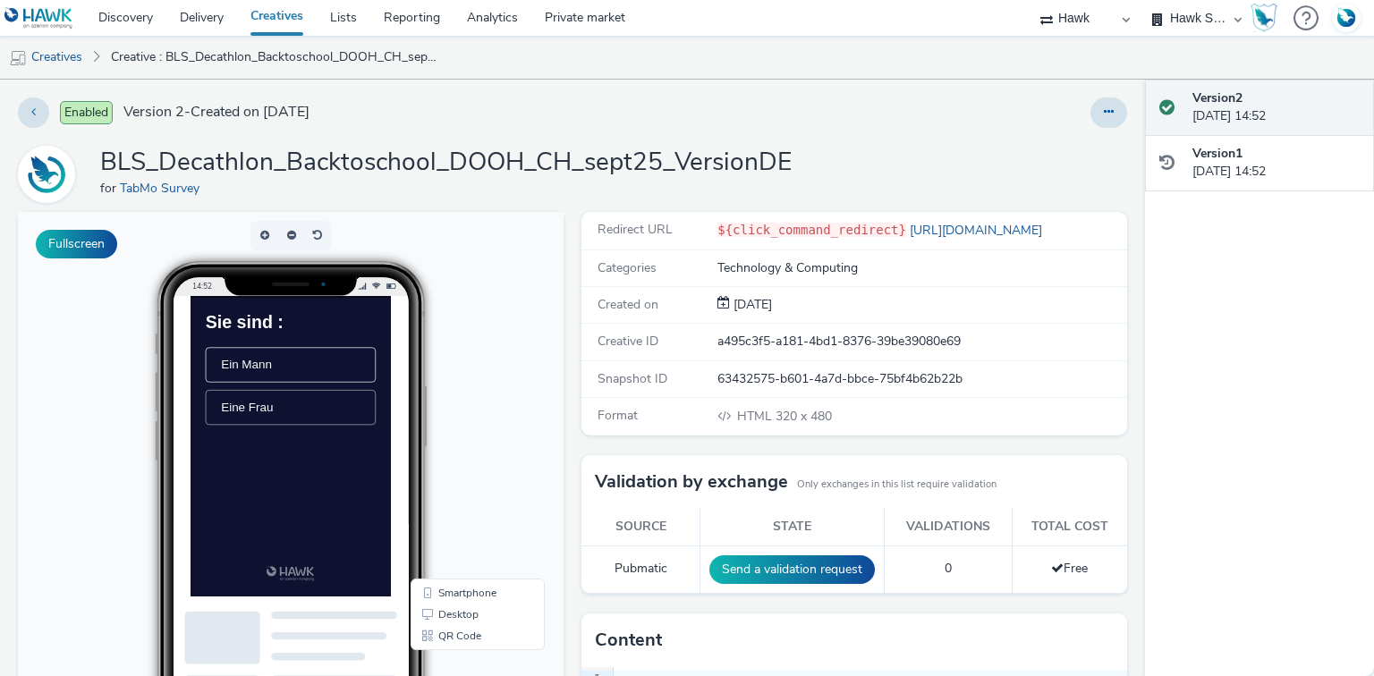
click at [352, 453] on li "Eine Frau" at bounding box center [333, 455] width 243 height 50
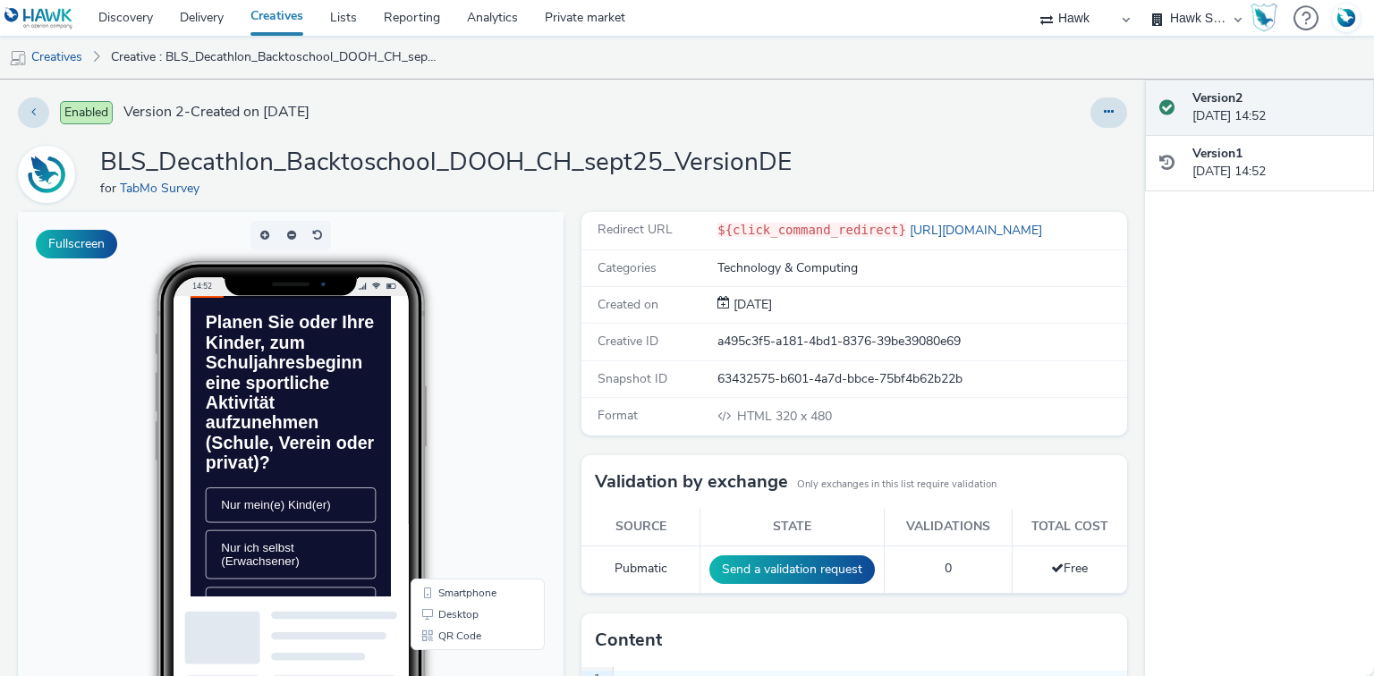
scroll to position [72, 0]
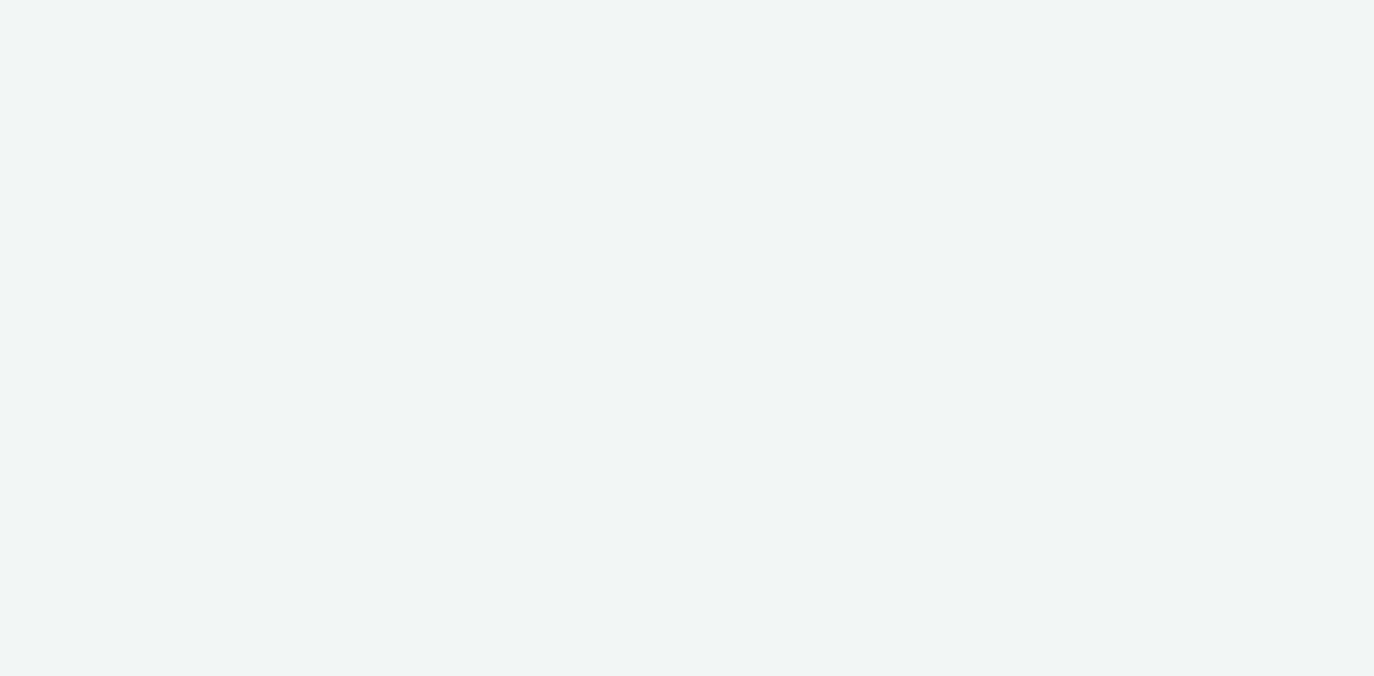
select select "11a7df10-284f-415c-b52a-427acf4c31ae"
select select "23ac11bc-76f7-45aa-bb6e-913a84dd47ea"
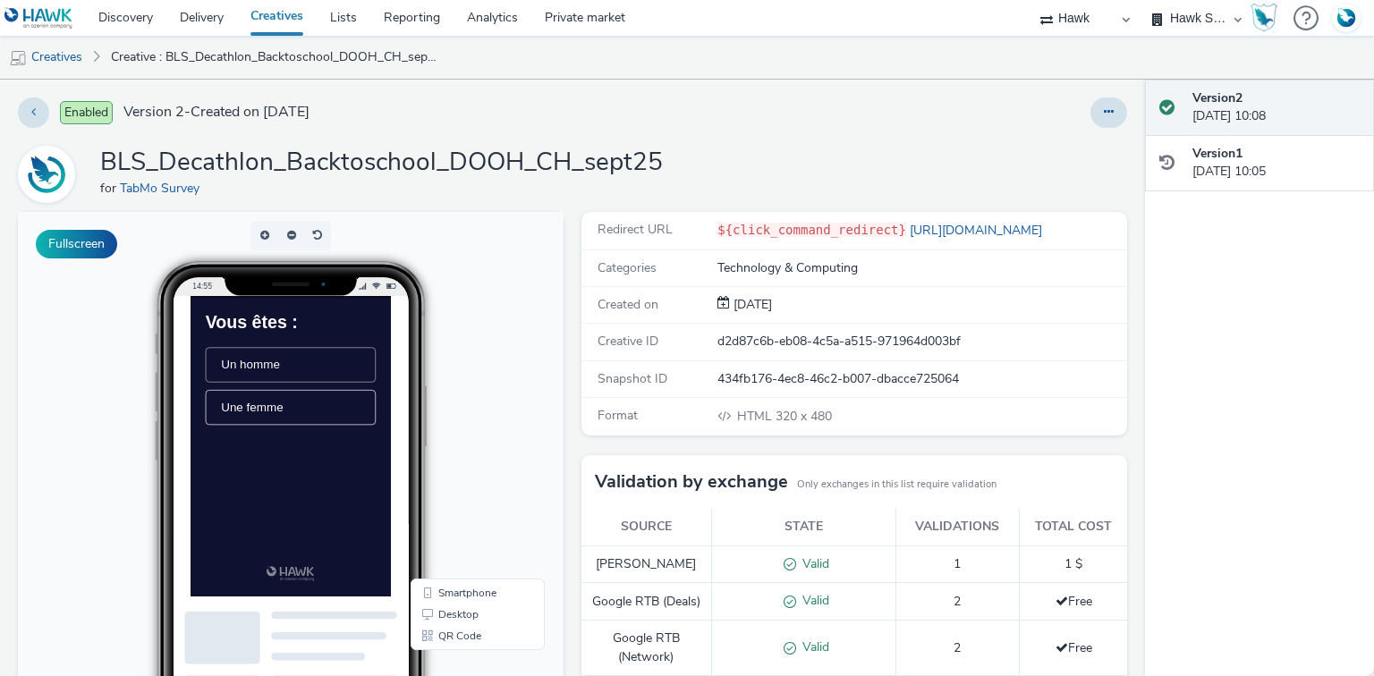
click at [302, 374] on ul "Un homme Une femme" at bounding box center [333, 424] width 243 height 123
click at [305, 403] on span "Un homme" at bounding box center [276, 394] width 84 height 19
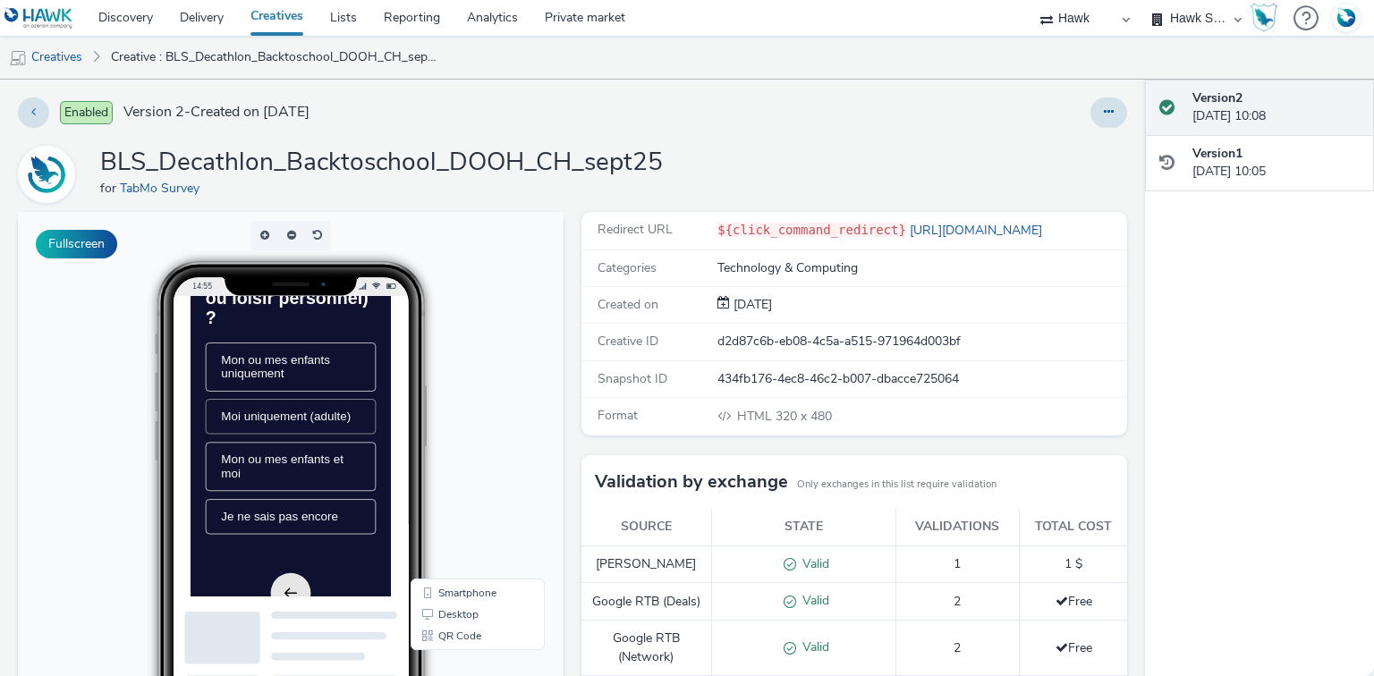
scroll to position [215, 0]
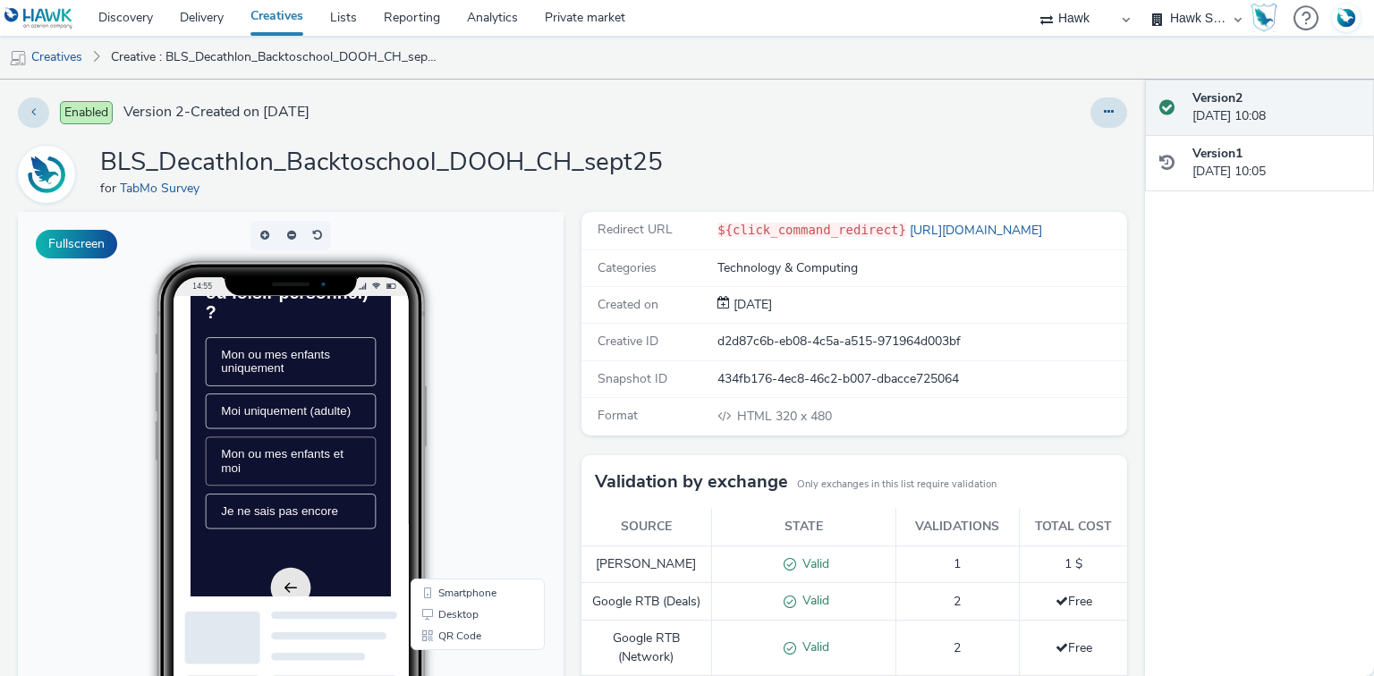
click at [336, 551] on span "Mon ou mes enfants et moi" at bounding box center [321, 532] width 174 height 38
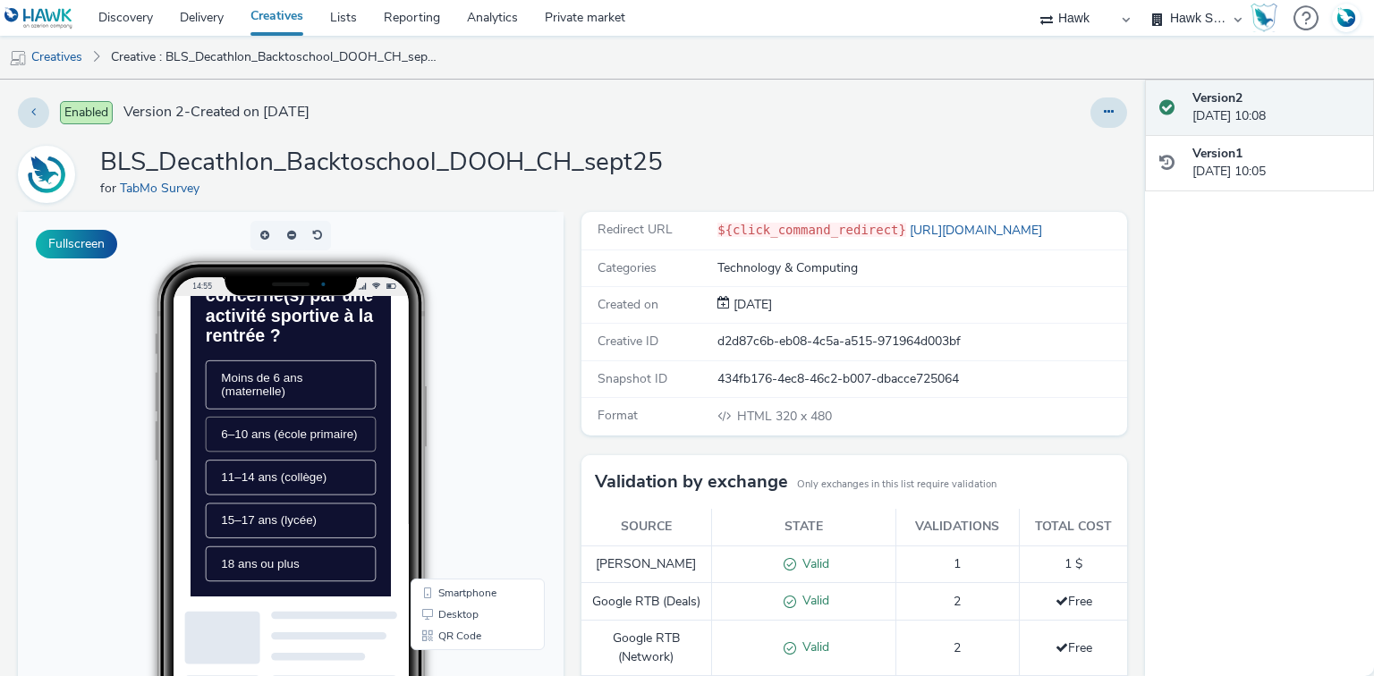
scroll to position [143, 0]
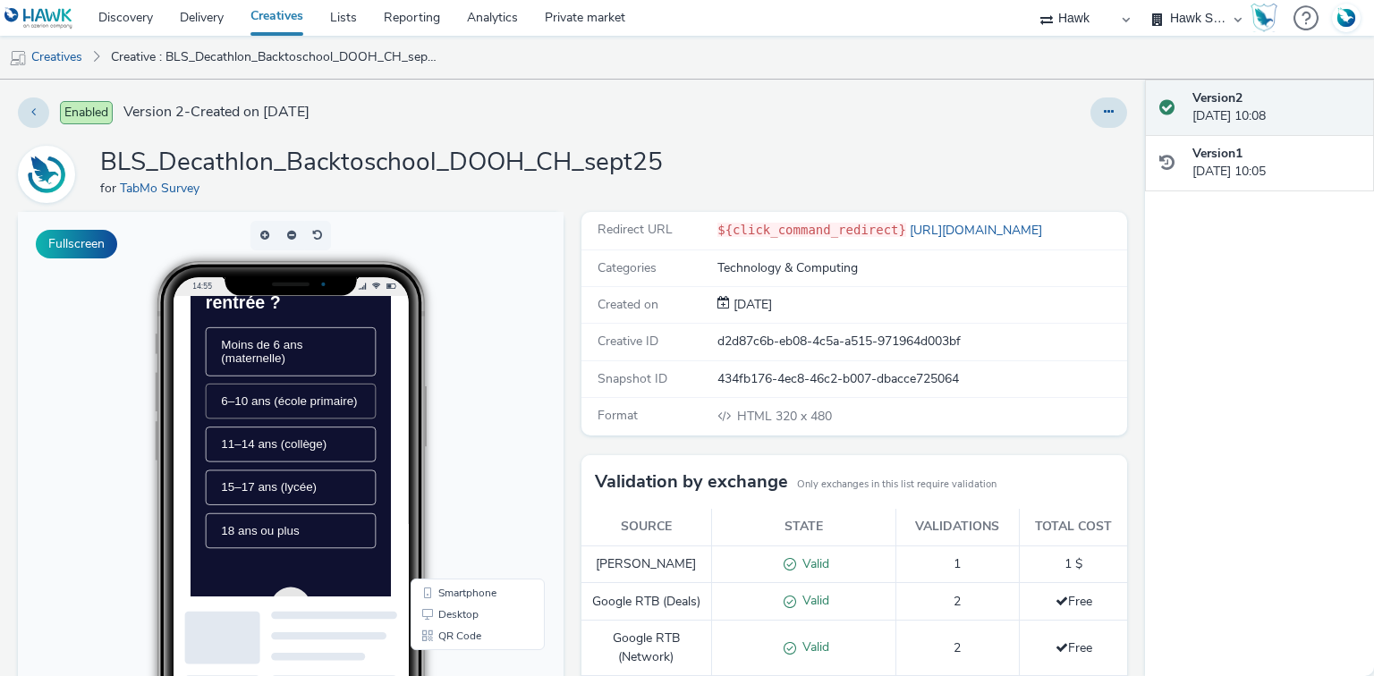
click at [332, 471] on li "6–10 ans (école primaire)" at bounding box center [333, 446] width 243 height 50
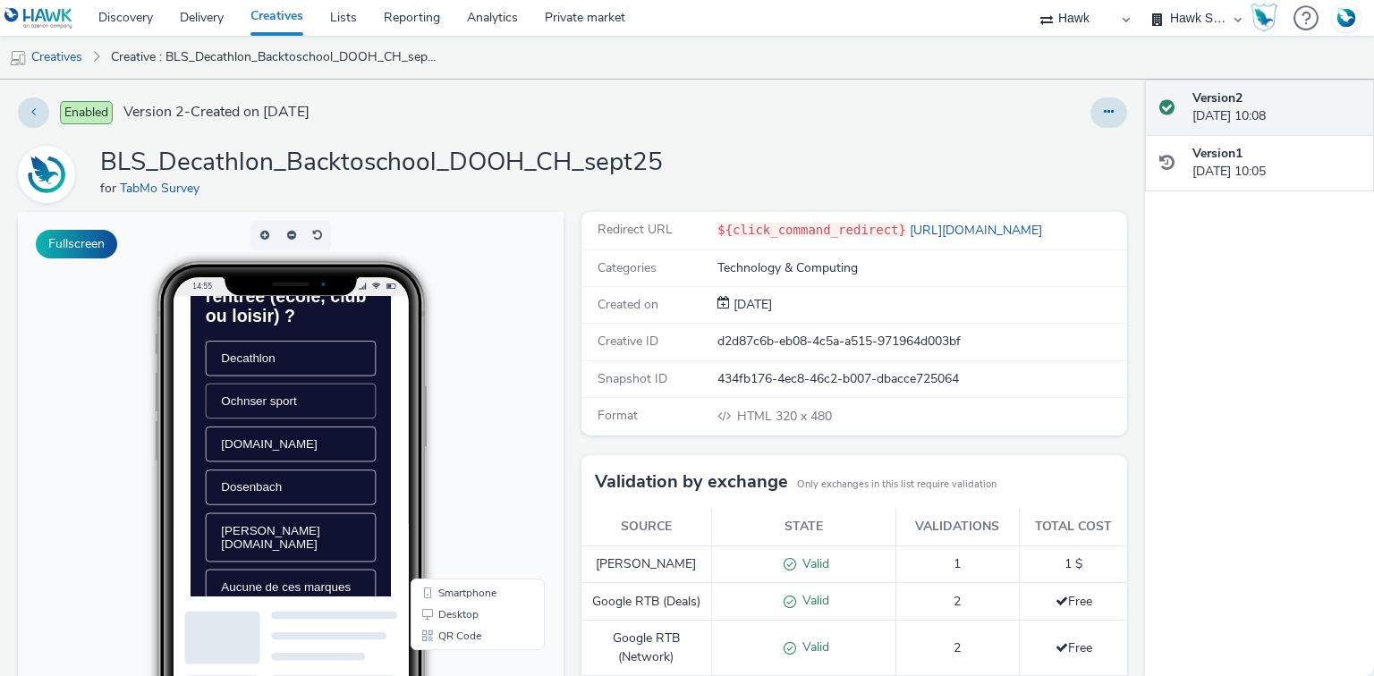
scroll to position [215, 0]
click at [301, 389] on span "Decathlon" at bounding box center [272, 379] width 77 height 19
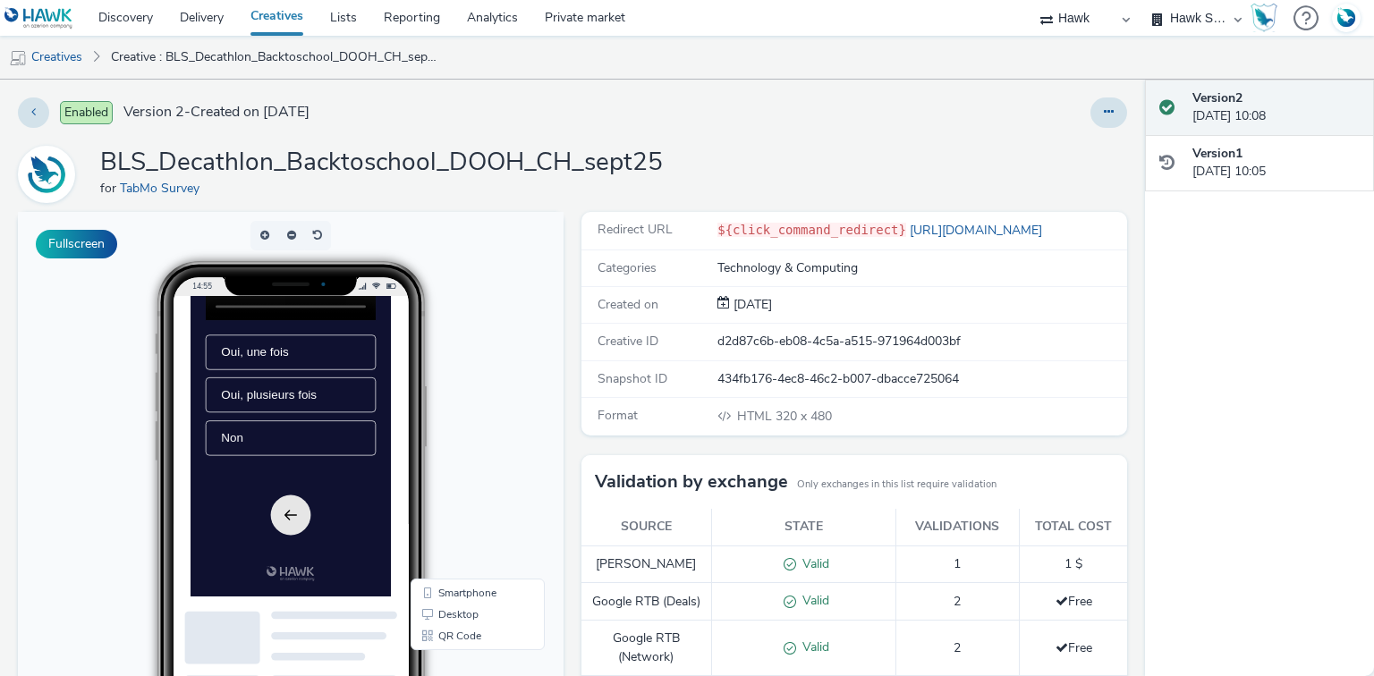
scroll to position [358, 0]
click at [314, 386] on span "Oui, une fois" at bounding box center [282, 376] width 97 height 19
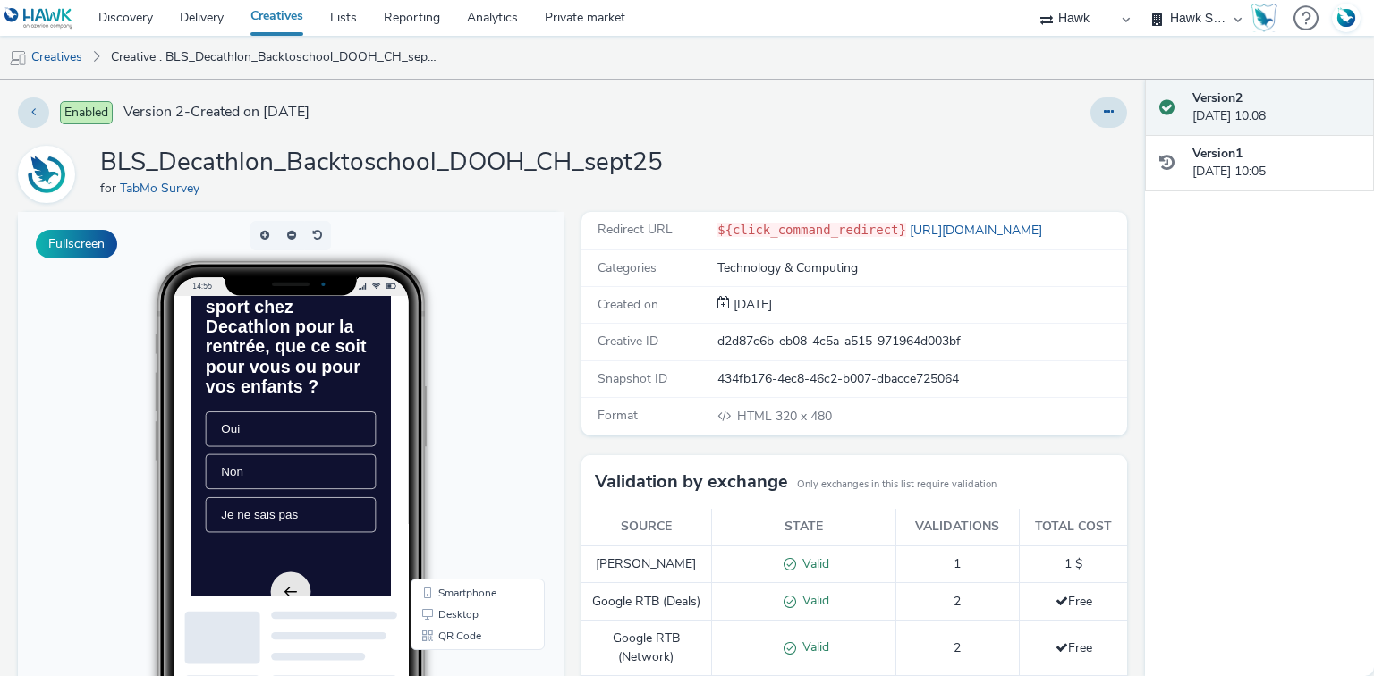
scroll to position [143, 0]
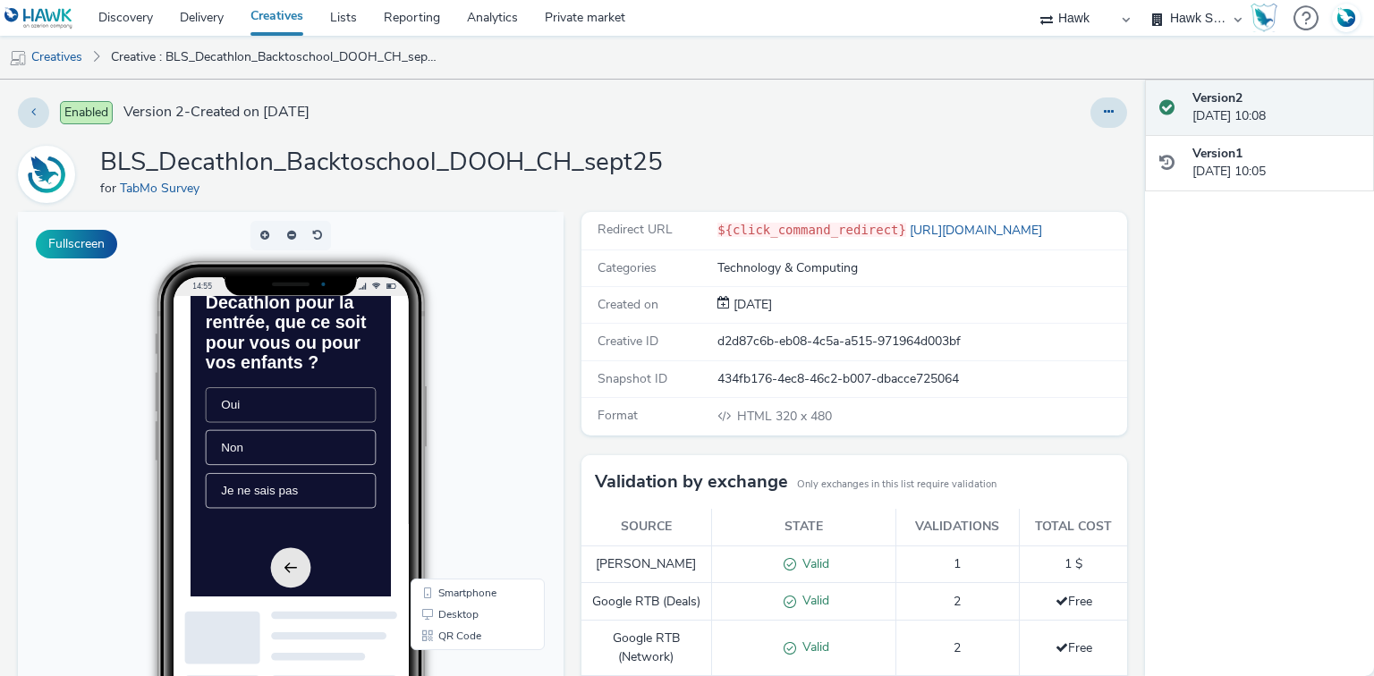
click at [318, 477] on li "Oui" at bounding box center [333, 452] width 243 height 50
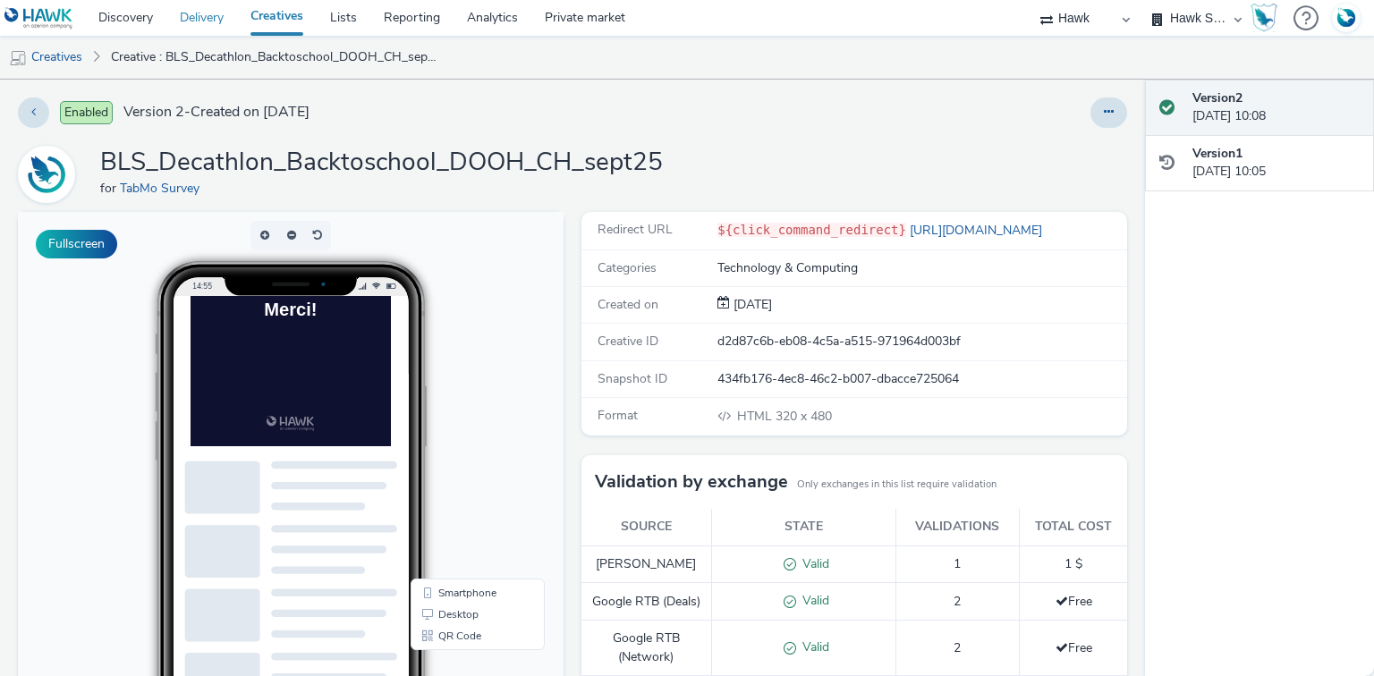
scroll to position [72, 0]
